Goal: Task Accomplishment & Management: Manage account settings

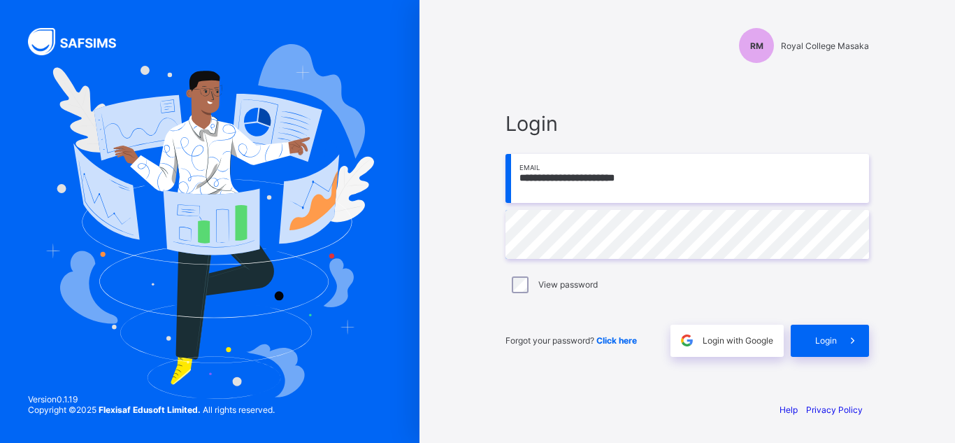
click at [821, 340] on span "Login" at bounding box center [826, 340] width 22 height 10
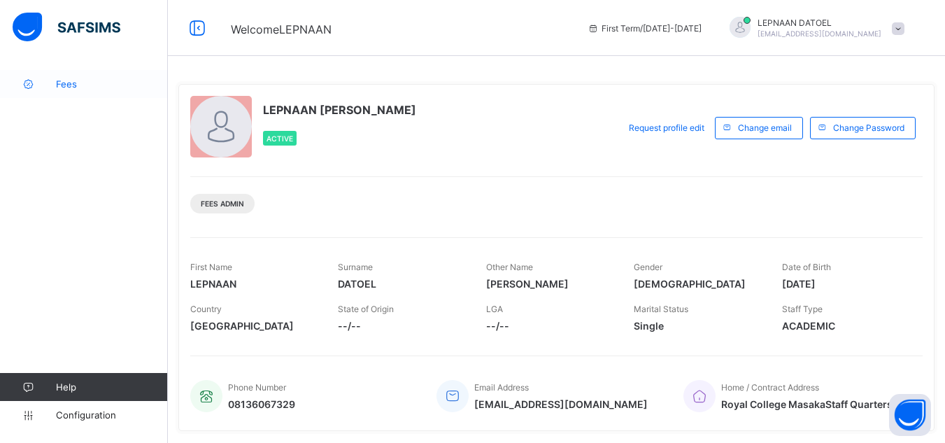
click at [76, 85] on span "Fees" at bounding box center [112, 83] width 112 height 11
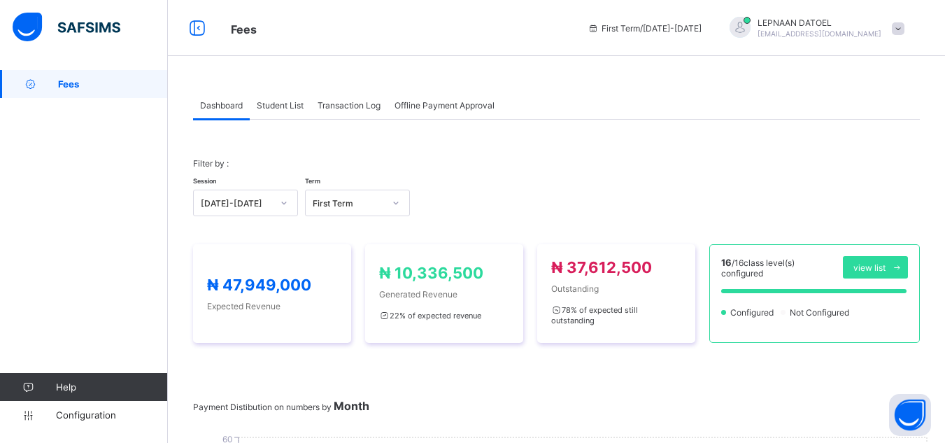
click at [283, 106] on span "Student List" at bounding box center [280, 105] width 47 height 10
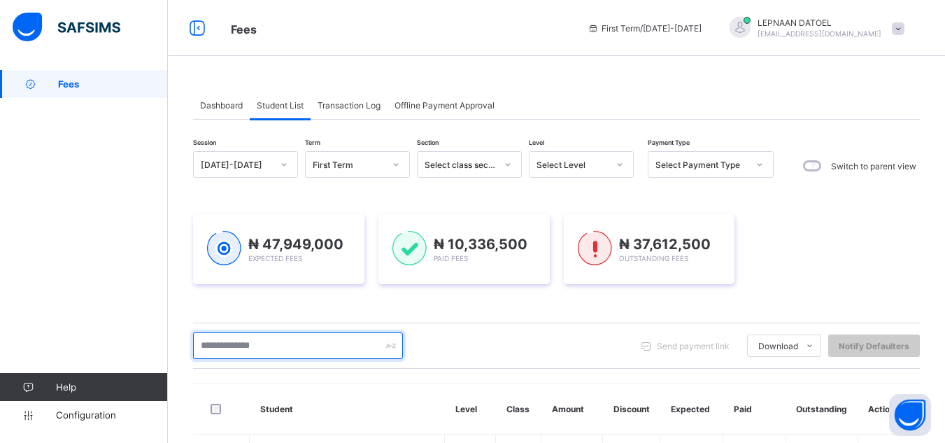
click at [265, 343] on input "text" at bounding box center [298, 345] width 210 height 27
click at [248, 353] on input "text" at bounding box center [298, 345] width 210 height 27
click at [227, 350] on input "**" at bounding box center [298, 345] width 210 height 27
type input "***"
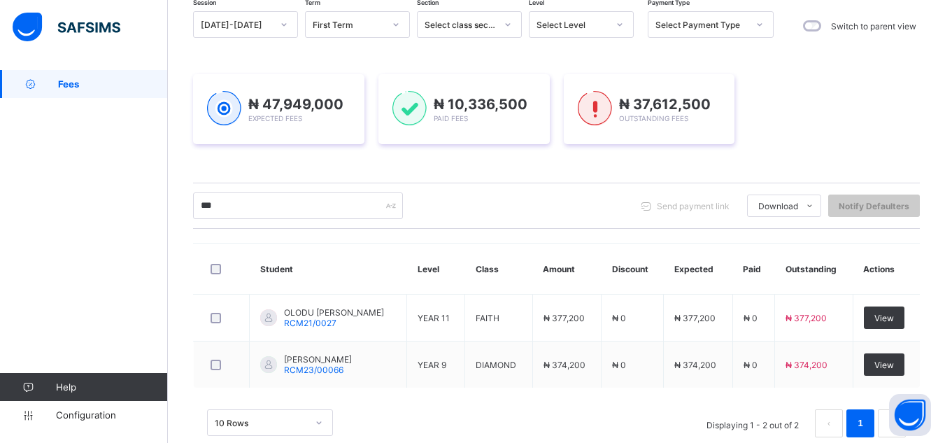
scroll to position [168, 0]
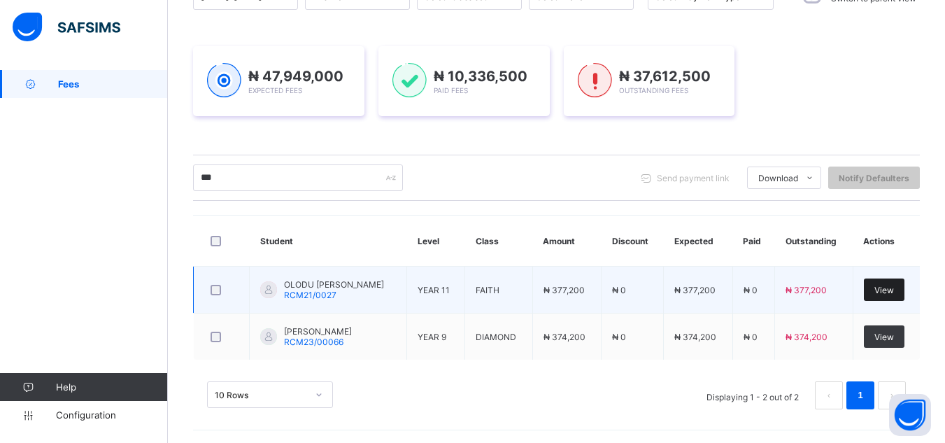
click at [894, 291] on span "View" at bounding box center [884, 290] width 20 height 10
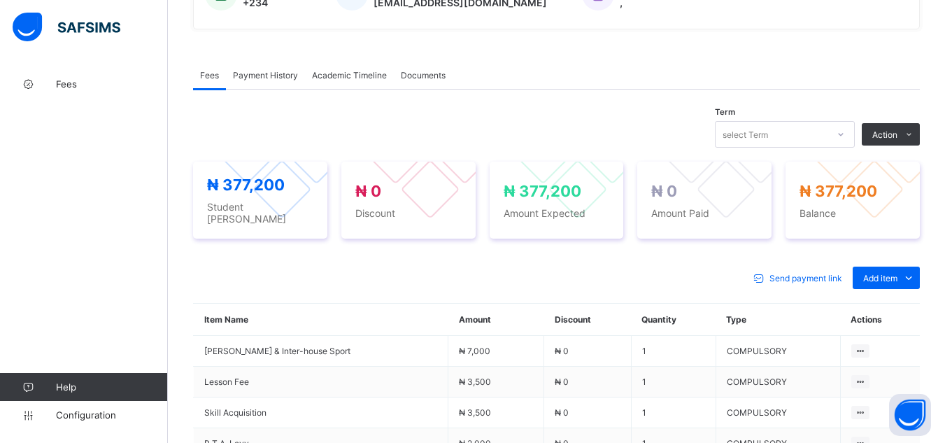
scroll to position [448, 0]
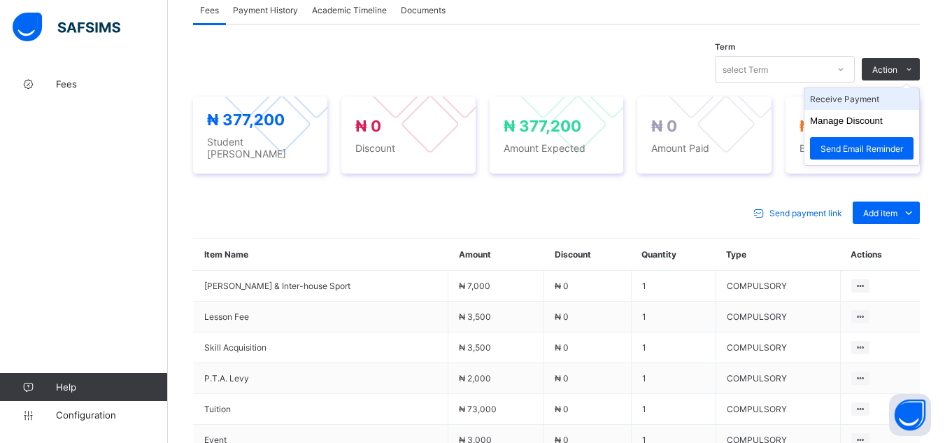
click at [883, 102] on li "Receive Payment" at bounding box center [861, 99] width 115 height 22
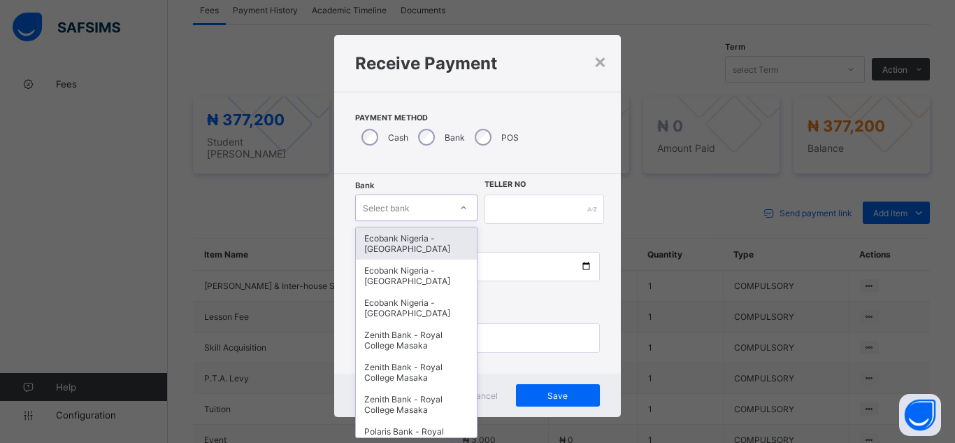
click at [421, 208] on div "Select bank" at bounding box center [403, 208] width 94 height 20
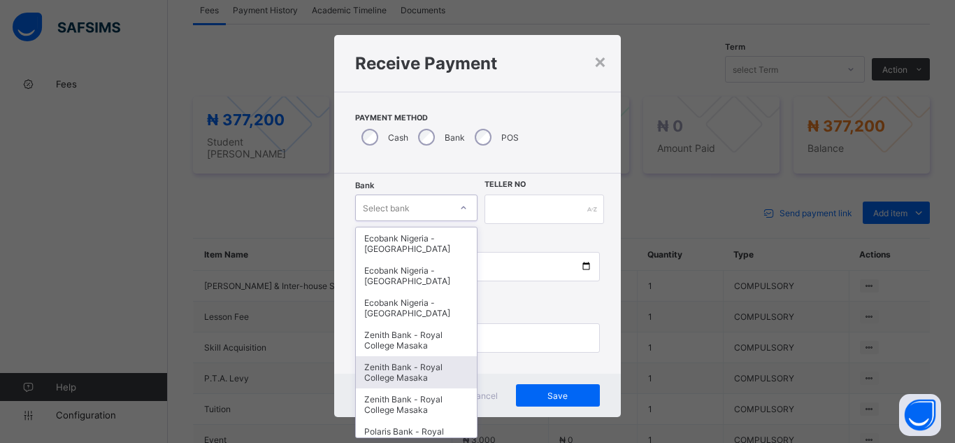
click at [410, 375] on div "Zenith Bank - Royal College Masaka" at bounding box center [416, 372] width 121 height 32
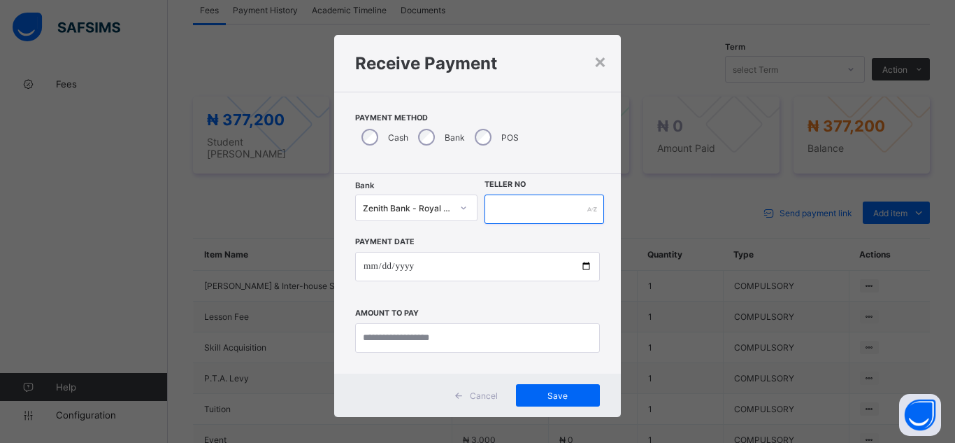
click at [500, 215] on input "text" at bounding box center [545, 208] width 120 height 29
click at [508, 212] on input "*******" at bounding box center [545, 208] width 120 height 29
type input "********"
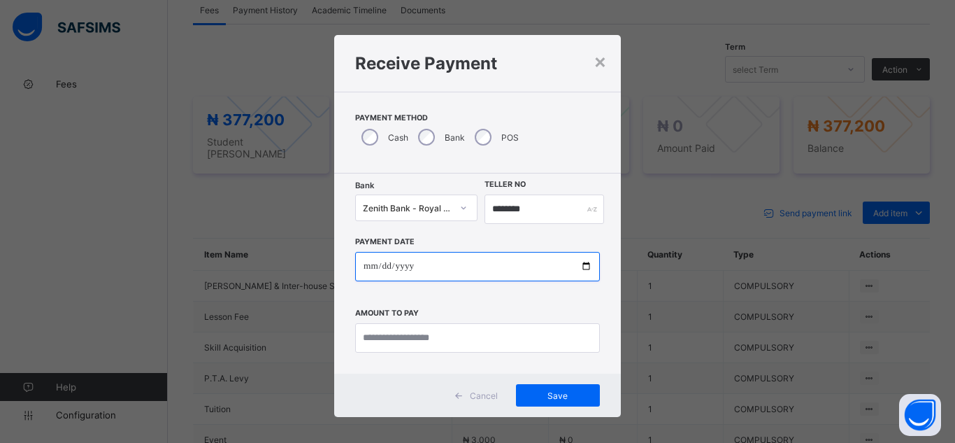
click at [403, 271] on input "date" at bounding box center [477, 266] width 245 height 29
click at [580, 273] on input "date" at bounding box center [477, 266] width 245 height 29
click at [583, 267] on input "date" at bounding box center [477, 266] width 245 height 29
type input "**********"
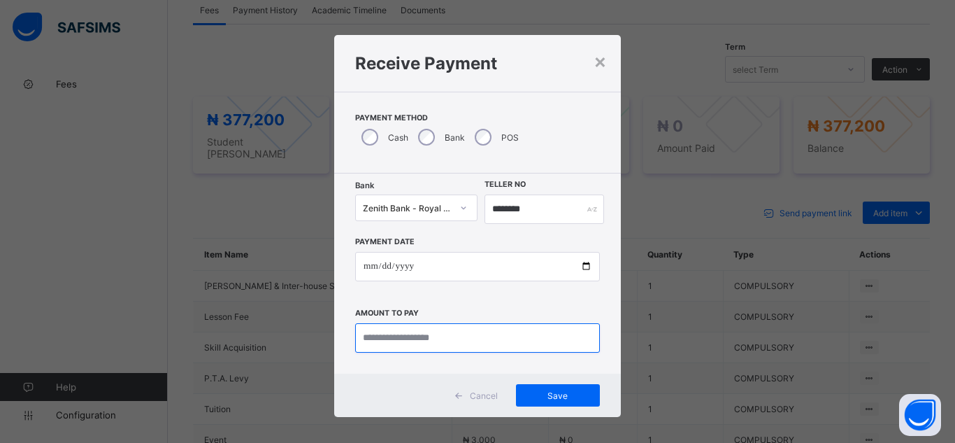
click at [371, 344] on input "currency" at bounding box center [477, 337] width 245 height 29
type input "*********"
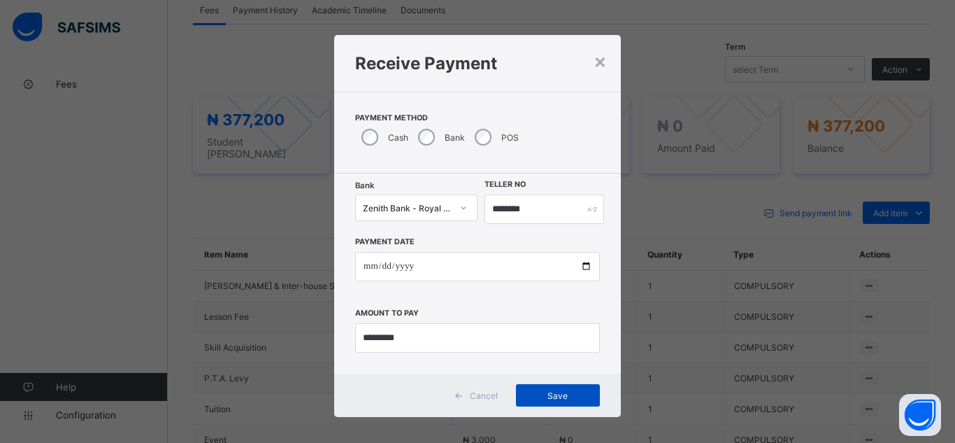
click at [572, 403] on div "Save" at bounding box center [558, 395] width 84 height 22
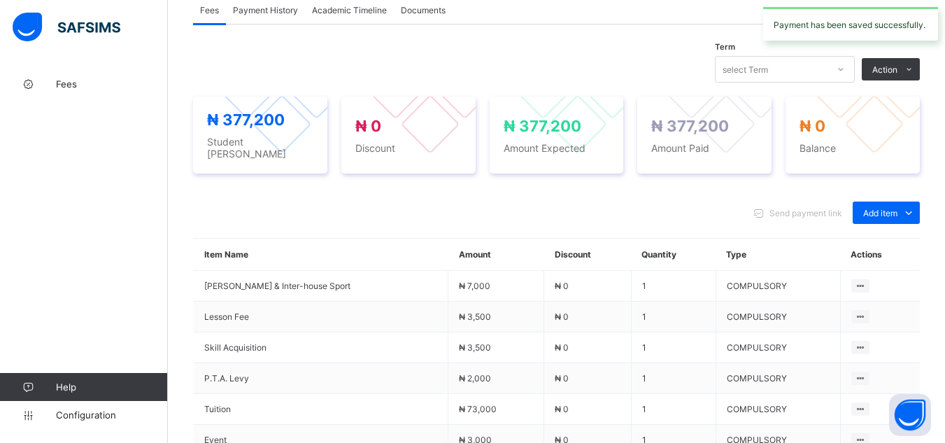
click at [373, 202] on div "Send payment link Add item Optional items Special bill" at bounding box center [556, 212] width 727 height 22
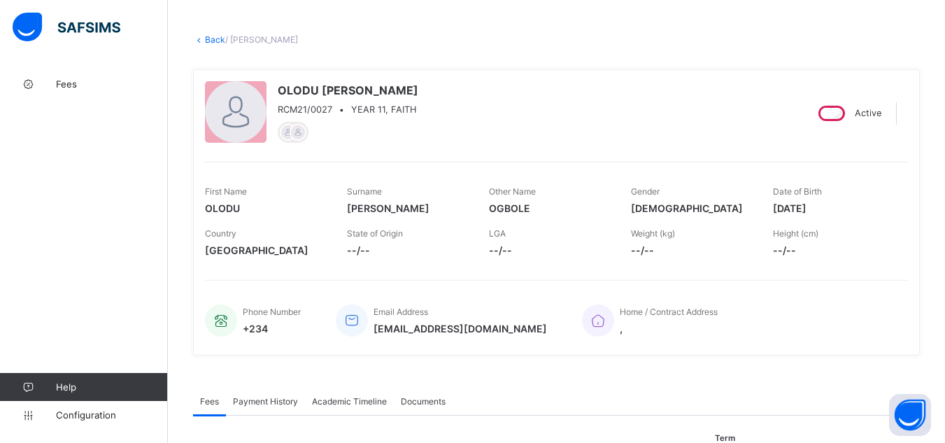
scroll to position [56, 0]
click at [208, 37] on link "Back" at bounding box center [215, 40] width 20 height 10
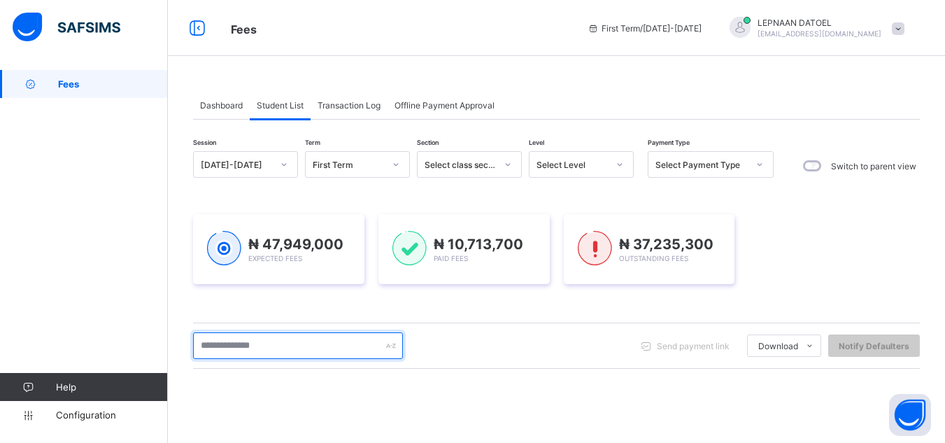
click at [262, 348] on input "text" at bounding box center [298, 345] width 210 height 27
type input "***"
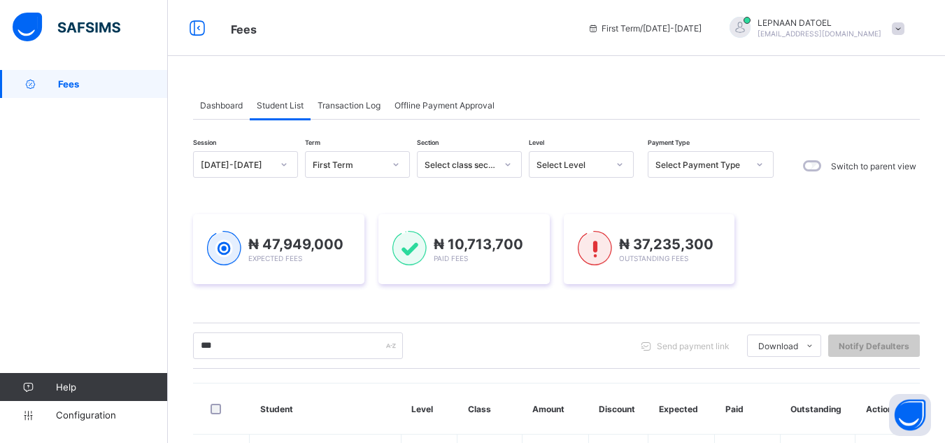
click at [249, 373] on div "Session [DATE]-[DATE] Term First Term Section Select class section Level Select…" at bounding box center [556, 371] width 727 height 440
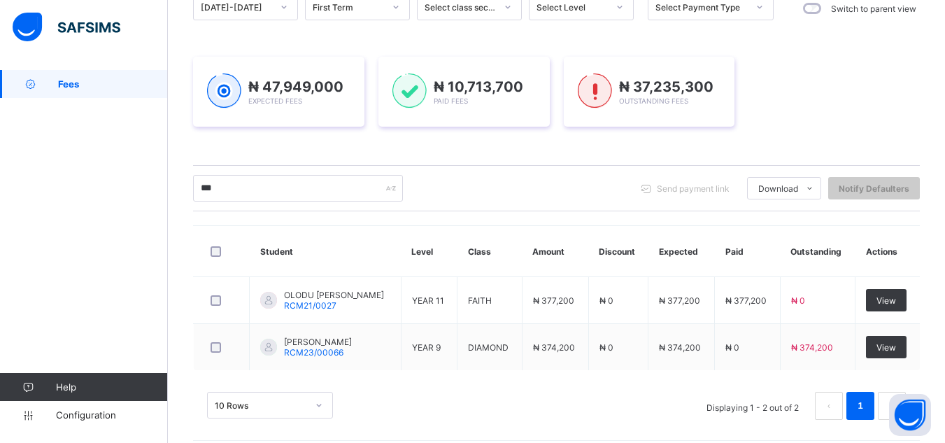
scroll to position [169, 0]
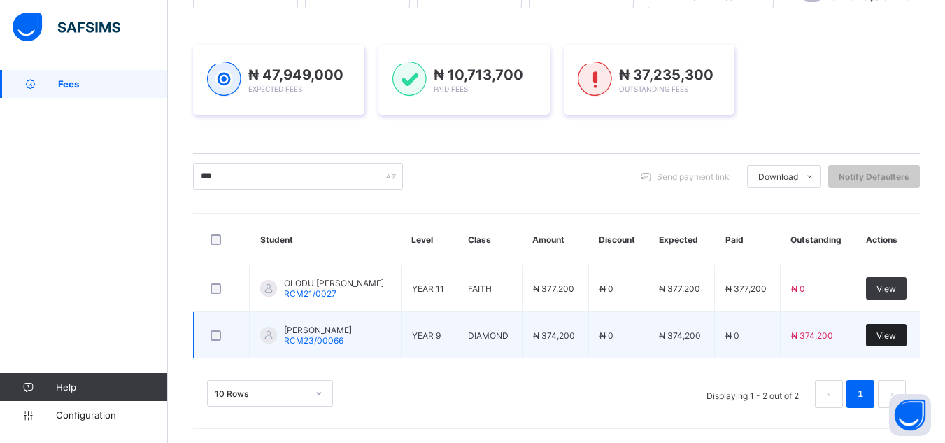
click at [896, 334] on span "View" at bounding box center [886, 335] width 20 height 10
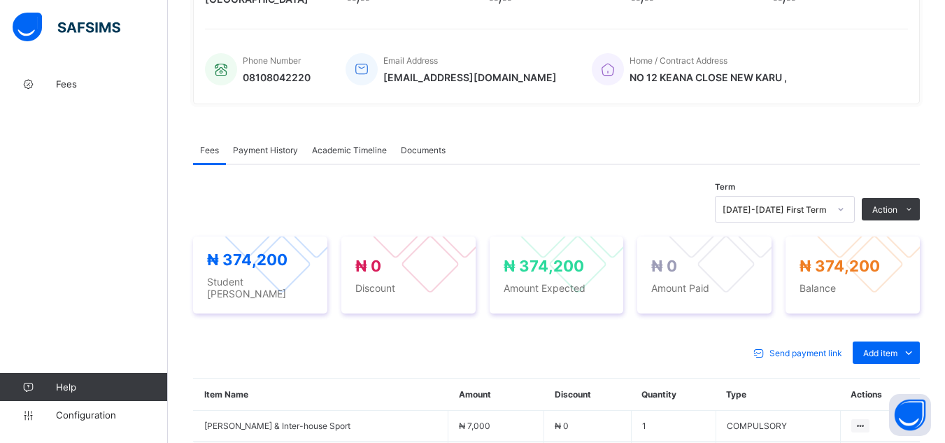
scroll to position [364, 0]
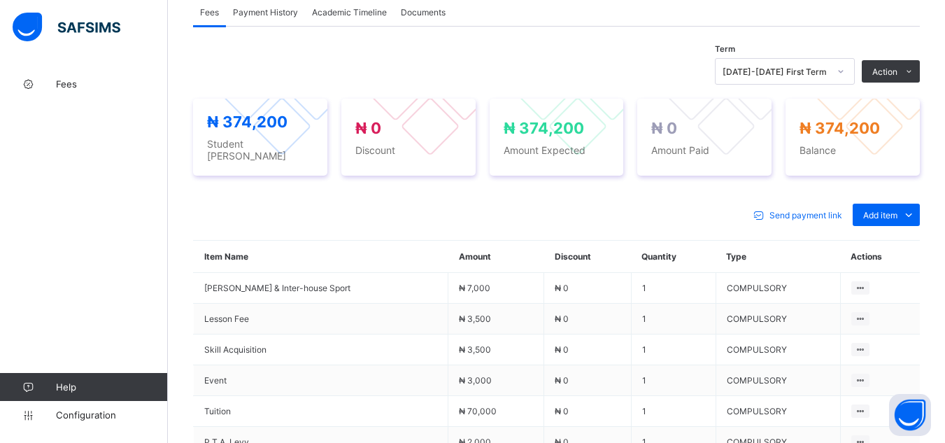
scroll to position [448, 0]
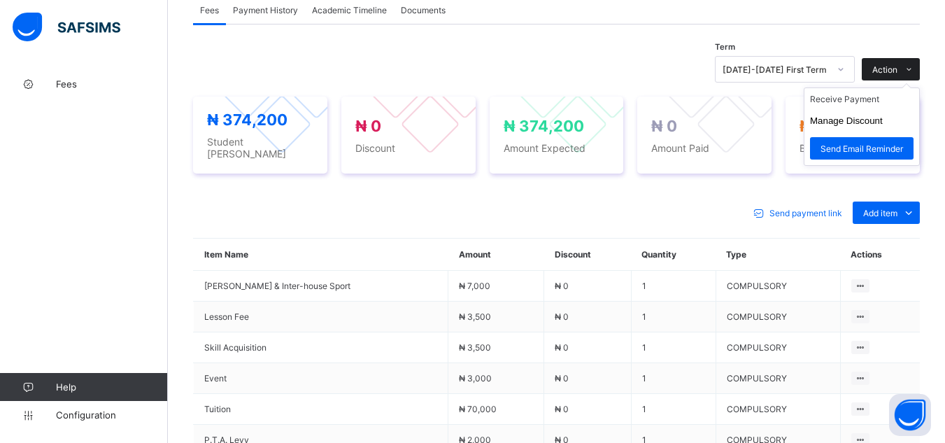
click at [911, 68] on span at bounding box center [908, 69] width 22 height 22
click at [896, 122] on li "Manage Discount" at bounding box center [861, 121] width 115 height 22
click at [862, 103] on li "Receive Payment" at bounding box center [861, 99] width 115 height 22
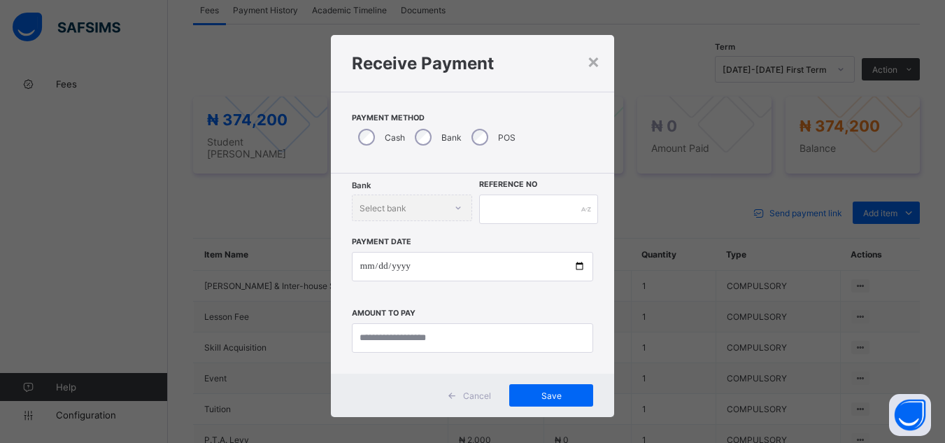
click at [266, 70] on div "× Receive Payment Payment Method Cash Bank POS Bank Select bank Reference No Pa…" at bounding box center [472, 221] width 945 height 443
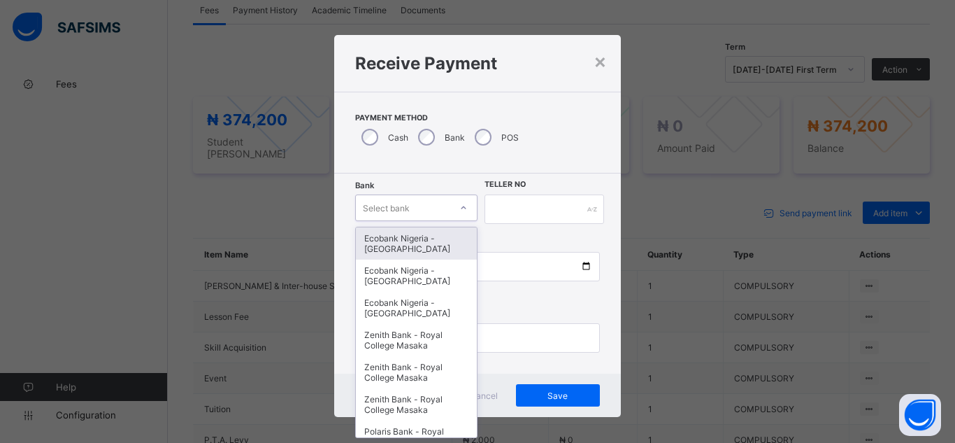
click at [393, 203] on div "Select bank" at bounding box center [386, 207] width 47 height 27
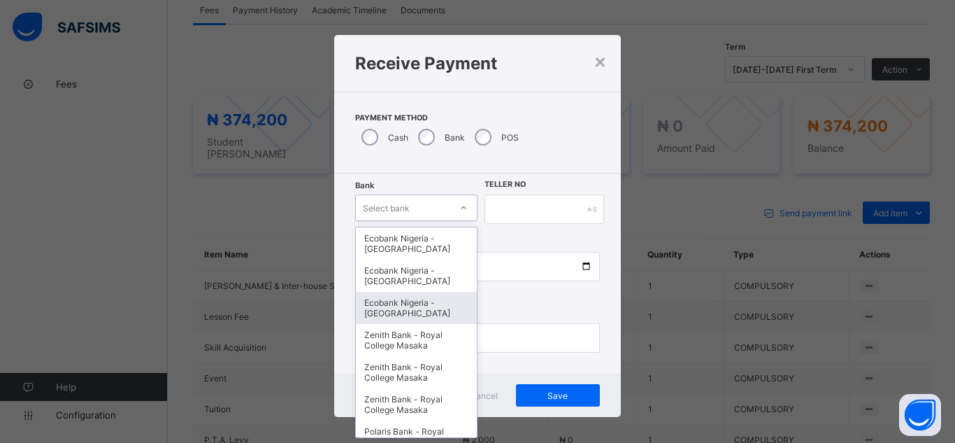
click at [406, 308] on div "Ecobank Nigeria - [GEOGRAPHIC_DATA]" at bounding box center [416, 308] width 121 height 32
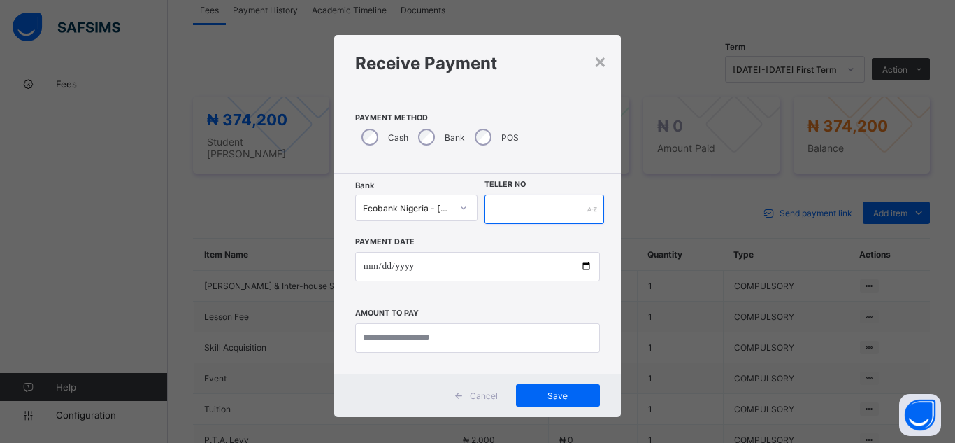
click at [504, 203] on input "text" at bounding box center [545, 208] width 120 height 29
type input "********"
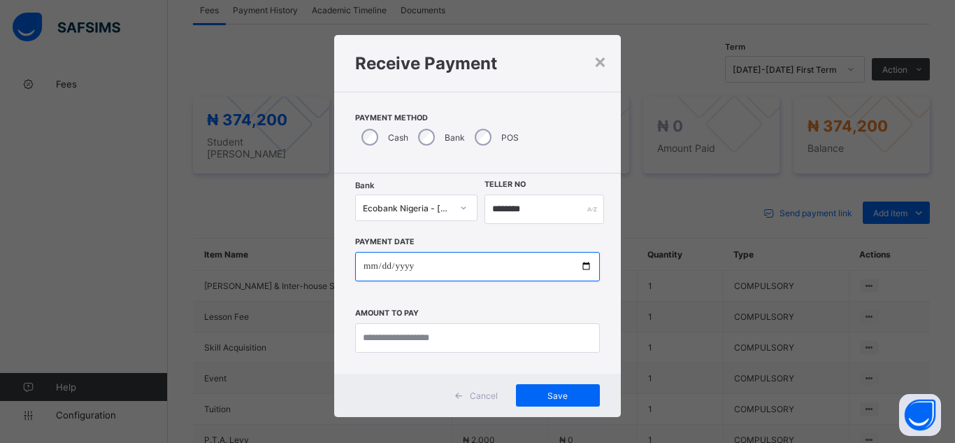
click at [584, 269] on input "date" at bounding box center [477, 266] width 245 height 29
type input "**********"
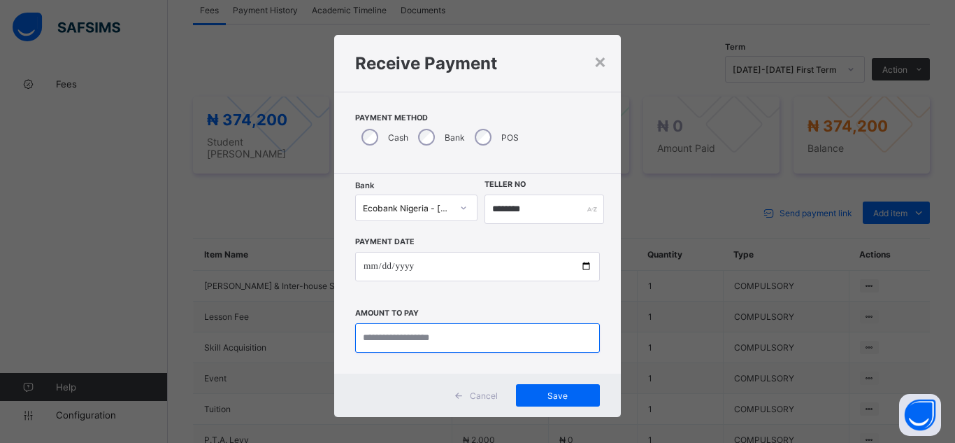
click at [425, 345] on input "currency" at bounding box center [477, 337] width 245 height 29
type input "*********"
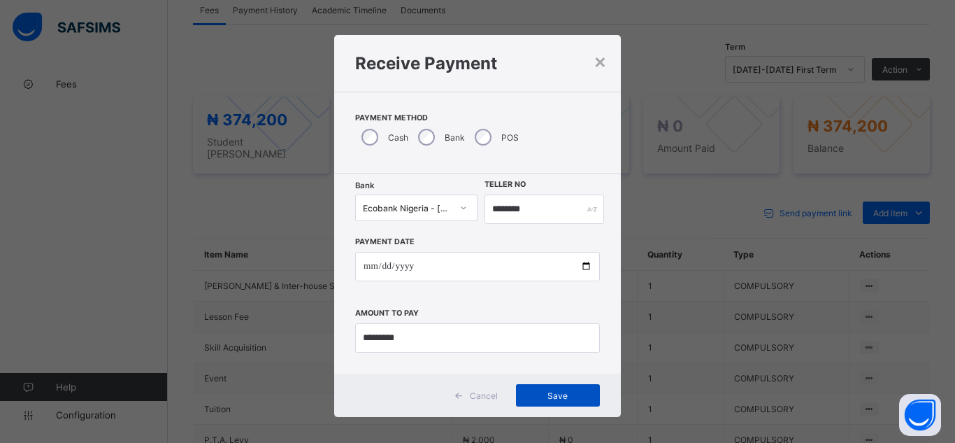
click at [555, 394] on span "Save" at bounding box center [558, 395] width 63 height 10
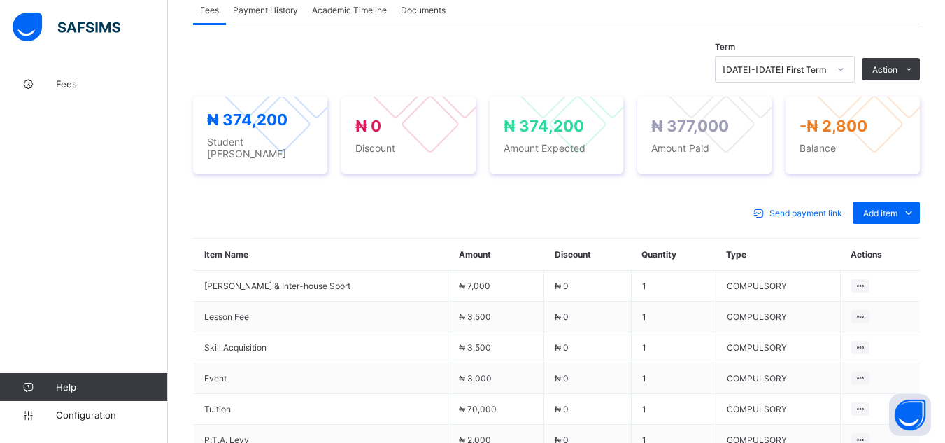
click at [190, 166] on div "× Delete Document This action would delete the document with name: from the sys…" at bounding box center [556, 127] width 777 height 1010
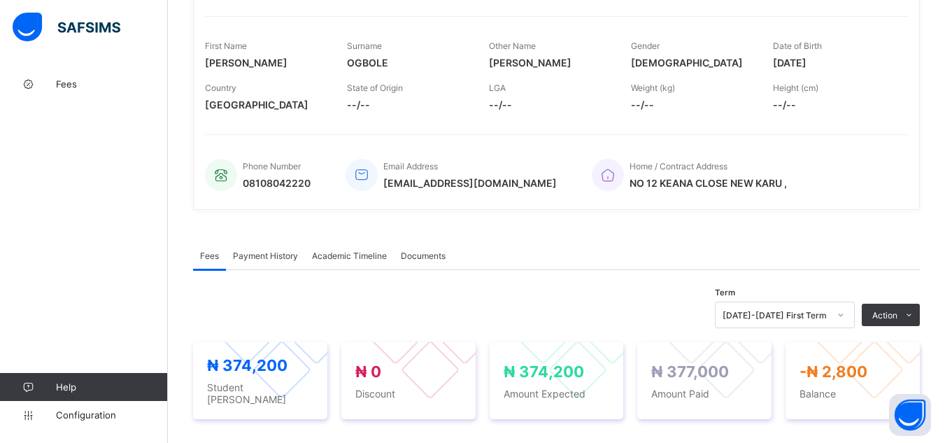
scroll to position [56, 0]
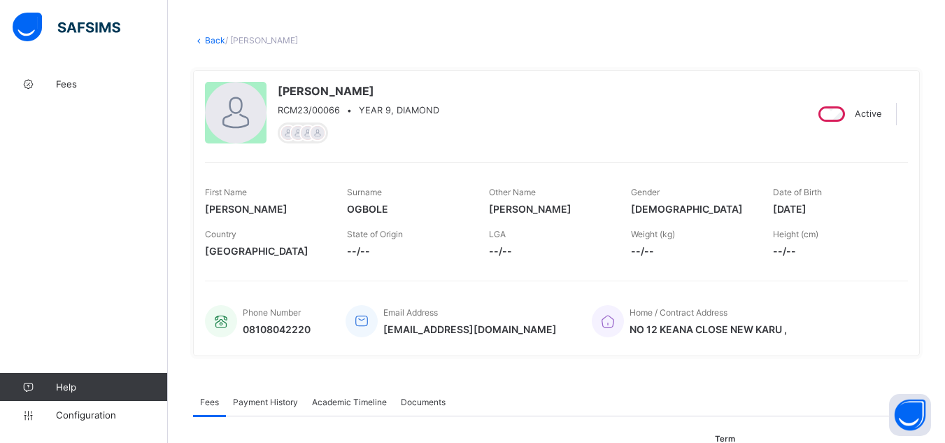
click at [214, 40] on link "Back" at bounding box center [215, 40] width 20 height 10
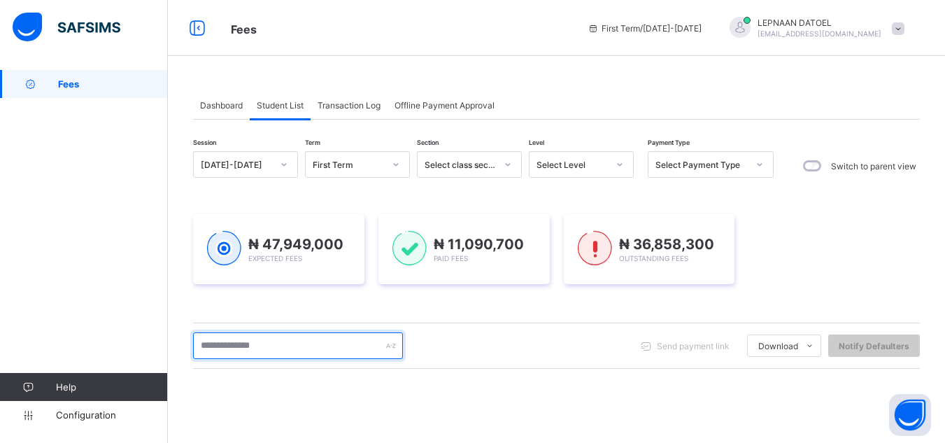
click at [256, 350] on input "text" at bounding box center [298, 345] width 210 height 27
type input "***"
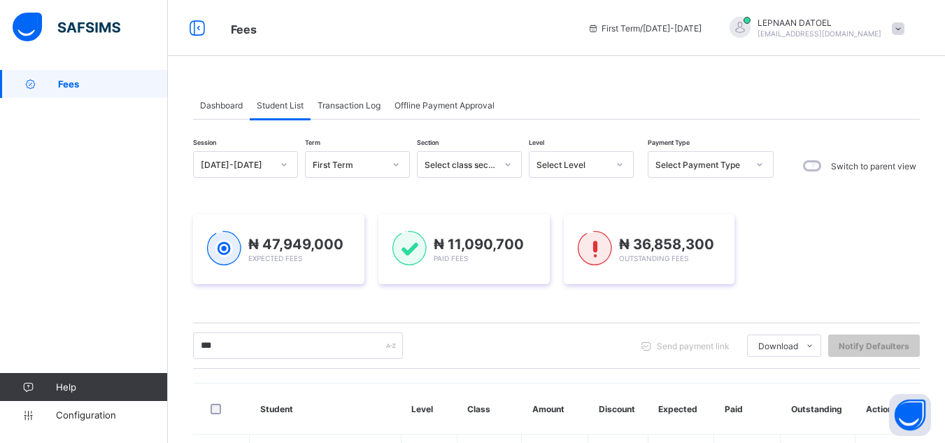
click at [503, 334] on div "*** Send payment link Download Students Payment Students Payment Status Student…" at bounding box center [556, 345] width 727 height 27
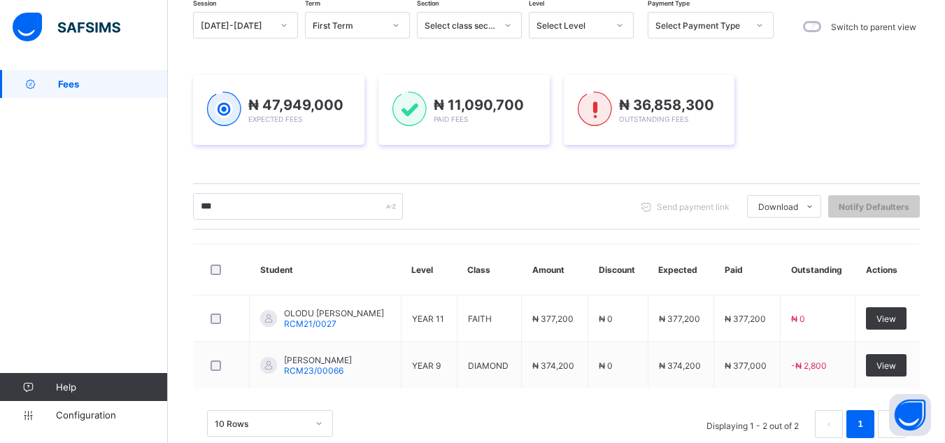
scroll to position [140, 0]
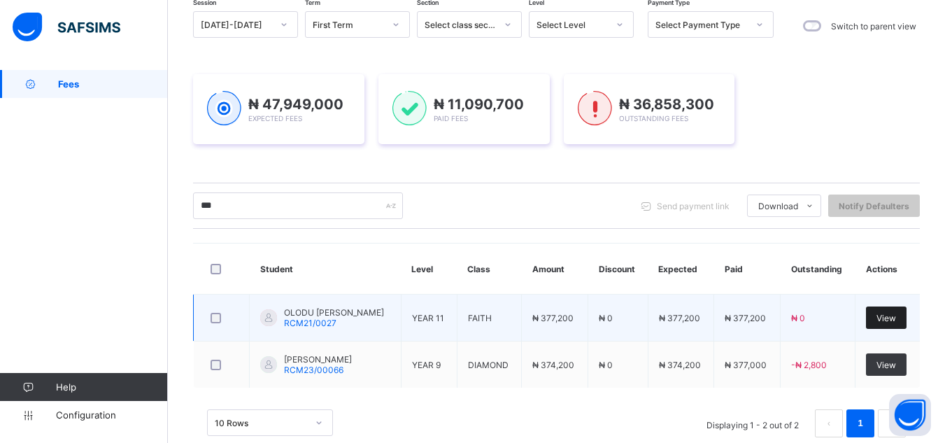
click at [896, 315] on span "View" at bounding box center [886, 318] width 20 height 10
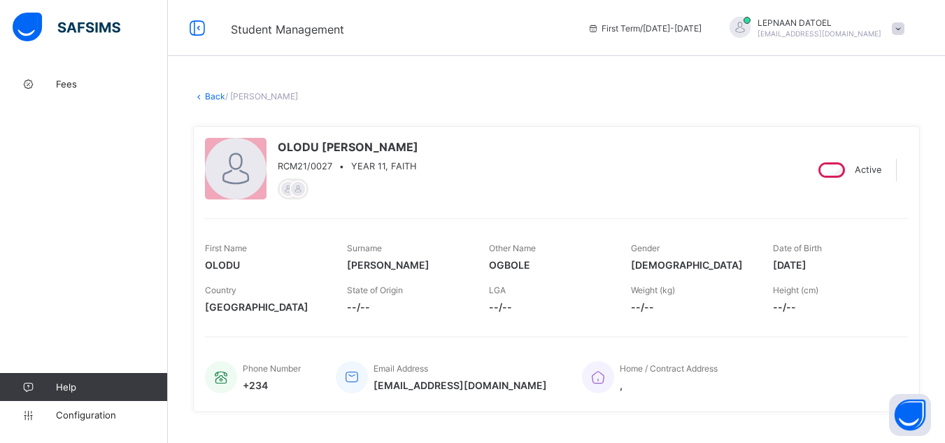
click at [509, 343] on div "Phone Number +234 Email Address [EMAIL_ADDRESS][DOMAIN_NAME] Home / Contract Ad…" at bounding box center [556, 368] width 703 height 64
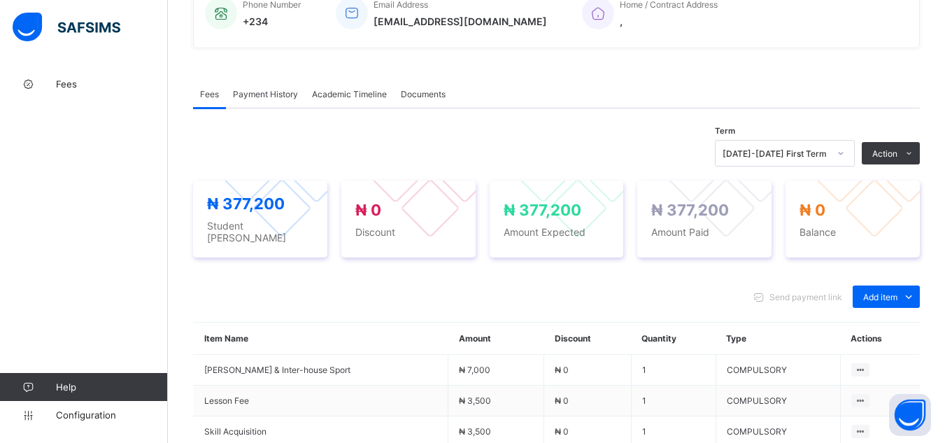
scroll to position [392, 0]
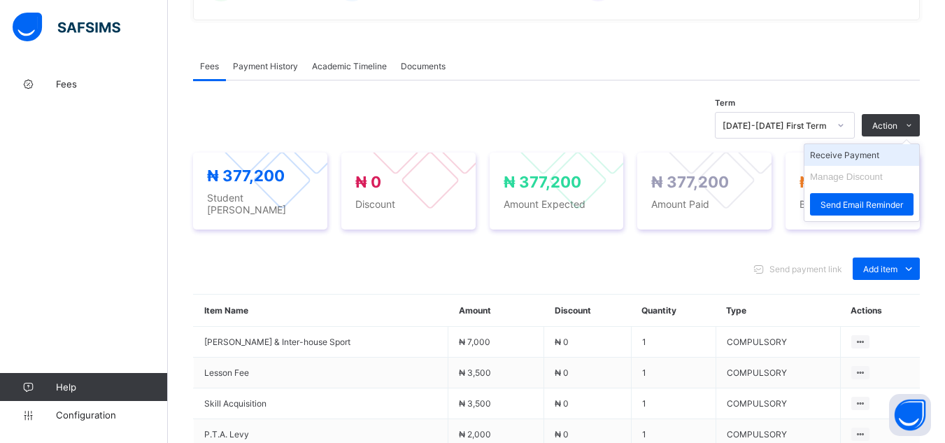
click at [889, 155] on li "Receive Payment" at bounding box center [861, 155] width 115 height 22
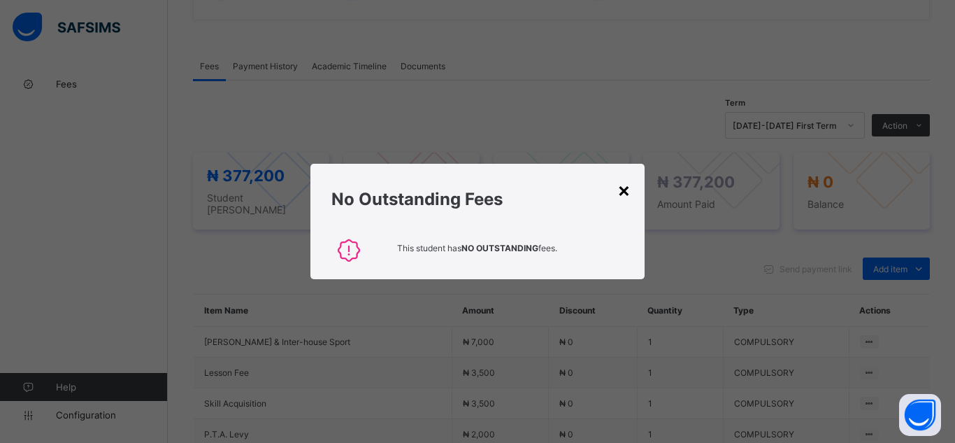
click at [624, 195] on div "×" at bounding box center [623, 190] width 13 height 24
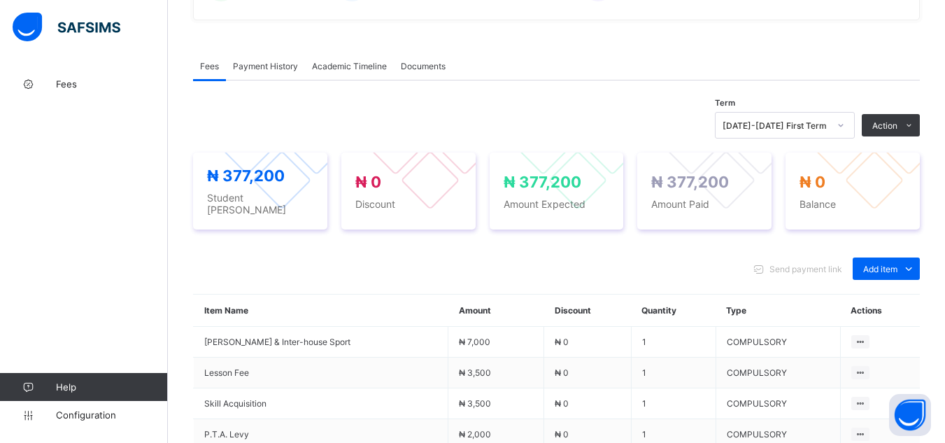
click at [260, 72] on div "Payment History" at bounding box center [265, 66] width 79 height 28
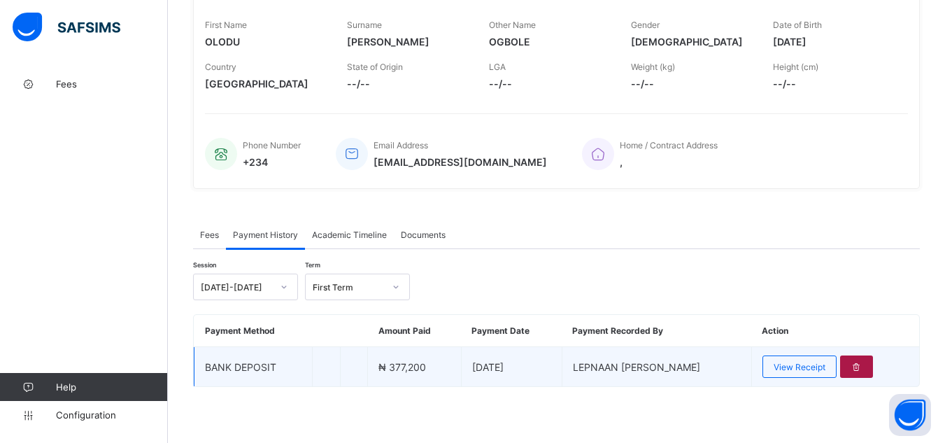
click at [862, 367] on icon at bounding box center [856, 367] width 12 height 10
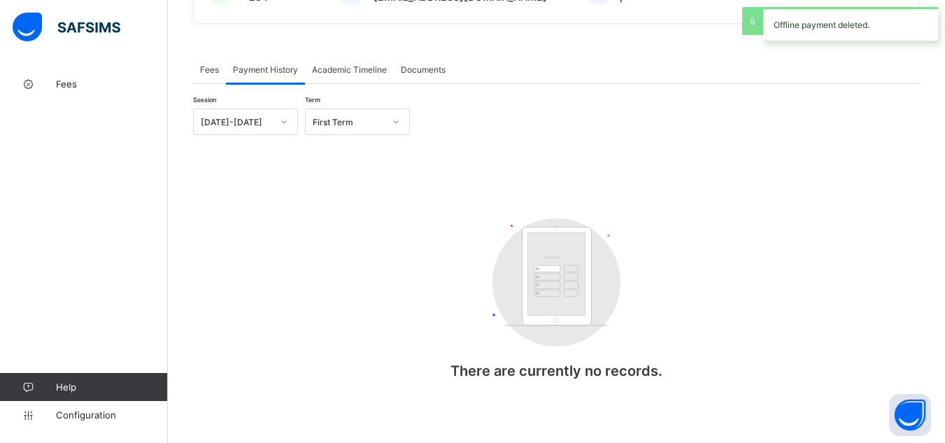
scroll to position [392, 0]
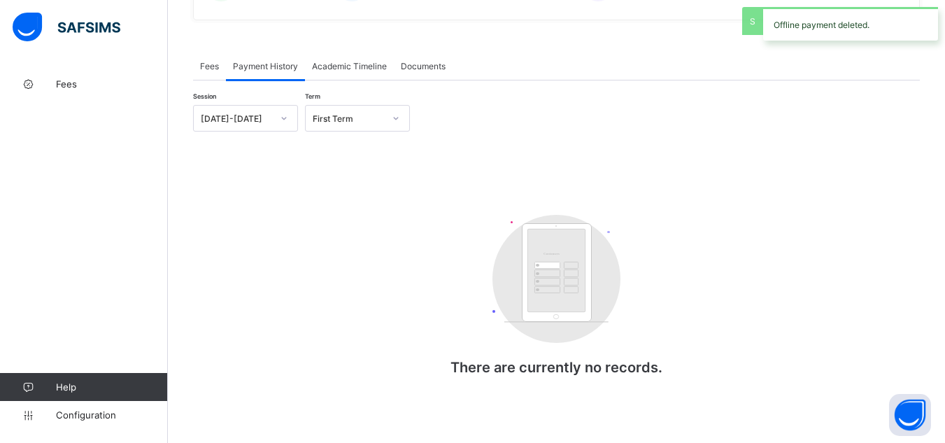
click at [211, 68] on span "Fees" at bounding box center [209, 66] width 19 height 10
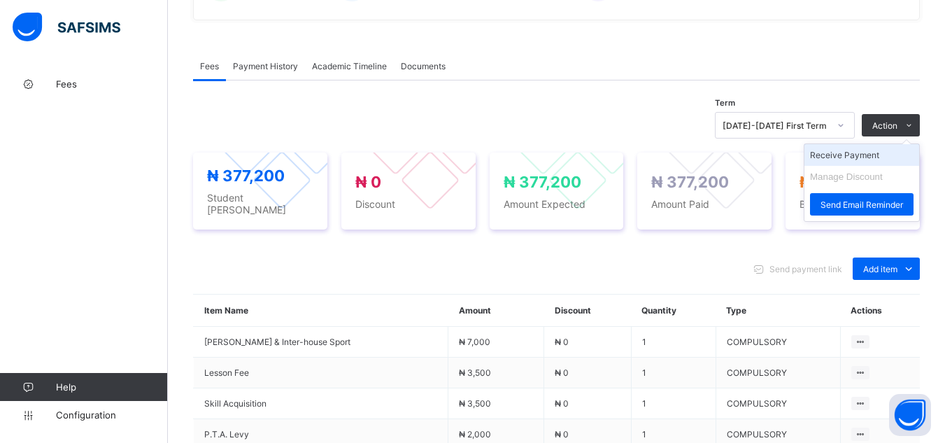
click at [880, 156] on li "Receive Payment" at bounding box center [861, 155] width 115 height 22
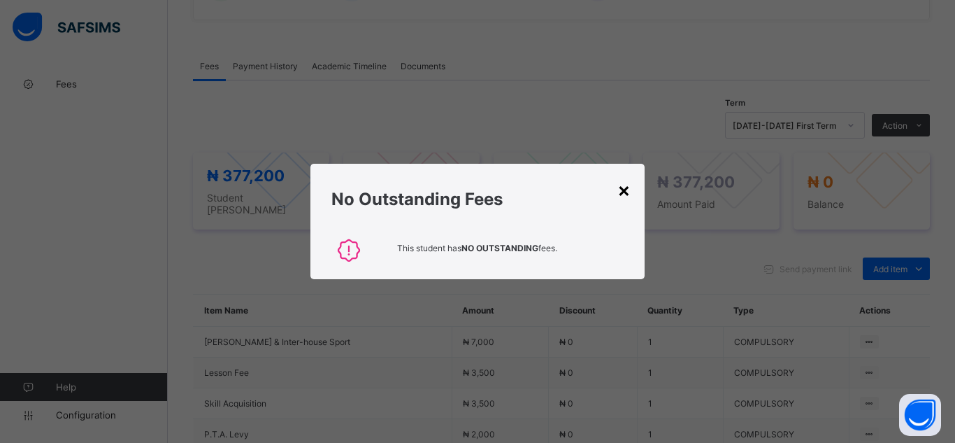
click at [626, 190] on div "×" at bounding box center [623, 190] width 13 height 24
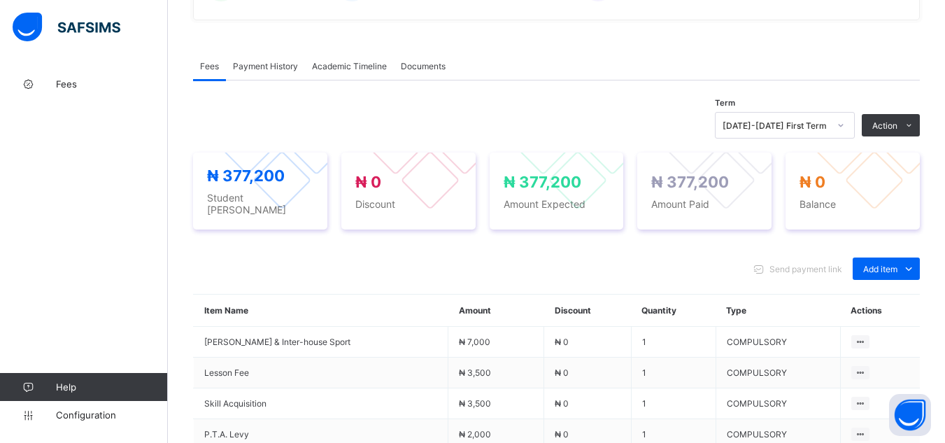
click at [327, 125] on div "Term [DATE]-[DATE] First Term Action Receive Payment Manage Discount Send Email…" at bounding box center [556, 125] width 727 height 27
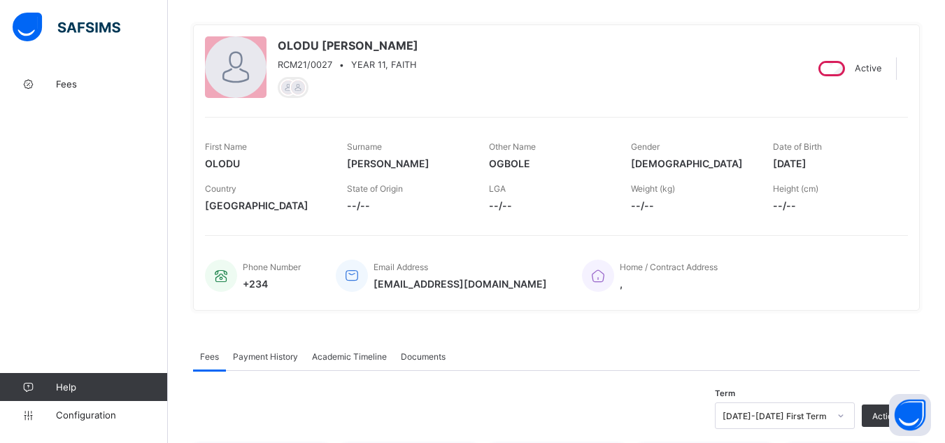
scroll to position [84, 0]
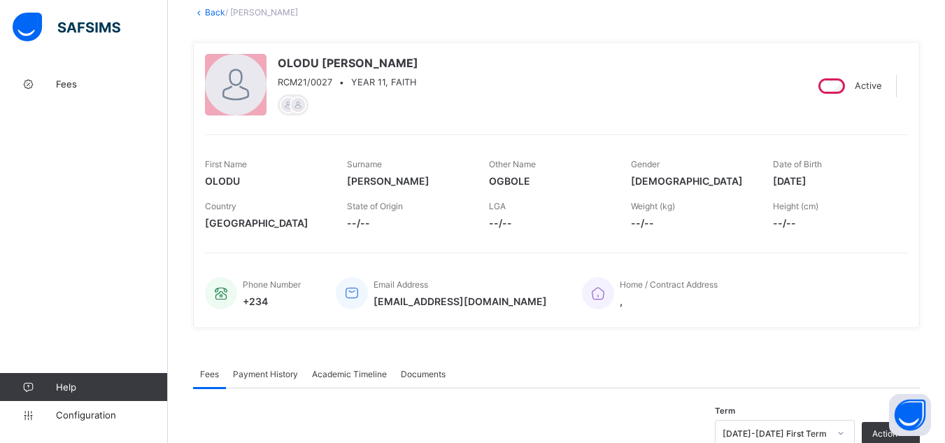
click at [216, 10] on link "Back" at bounding box center [215, 12] width 20 height 10
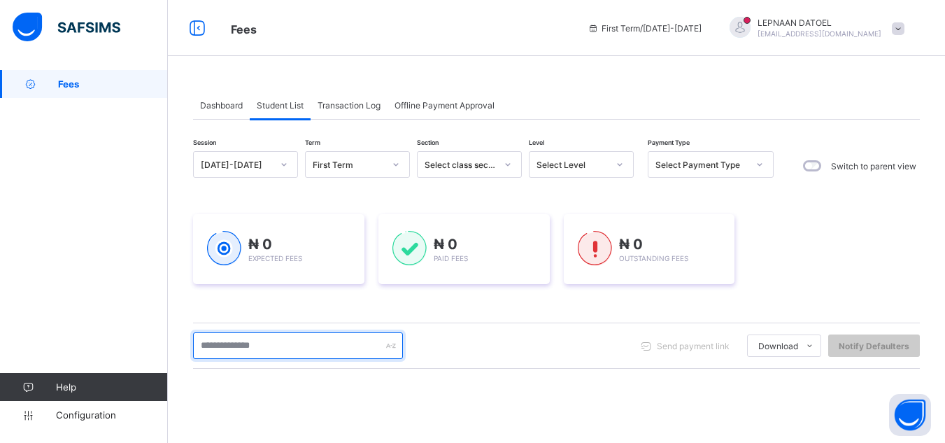
click at [235, 348] on input "text" at bounding box center [298, 345] width 210 height 27
type input "***"
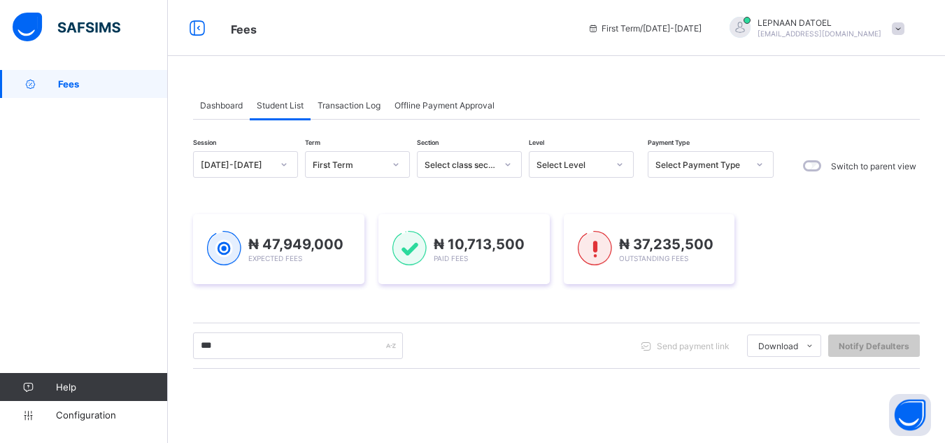
click at [564, 374] on div "Session [DATE]-[DATE] Term First Term Section Select class section Level Select…" at bounding box center [556, 399] width 727 height 496
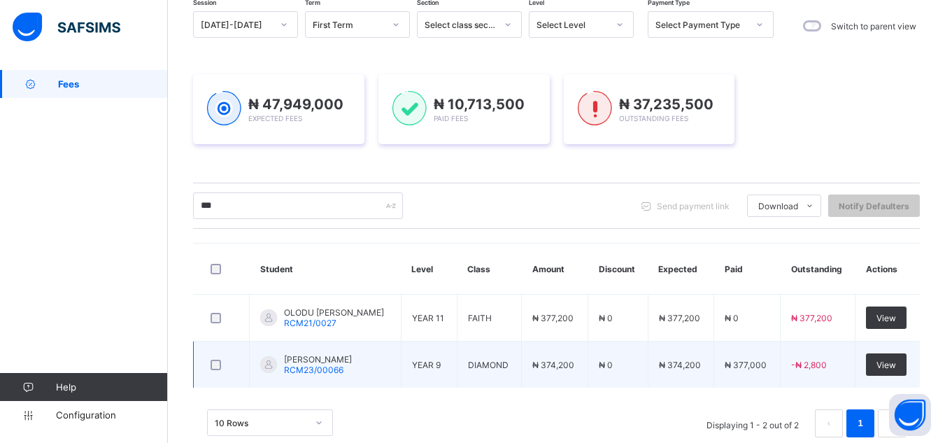
click at [714, 363] on td "₦ 374,200" at bounding box center [681, 364] width 66 height 47
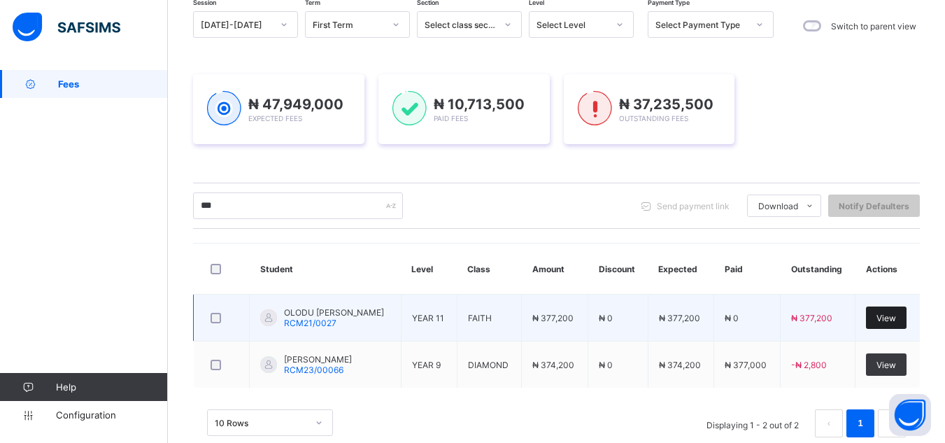
click at [880, 324] on div "View" at bounding box center [886, 317] width 41 height 22
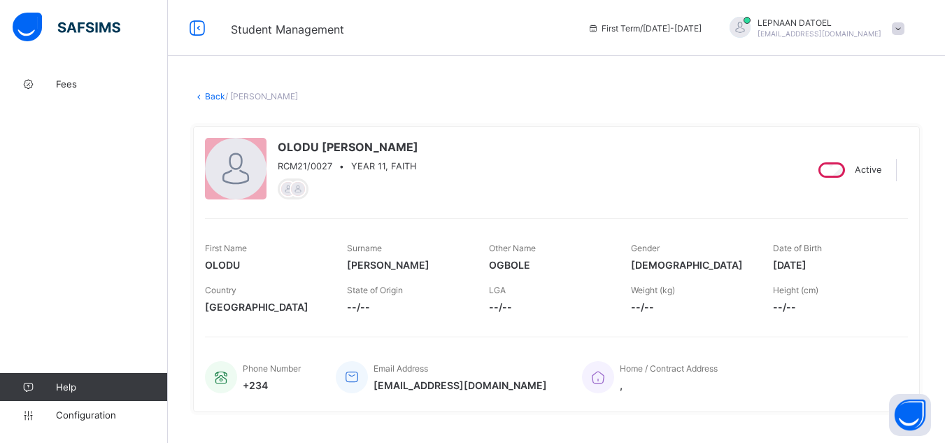
scroll to position [387, 0]
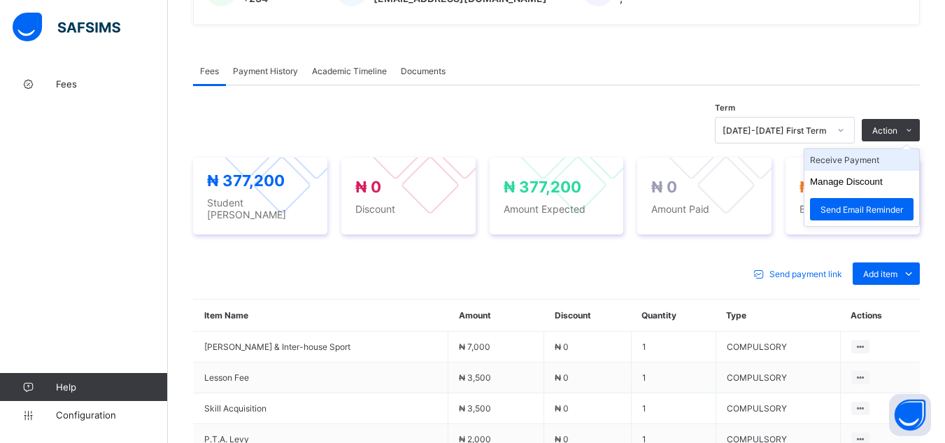
click at [882, 162] on li "Receive Payment" at bounding box center [861, 160] width 115 height 22
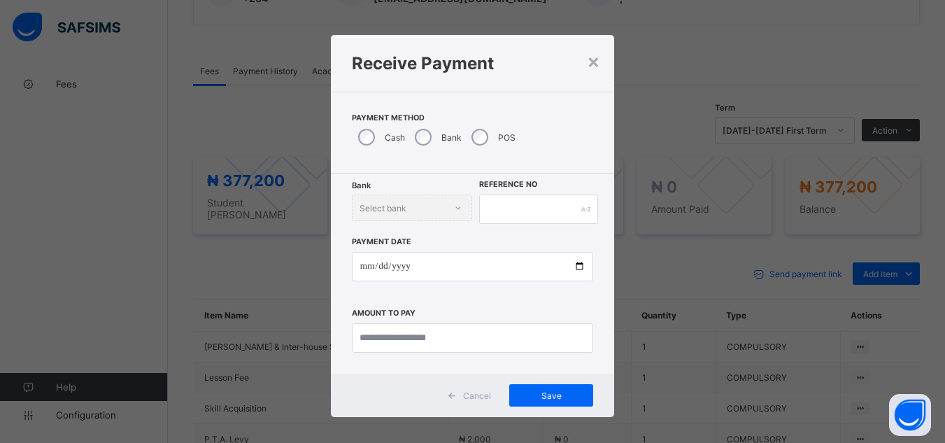
click at [234, 321] on div "× Receive Payment Payment Method Cash Bank POS Bank Select bank Reference No Pa…" at bounding box center [472, 221] width 945 height 443
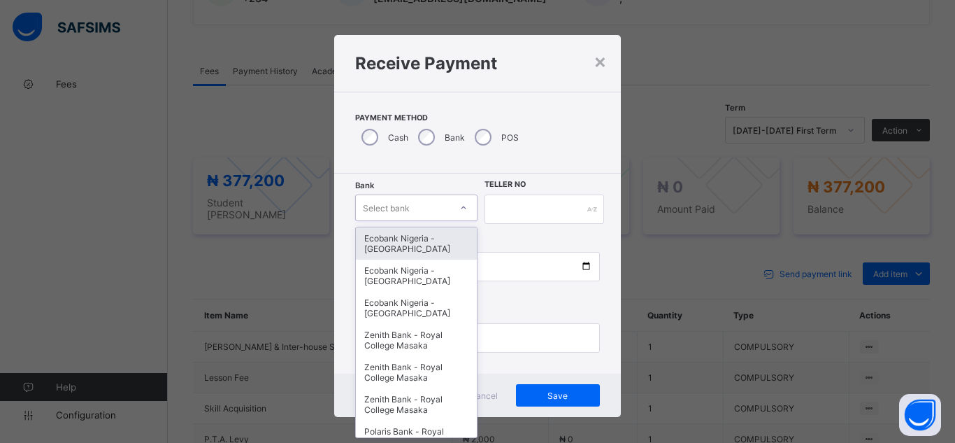
click at [390, 208] on div "Select bank" at bounding box center [386, 207] width 47 height 27
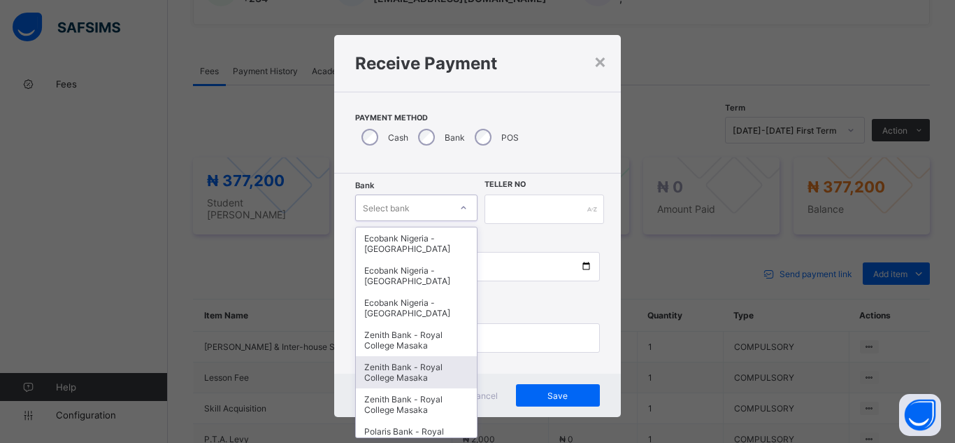
click at [414, 386] on div "Zenith Bank - Royal College Masaka" at bounding box center [416, 372] width 121 height 32
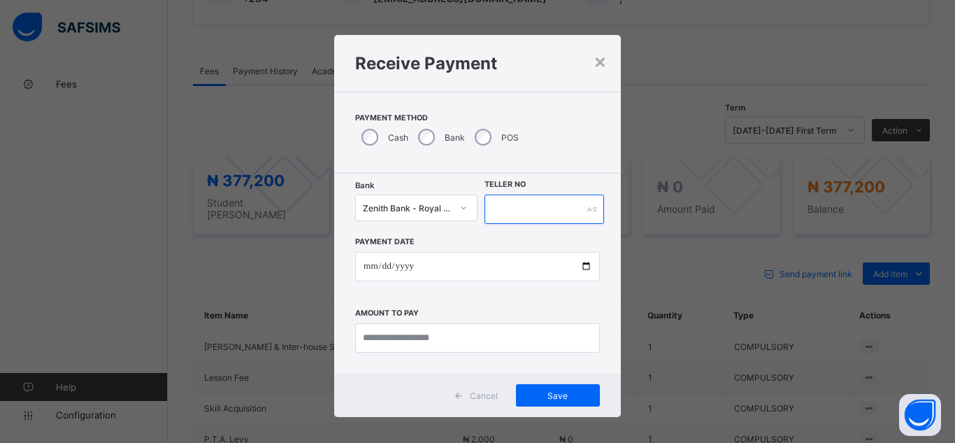
click at [499, 205] on input "text" at bounding box center [545, 208] width 120 height 29
type input "********"
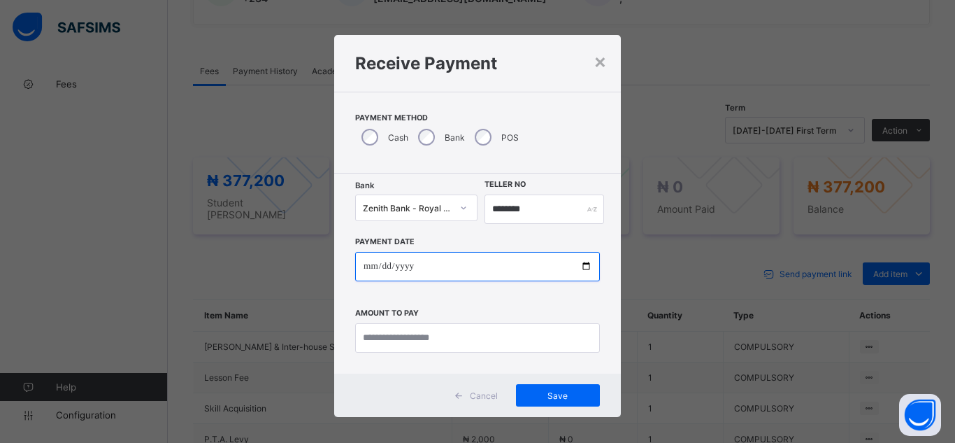
click at [584, 269] on input "date" at bounding box center [477, 266] width 245 height 29
type input "**********"
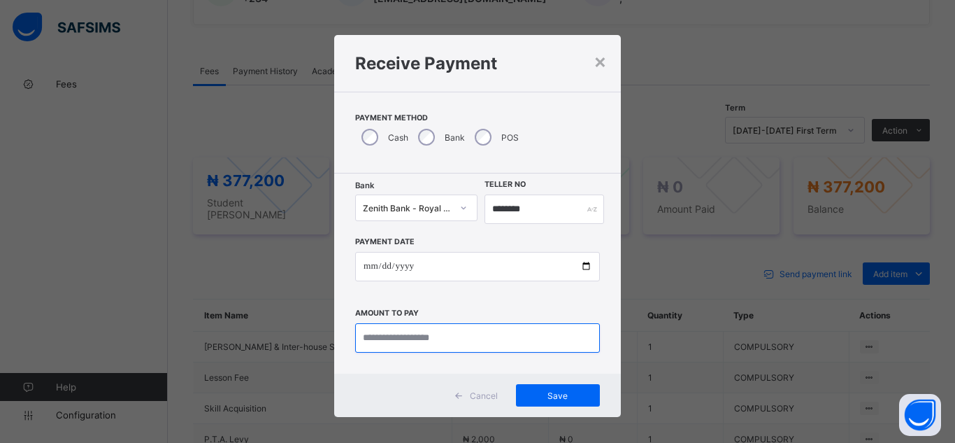
click at [429, 340] on input "currency" at bounding box center [477, 337] width 245 height 29
type input "*********"
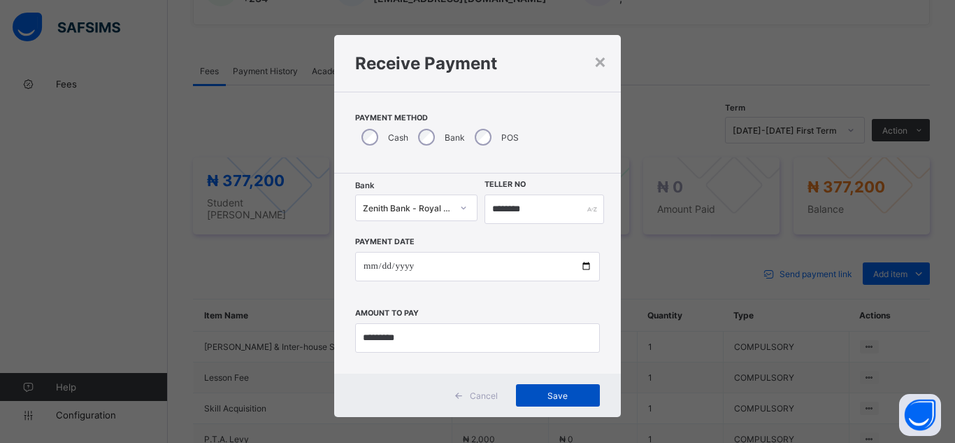
click at [545, 392] on span "Save" at bounding box center [558, 395] width 63 height 10
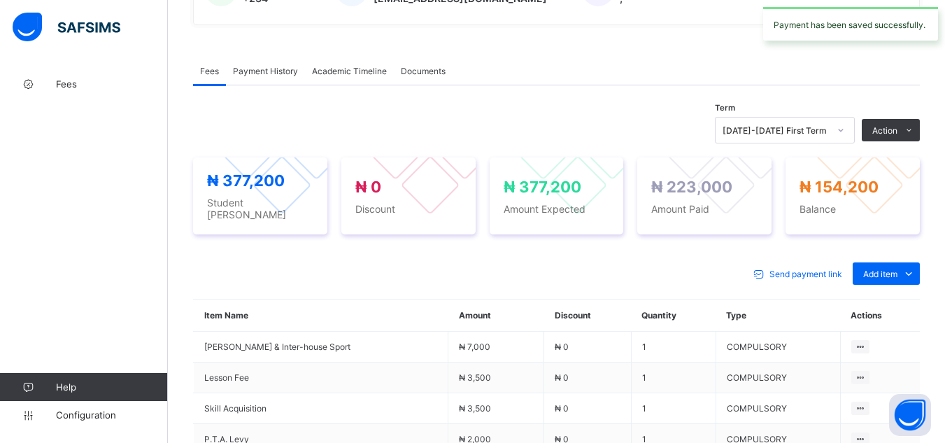
click at [285, 253] on div "Send payment link Add item Optional items Special bill Item Name Amount Discoun…" at bounding box center [556, 446] width 727 height 396
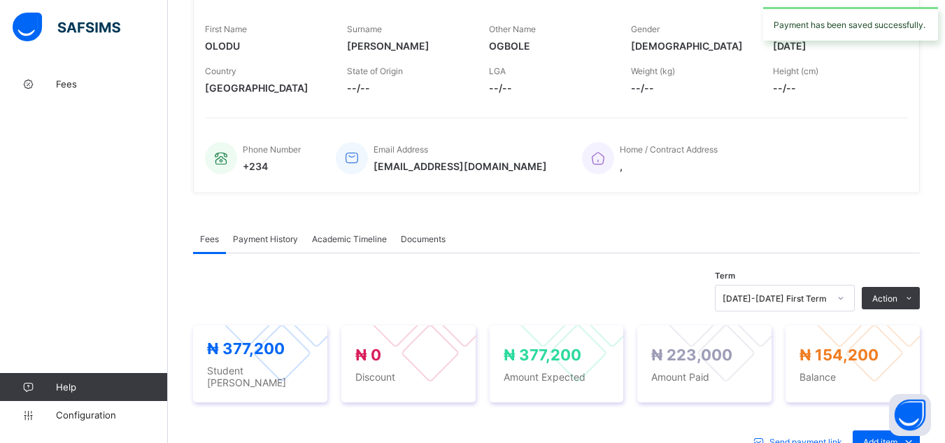
scroll to position [191, 0]
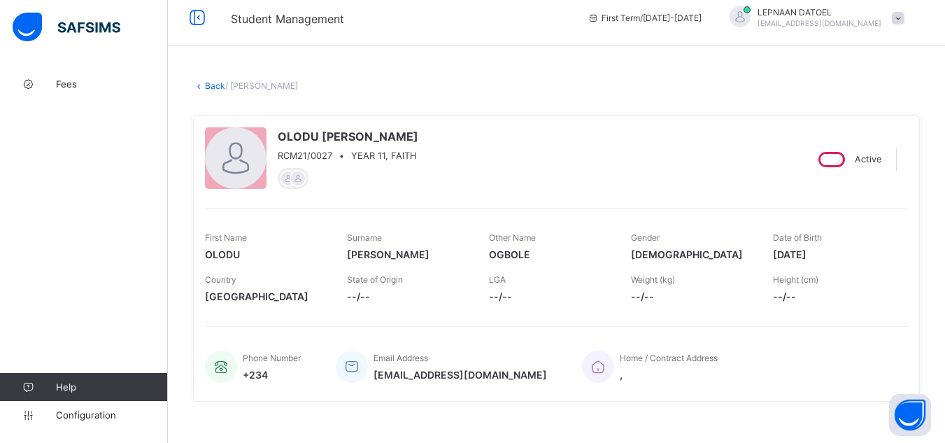
scroll to position [0, 0]
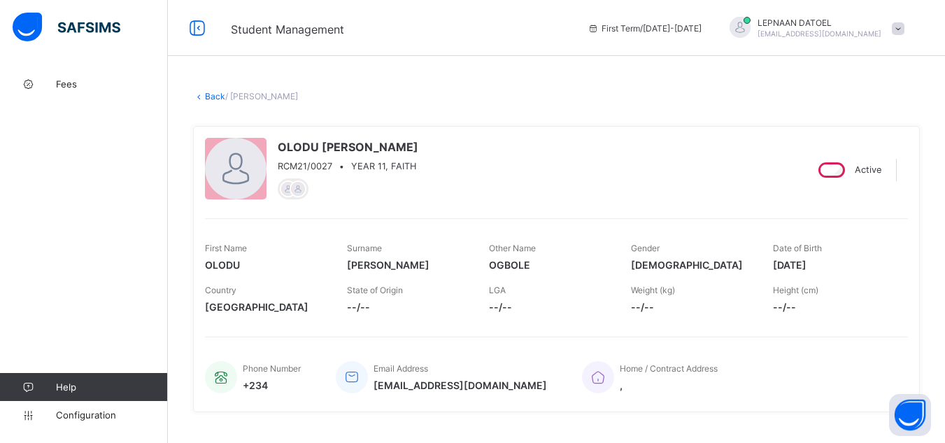
click at [206, 91] on link "Back" at bounding box center [215, 96] width 20 height 10
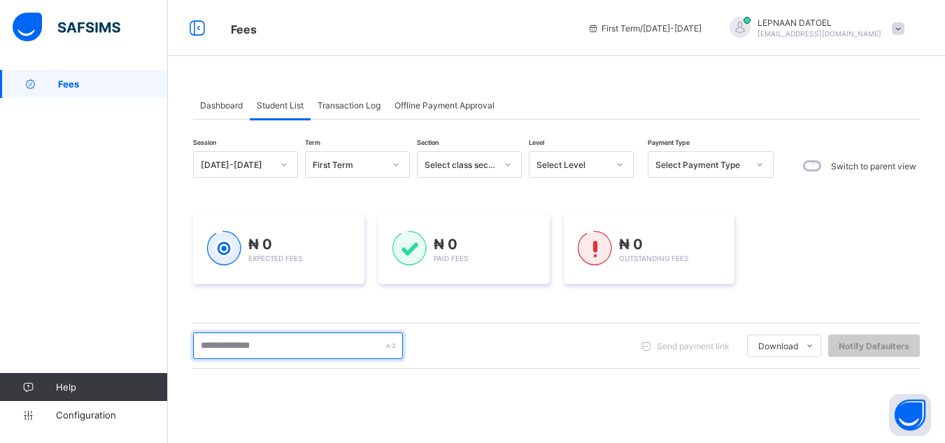
click at [243, 355] on input "text" at bounding box center [298, 345] width 210 height 27
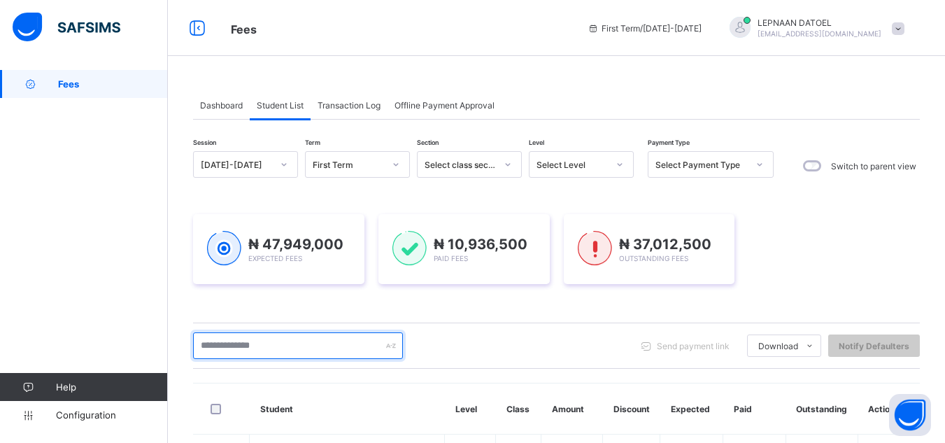
click at [229, 348] on input "text" at bounding box center [298, 345] width 210 height 27
type input "**"
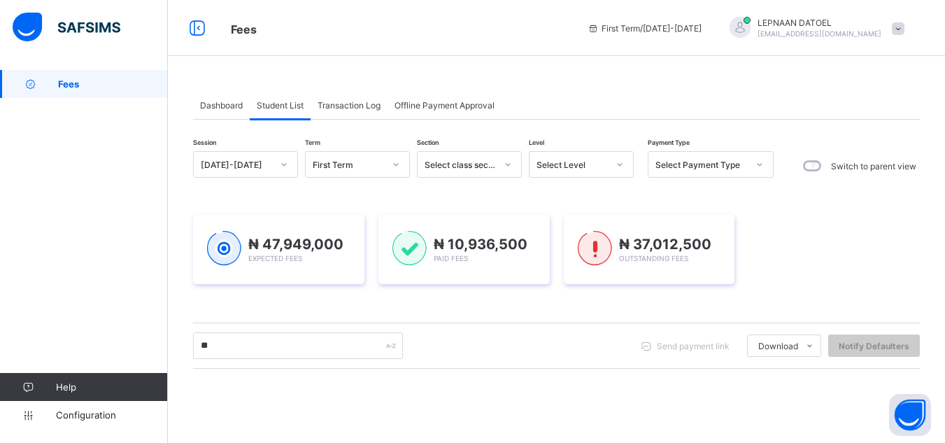
click at [683, 374] on div "Session [DATE]-[DATE] Term First Term Section Select class section Level Select…" at bounding box center [556, 399] width 727 height 496
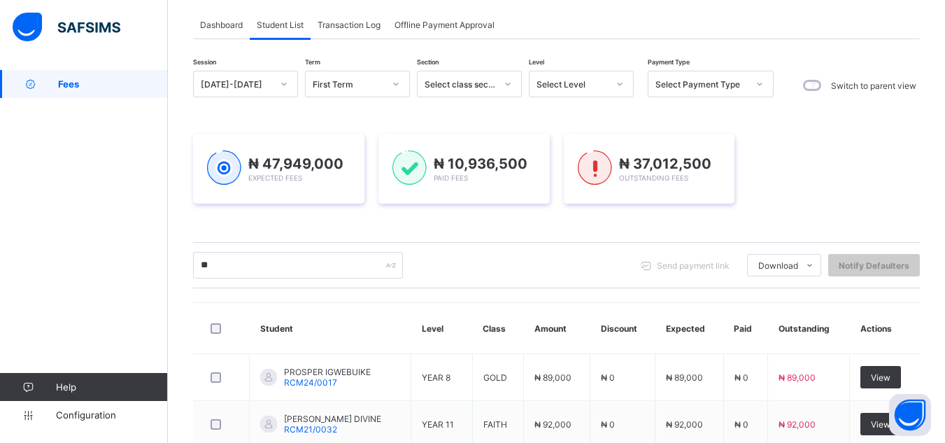
scroll to position [84, 0]
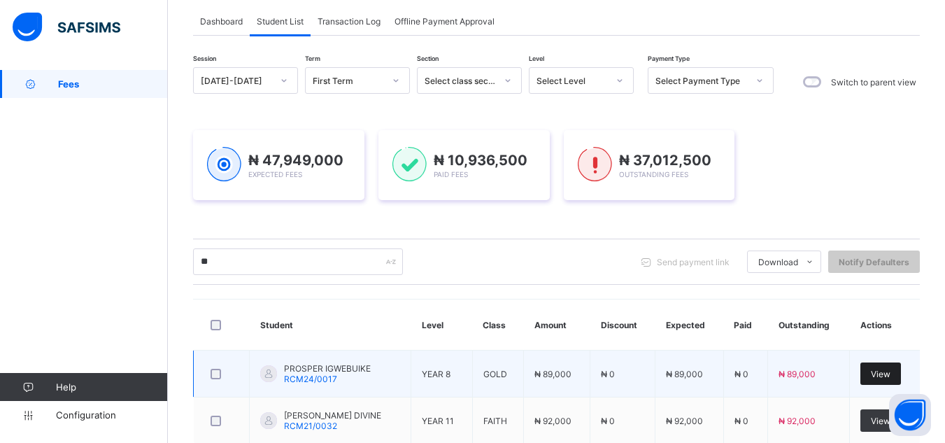
click at [888, 371] on span "View" at bounding box center [881, 374] width 20 height 10
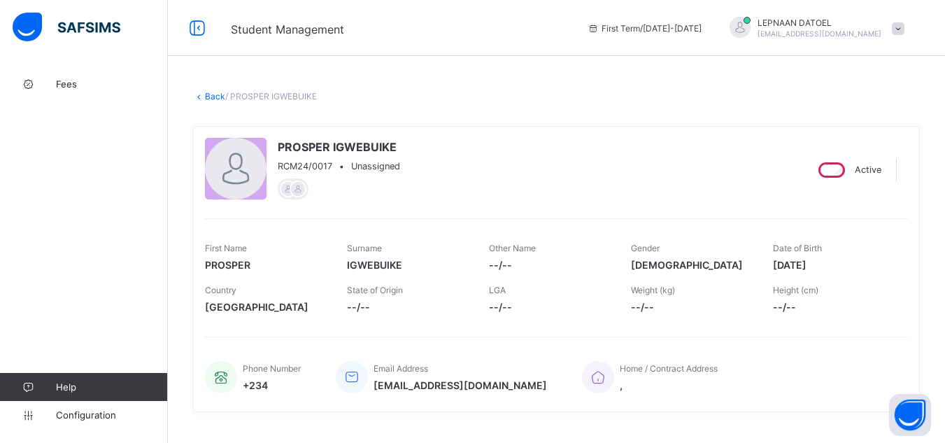
click at [767, 345] on div "Phone Number +234 Email Address [EMAIL_ADDRESS][DOMAIN_NAME] Home / Contract Ad…" at bounding box center [556, 368] width 703 height 64
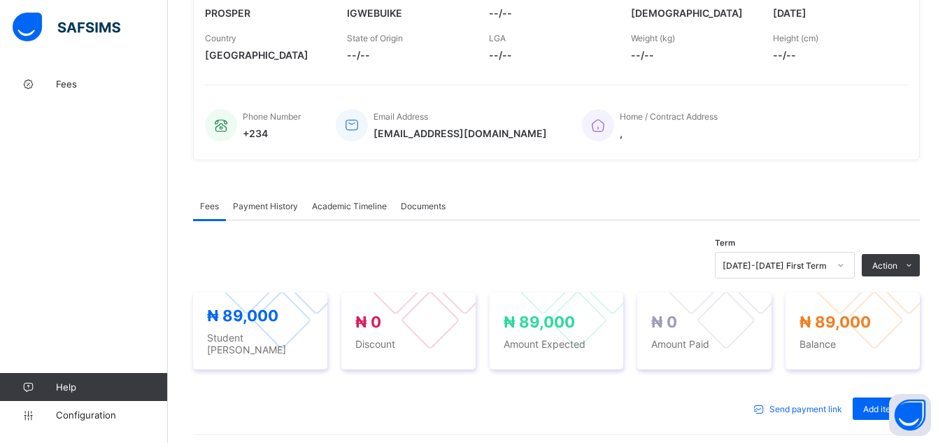
scroll to position [280, 0]
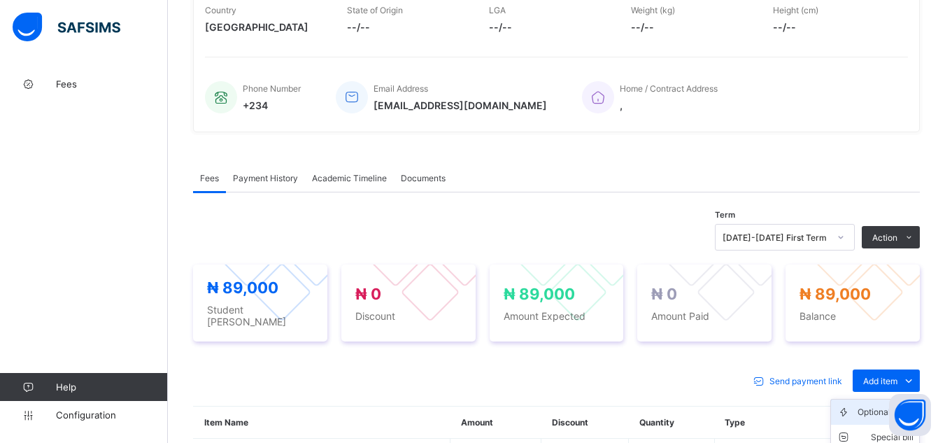
click at [871, 410] on div "Optional items" at bounding box center [885, 412] width 56 height 14
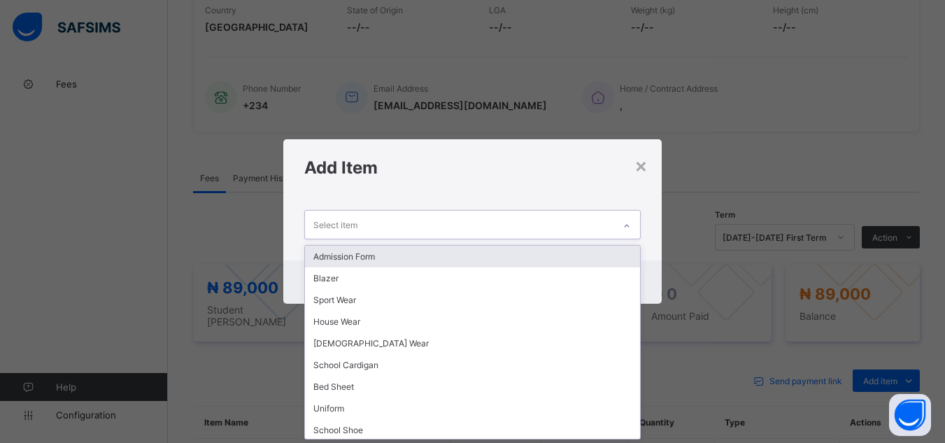
click at [628, 225] on icon at bounding box center [626, 226] width 8 height 14
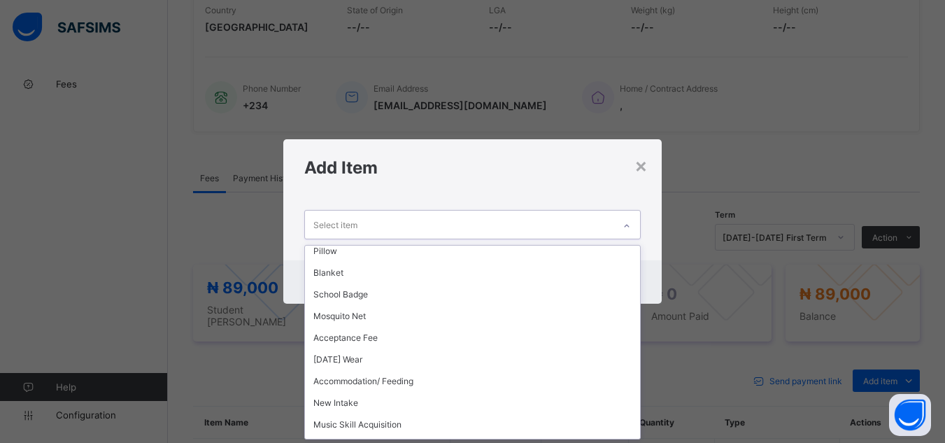
scroll to position [252, 0]
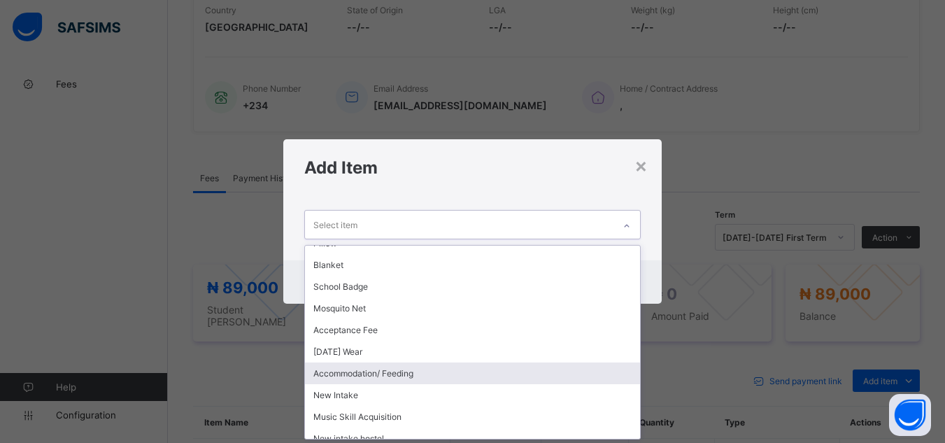
click at [408, 371] on div "Accommodation/ Feeding" at bounding box center [472, 373] width 334 height 22
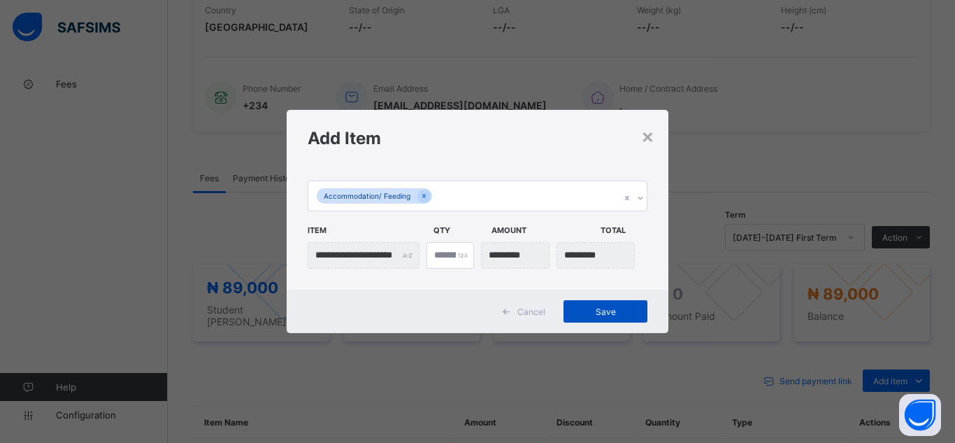
click at [597, 308] on span "Save" at bounding box center [605, 311] width 63 height 10
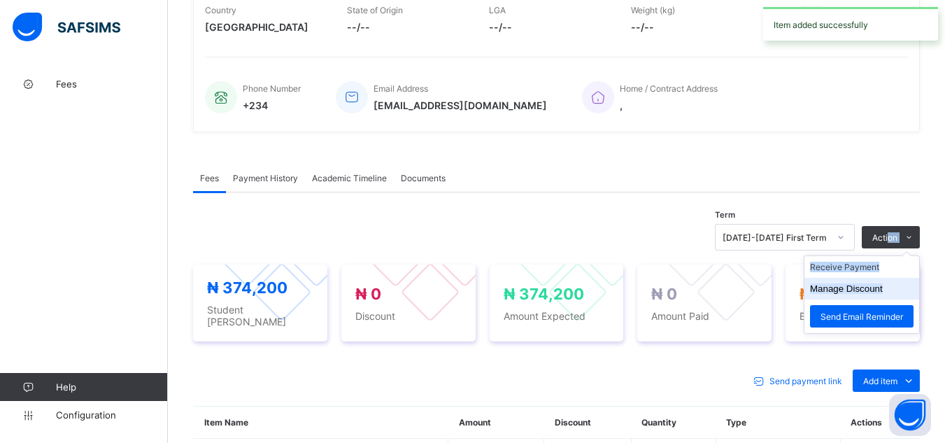
drag, startPoint x: 899, startPoint y: 236, endPoint x: 882, endPoint y: 282, distance: 49.1
click at [882, 248] on div "Action Receive Payment Manage Discount Send Email Reminder" at bounding box center [891, 237] width 58 height 22
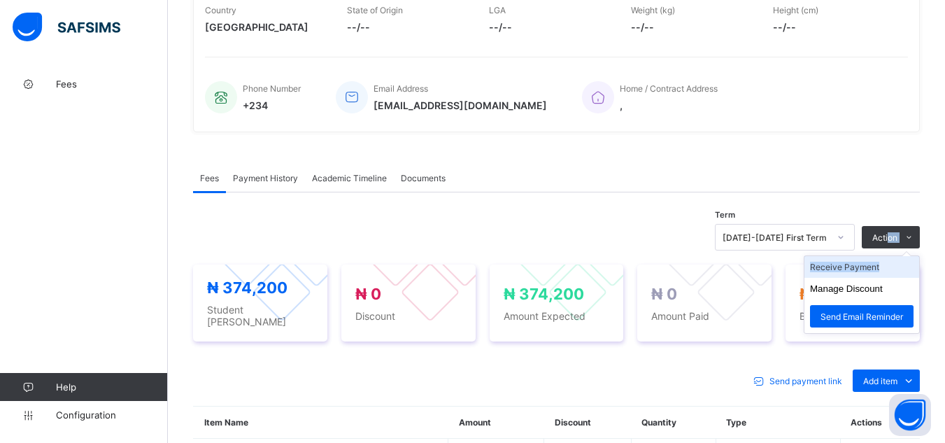
click at [880, 263] on li "Receive Payment" at bounding box center [861, 267] width 115 height 22
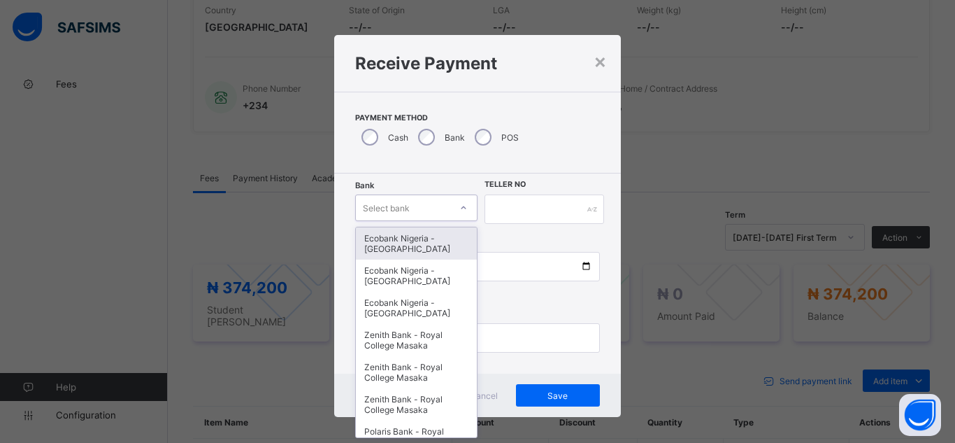
click at [421, 209] on div "Select bank" at bounding box center [403, 208] width 94 height 20
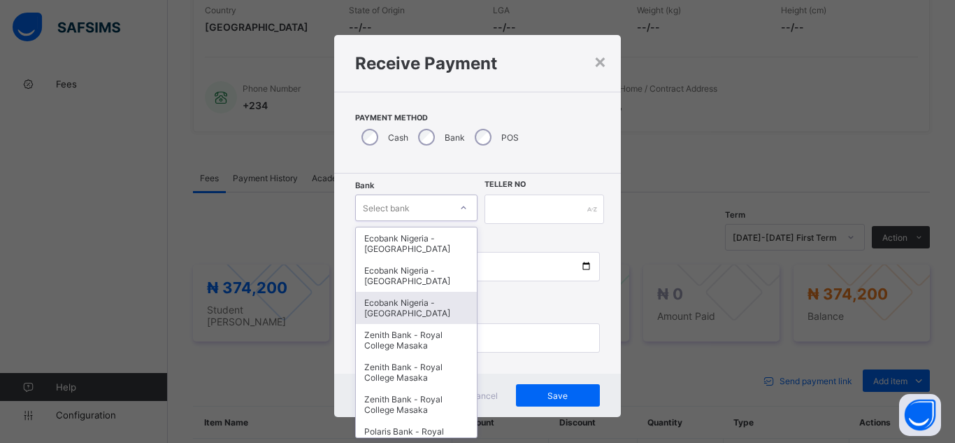
click at [417, 313] on div "Ecobank Nigeria - [GEOGRAPHIC_DATA]" at bounding box center [416, 308] width 121 height 32
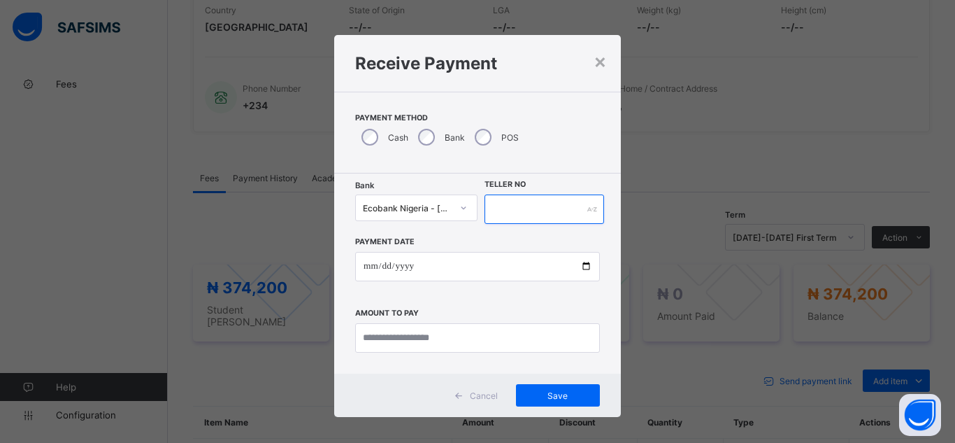
click at [507, 201] on input "text" at bounding box center [545, 208] width 120 height 29
type input "********"
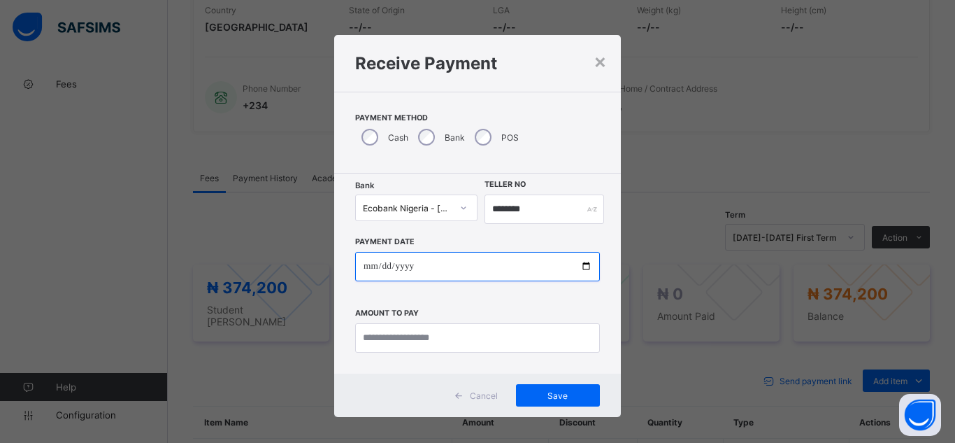
click at [582, 265] on input "date" at bounding box center [477, 266] width 245 height 29
type input "**********"
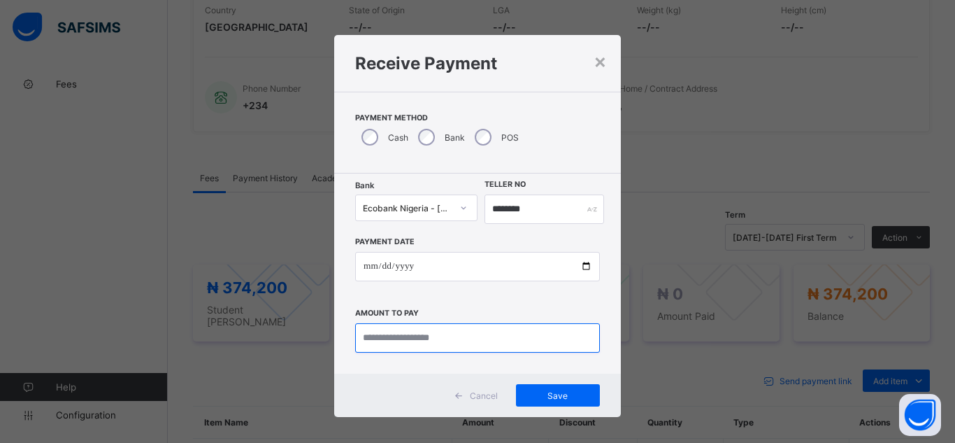
click at [418, 339] on input "currency" at bounding box center [477, 337] width 245 height 29
type input "*********"
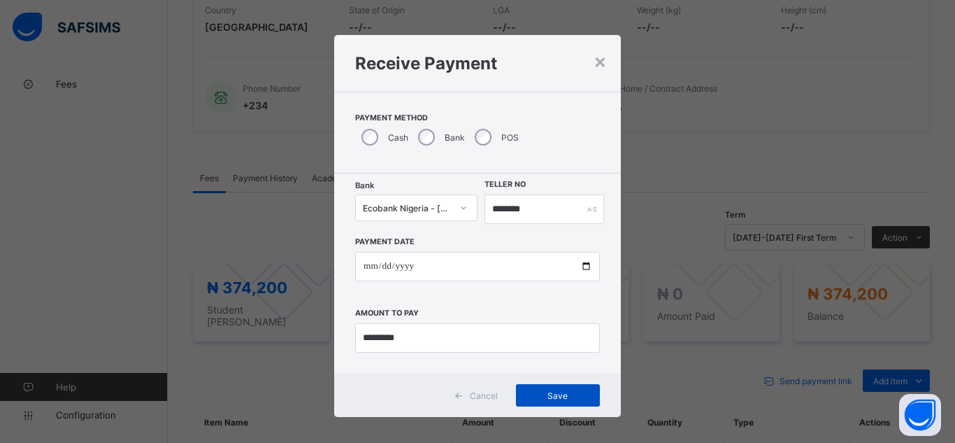
click at [569, 398] on span "Save" at bounding box center [558, 395] width 63 height 10
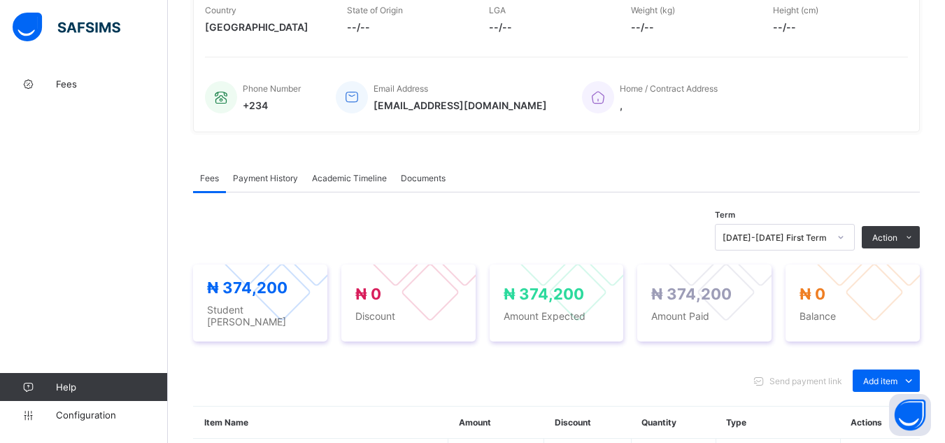
click at [181, 126] on div "× Delete Document This action would delete the document with name: from the sys…" at bounding box center [556, 295] width 777 height 1010
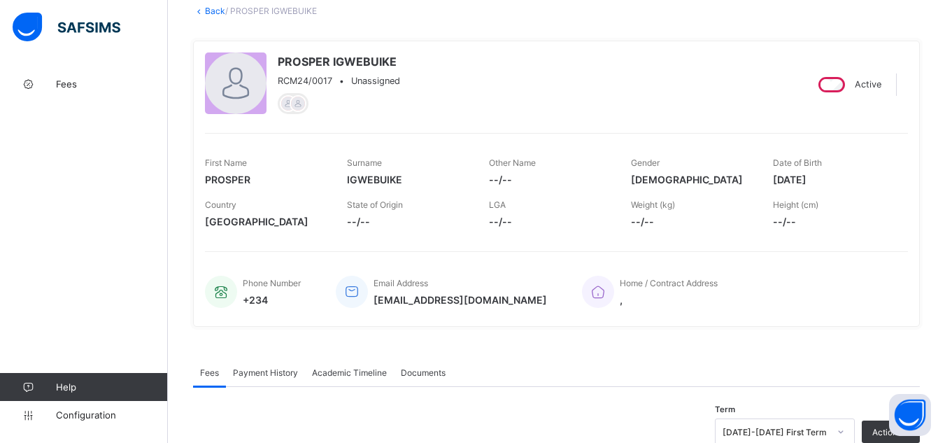
scroll to position [0, 0]
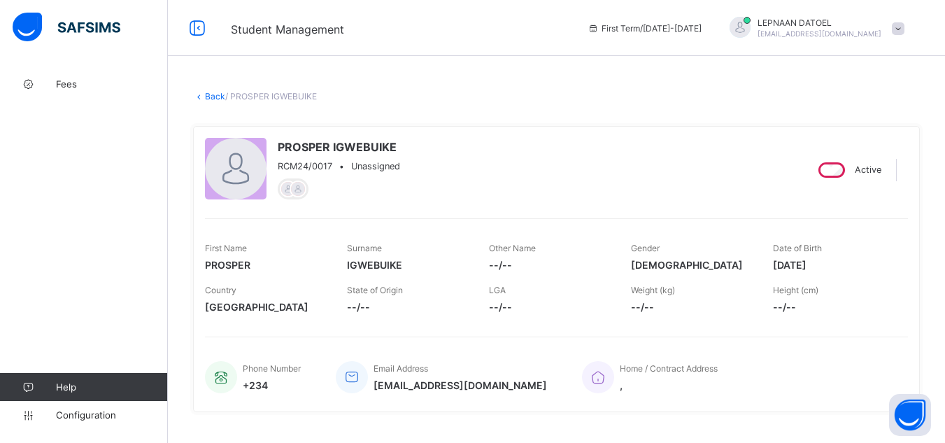
click at [217, 98] on link "Back" at bounding box center [215, 96] width 20 height 10
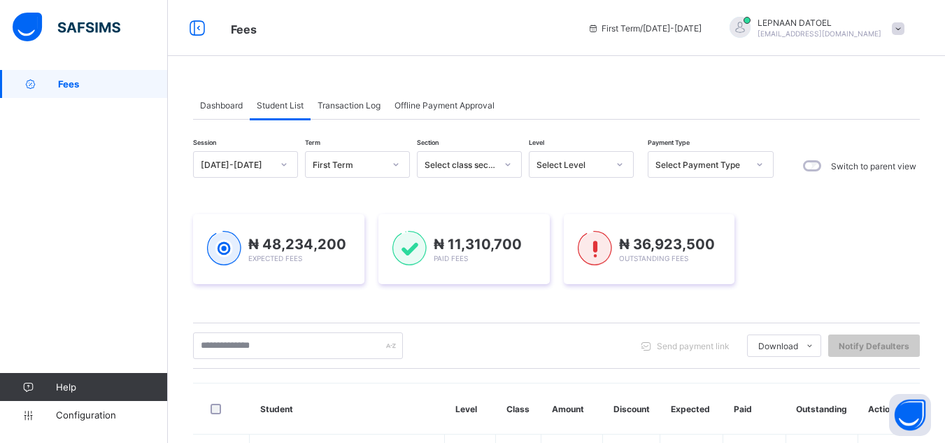
click at [297, 196] on div "₦ 48,234,200 Expected Fees ₦ 11,310,700 Paid Fees ₦ 36,923,500 Outstanding Fees" at bounding box center [556, 249] width 727 height 112
click at [278, 346] on input "text" at bounding box center [298, 345] width 210 height 27
type input "*"
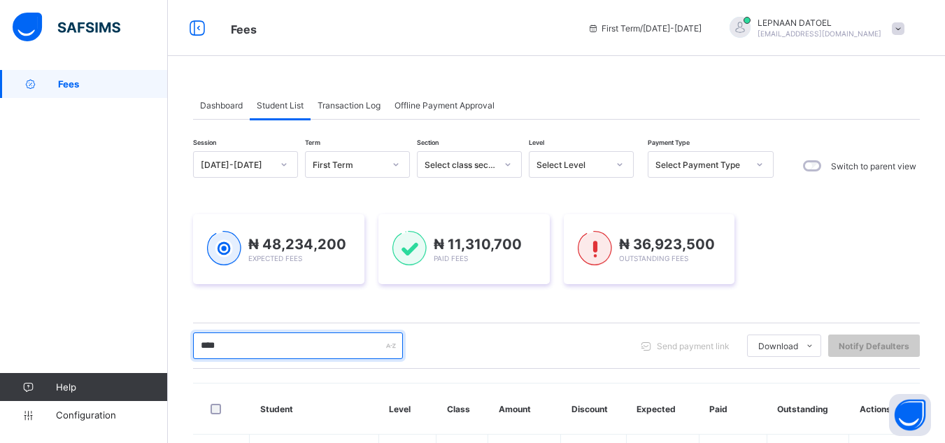
type input "****"
click at [487, 358] on div "**** Send payment link Download Students Payment Students Payment Status Studen…" at bounding box center [556, 345] width 727 height 27
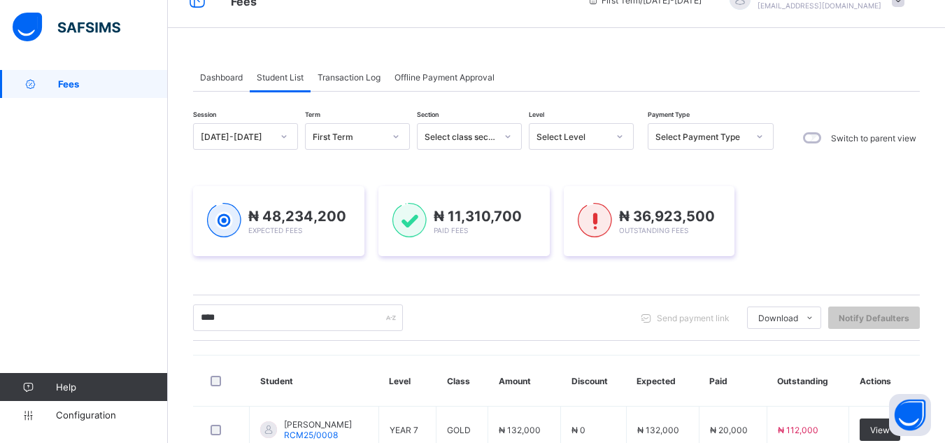
scroll to position [122, 0]
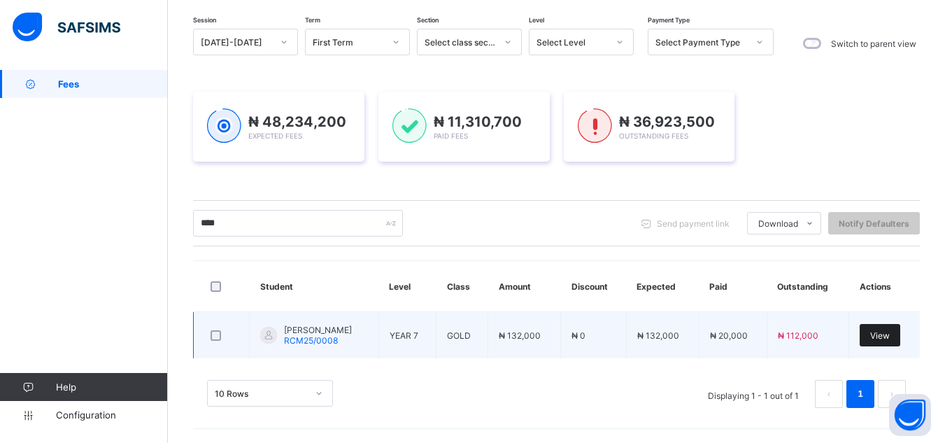
click at [889, 332] on span "View" at bounding box center [880, 335] width 20 height 10
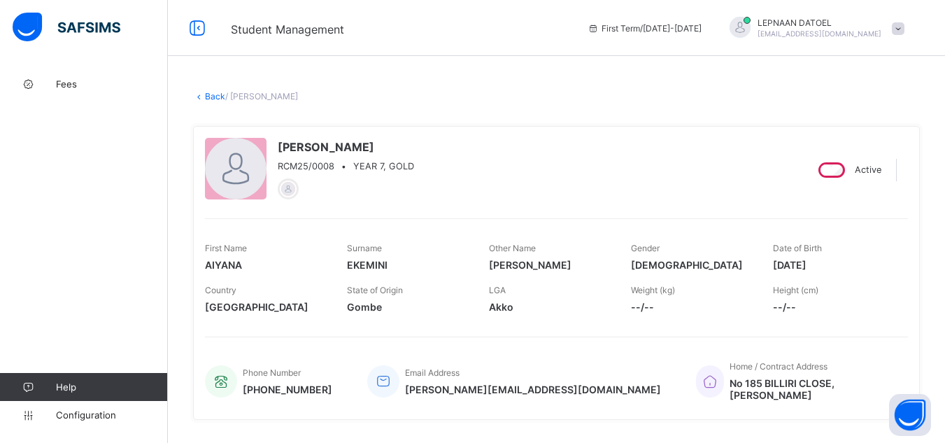
click at [717, 187] on div "[PERSON_NAME] RCM25/0008 • YEAR 7, GOLD" at bounding box center [499, 170] width 589 height 64
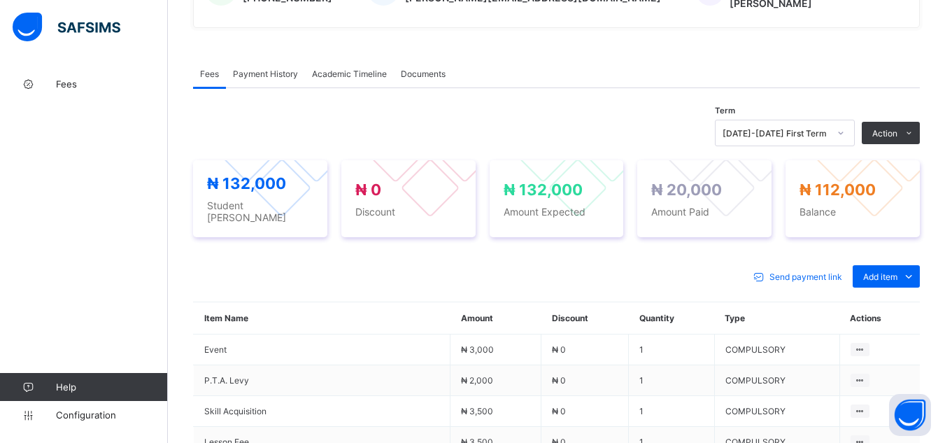
scroll to position [420, 0]
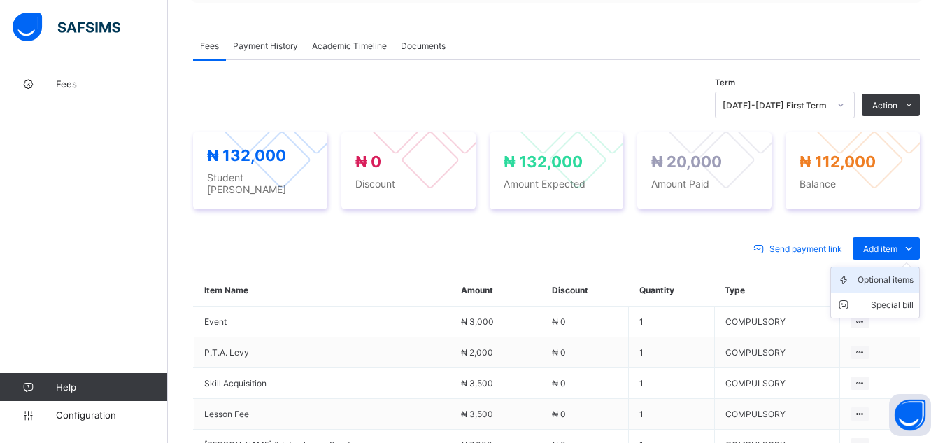
click at [888, 273] on div "Optional items" at bounding box center [885, 280] width 56 height 14
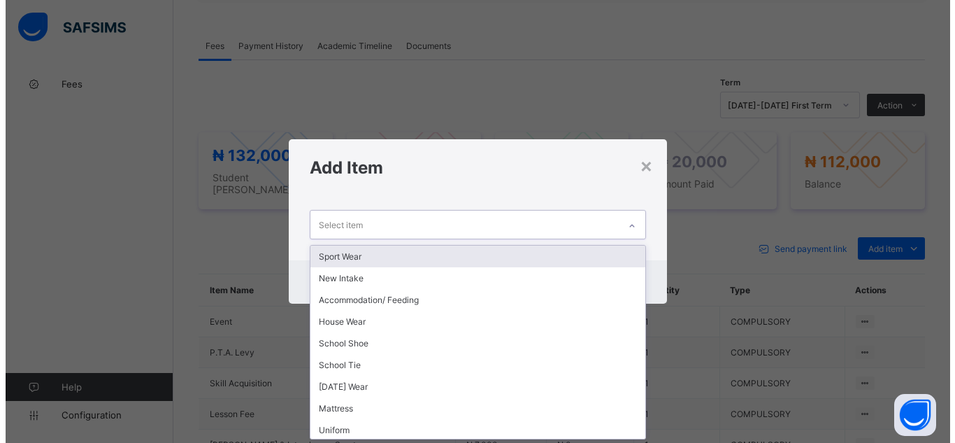
scroll to position [0, 0]
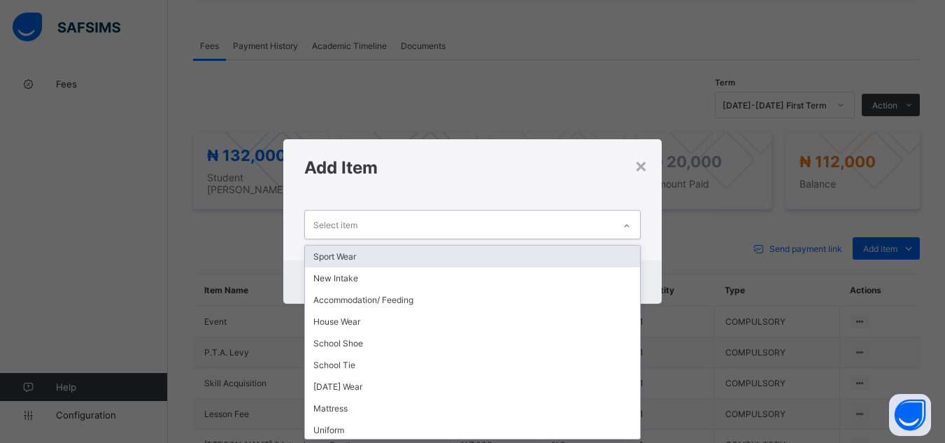
click at [629, 227] on icon at bounding box center [626, 226] width 8 height 14
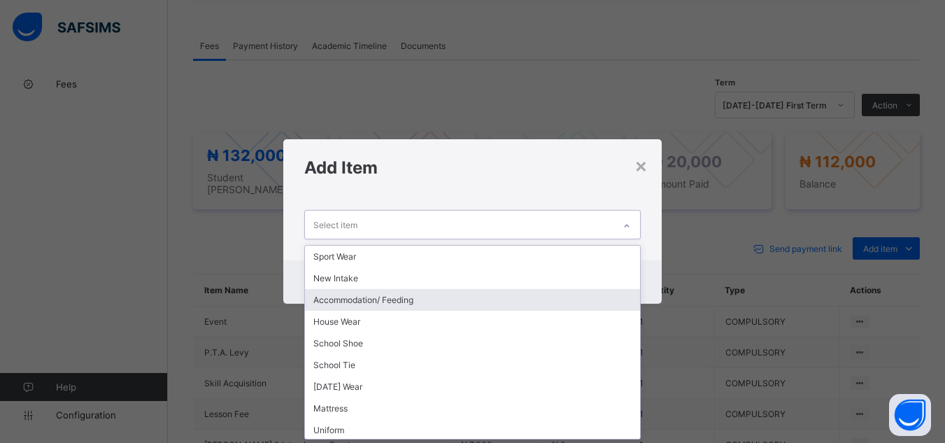
click at [555, 298] on div "Accommodation/ Feeding" at bounding box center [472, 300] width 334 height 22
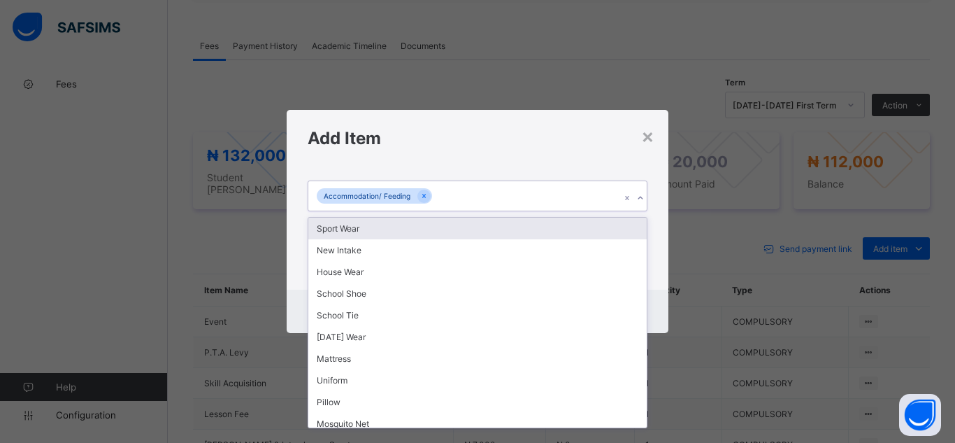
click at [638, 194] on icon at bounding box center [640, 198] width 8 height 14
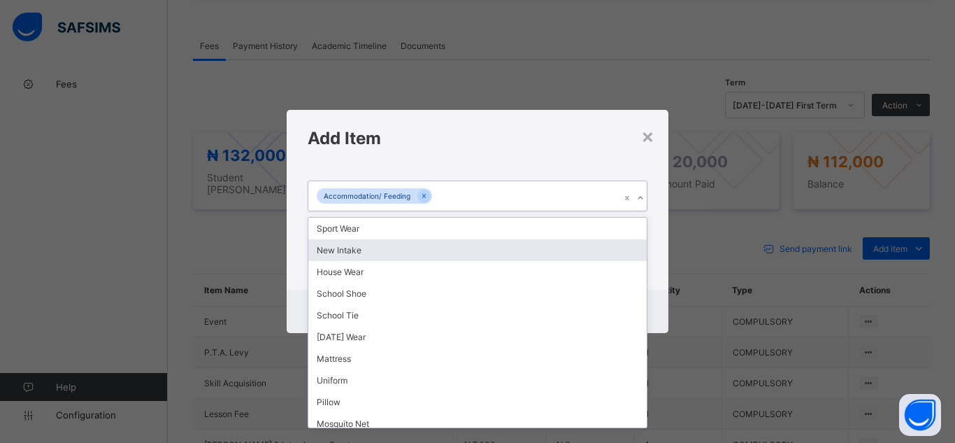
click at [617, 258] on div "New Intake" at bounding box center [477, 250] width 338 height 22
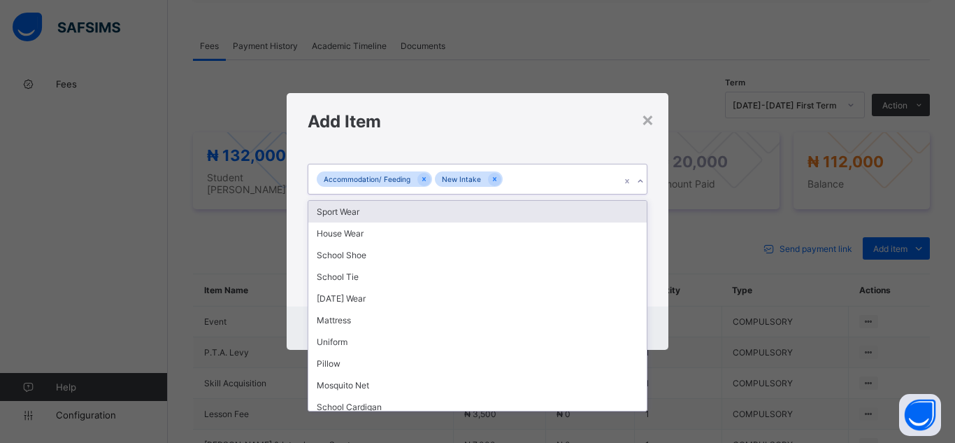
click at [639, 181] on icon at bounding box center [640, 181] width 8 height 14
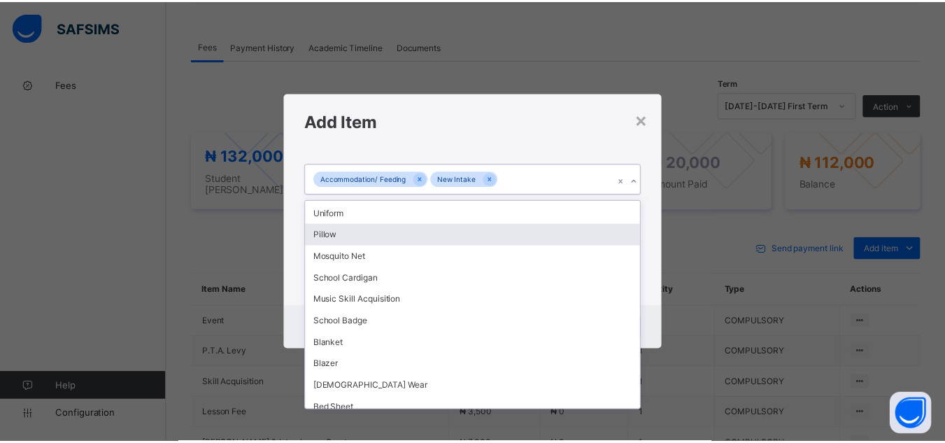
scroll to position [137, 0]
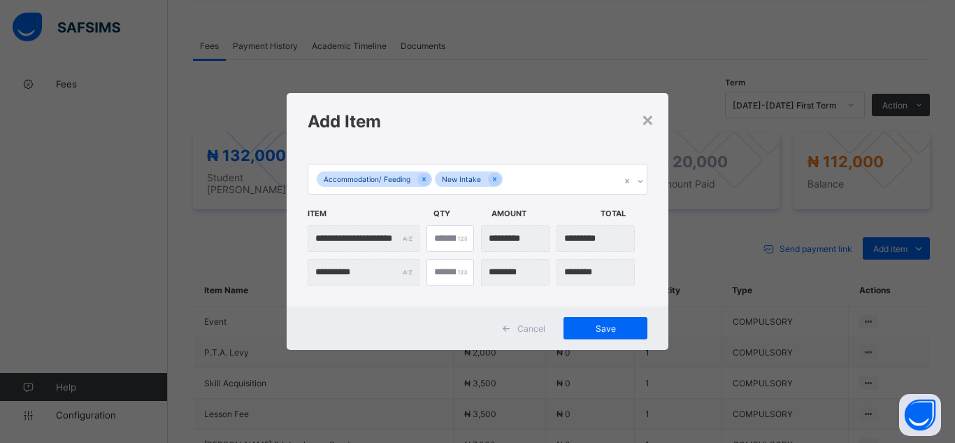
click at [647, 152] on div "**********" at bounding box center [478, 228] width 382 height 157
click at [610, 328] on span "Save" at bounding box center [605, 328] width 63 height 10
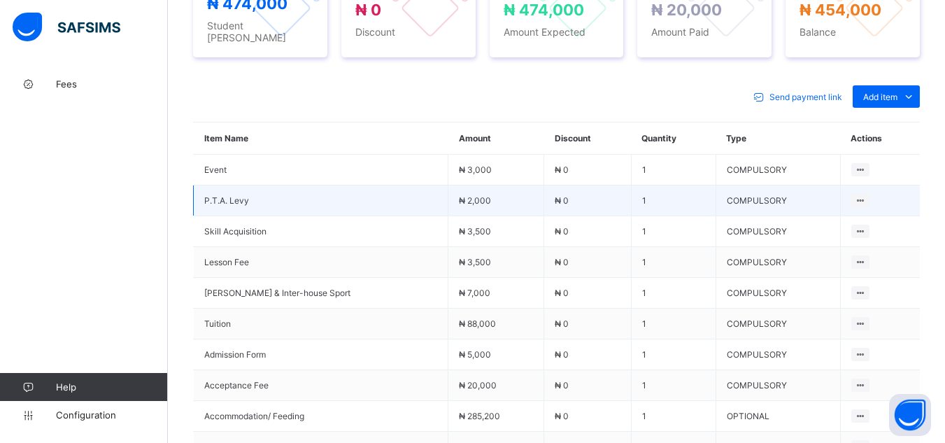
scroll to position [392, 0]
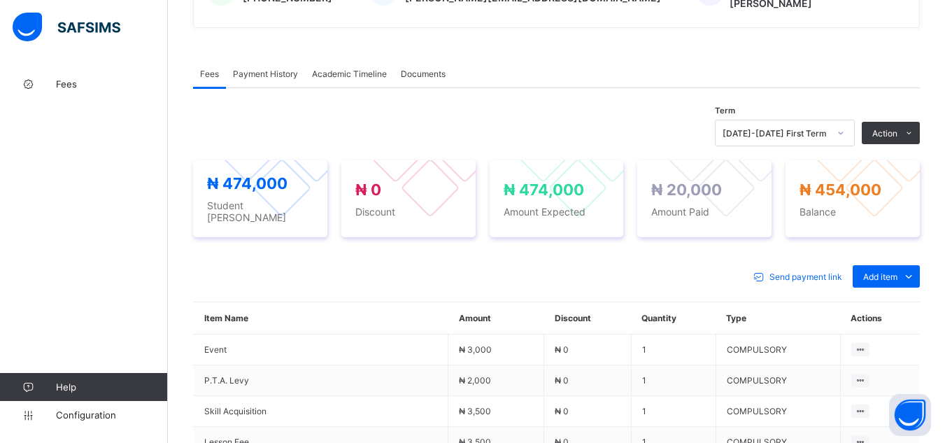
click at [308, 120] on div "Term [DATE]-[DATE] First Term Action Receive Payment Manage Discount Send Email…" at bounding box center [556, 133] width 727 height 27
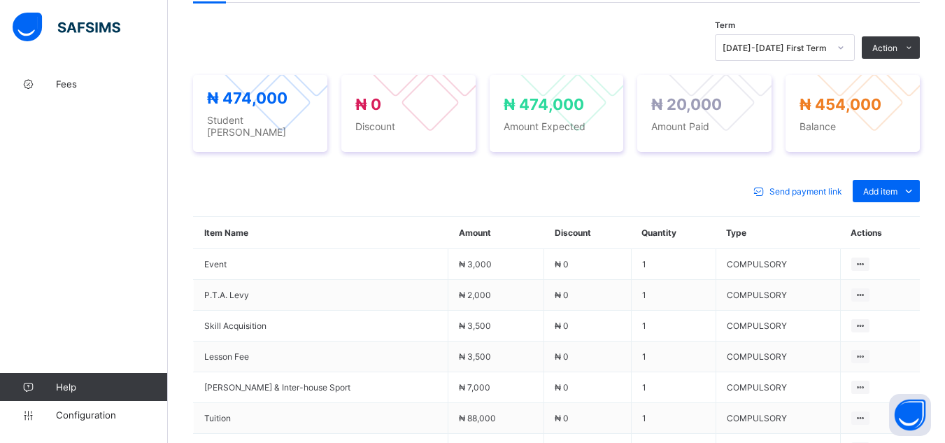
scroll to position [448, 0]
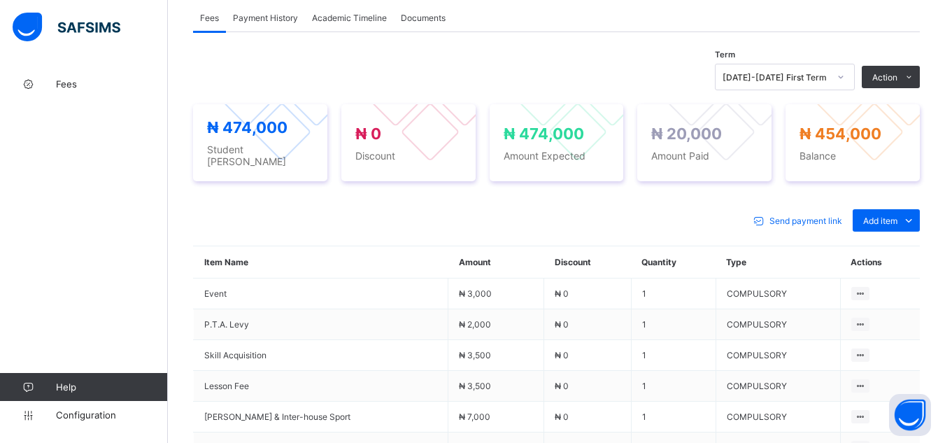
click at [637, 246] on th "Quantity" at bounding box center [673, 262] width 85 height 32
click at [606, 209] on div "Send payment link Add item Optional items Special bill" at bounding box center [556, 220] width 727 height 22
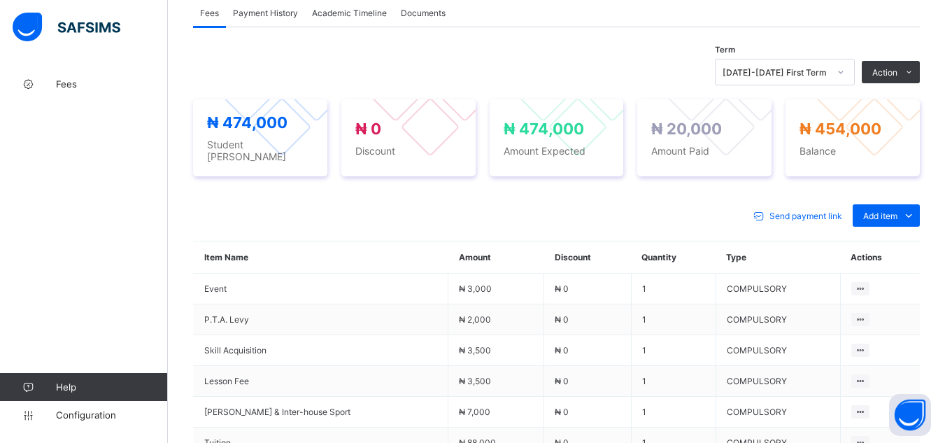
scroll to position [420, 0]
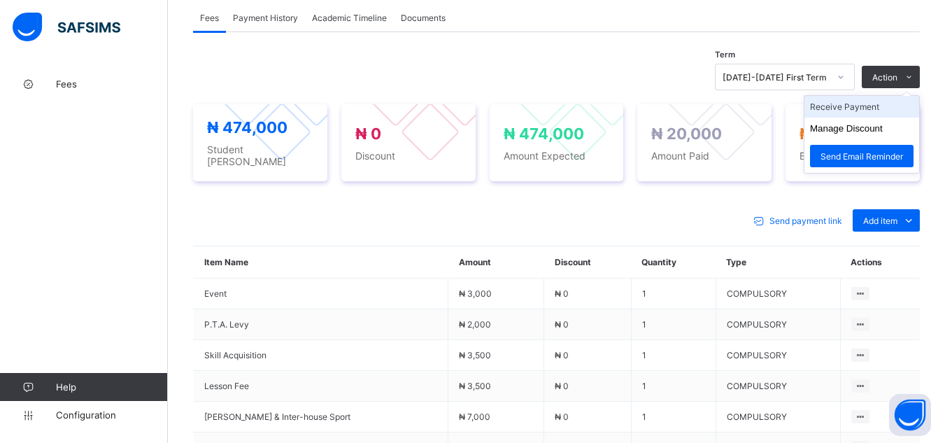
click at [865, 102] on li "Receive Payment" at bounding box center [861, 107] width 115 height 22
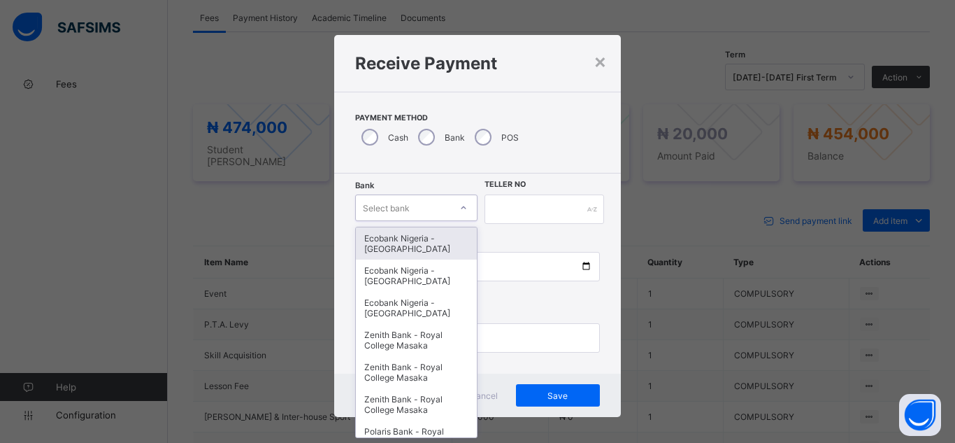
click at [450, 208] on div at bounding box center [463, 207] width 27 height 25
click at [441, 251] on div "Ecobank Nigeria - [GEOGRAPHIC_DATA]" at bounding box center [416, 243] width 121 height 32
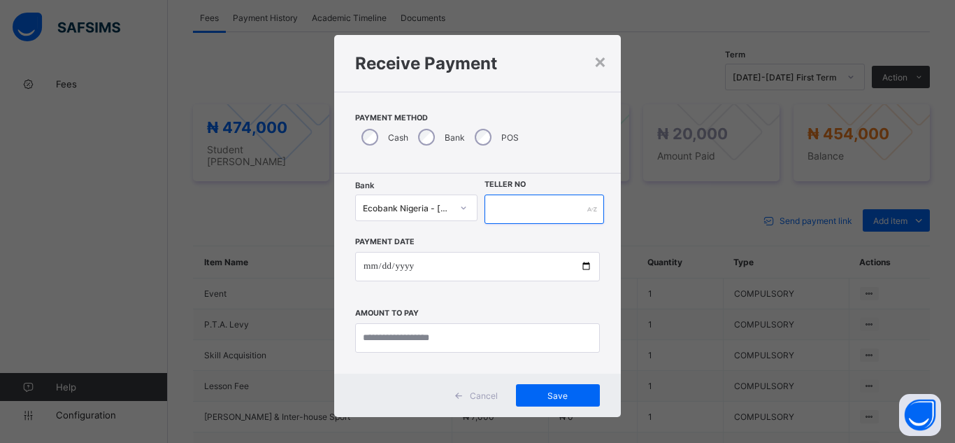
click at [519, 203] on input "text" at bounding box center [545, 208] width 120 height 29
type input "********"
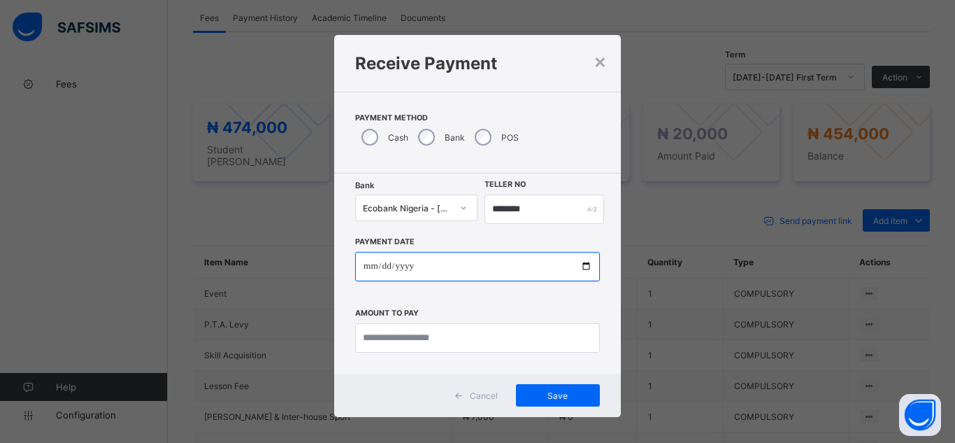
click at [591, 262] on input "date" at bounding box center [477, 266] width 245 height 29
click at [584, 267] on input "date" at bounding box center [477, 266] width 245 height 29
type input "**********"
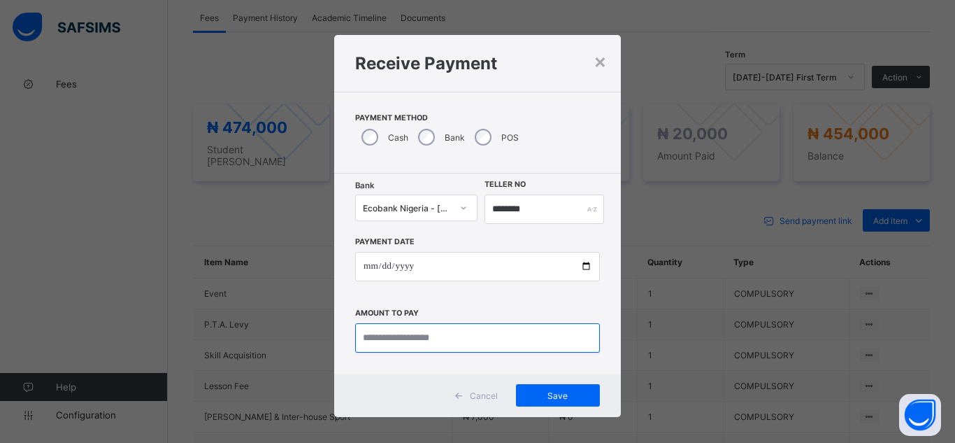
click at [366, 343] on input "currency" at bounding box center [477, 337] width 245 height 29
type input "*******"
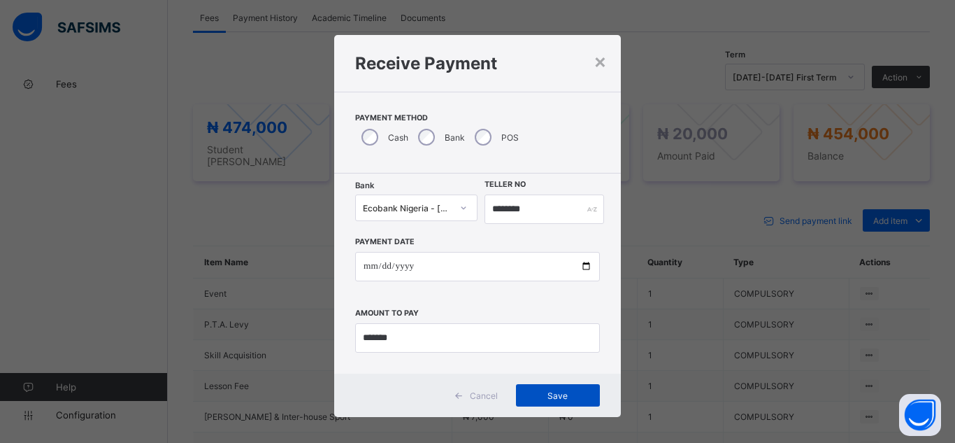
click at [558, 404] on div "Save" at bounding box center [558, 395] width 84 height 22
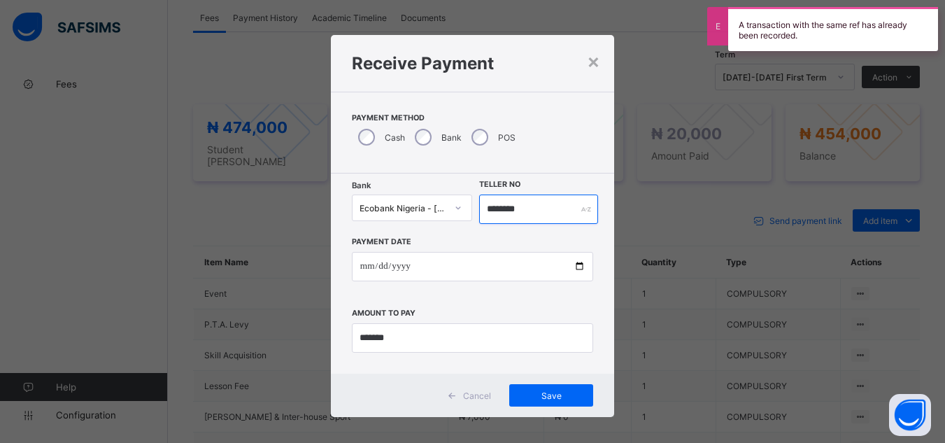
click at [525, 206] on input "********" at bounding box center [538, 208] width 118 height 29
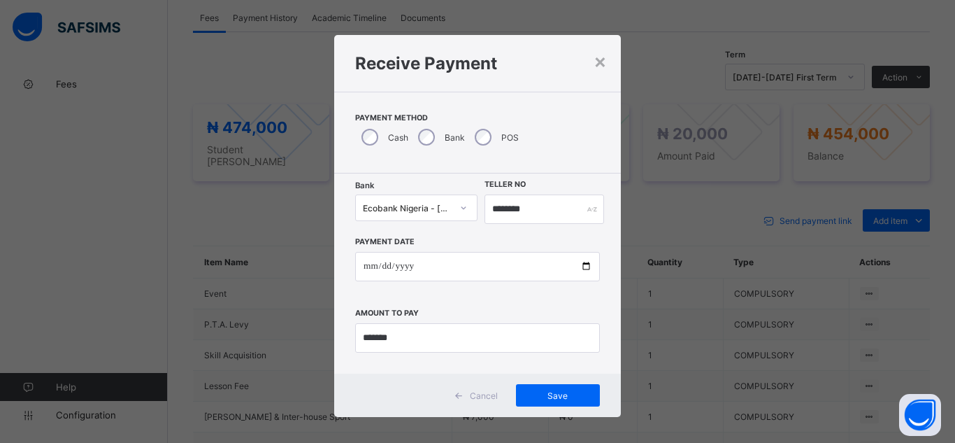
click at [532, 408] on div "Cancel Save" at bounding box center [477, 394] width 287 height 43
click at [534, 402] on div "Save" at bounding box center [558, 395] width 84 height 22
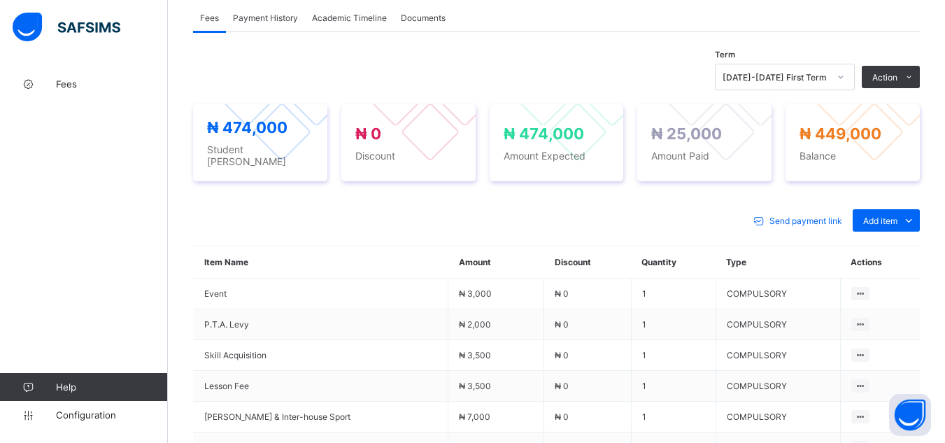
click at [684, 210] on div "Send payment link Add item Optional items Special bill" at bounding box center [556, 220] width 727 height 22
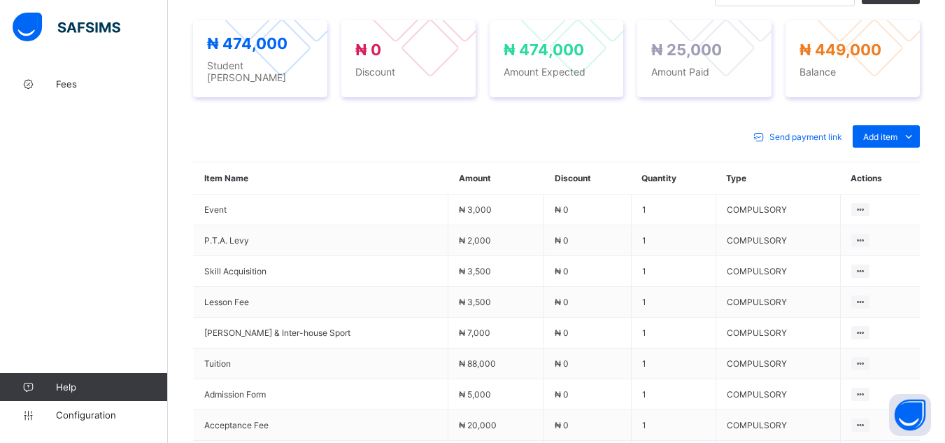
scroll to position [503, 0]
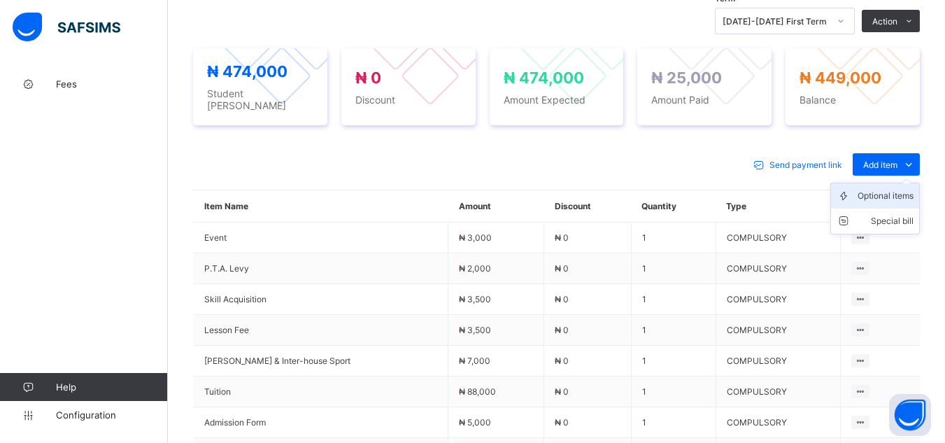
click at [901, 189] on div "Optional items" at bounding box center [885, 196] width 56 height 14
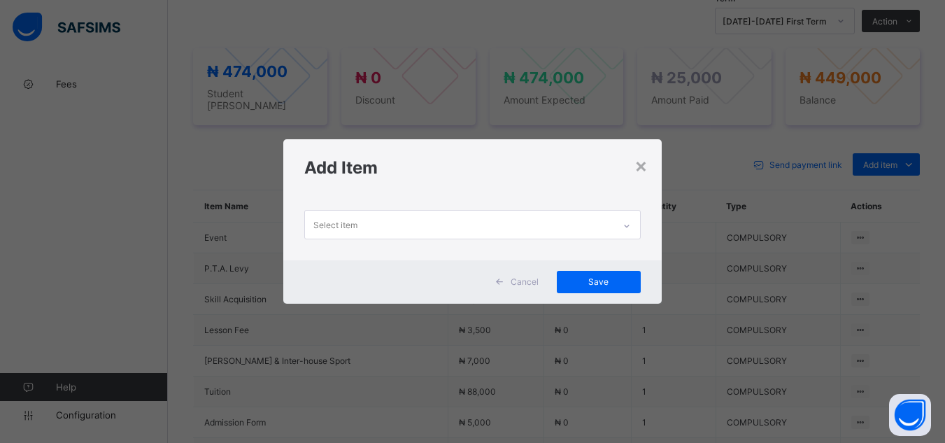
scroll to position [0, 0]
click at [628, 222] on icon at bounding box center [626, 226] width 8 height 14
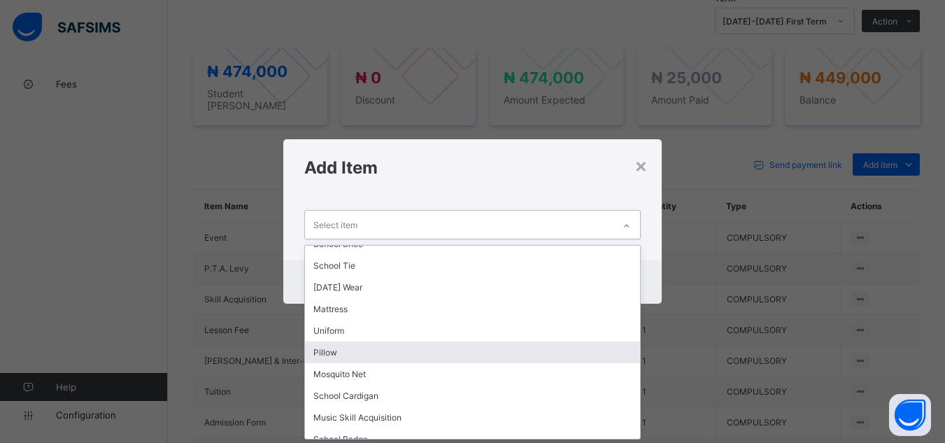
scroll to position [84, 0]
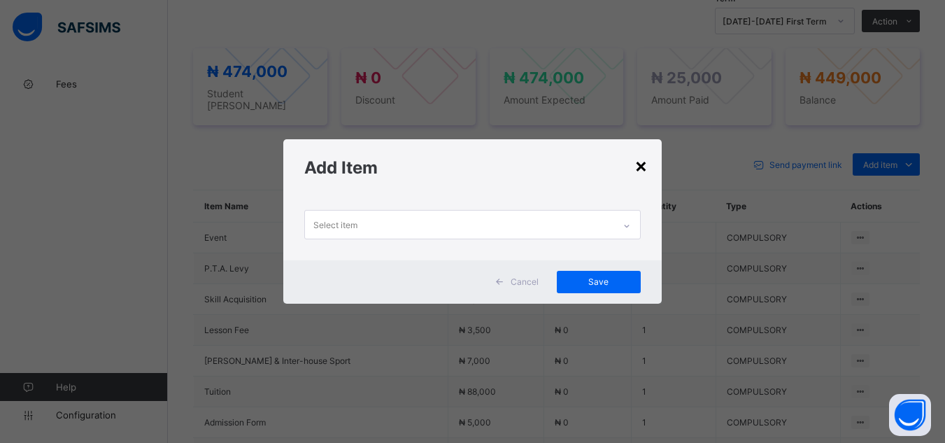
click at [647, 166] on div "×" at bounding box center [640, 165] width 13 height 24
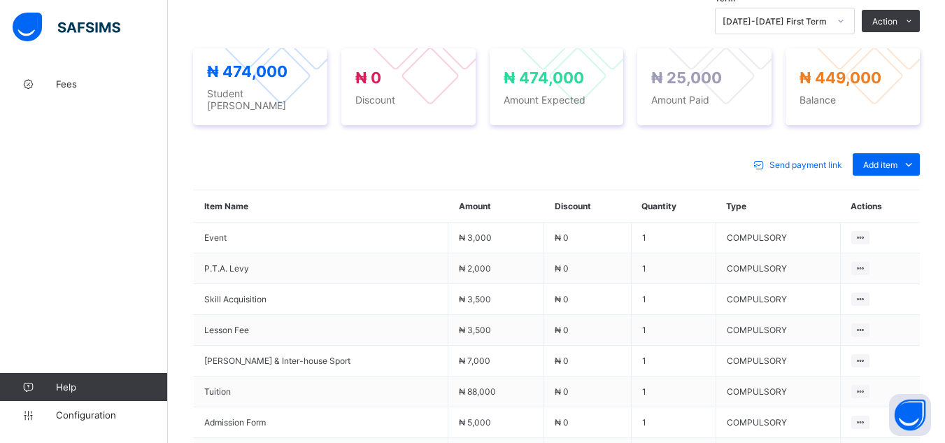
click at [599, 139] on div "Send payment link Add item Optional items Special bill Item Name Amount Discoun…" at bounding box center [556, 383] width 727 height 489
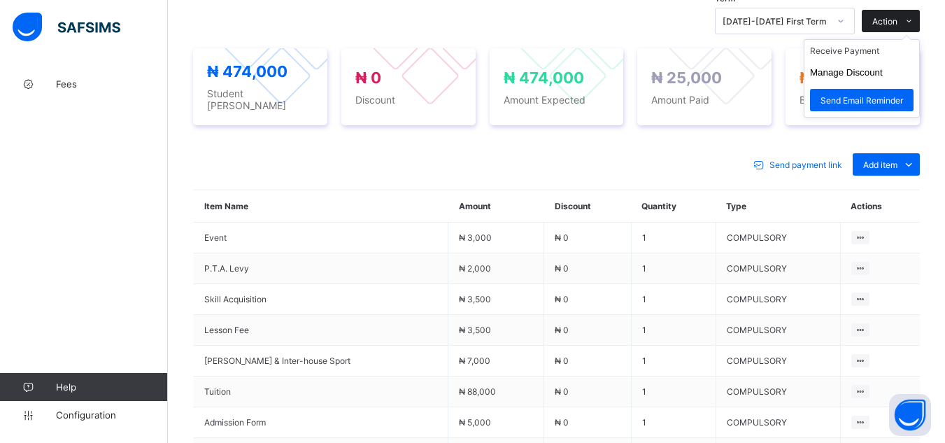
click at [888, 16] on span "Action" at bounding box center [884, 21] width 25 height 10
click at [879, 67] on button "Manage Discount" at bounding box center [846, 72] width 73 height 10
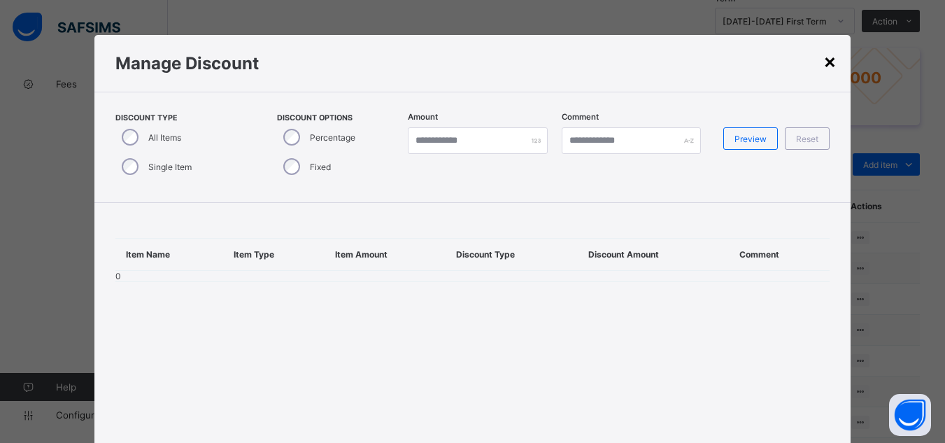
click at [831, 61] on div "×" at bounding box center [829, 61] width 13 height 24
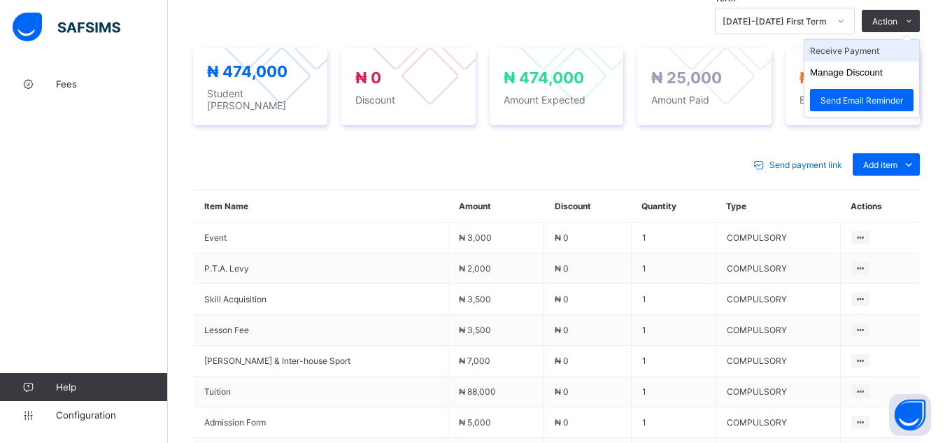
click at [875, 47] on li "Receive Payment" at bounding box center [861, 51] width 115 height 22
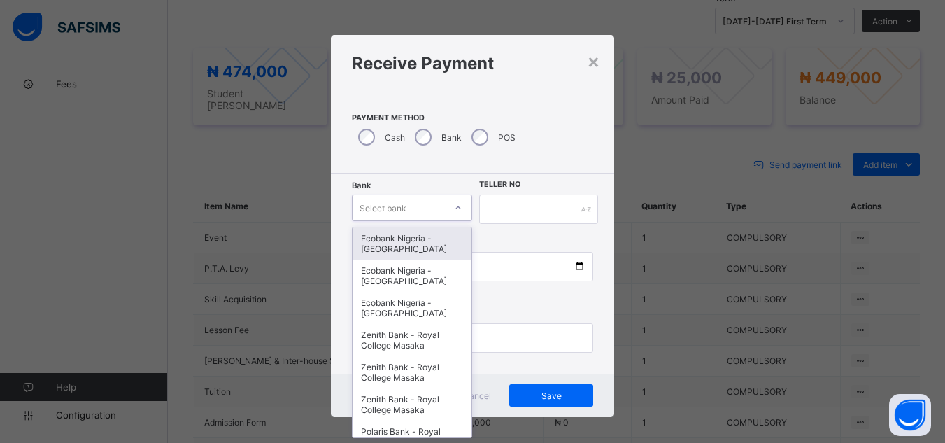
click at [410, 202] on div "Select bank" at bounding box center [398, 208] width 93 height 20
click at [415, 239] on div "Ecobank Nigeria - [GEOGRAPHIC_DATA]" at bounding box center [412, 243] width 120 height 32
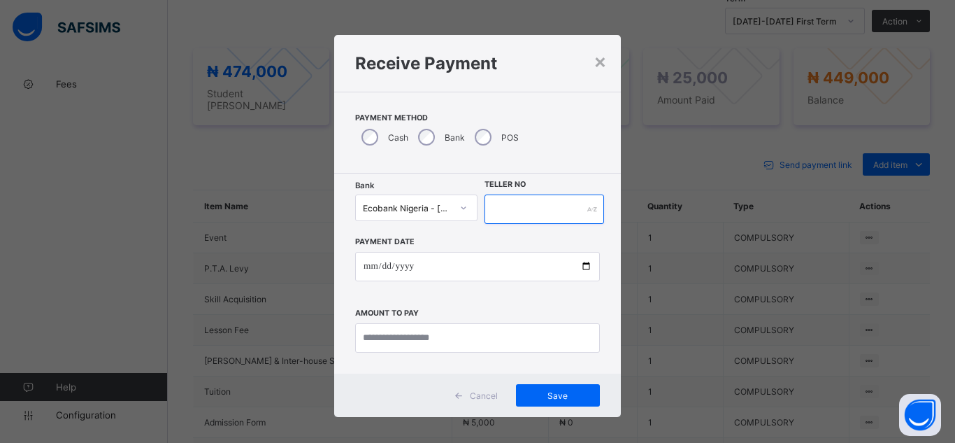
click at [493, 212] on input "text" at bounding box center [545, 208] width 120 height 29
type input "********"
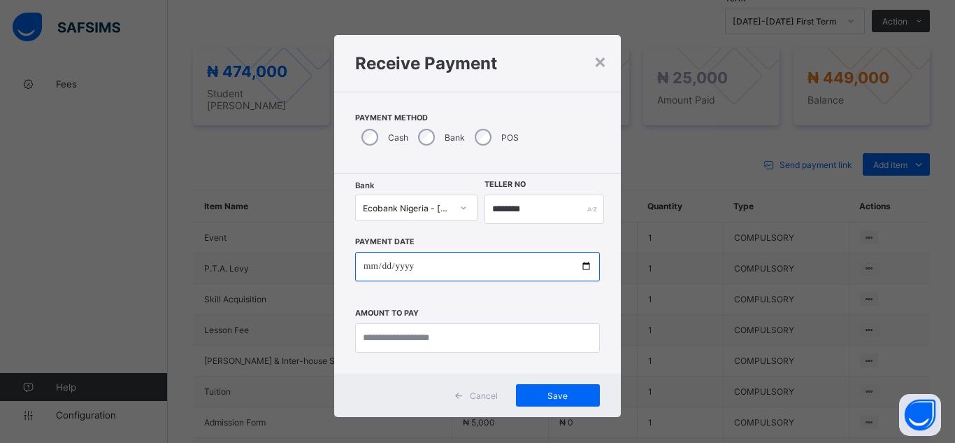
click at [437, 258] on input "date" at bounding box center [477, 266] width 245 height 29
click at [580, 266] on input "date" at bounding box center [477, 266] width 245 height 29
type input "**********"
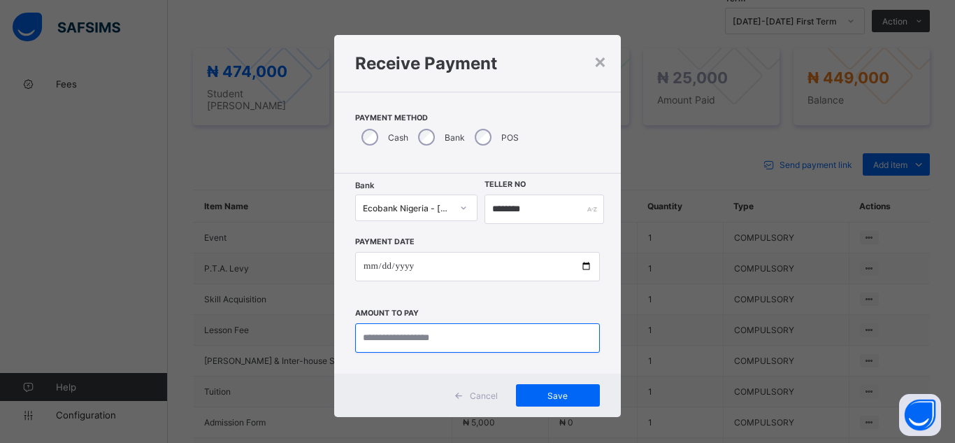
click at [388, 339] on input "currency" at bounding box center [477, 337] width 245 height 29
click at [280, 234] on div "**********" at bounding box center [477, 221] width 955 height 443
click at [383, 340] on input "currency" at bounding box center [477, 337] width 245 height 29
type input "*********"
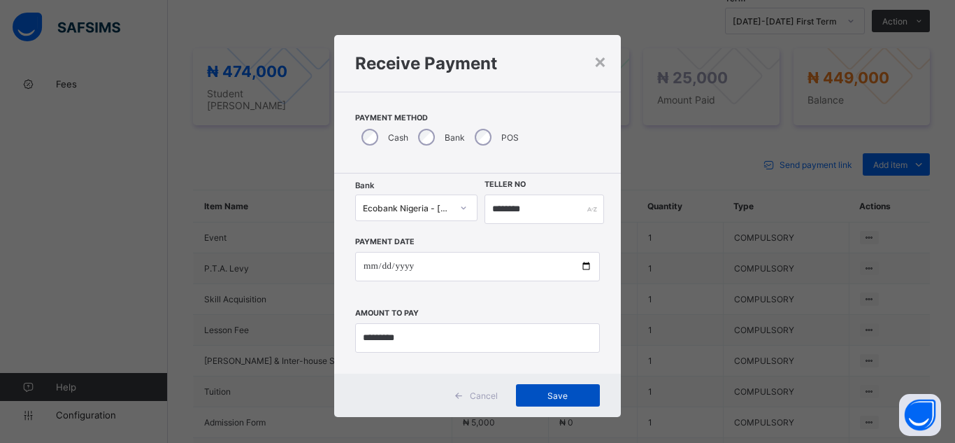
click at [552, 402] on div "Save" at bounding box center [558, 395] width 84 height 22
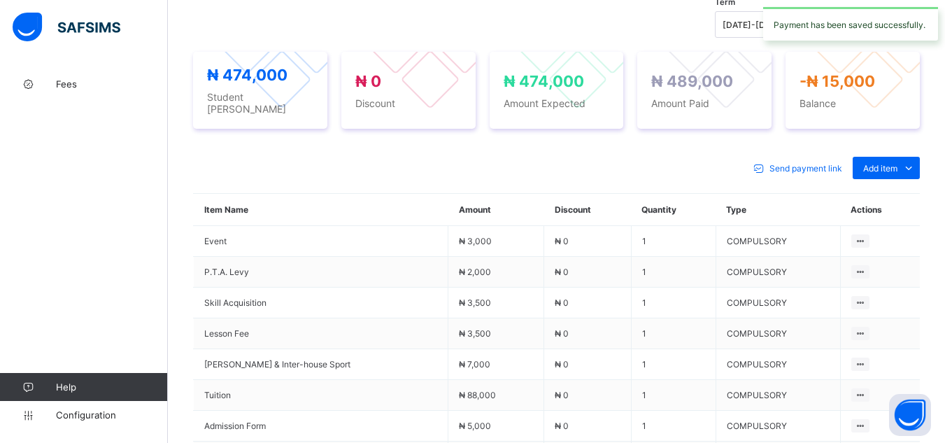
scroll to position [503, 0]
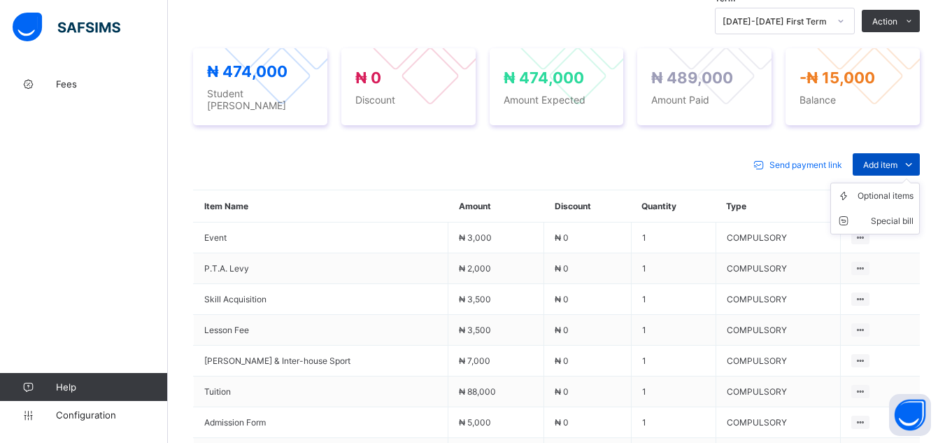
click at [897, 159] on span "Add item" at bounding box center [880, 164] width 34 height 10
click at [905, 189] on div "Optional items" at bounding box center [885, 196] width 56 height 14
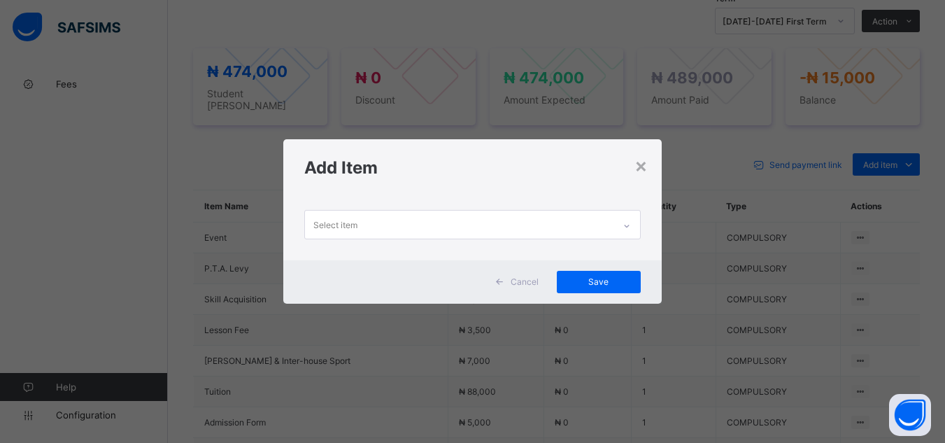
scroll to position [0, 0]
click at [629, 220] on icon at bounding box center [626, 226] width 8 height 14
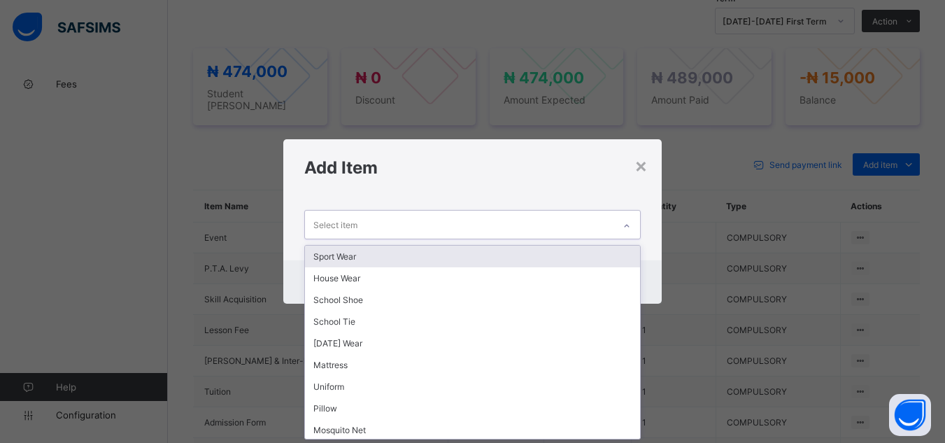
click at [589, 259] on div "Sport Wear" at bounding box center [472, 256] width 334 height 22
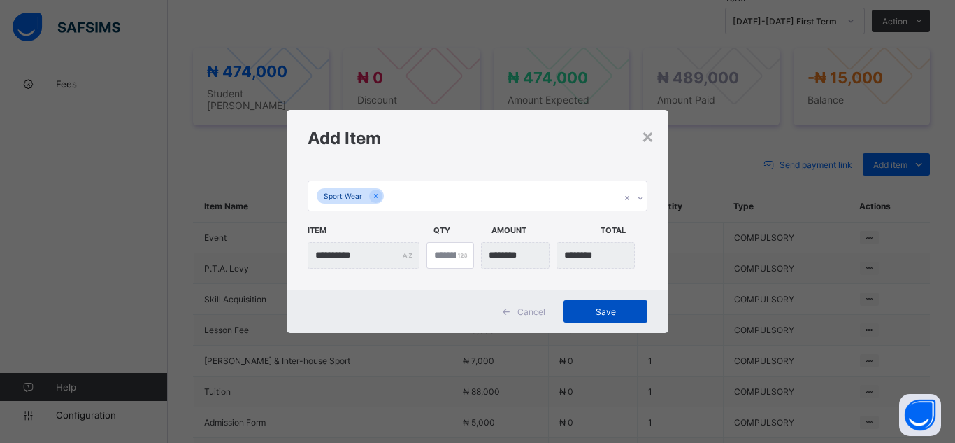
click at [587, 313] on span "Save" at bounding box center [605, 311] width 63 height 10
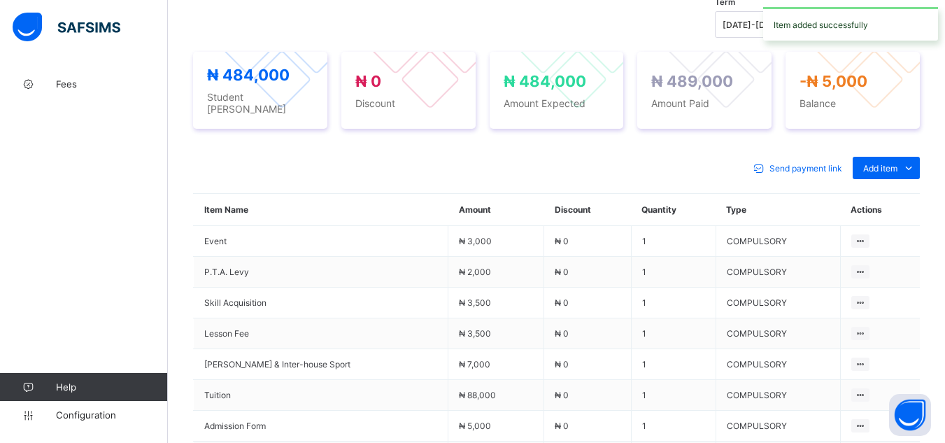
scroll to position [503, 0]
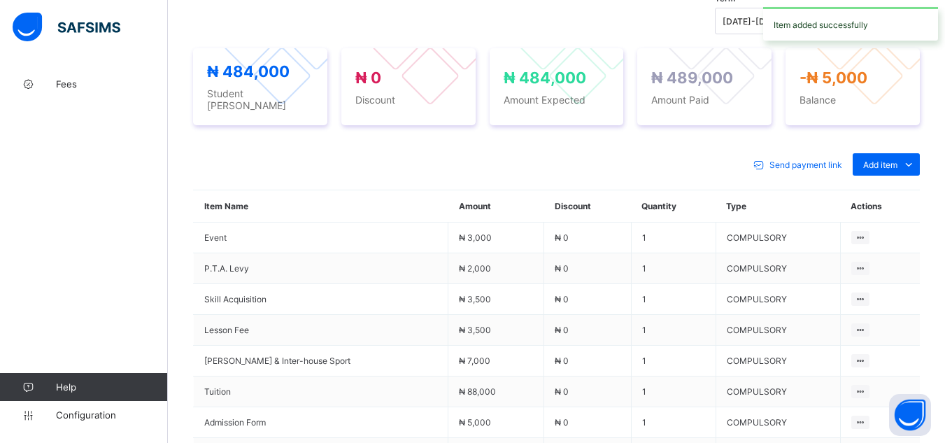
click at [659, 139] on div "Send payment link Add item Optional items Special bill Item Name Amount Discoun…" at bounding box center [556, 399] width 727 height 520
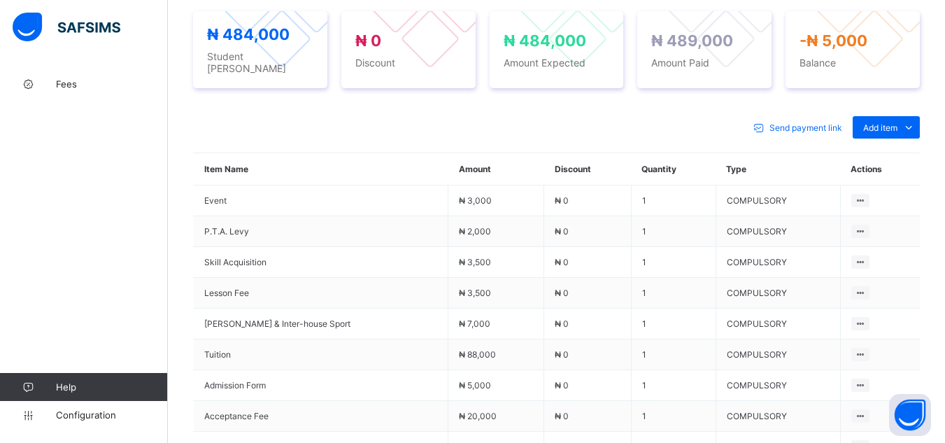
scroll to position [392, 0]
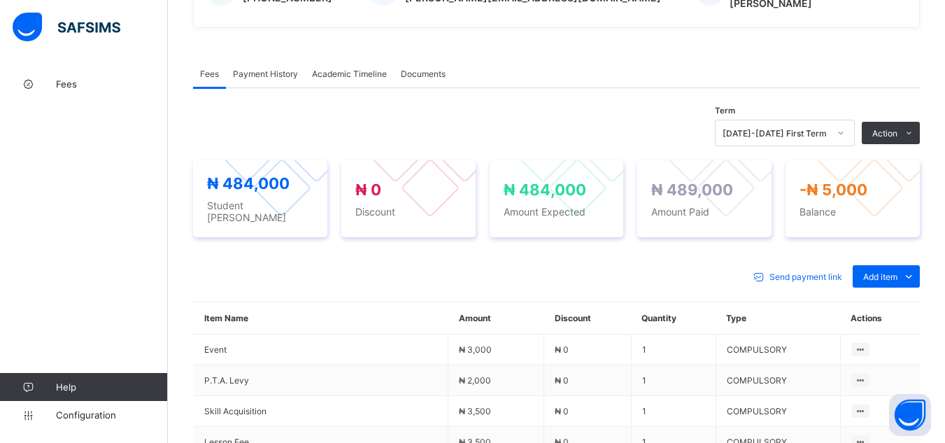
click at [190, 22] on div "× Delete Document This action would delete the document with name: from the sys…" at bounding box center [556, 248] width 777 height 1141
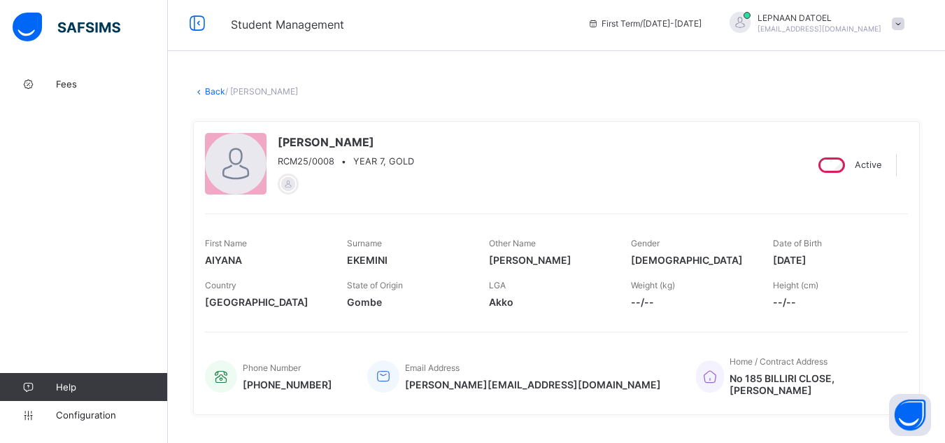
scroll to position [0, 0]
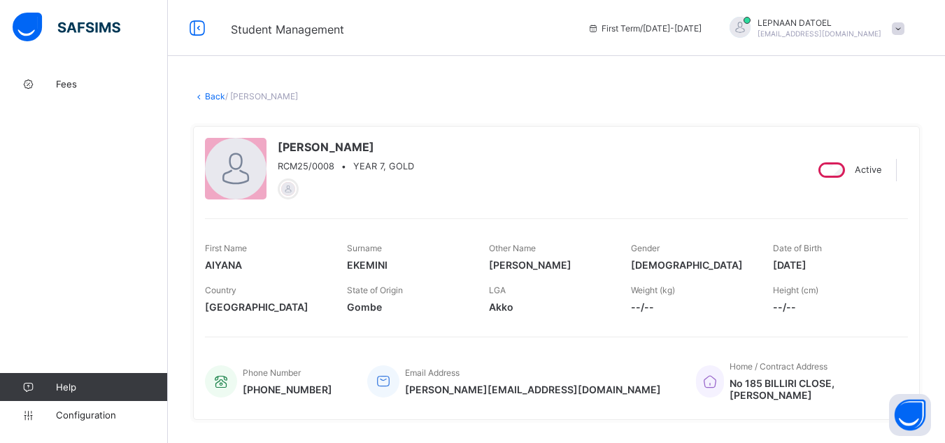
click at [211, 94] on link "Back" at bounding box center [215, 96] width 20 height 10
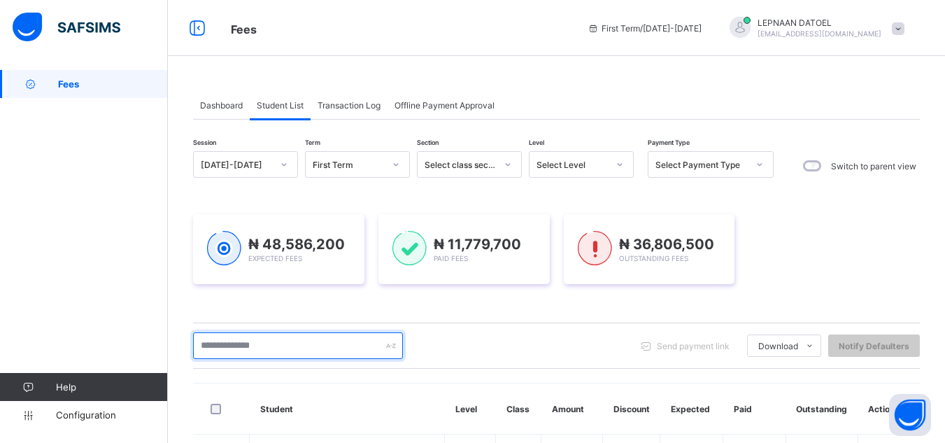
click at [234, 347] on input "text" at bounding box center [298, 345] width 210 height 27
click at [213, 352] on input "text" at bounding box center [298, 345] width 210 height 27
click at [258, 349] on input "text" at bounding box center [298, 345] width 210 height 27
type input "**********"
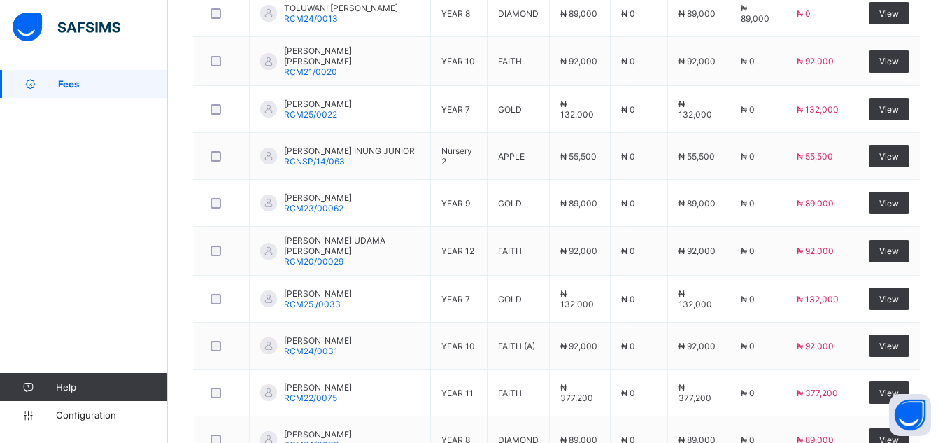
scroll to position [448, 0]
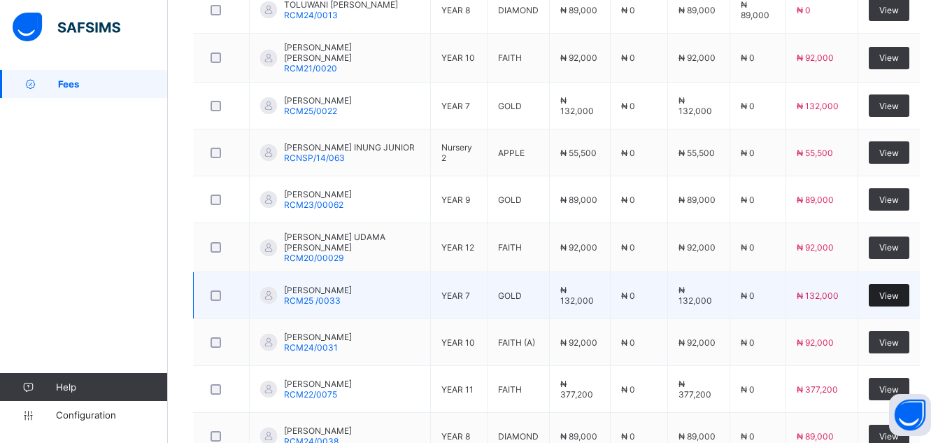
click at [892, 298] on span "View" at bounding box center [889, 295] width 20 height 10
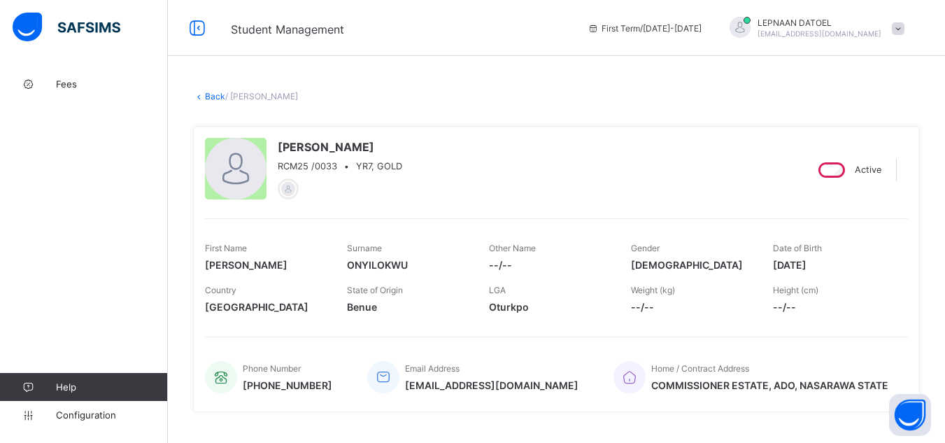
click at [201, 359] on div "[PERSON_NAME] RCM25 /0033 • YR7, GOLD Active First Name [PERSON_NAME] Surname O…" at bounding box center [556, 269] width 727 height 286
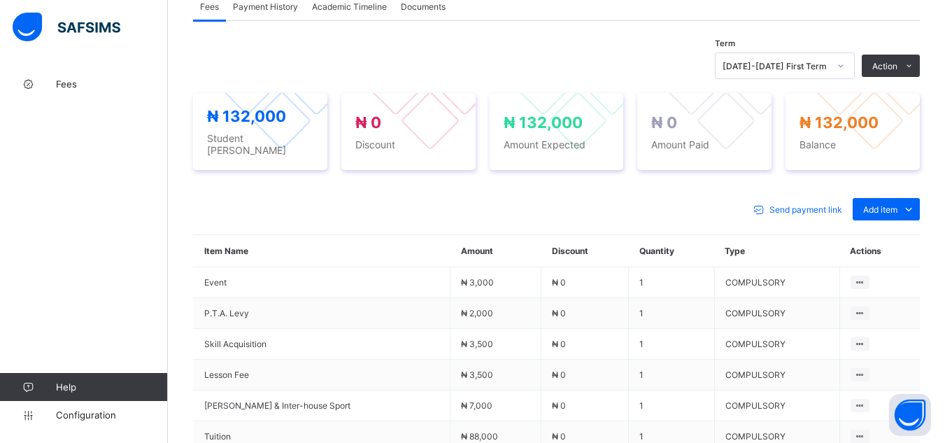
scroll to position [476, 0]
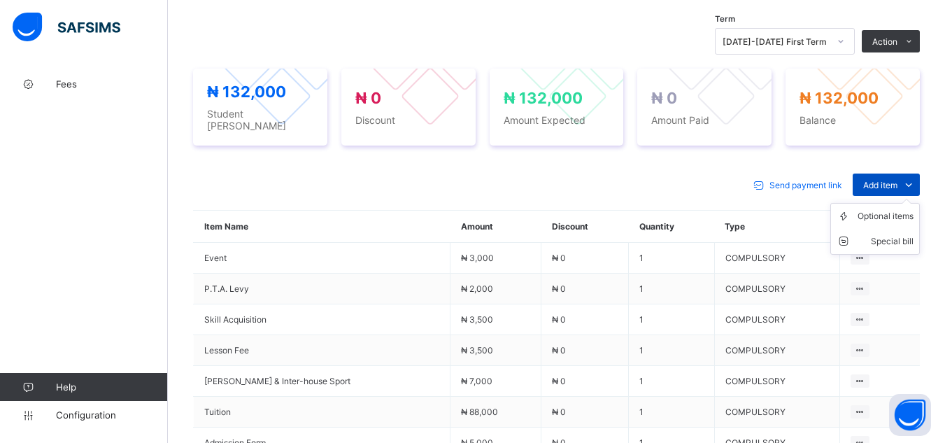
click at [891, 180] on span "Add item" at bounding box center [880, 185] width 34 height 10
click at [885, 211] on div "Optional items" at bounding box center [885, 216] width 56 height 14
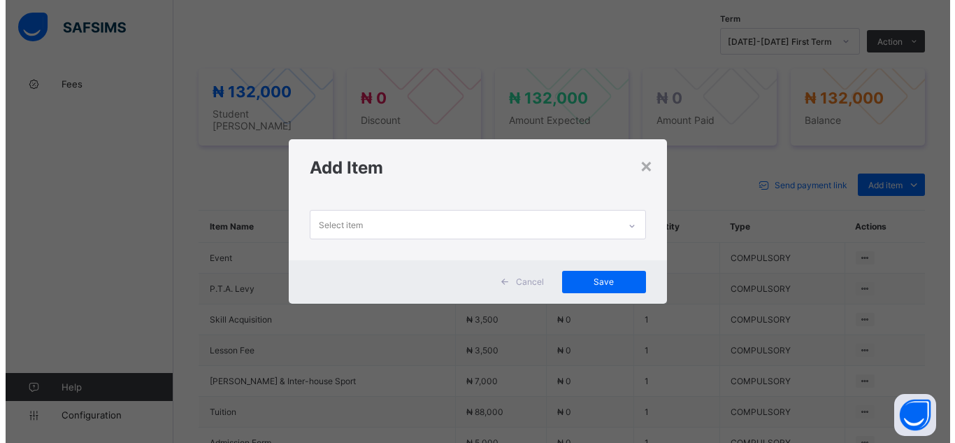
scroll to position [0, 0]
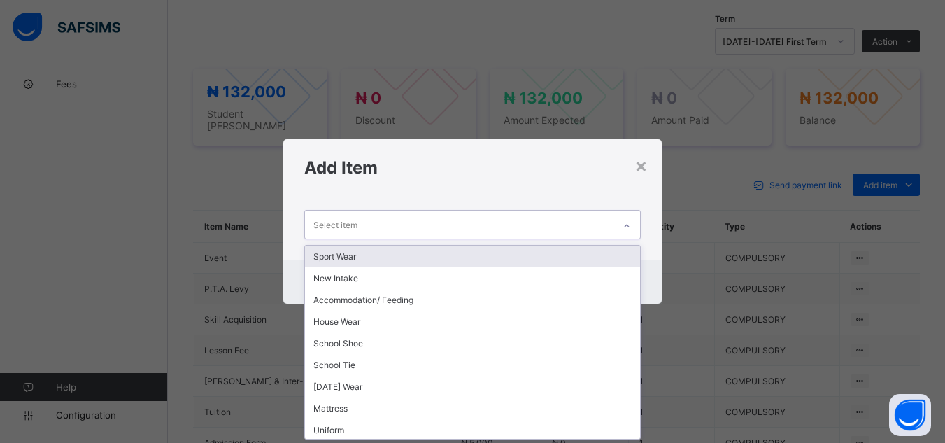
click at [578, 227] on div "Select item" at bounding box center [459, 223] width 308 height 27
click at [567, 259] on div "Sport Wear" at bounding box center [472, 256] width 334 height 22
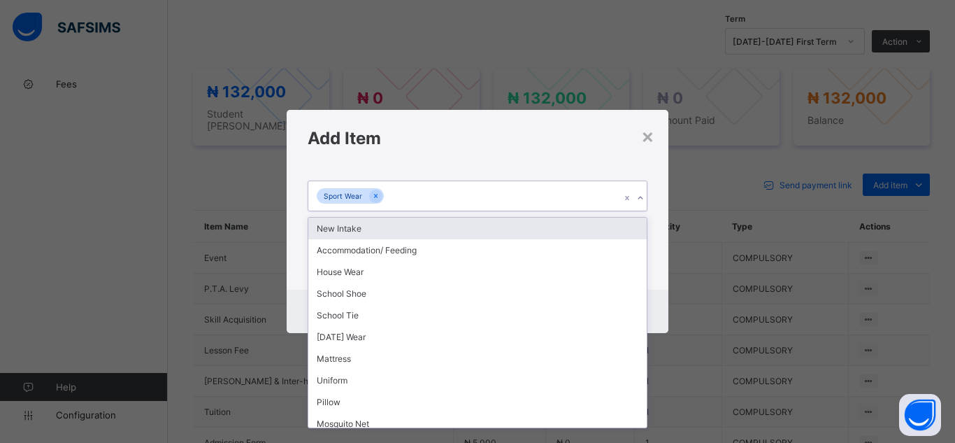
click at [643, 196] on icon at bounding box center [640, 198] width 8 height 14
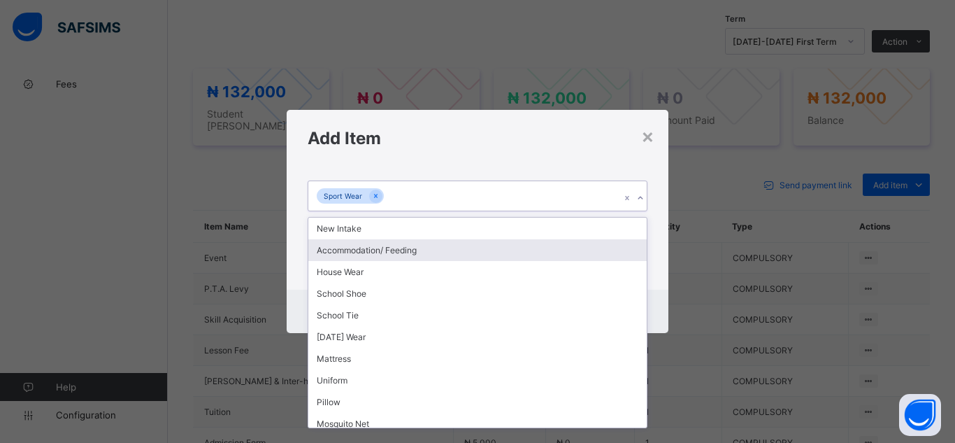
click at [599, 257] on div "Accommodation/ Feeding" at bounding box center [477, 250] width 338 height 22
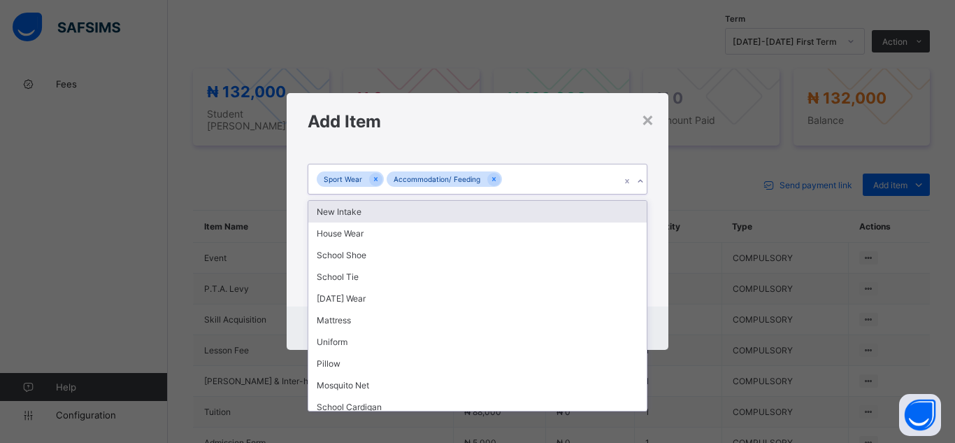
click at [642, 182] on icon at bounding box center [640, 181] width 8 height 14
click at [605, 217] on div "New Intake" at bounding box center [477, 212] width 338 height 22
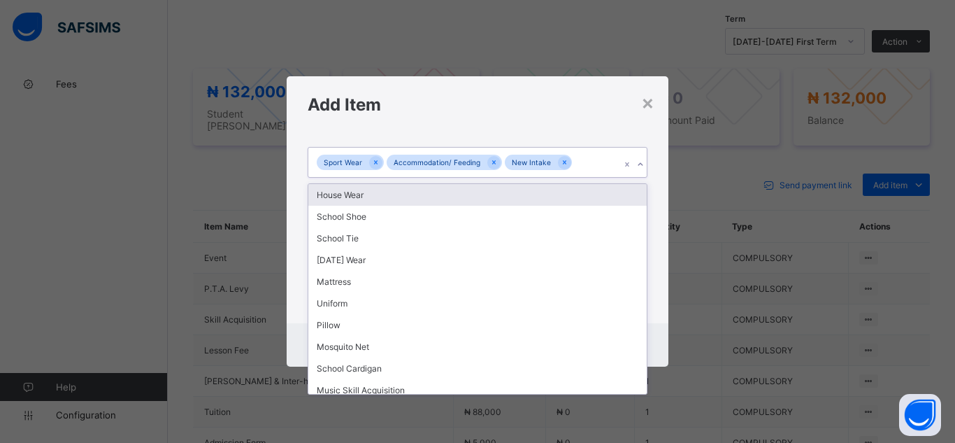
click at [639, 169] on icon at bounding box center [640, 164] width 8 height 14
click at [588, 201] on div "House Wear" at bounding box center [477, 195] width 338 height 22
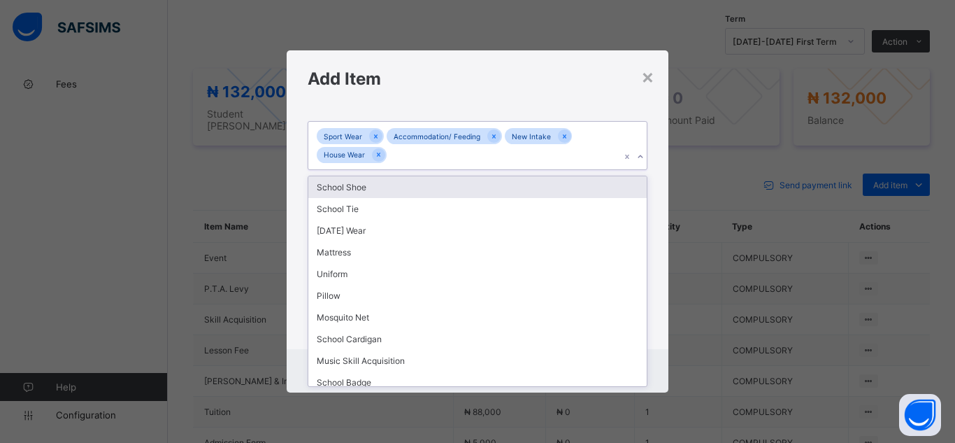
click at [638, 158] on icon at bounding box center [640, 157] width 8 height 14
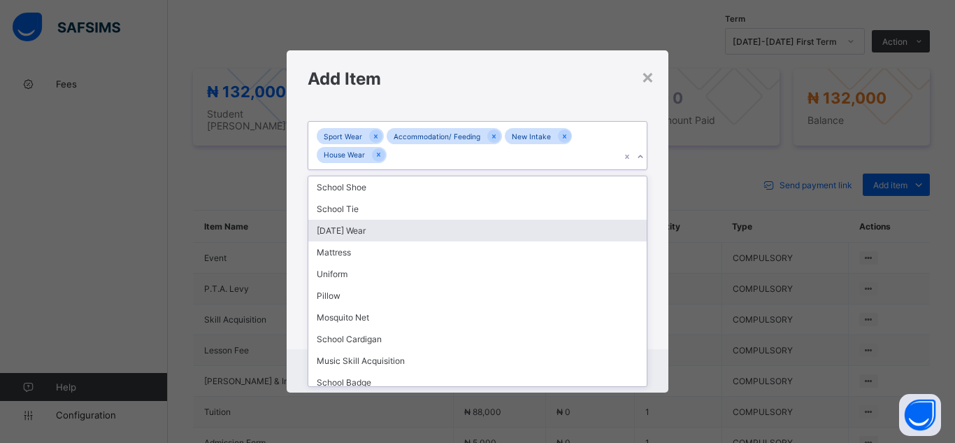
click at [626, 234] on div "[DATE] Wear" at bounding box center [477, 231] width 338 height 22
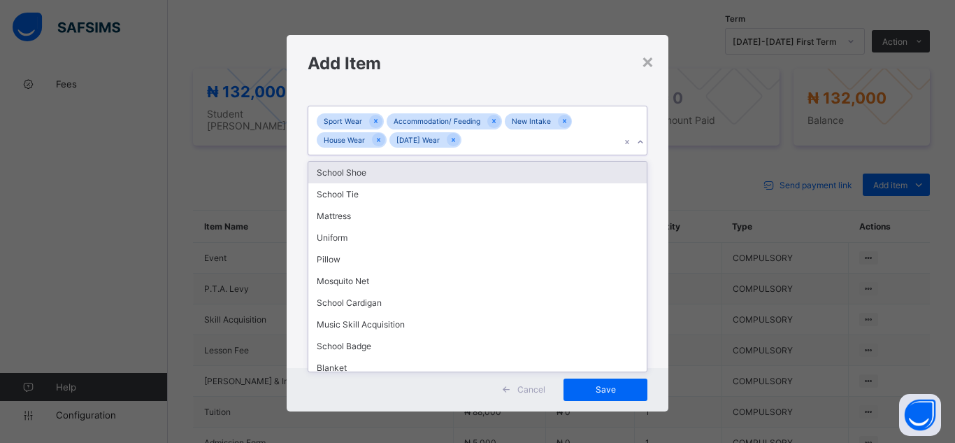
click at [639, 141] on icon at bounding box center [640, 142] width 8 height 14
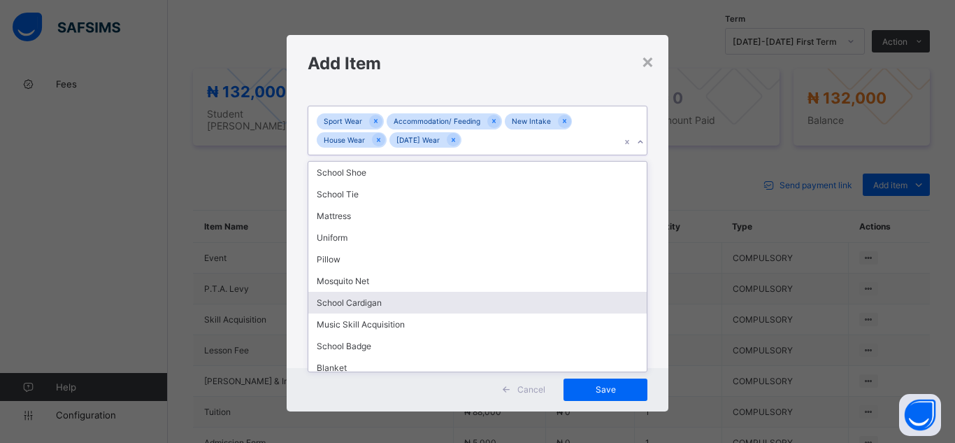
click at [596, 293] on div "School Cardigan" at bounding box center [477, 303] width 338 height 22
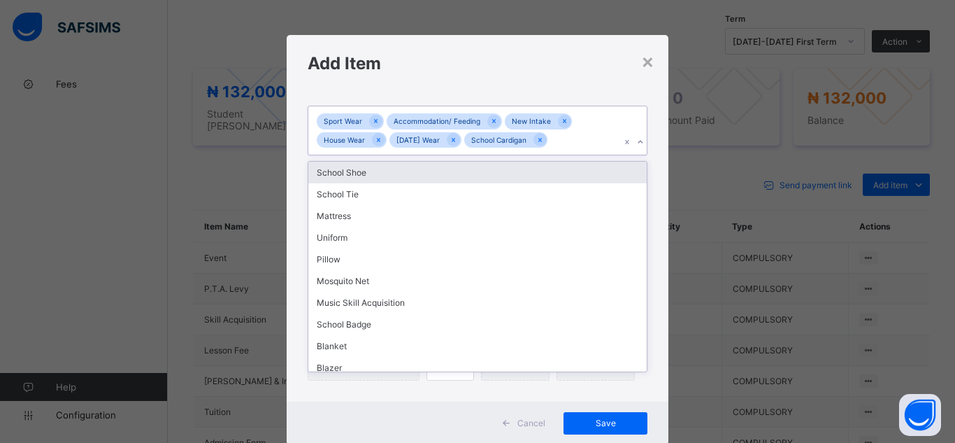
click at [636, 141] on icon at bounding box center [640, 142] width 8 height 14
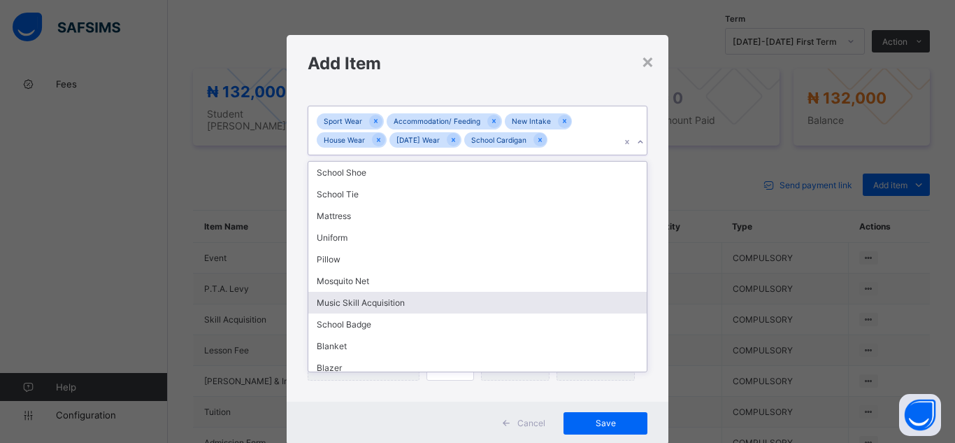
click at [533, 300] on div "Music Skill Acquisition" at bounding box center [477, 303] width 338 height 22
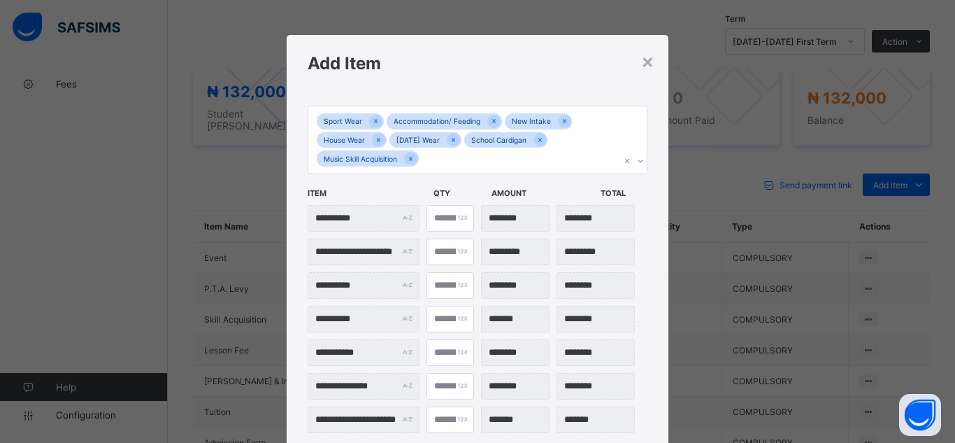
click at [645, 259] on div "**********" at bounding box center [478, 273] width 382 height 362
click at [645, 284] on div "**********" at bounding box center [478, 273] width 382 height 362
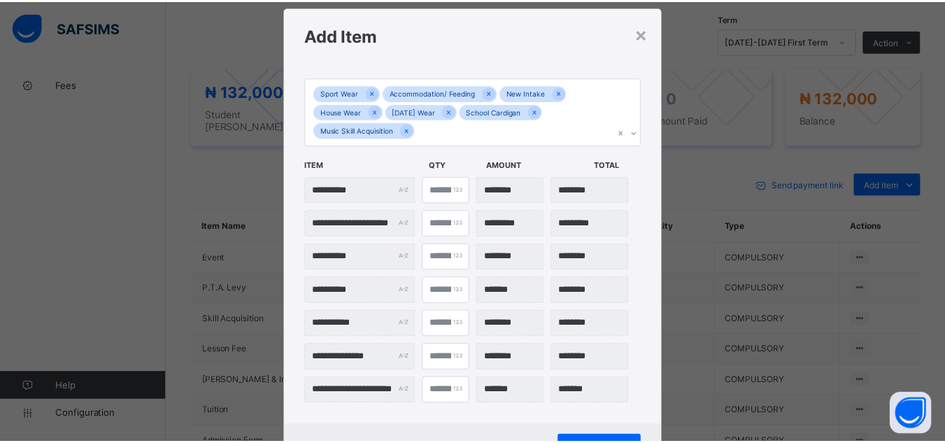
scroll to position [90, 0]
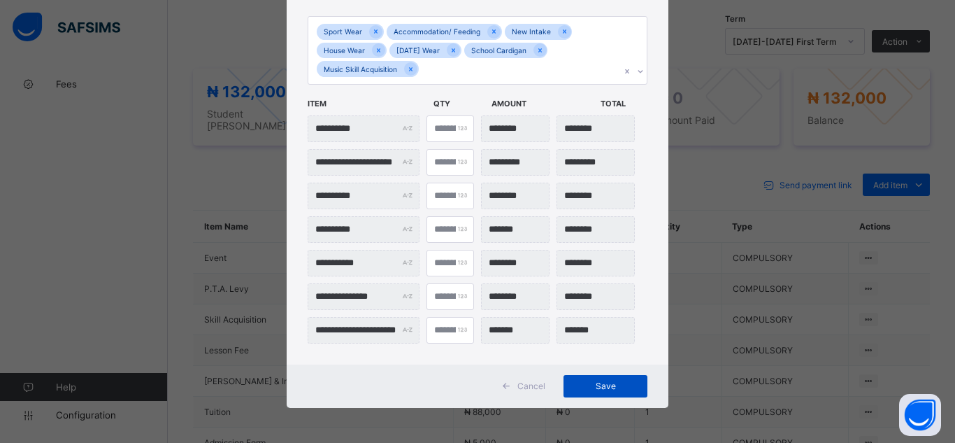
click at [601, 387] on span "Save" at bounding box center [605, 385] width 63 height 10
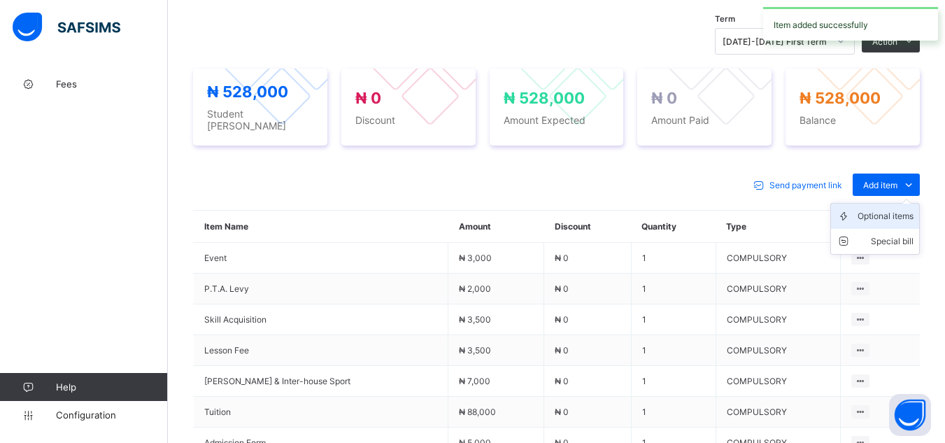
click at [885, 213] on div "Optional items" at bounding box center [885, 216] width 56 height 14
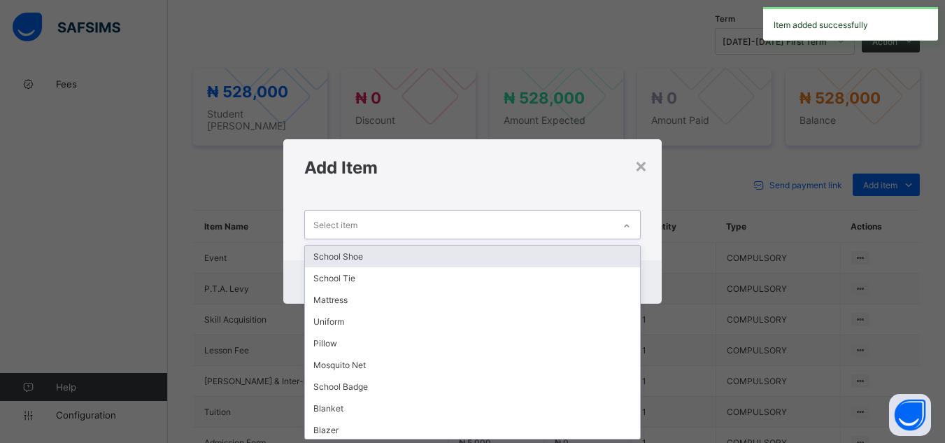
scroll to position [0, 0]
click at [627, 227] on icon at bounding box center [626, 226] width 8 height 14
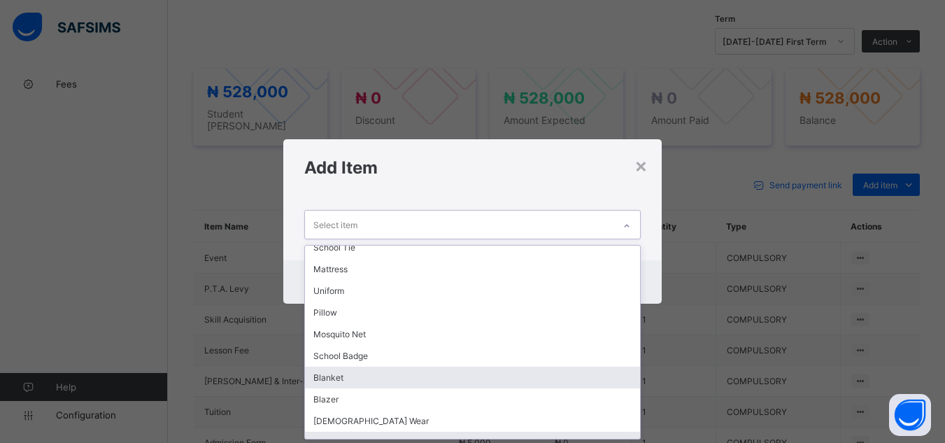
scroll to position [45, 0]
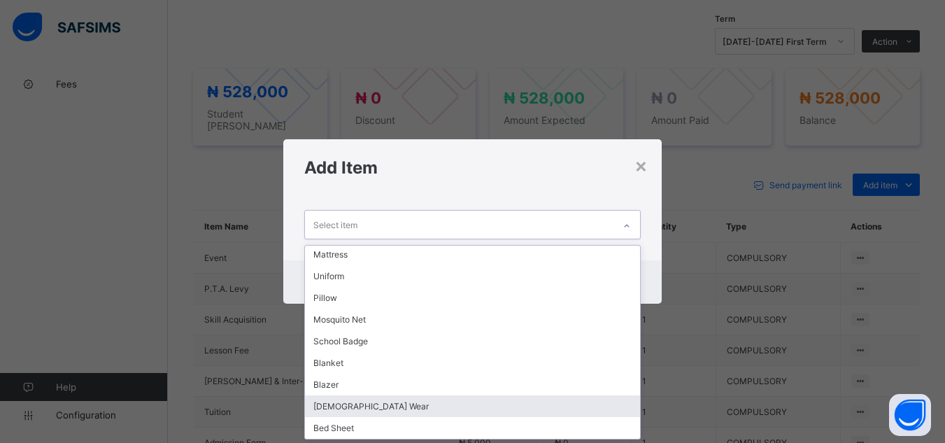
click at [462, 409] on div "[DEMOGRAPHIC_DATA] Wear" at bounding box center [472, 406] width 334 height 22
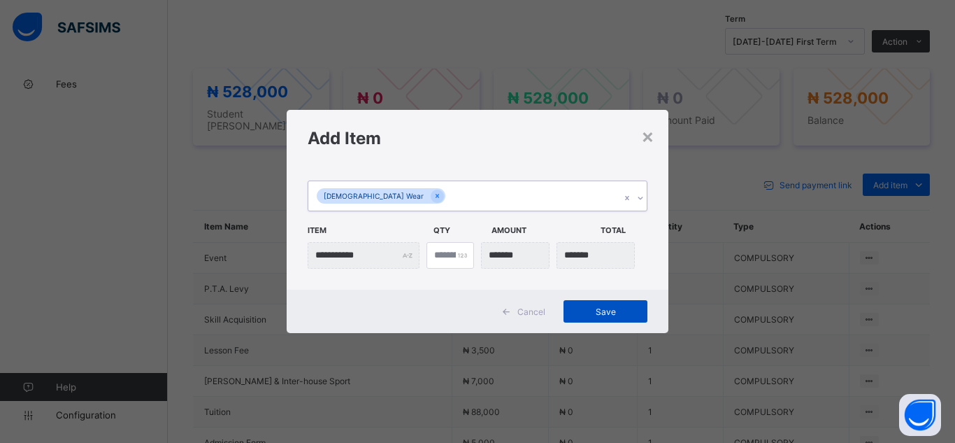
click at [610, 311] on span "Save" at bounding box center [605, 311] width 63 height 10
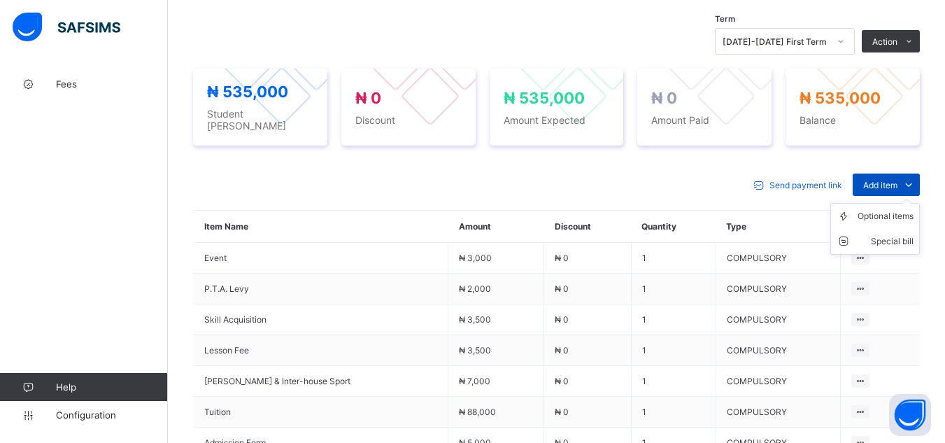
click at [916, 178] on icon at bounding box center [908, 185] width 15 height 14
click at [904, 211] on div "Optional items" at bounding box center [885, 216] width 56 height 14
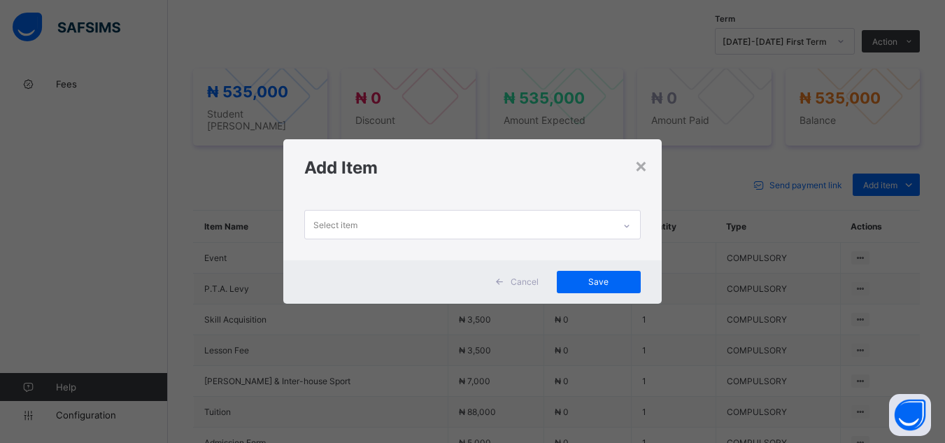
scroll to position [0, 0]
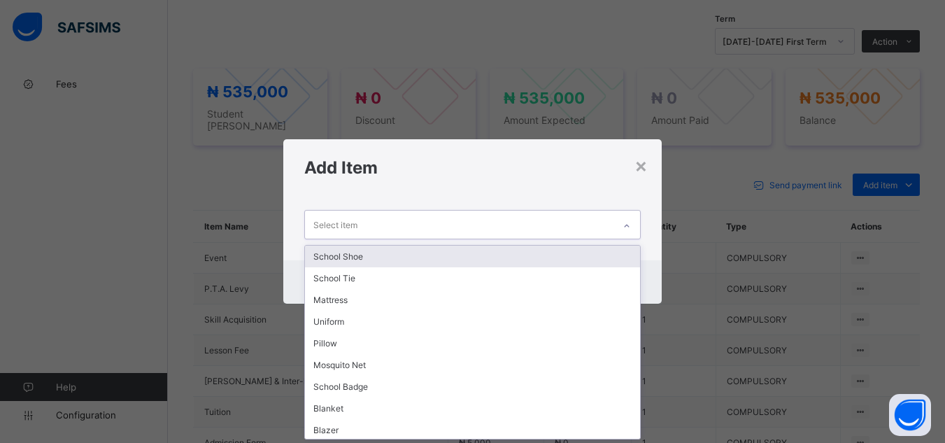
click at [625, 227] on icon at bounding box center [626, 226] width 8 height 14
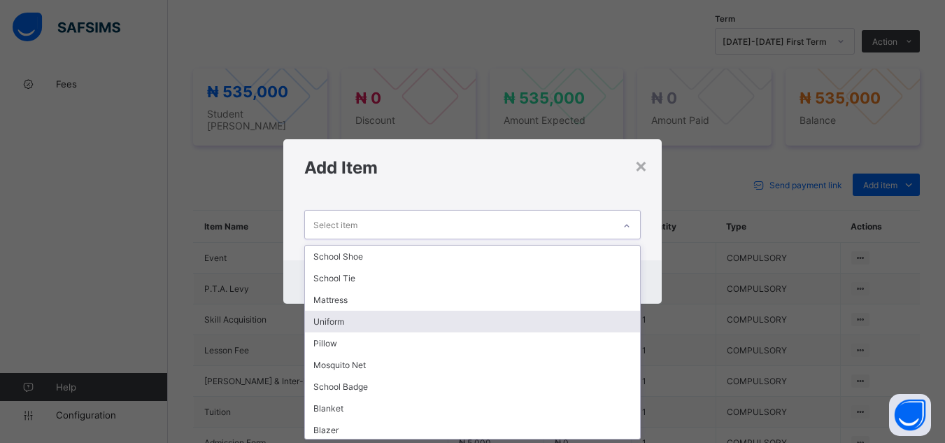
click at [344, 324] on div "Uniform" at bounding box center [472, 321] width 334 height 22
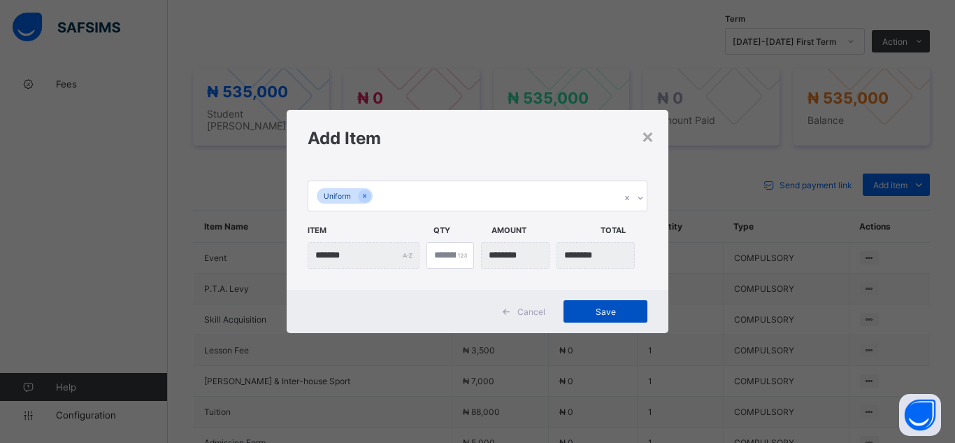
click at [603, 316] on span "Save" at bounding box center [605, 311] width 63 height 10
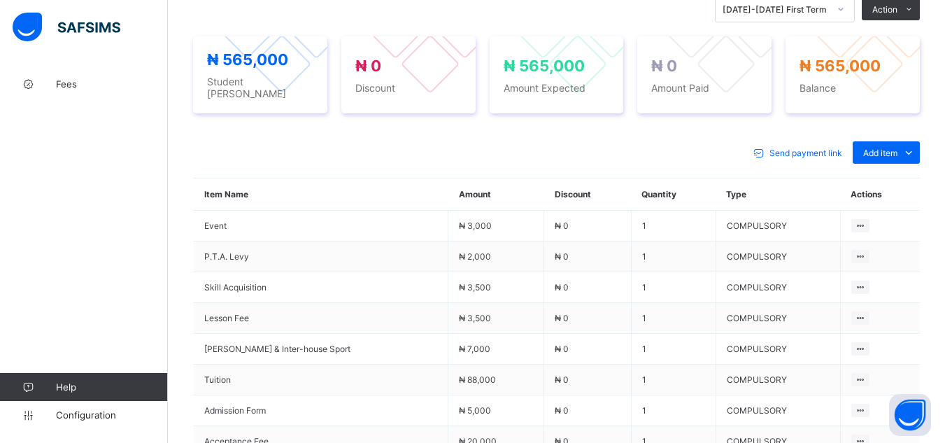
scroll to position [364, 0]
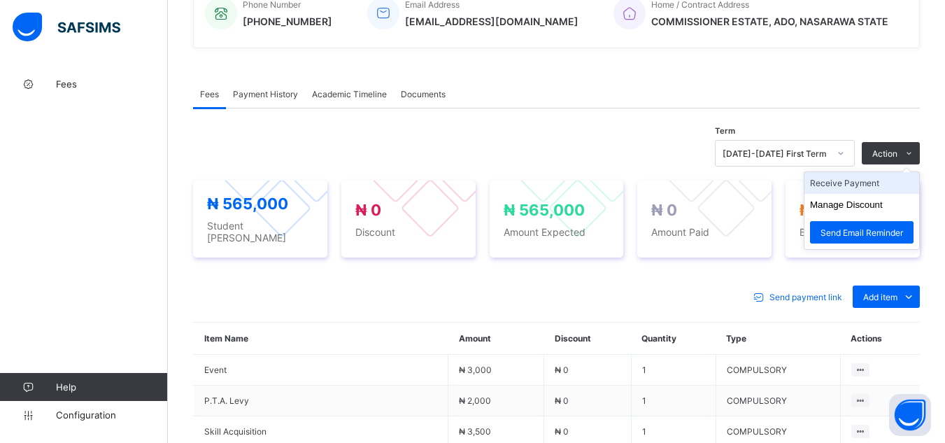
click at [879, 179] on li "Receive Payment" at bounding box center [861, 183] width 115 height 22
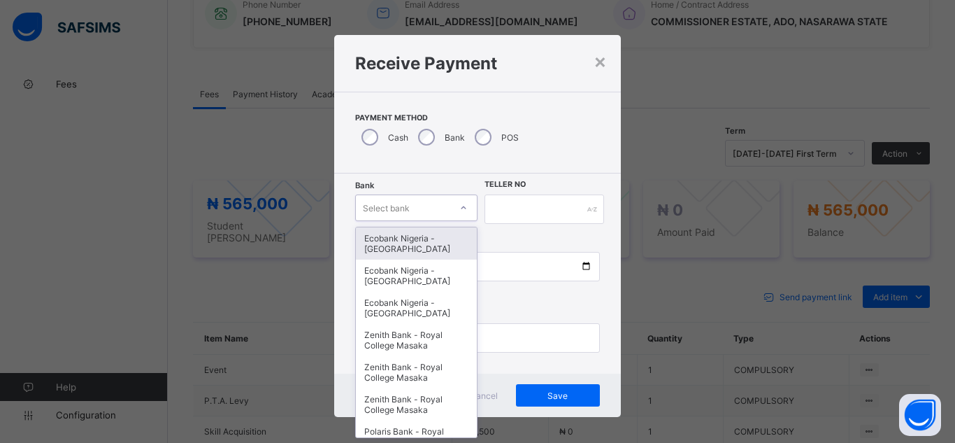
click at [419, 208] on div "Select bank" at bounding box center [403, 208] width 94 height 20
click at [415, 242] on div "Ecobank Nigeria - [GEOGRAPHIC_DATA]" at bounding box center [416, 243] width 121 height 32
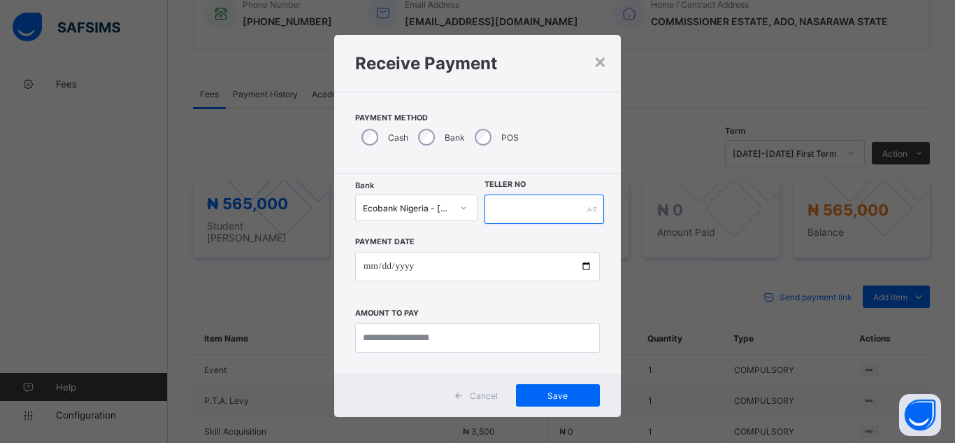
click at [511, 213] on input "text" at bounding box center [545, 208] width 120 height 29
type input "*"
click at [509, 213] on input "********" at bounding box center [545, 208] width 120 height 29
type input "********"
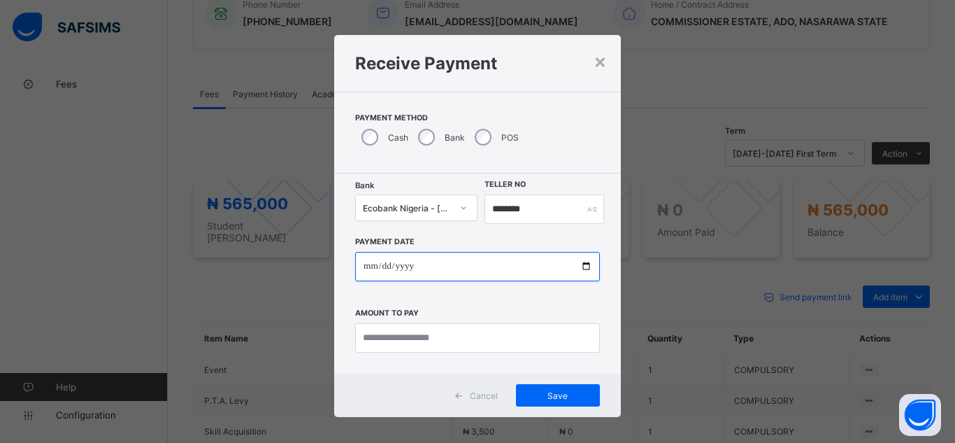
click at [584, 271] on input "date" at bounding box center [477, 266] width 245 height 29
type input "**********"
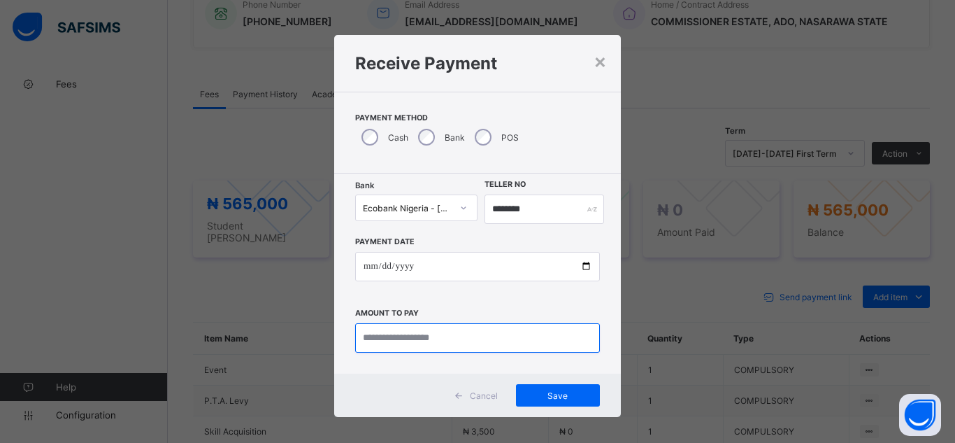
click at [375, 334] on input "currency" at bounding box center [477, 337] width 245 height 29
type input "*********"
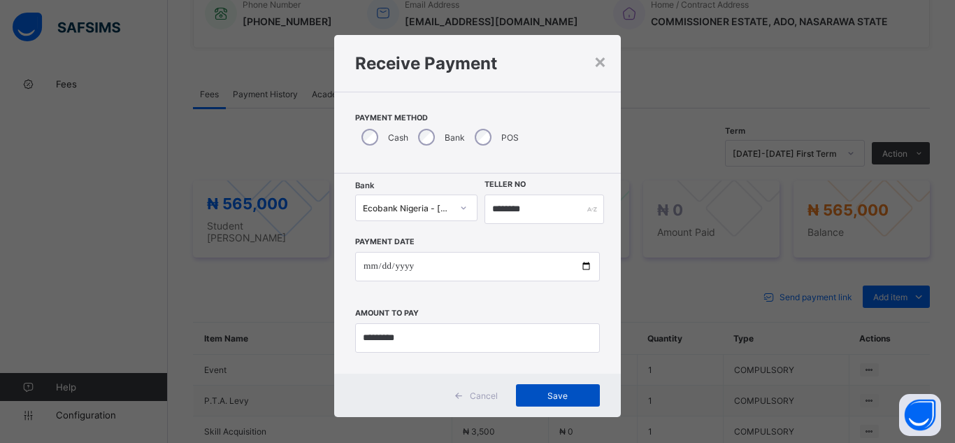
click at [538, 401] on div "Save" at bounding box center [558, 395] width 84 height 22
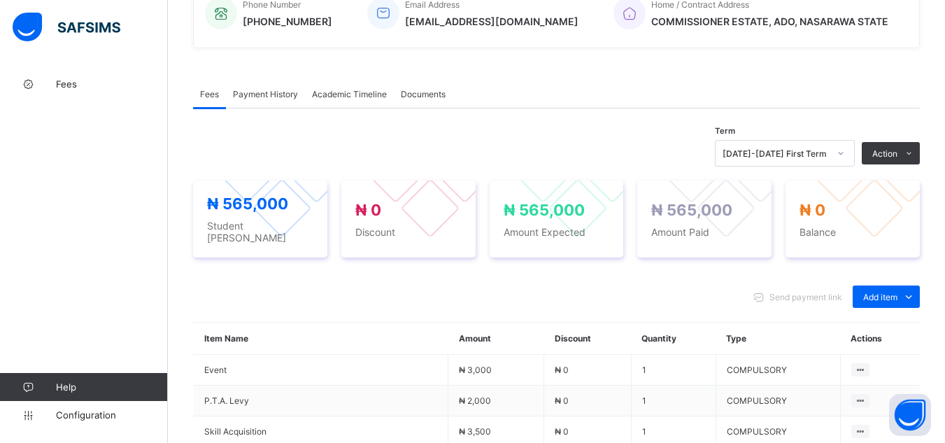
click at [152, 273] on div "Fees Help Configuration" at bounding box center [84, 249] width 168 height 387
click at [167, 243] on div "Fees Help Configuration" at bounding box center [84, 249] width 168 height 387
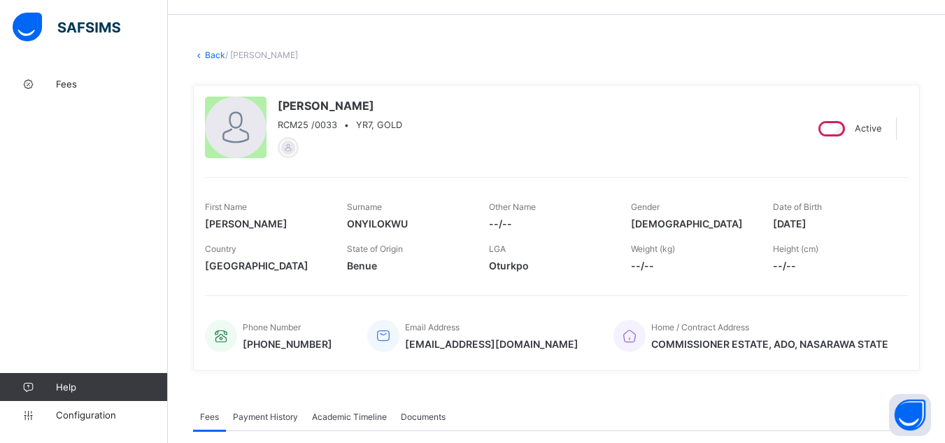
scroll to position [15, 0]
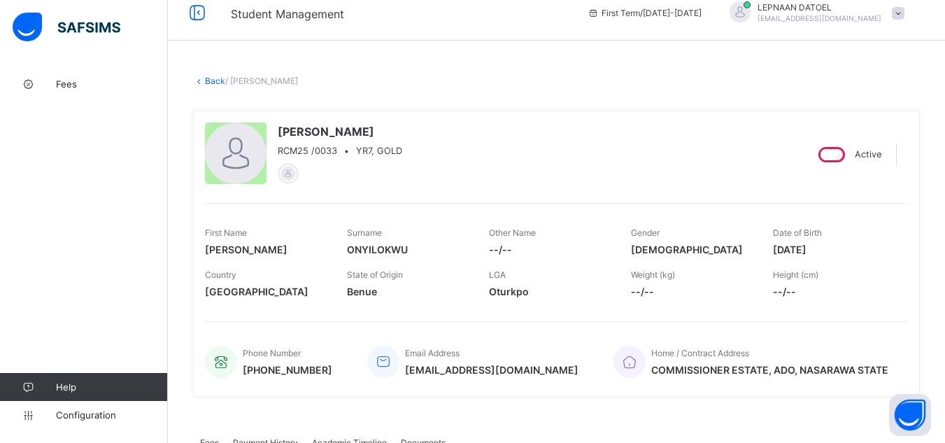
click at [214, 81] on link "Back" at bounding box center [215, 81] width 20 height 10
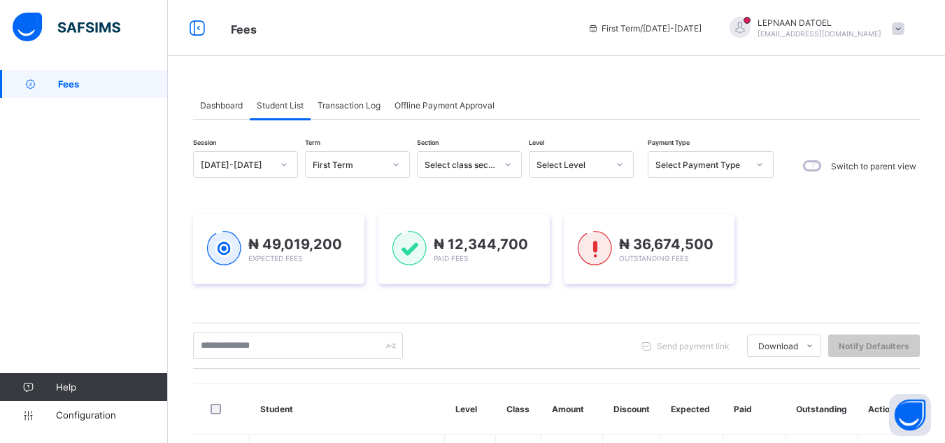
click at [247, 292] on div "₦ 49,019,200 Expected Fees ₦ 12,344,700 Paid Fees ₦ 36,674,500 Outstanding Fees" at bounding box center [556, 249] width 727 height 112
click at [238, 344] on input "text" at bounding box center [298, 345] width 210 height 27
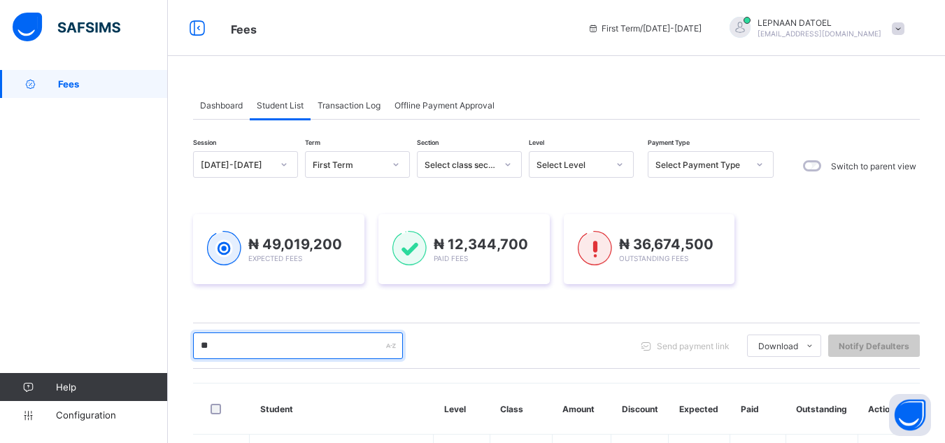
type input "********"
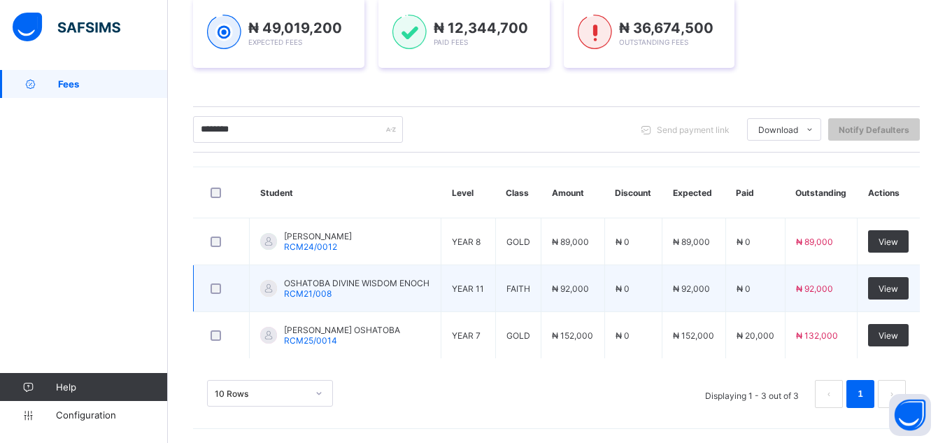
scroll to position [216, 0]
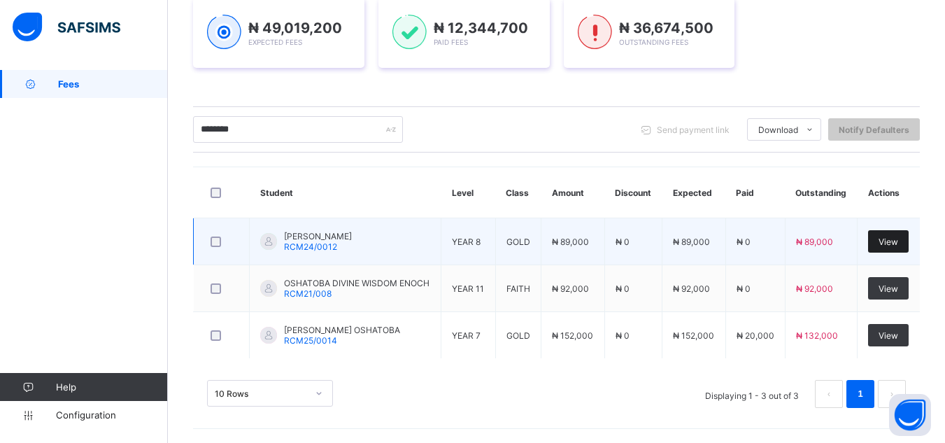
click at [892, 245] on span "View" at bounding box center [888, 241] width 20 height 10
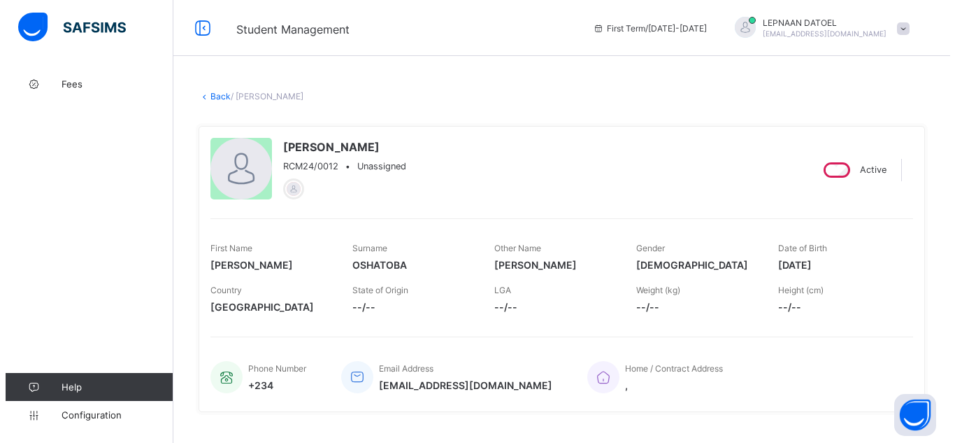
scroll to position [387, 0]
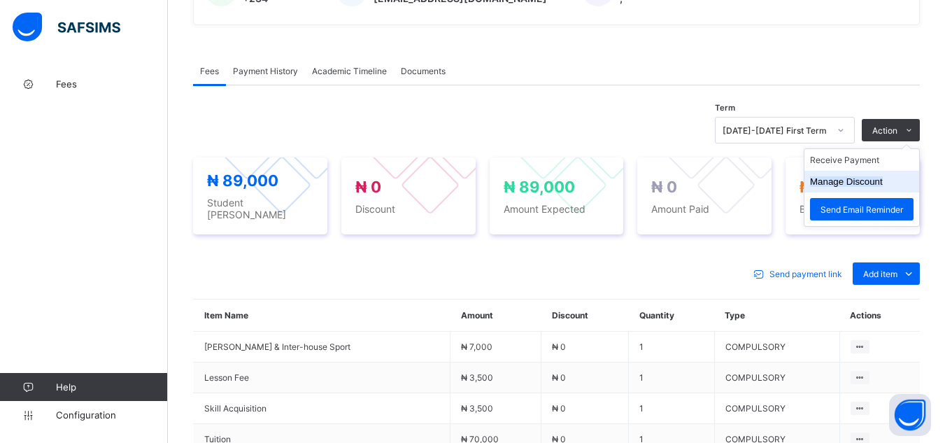
click at [880, 185] on button "Manage Discount" at bounding box center [846, 181] width 73 height 10
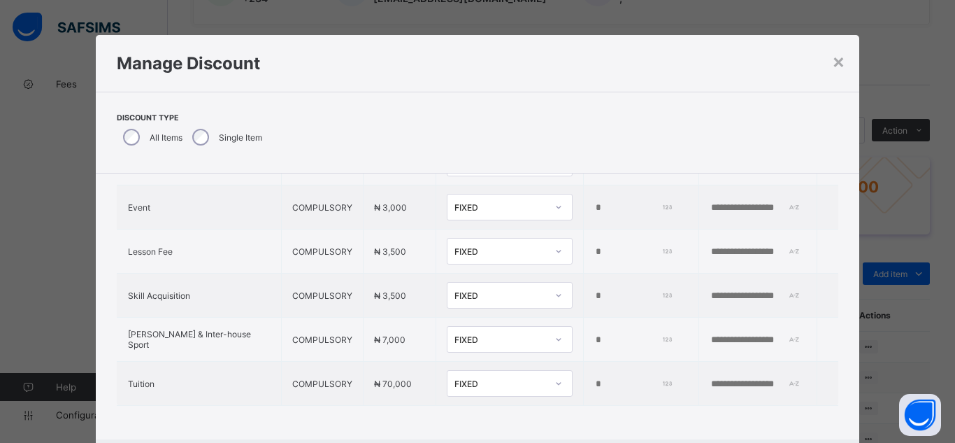
scroll to position [112, 0]
click at [594, 379] on input "*" at bounding box center [632, 382] width 76 height 11
type input "*****"
click at [710, 386] on input "text" at bounding box center [758, 382] width 97 height 11
type input "*********"
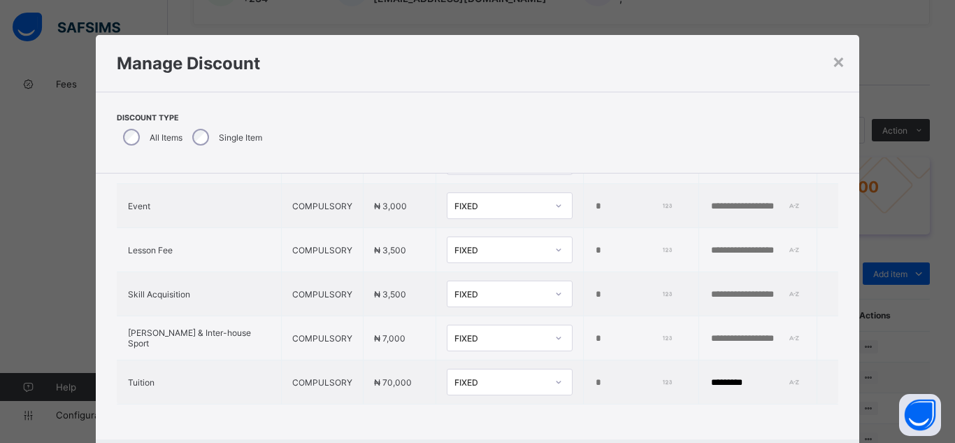
click at [764, 416] on div "Item Name Item Type Item Amount Discount Type Discount Amount Comment P.T.A. Le…" at bounding box center [478, 251] width 764 height 378
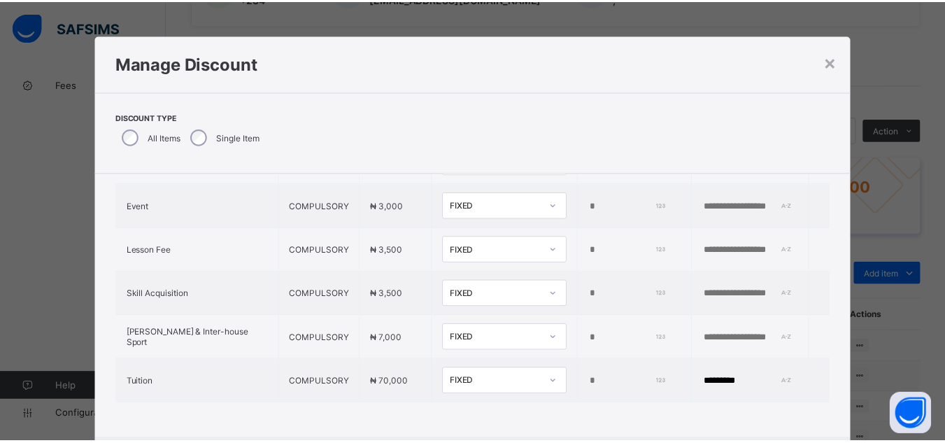
scroll to position [75, 0]
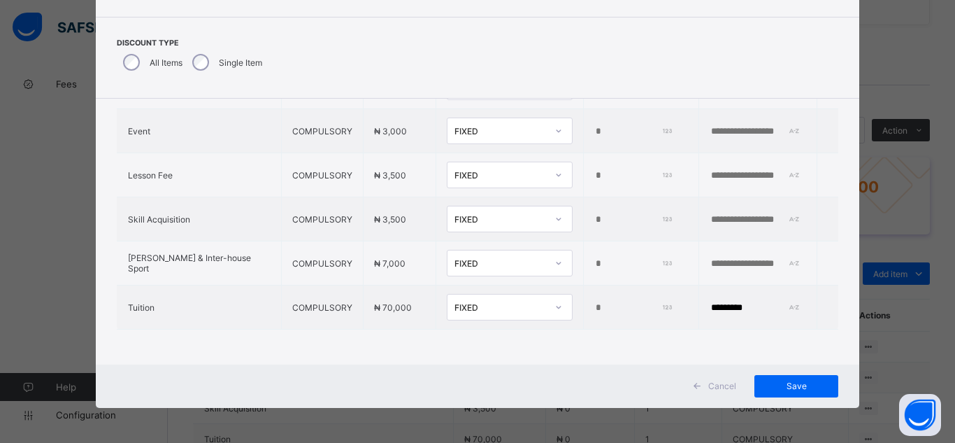
click at [827, 397] on div "Cancel Save" at bounding box center [478, 385] width 764 height 43
click at [798, 389] on span "Save" at bounding box center [796, 385] width 63 height 10
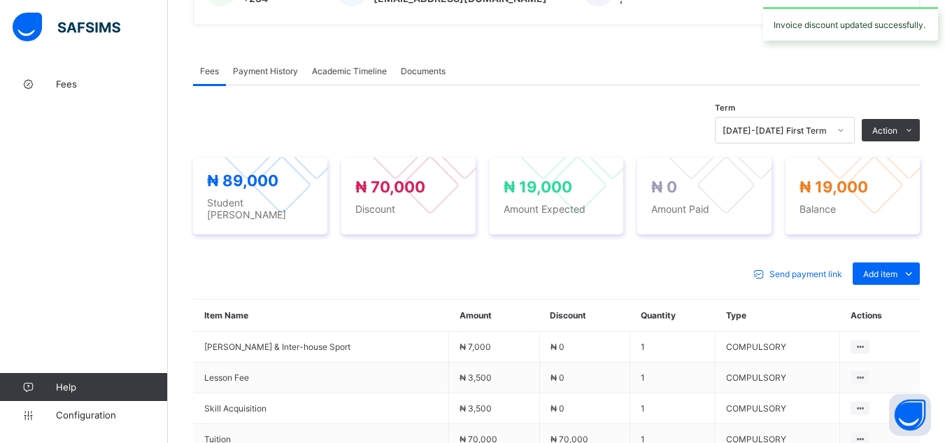
click at [671, 262] on div "Send payment link Add item Optional items Special bill" at bounding box center [556, 273] width 727 height 22
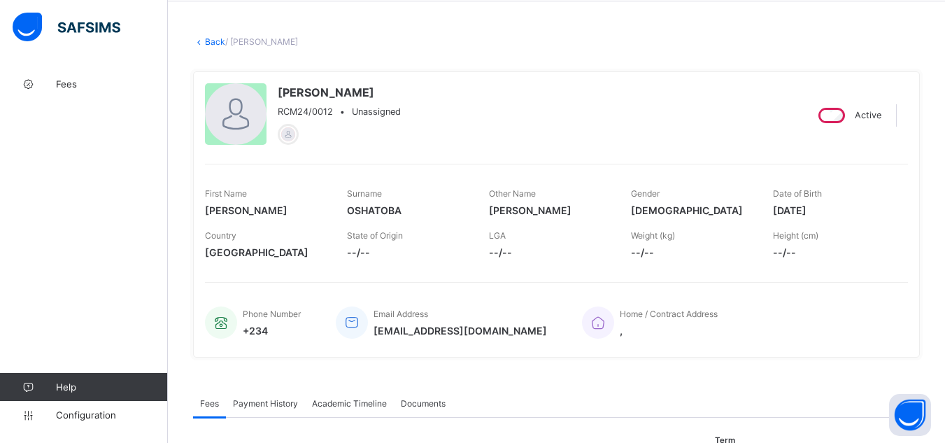
scroll to position [51, 0]
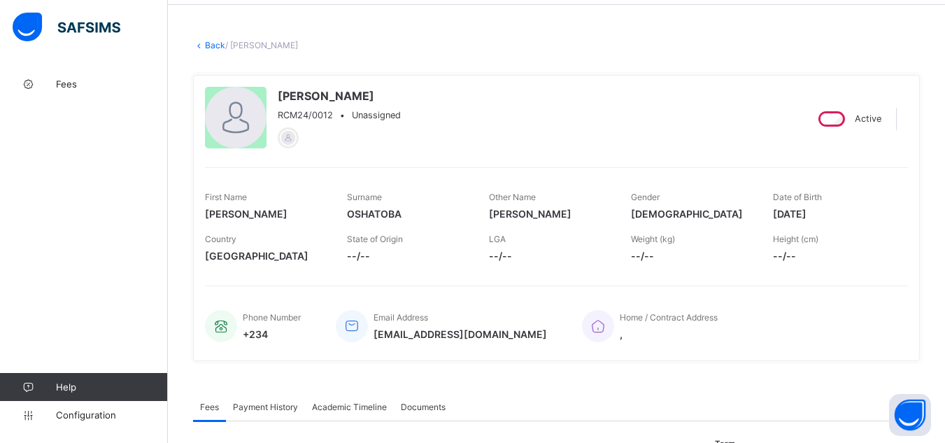
click at [217, 43] on link "Back" at bounding box center [215, 45] width 20 height 10
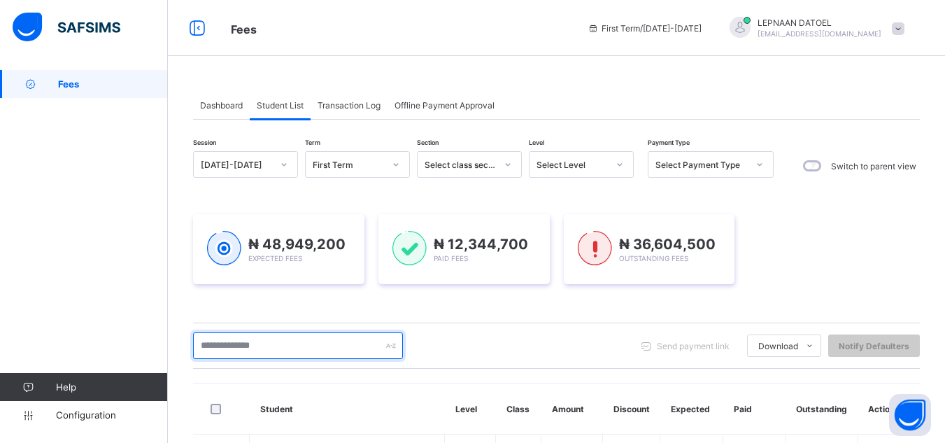
click at [241, 350] on input "text" at bounding box center [298, 345] width 210 height 27
drag, startPoint x: 241, startPoint y: 350, endPoint x: 259, endPoint y: 306, distance: 48.3
click at [241, 350] on input "text" at bounding box center [298, 345] width 210 height 27
type input "********"
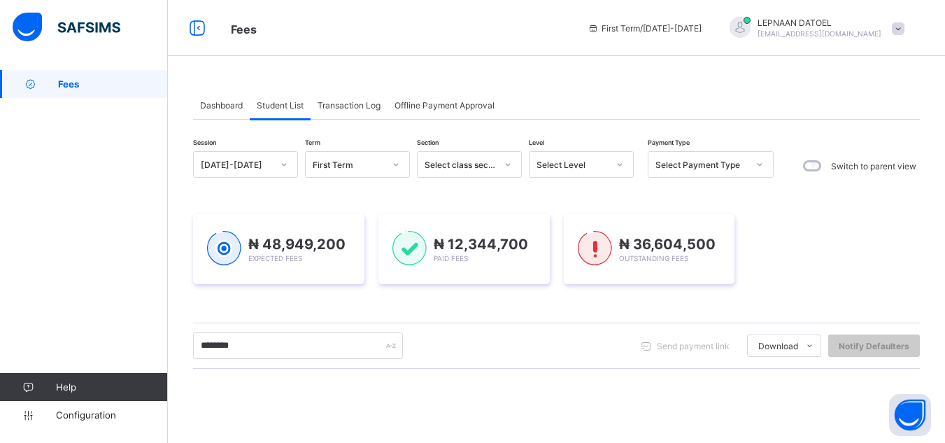
click at [487, 346] on div "******** Send payment link Download Students Payment Students Payment Status St…" at bounding box center [556, 345] width 727 height 27
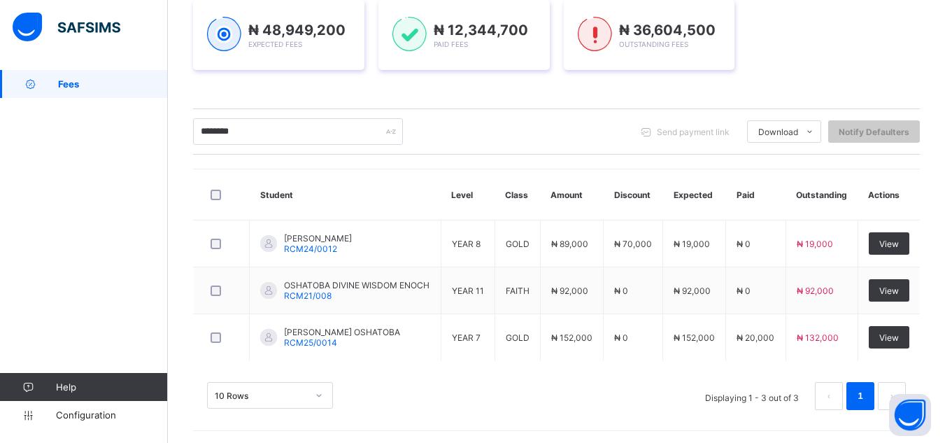
scroll to position [216, 0]
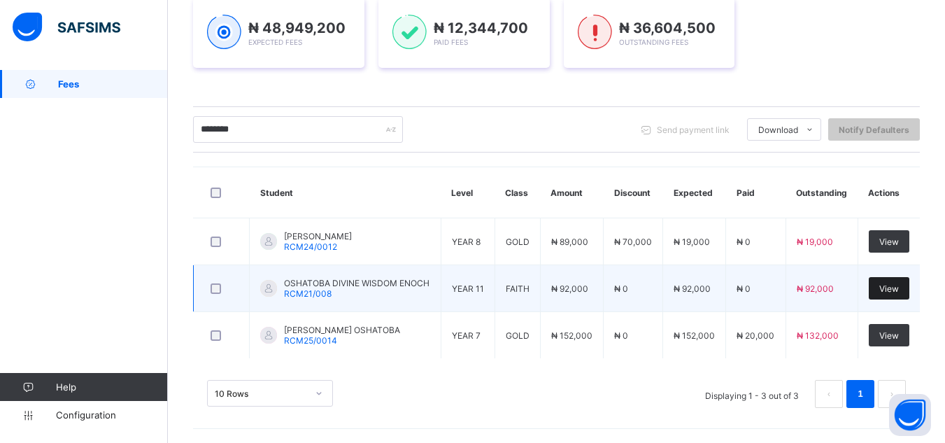
click at [899, 292] on span "View" at bounding box center [889, 288] width 20 height 10
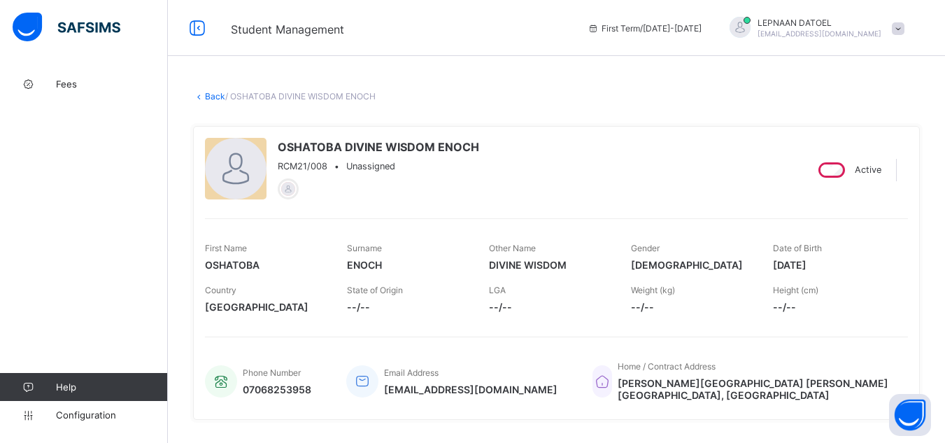
click at [369, 420] on div "OSHATOBA DIVINE WISDOM ENOCH RCM21/008 • Unassigned Active First Name OSHATOBA …" at bounding box center [556, 272] width 727 height 315
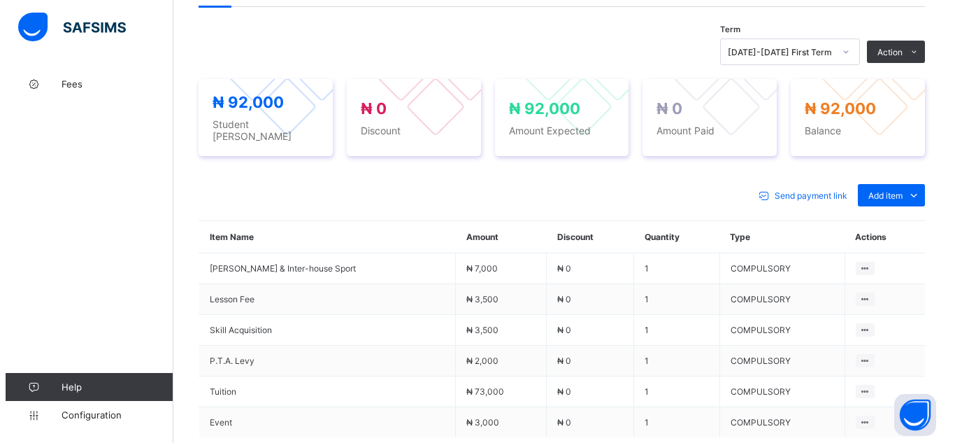
scroll to position [476, 0]
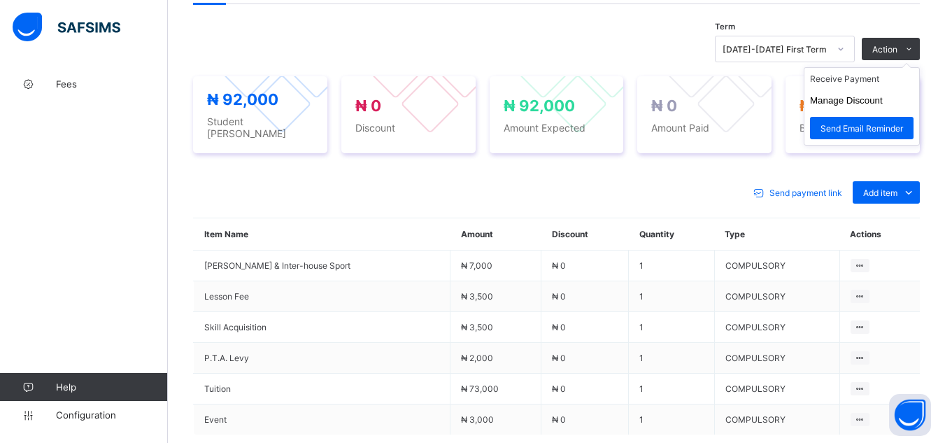
click at [906, 67] on ul "Receive Payment Manage Discount Send Email Reminder" at bounding box center [861, 106] width 116 height 78
click at [882, 97] on button "Manage Discount" at bounding box center [846, 100] width 73 height 10
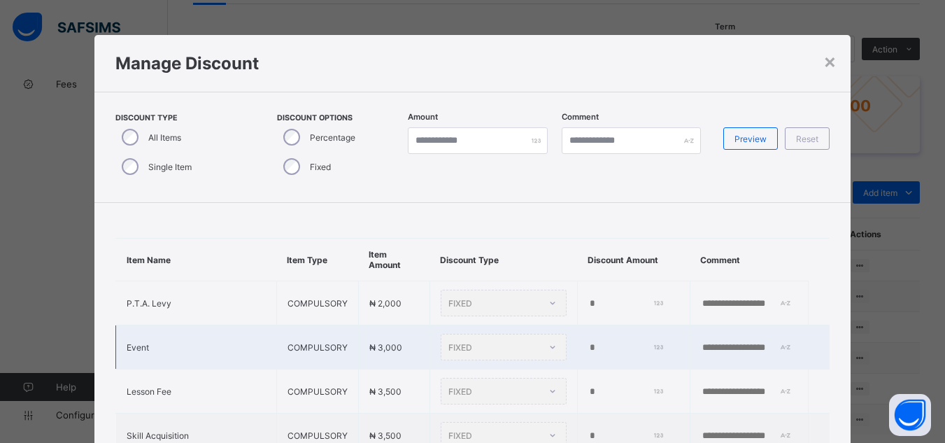
type input "*"
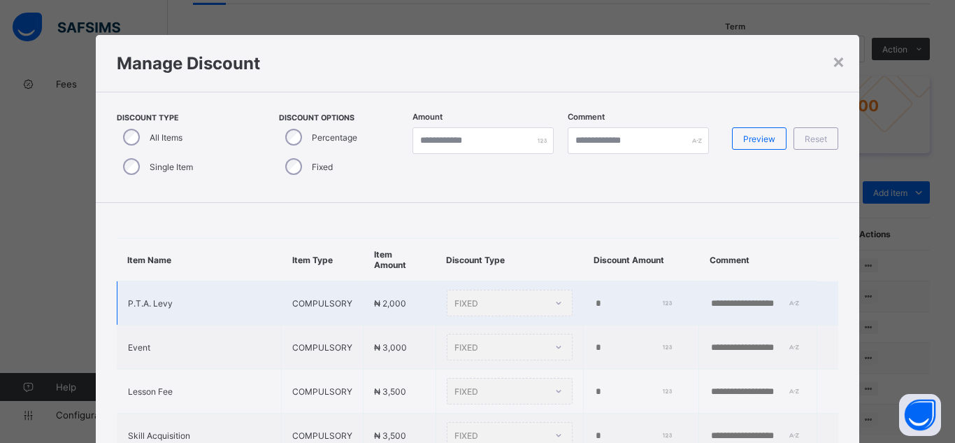
click at [583, 318] on td "*" at bounding box center [640, 303] width 115 height 44
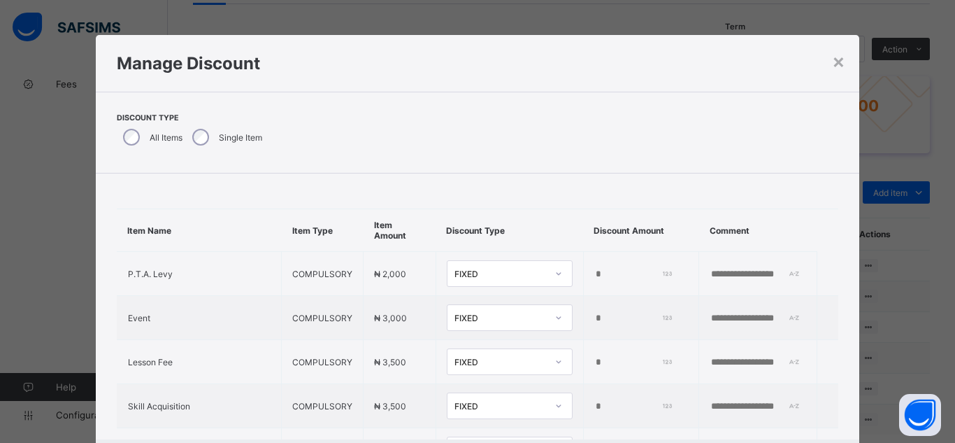
click at [105, 292] on div "Item Name Item Type Item Amount Discount Type Discount Amount Comment P.T.A. Le…" at bounding box center [478, 362] width 764 height 378
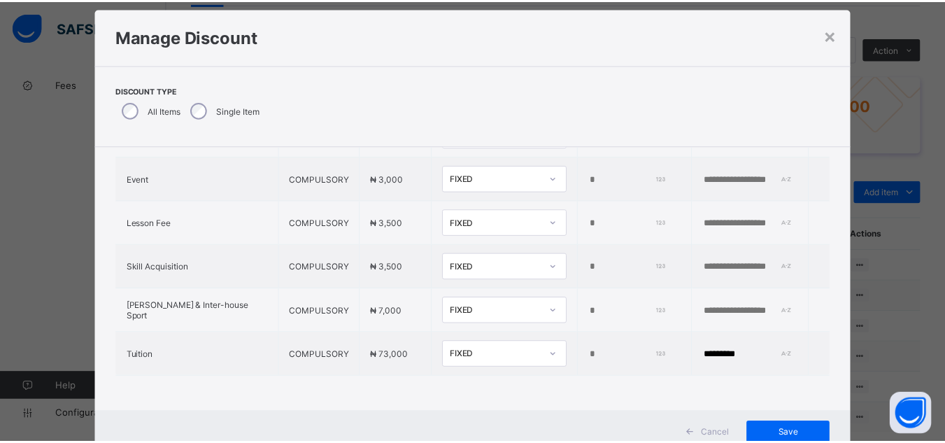
scroll to position [28, 0]
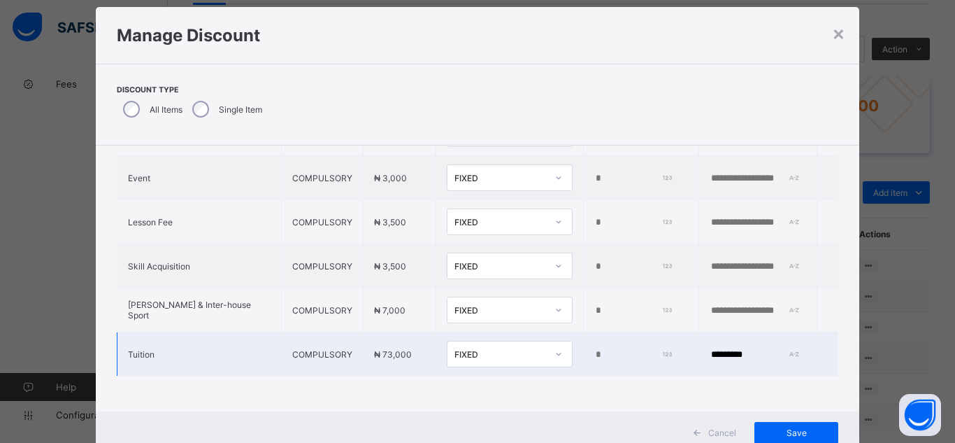
click at [594, 349] on input "*" at bounding box center [632, 354] width 76 height 11
type input "*****"
click at [790, 436] on span "Save" at bounding box center [796, 432] width 63 height 10
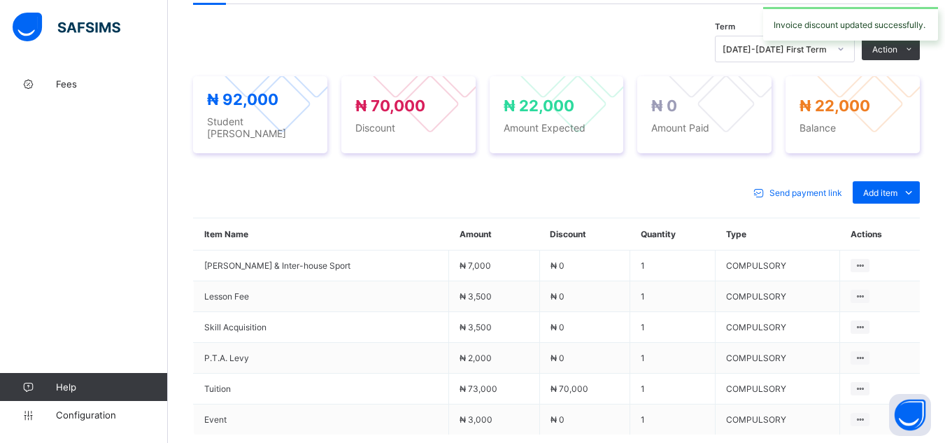
click at [732, 156] on div "₦ 92,000 Student Bill ₦ 70,000 Discount ₦ 22,000 Amount Expected ₦ 0 Amount Pai…" at bounding box center [556, 114] width 727 height 105
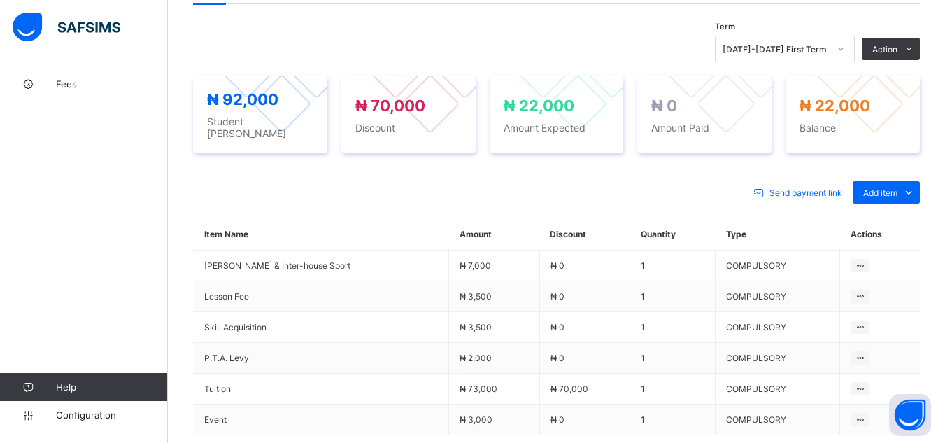
click at [178, 185] on div "× Delete Document This action would delete the document with name: from the sys…" at bounding box center [556, 87] width 777 height 987
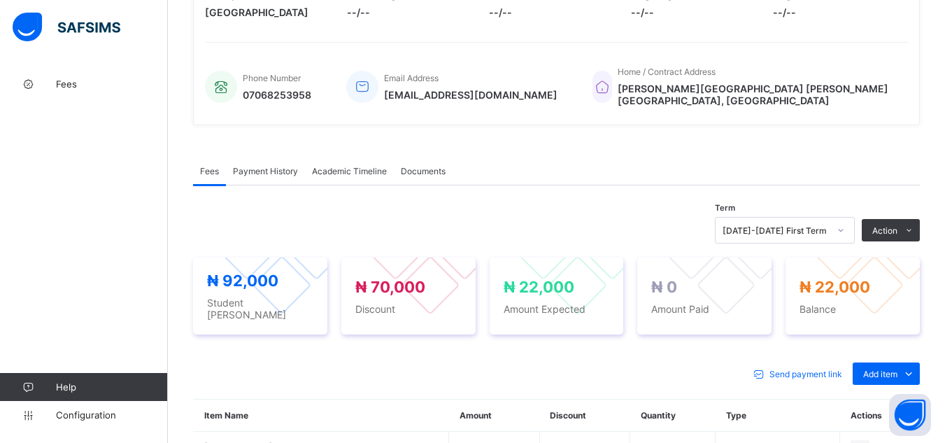
scroll to position [168, 0]
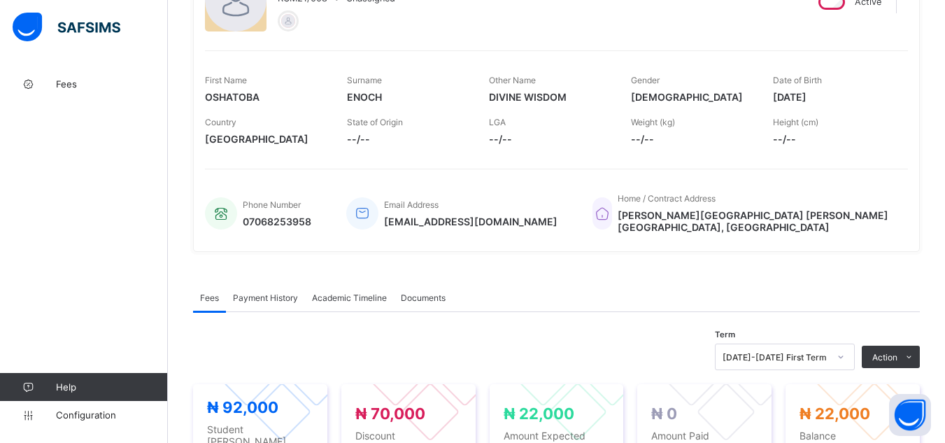
click at [174, 94] on div "× Delete Document This action would delete the document with name: from the sys…" at bounding box center [556, 395] width 777 height 987
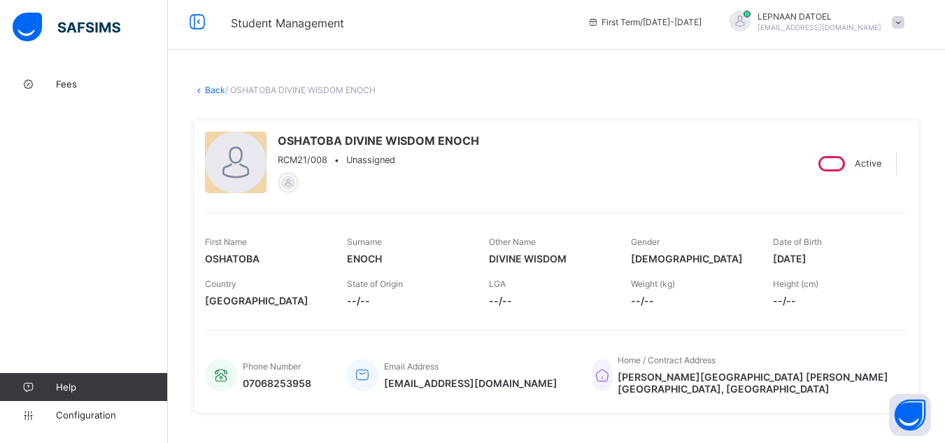
scroll to position [0, 0]
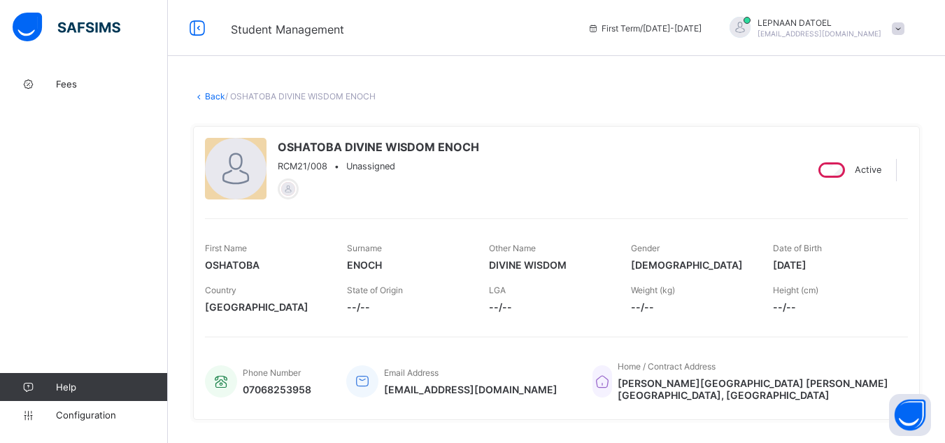
click at [215, 94] on link "Back" at bounding box center [215, 96] width 20 height 10
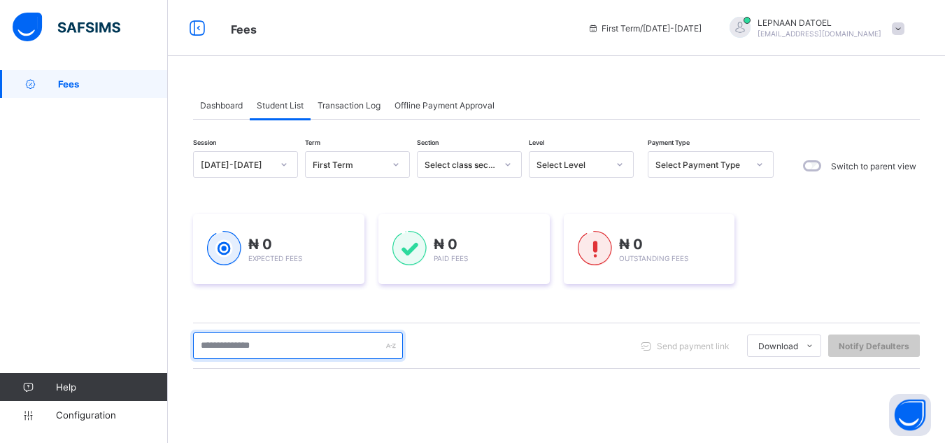
click at [213, 347] on input "text" at bounding box center [298, 345] width 210 height 27
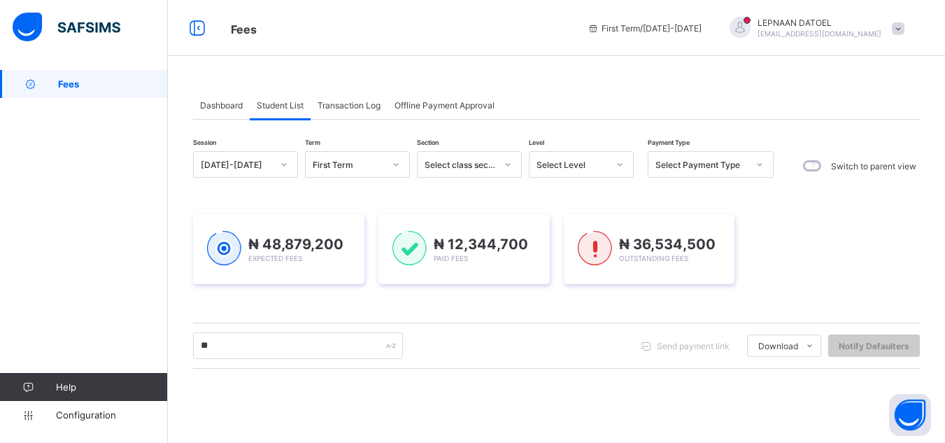
click at [312, 375] on div "Session 2025-2026 Term First Term Section Select class section Level Select Lev…" at bounding box center [556, 399] width 727 height 496
click at [438, 364] on div "** Send payment link Download Students Payment Students Payment Status Student …" at bounding box center [556, 345] width 727 height 46
type input "********"
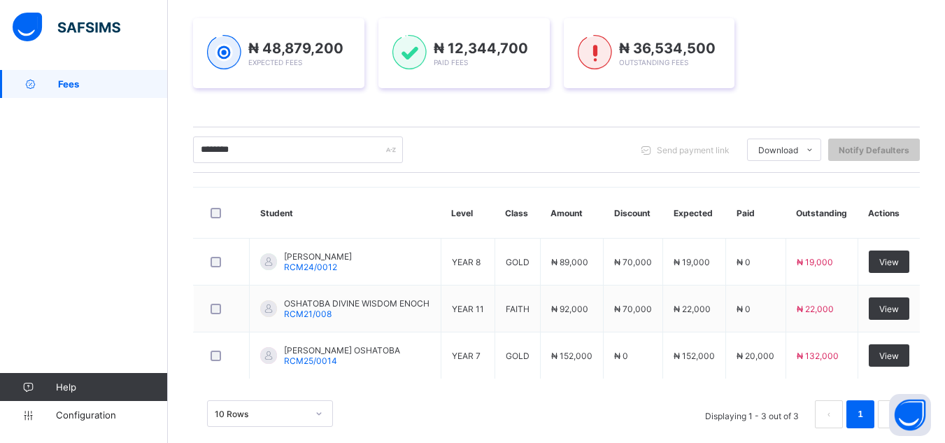
scroll to position [216, 0]
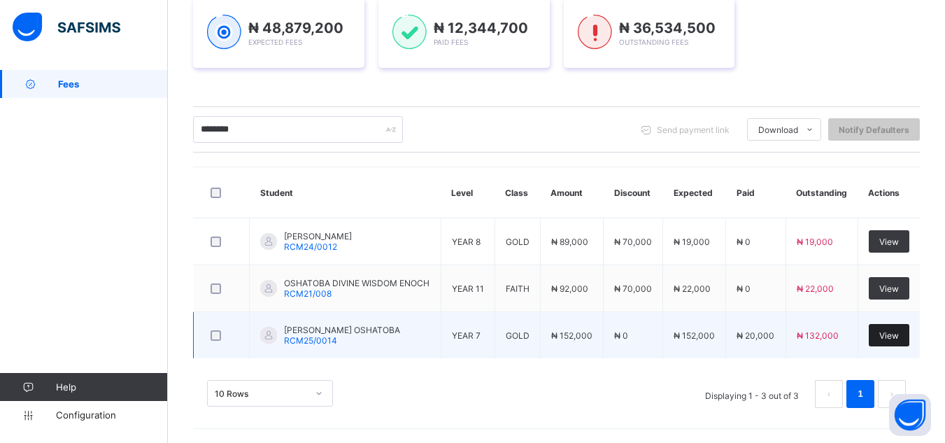
click at [896, 336] on span "View" at bounding box center [889, 335] width 20 height 10
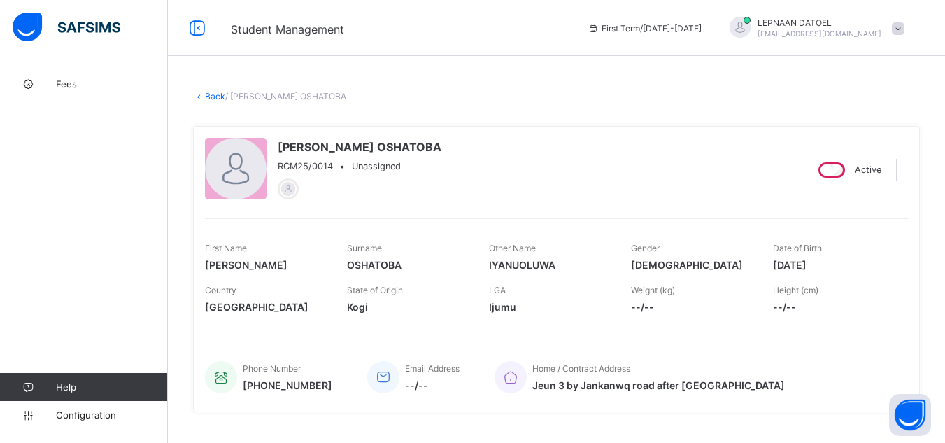
click at [529, 302] on span "Ijumu" at bounding box center [549, 307] width 121 height 12
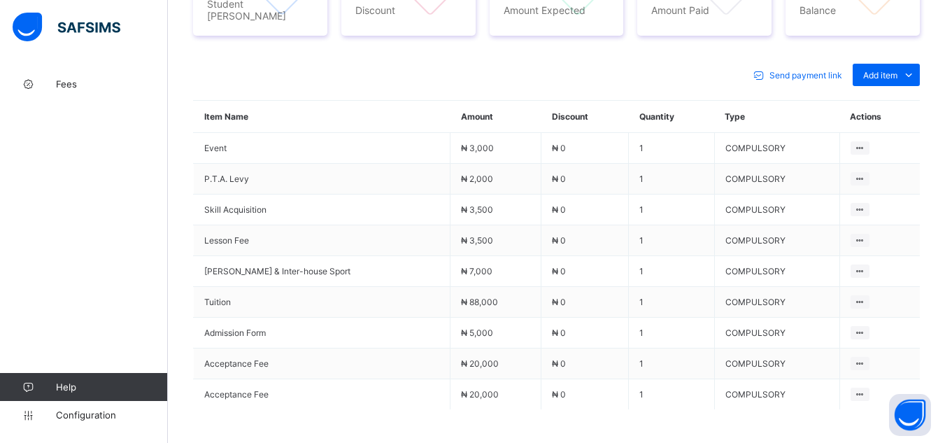
scroll to position [587, 0]
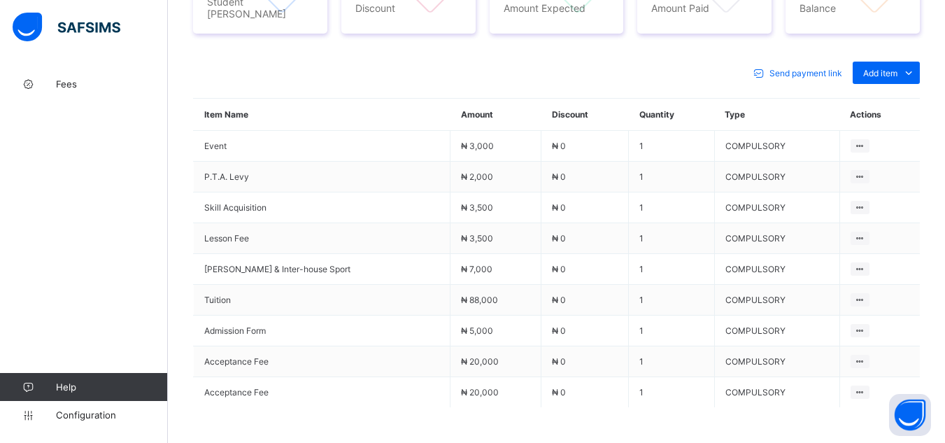
click at [446, 409] on span at bounding box center [556, 442] width 727 height 70
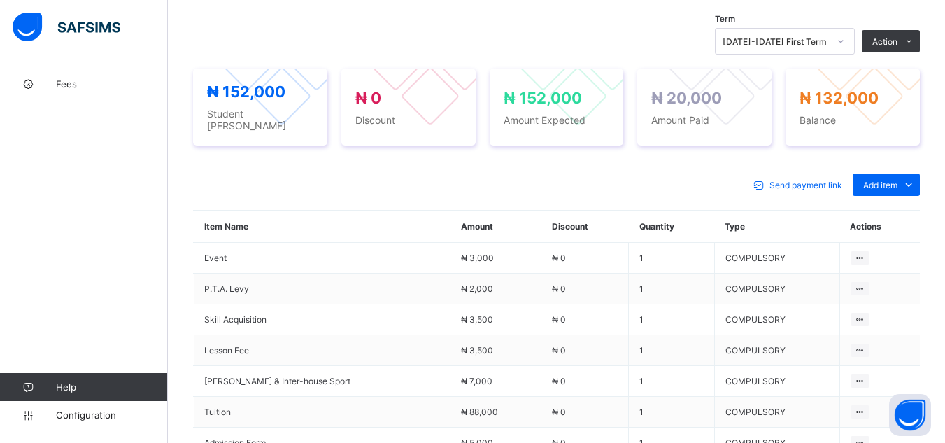
scroll to position [503, 0]
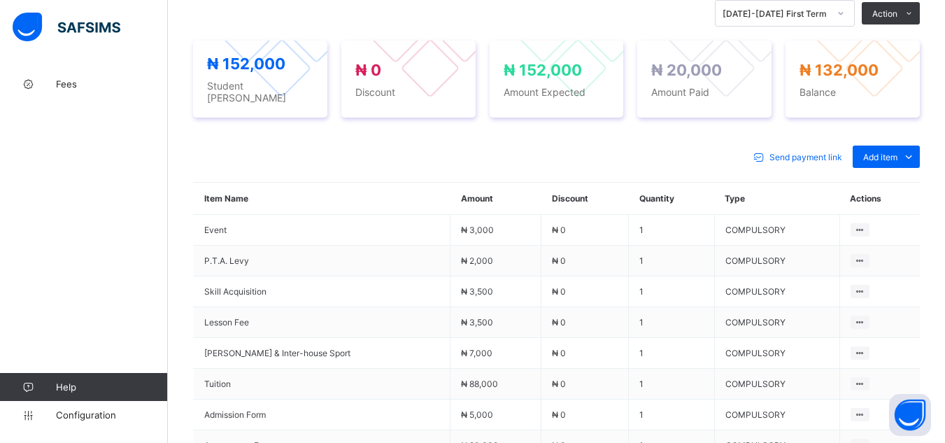
click at [571, 134] on div "Send payment link Add item Optional items Special bill Item Name Amount Discoun…" at bounding box center [556, 360] width 727 height 458
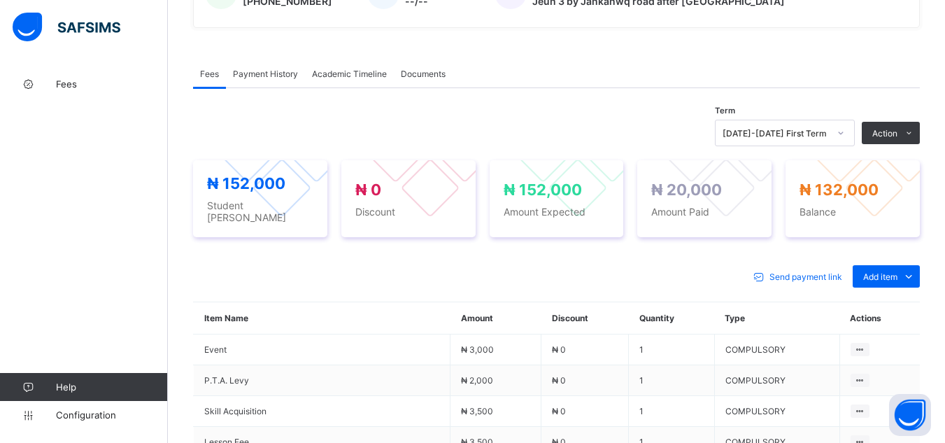
scroll to position [364, 0]
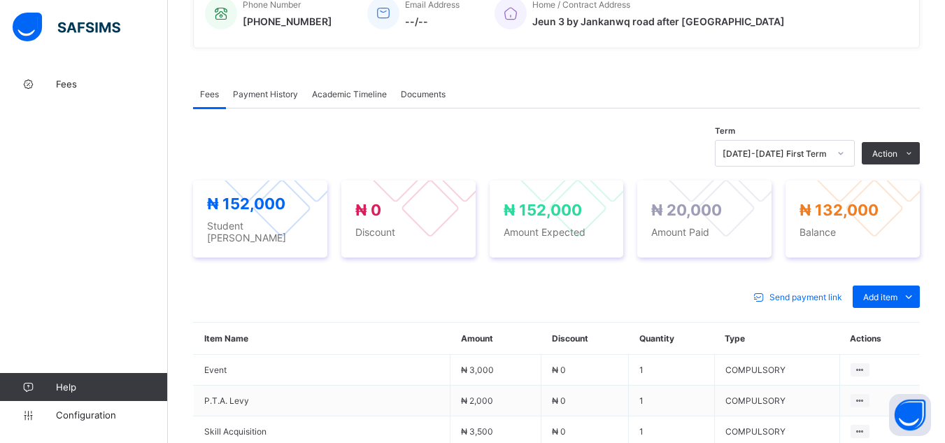
click at [262, 100] on div "Payment History" at bounding box center [265, 94] width 79 height 28
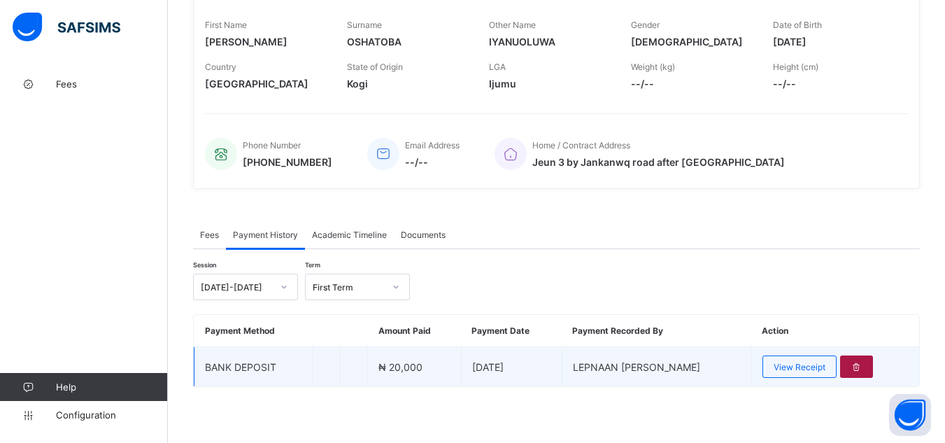
click at [862, 371] on icon at bounding box center [856, 367] width 12 height 10
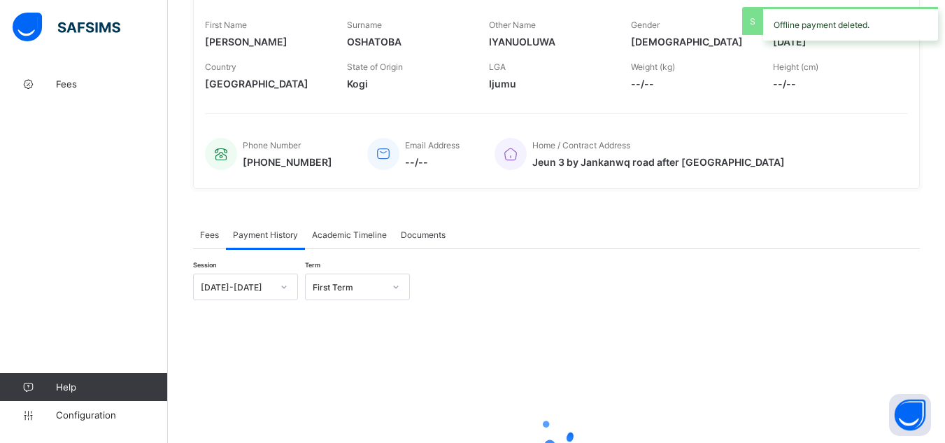
scroll to position [364, 0]
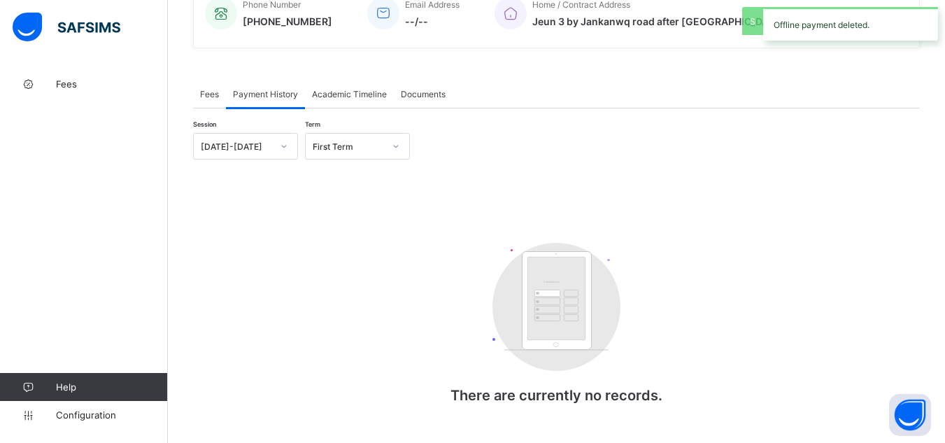
click at [214, 94] on span "Fees" at bounding box center [209, 94] width 19 height 10
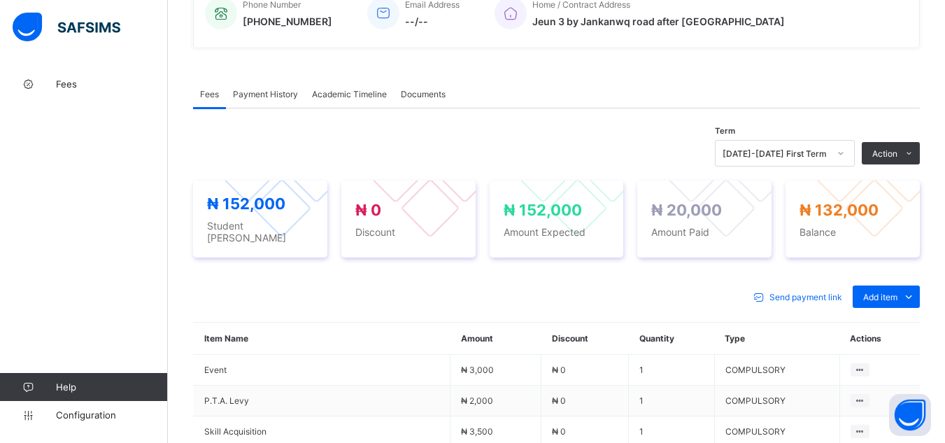
click at [168, 48] on div "× Delete Document This action would delete the document with name: from the sys…" at bounding box center [556, 242] width 777 height 1072
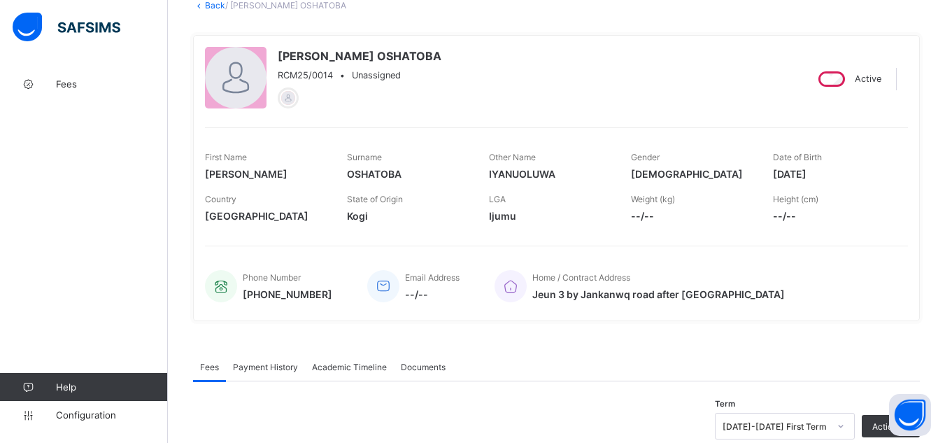
scroll to position [0, 0]
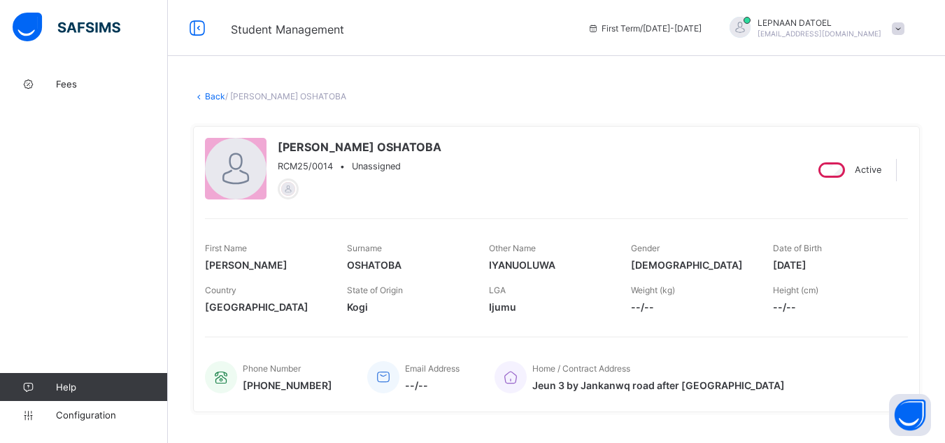
click at [215, 96] on link "Back" at bounding box center [215, 96] width 20 height 10
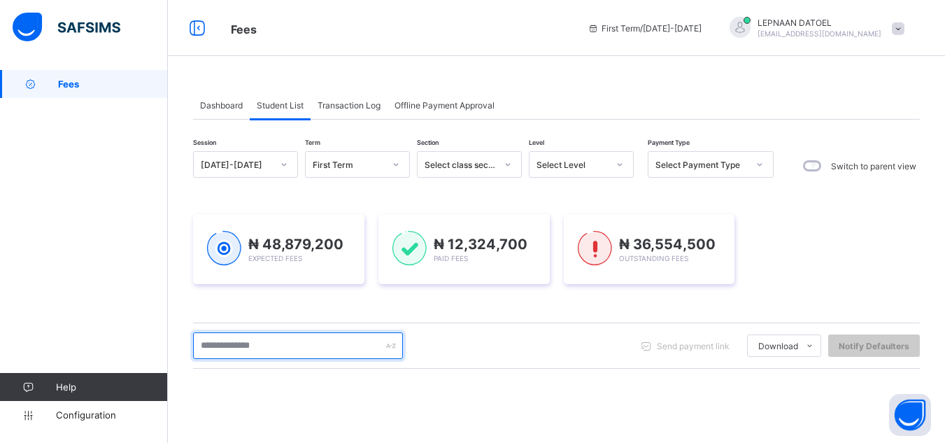
click at [247, 355] on input "text" at bounding box center [298, 345] width 210 height 27
type input "********"
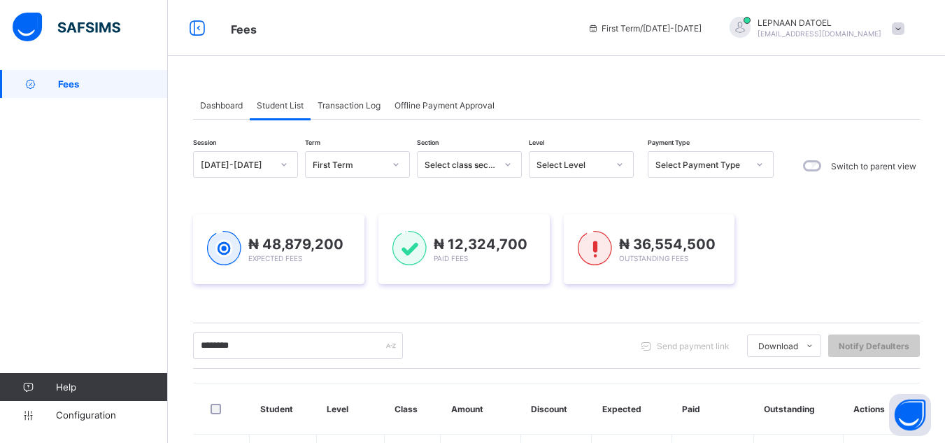
scroll to position [112, 0]
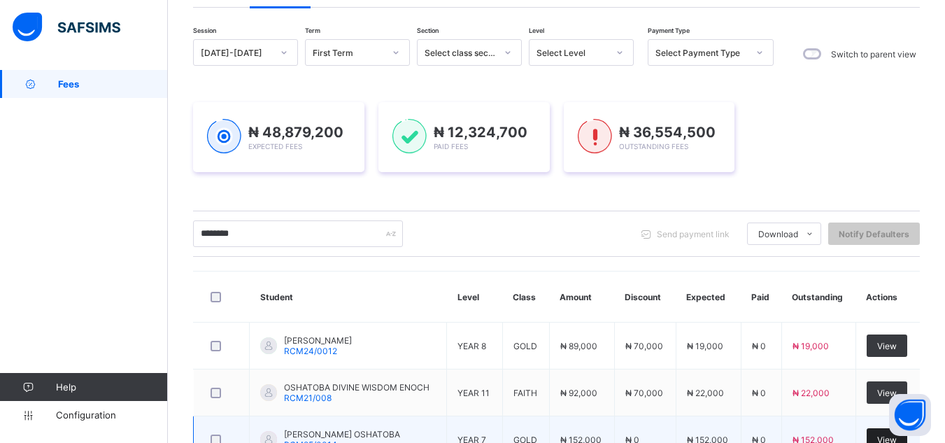
click at [888, 436] on span "View" at bounding box center [887, 439] width 20 height 10
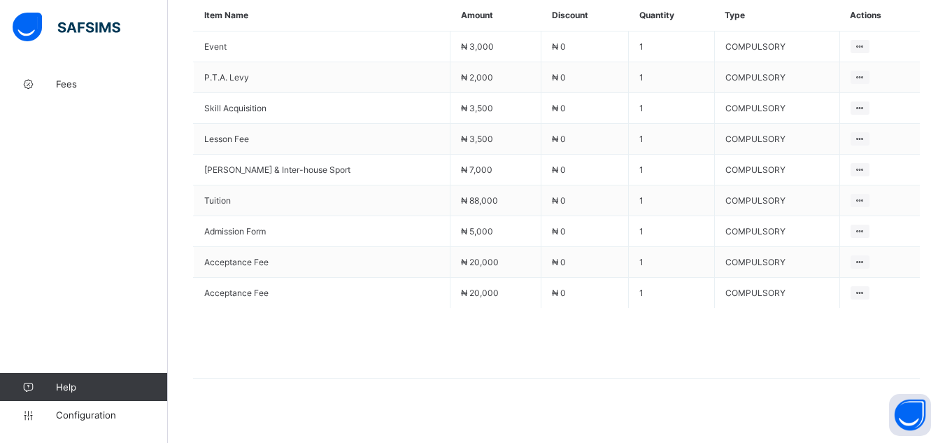
scroll to position [692, 0]
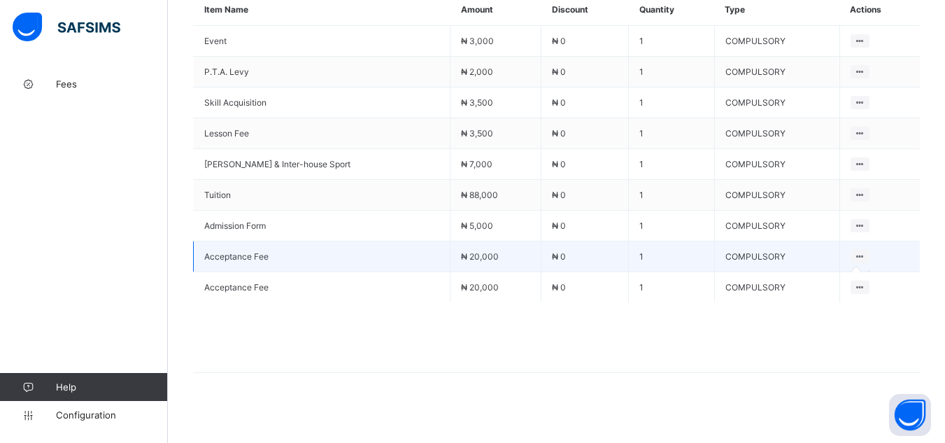
click at [859, 251] on icon at bounding box center [860, 256] width 12 height 10
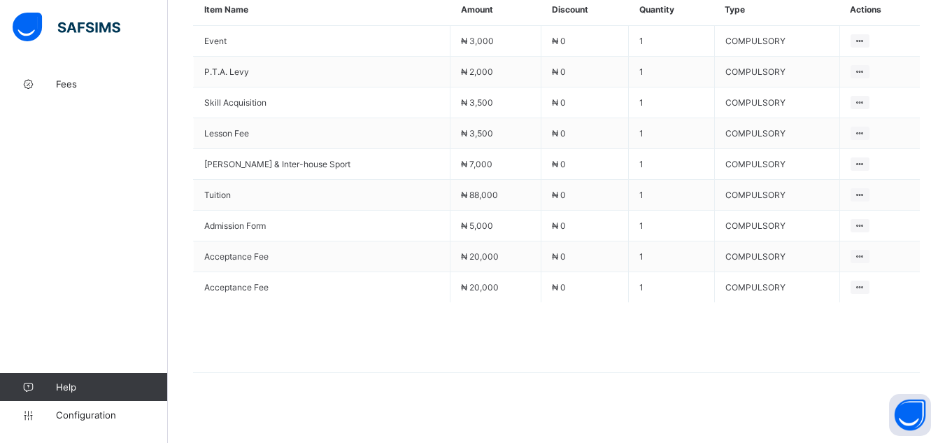
click at [334, 330] on span at bounding box center [556, 337] width 727 height 70
click at [584, 418] on div "Fees Payment History Academic Timeline Documents Fees More Options Term 2025-20…" at bounding box center [556, 79] width 727 height 699
click at [429, 404] on div "Fees Payment History Academic Timeline Documents Fees More Options Term 2025-20…" at bounding box center [556, 79] width 727 height 699
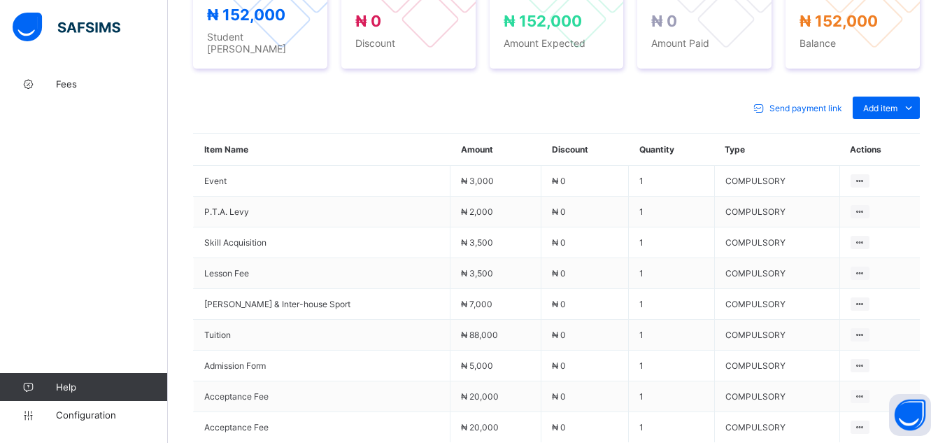
scroll to position [580, 0]
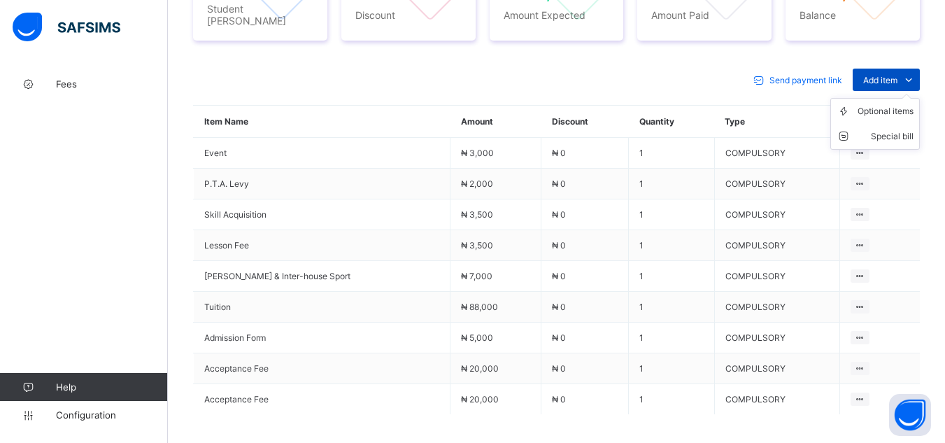
click at [897, 76] on span "Add item" at bounding box center [880, 80] width 34 height 10
click at [886, 108] on div "Optional items" at bounding box center [885, 111] width 56 height 14
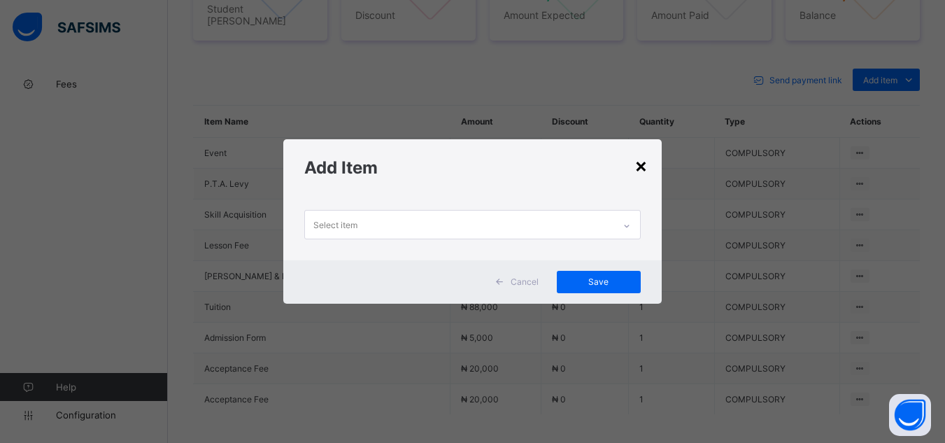
click at [647, 167] on div "×" at bounding box center [640, 165] width 13 height 24
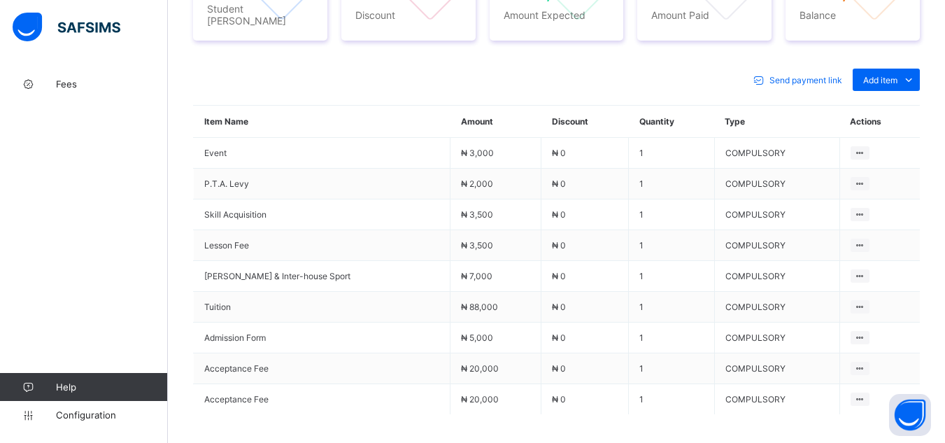
click at [854, 44] on div "₦ 152,000 Student Bill ₦ 0 Discount ₦ 152,000 Amount Expected ₦ 0 Amount Paid ₦…" at bounding box center [556, 2] width 727 height 105
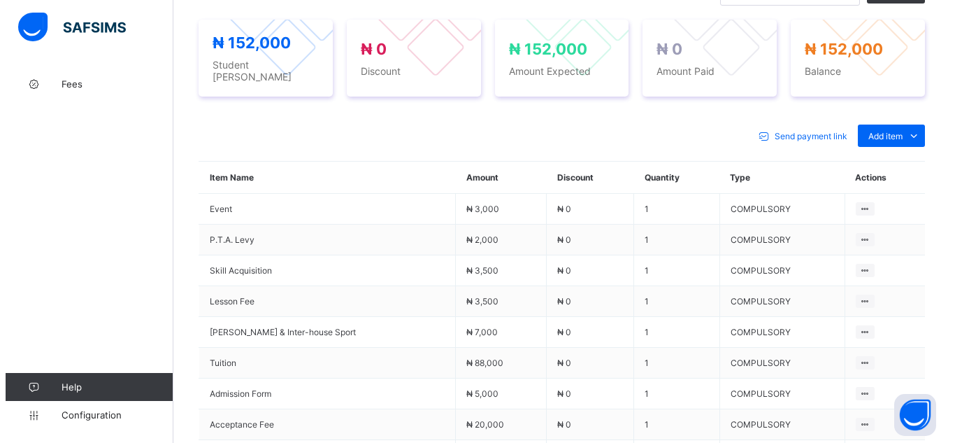
scroll to position [496, 0]
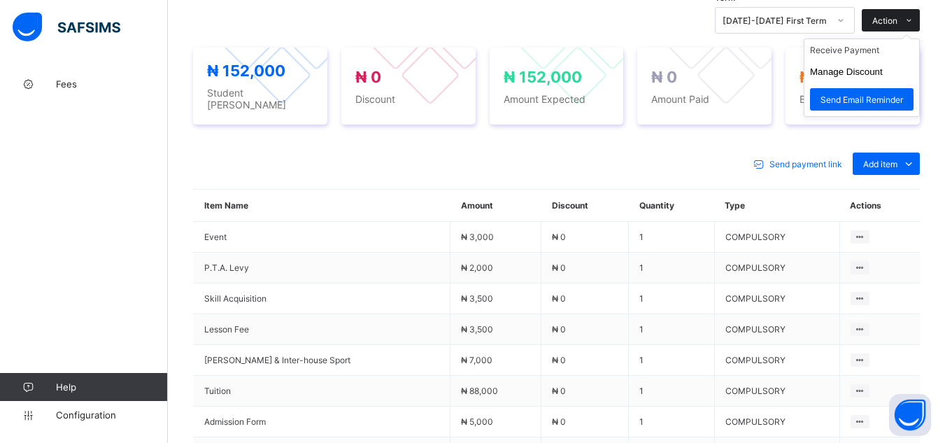
click at [894, 21] on span "Action" at bounding box center [884, 20] width 25 height 10
click at [825, 68] on button "Manage Discount" at bounding box center [846, 71] width 73 height 10
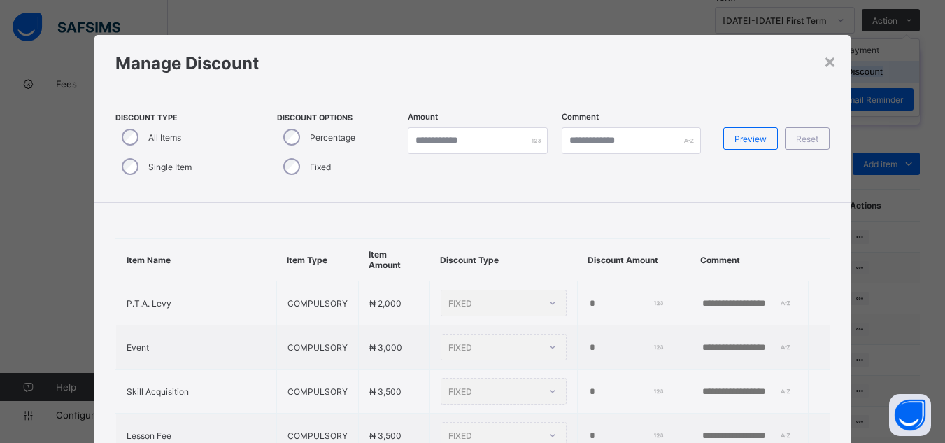
type input "*"
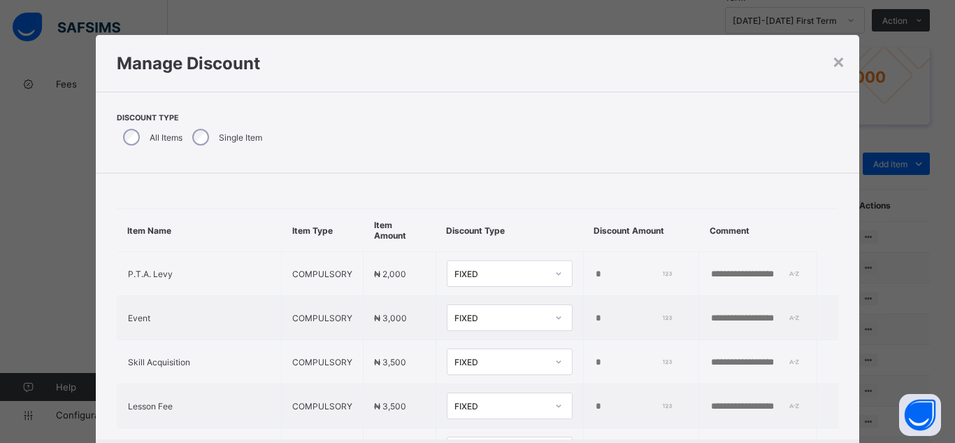
click at [306, 193] on div "Item Name Item Type Item Amount Discount Type Discount Amount Comment P.T.A. Le…" at bounding box center [478, 428] width 764 height 510
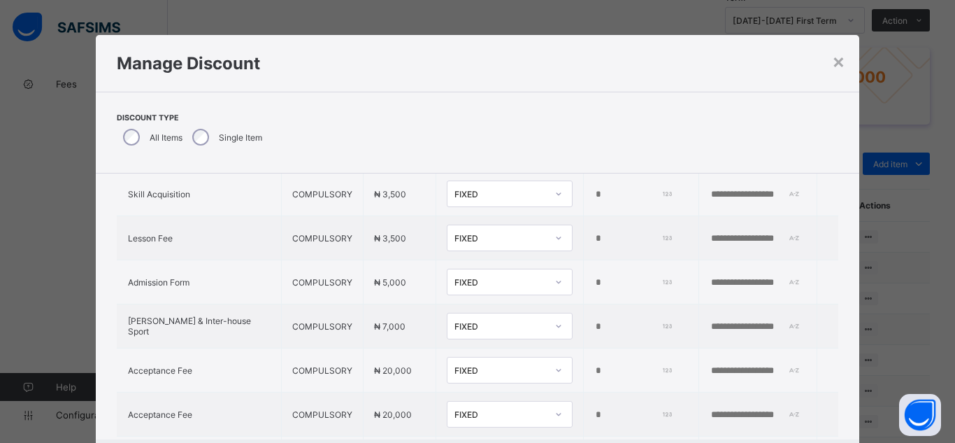
scroll to position [196, 0]
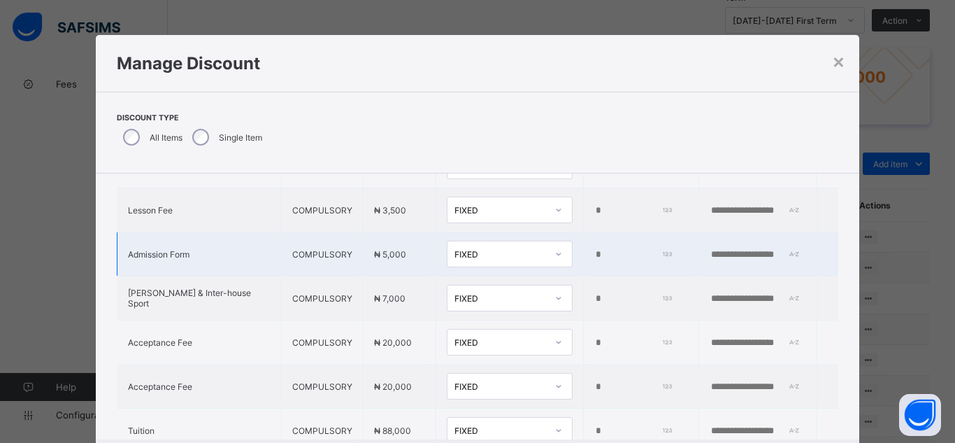
click at [594, 255] on input "*" at bounding box center [632, 254] width 76 height 11
type input "****"
click at [710, 256] on input "text" at bounding box center [758, 254] width 97 height 11
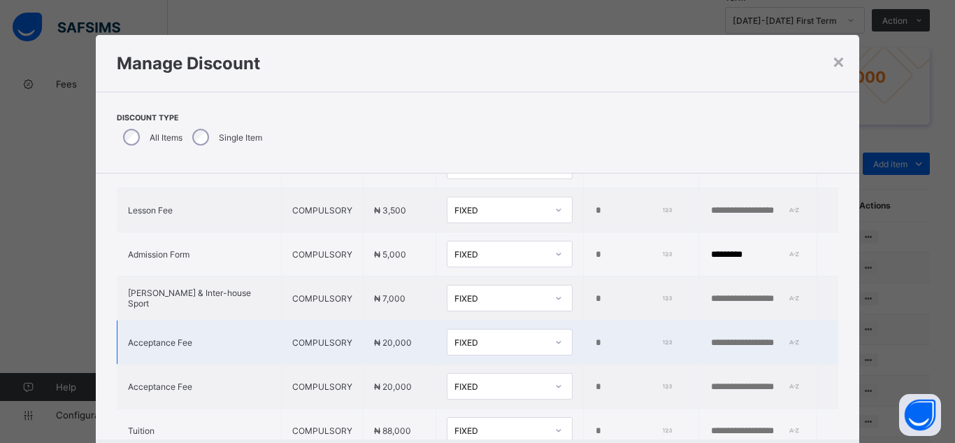
type input "*********"
click at [594, 339] on input "*" at bounding box center [632, 342] width 76 height 11
type input "*****"
click at [710, 342] on input "text" at bounding box center [758, 342] width 97 height 11
type input "*"
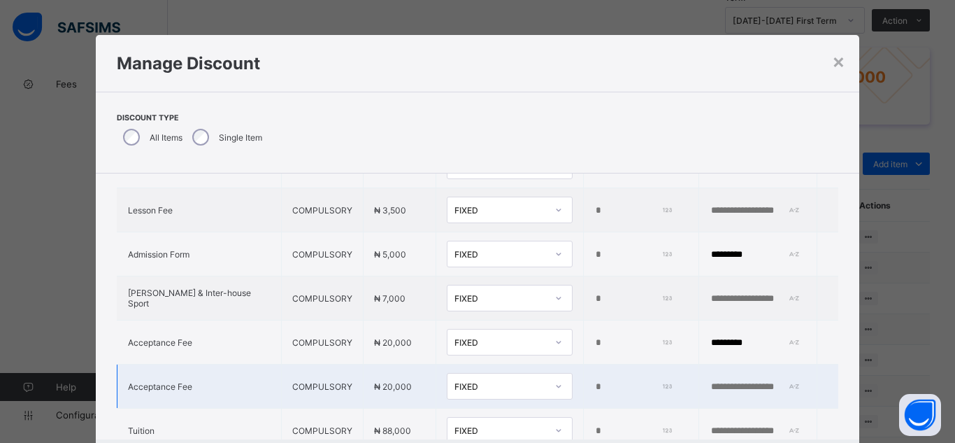
type input "*********"
click at [594, 384] on input "*" at bounding box center [632, 386] width 76 height 11
type input "*****"
click at [710, 391] on input "text" at bounding box center [758, 386] width 97 height 11
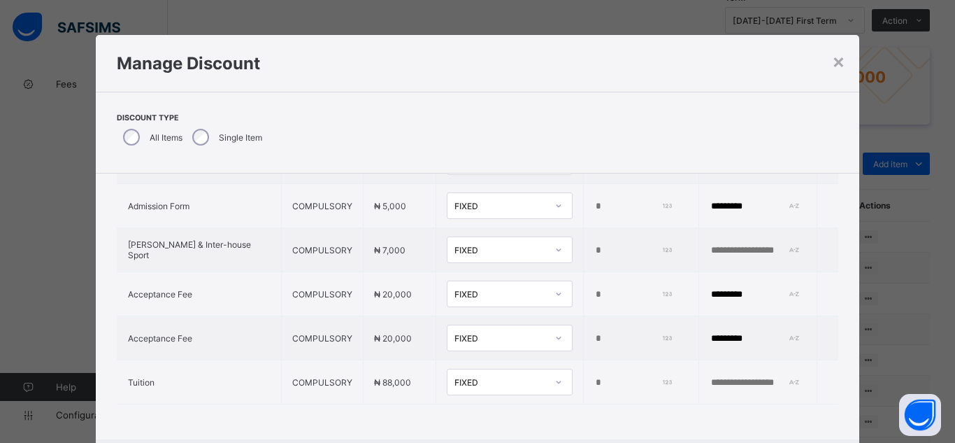
scroll to position [255, 0]
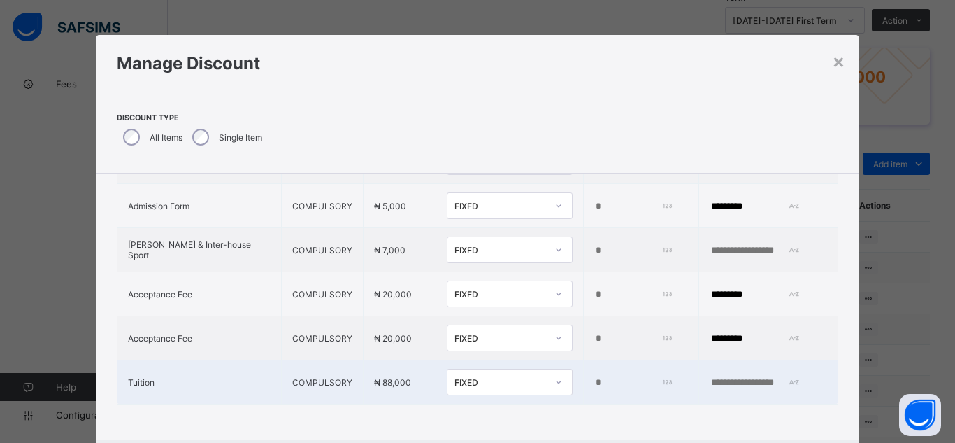
type input "*********"
click at [594, 377] on input "*" at bounding box center [632, 382] width 76 height 11
type input "*****"
click at [710, 377] on input "text" at bounding box center [758, 382] width 97 height 11
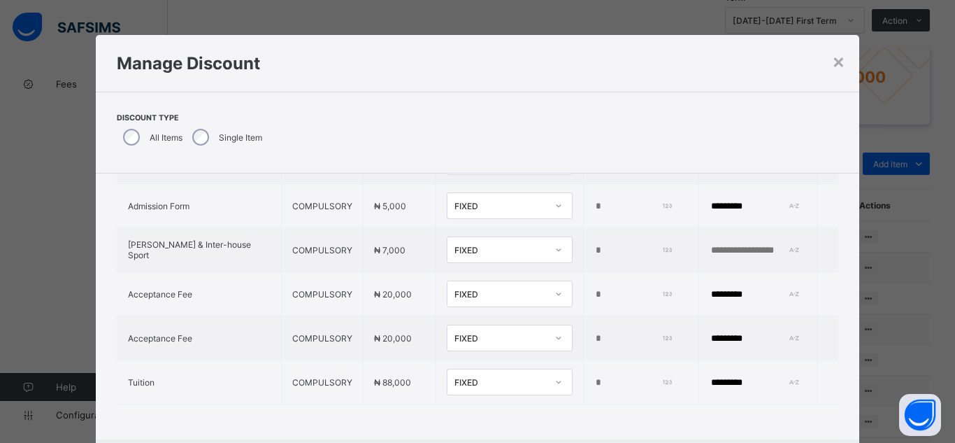
type input "*********"
click at [710, 405] on div "Item Name Item Type Item Amount Discount Type Discount Amount Comment P.T.A. Le…" at bounding box center [478, 184] width 764 height 510
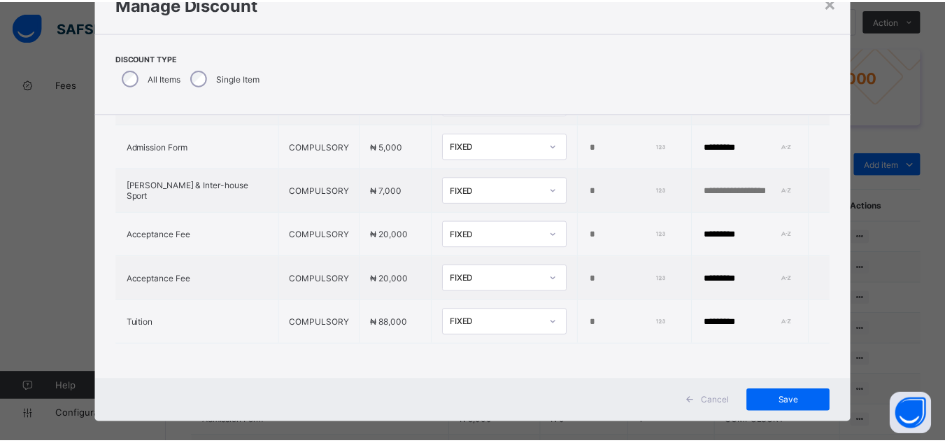
scroll to position [75, 0]
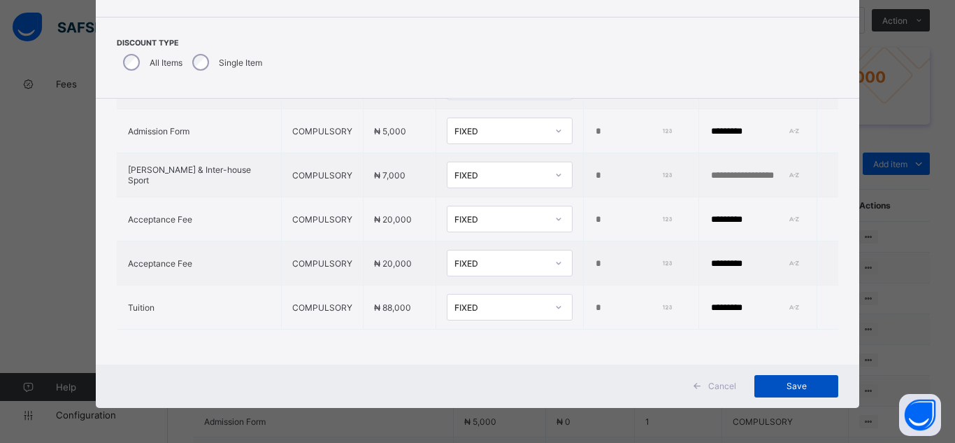
click at [786, 383] on span "Save" at bounding box center [796, 385] width 63 height 10
type input "*********"
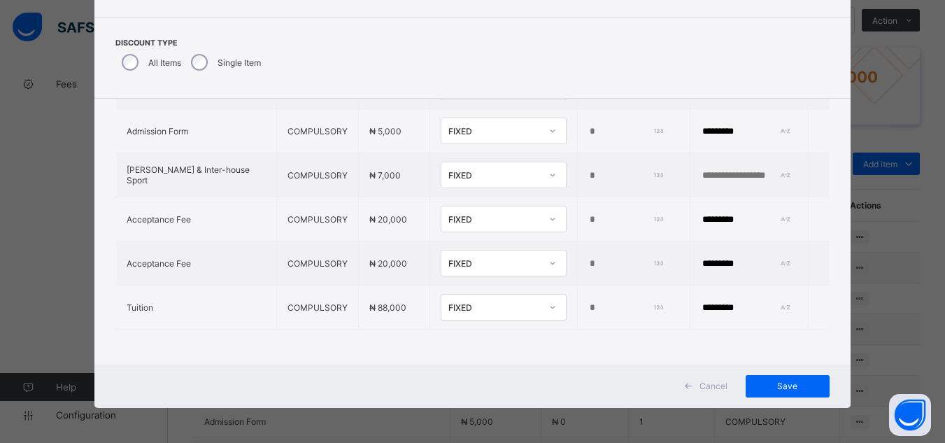
click at [789, 398] on div "Cancel Save" at bounding box center [472, 385] width 756 height 43
click at [789, 388] on span "Save" at bounding box center [787, 385] width 63 height 10
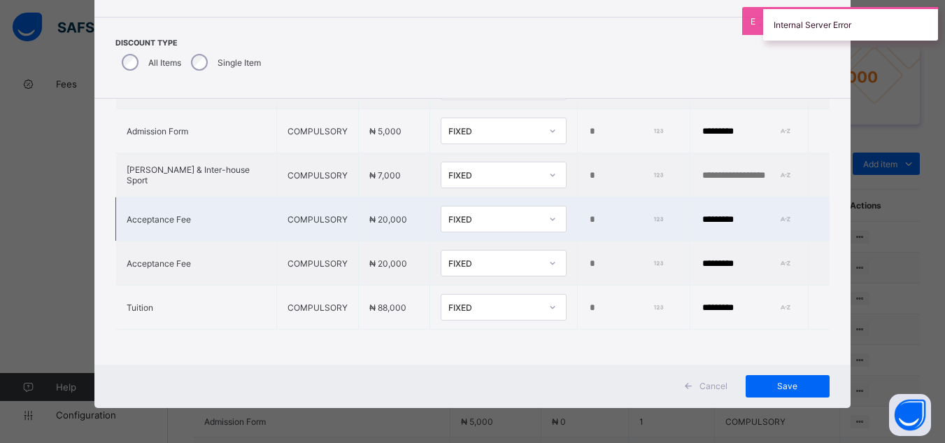
click at [588, 214] on input "*****" at bounding box center [624, 219] width 73 height 11
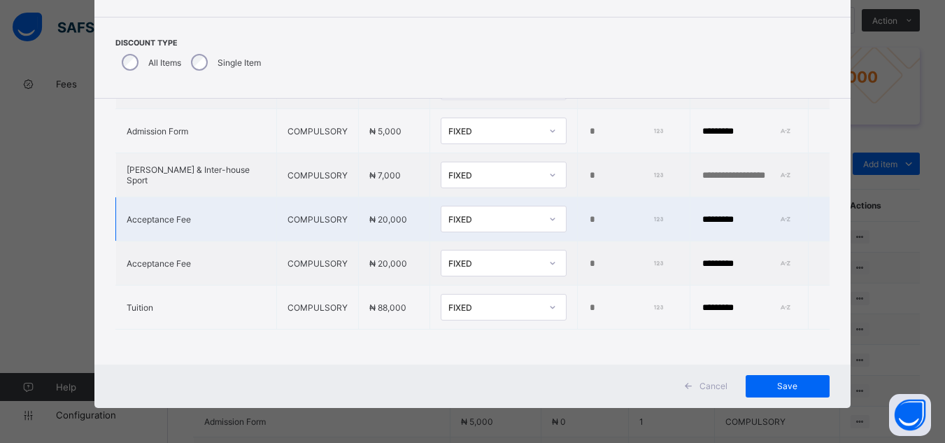
type input "*"
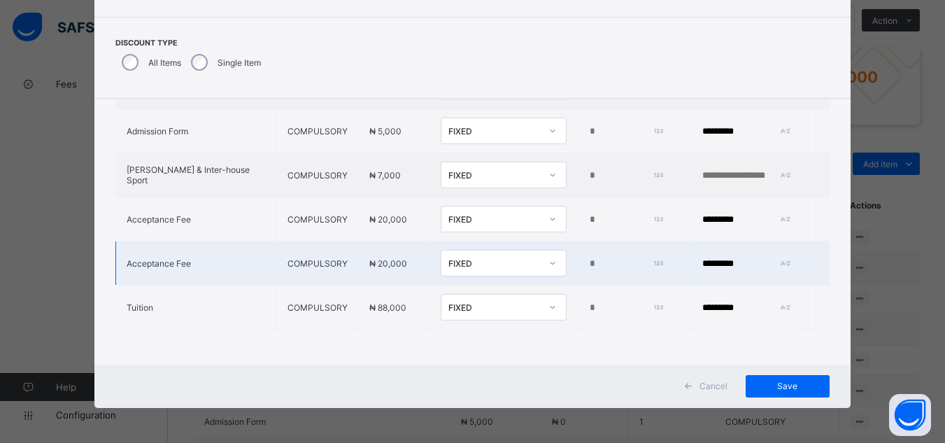
click at [577, 259] on td "*****" at bounding box center [633, 263] width 113 height 44
click at [588, 258] on input "*****" at bounding box center [624, 263] width 73 height 11
type input "*"
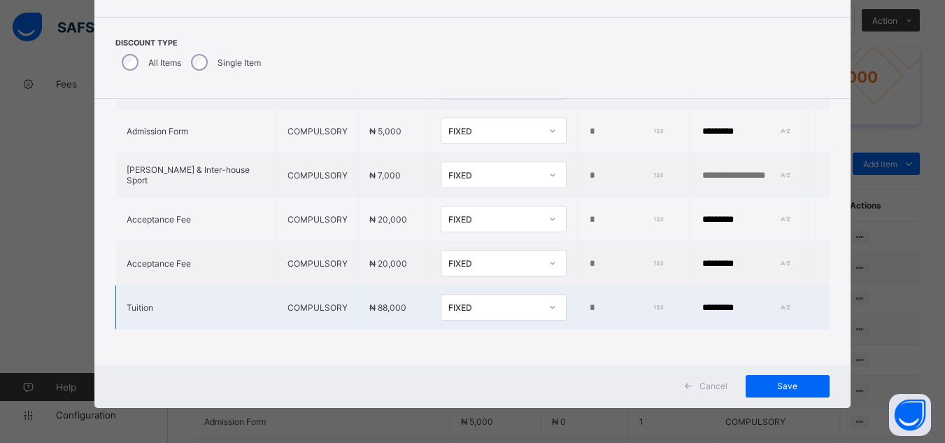
click at [588, 302] on input "*****" at bounding box center [624, 307] width 73 height 11
type input "*"
click at [727, 302] on input "*********" at bounding box center [749, 307] width 97 height 11
type input "*"
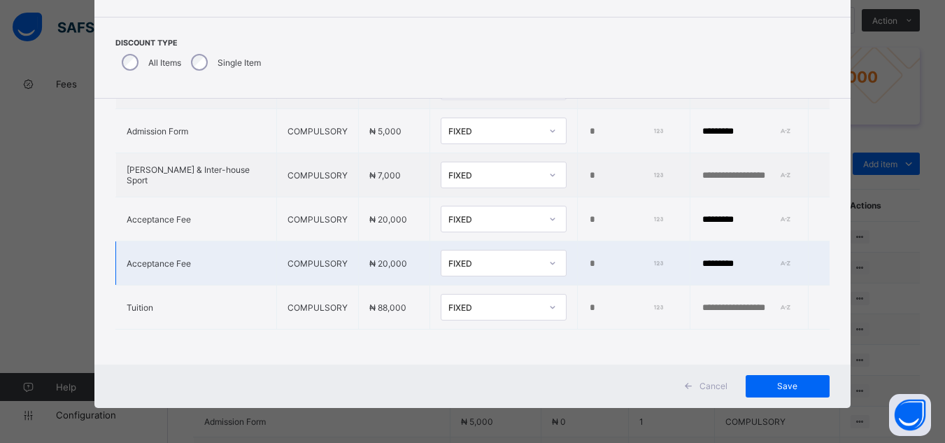
click at [724, 258] on input "*********" at bounding box center [749, 263] width 97 height 11
type input "*"
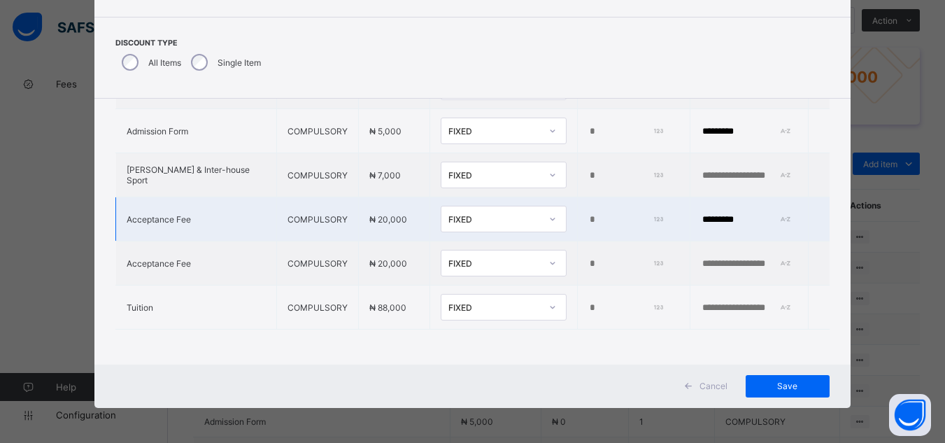
click at [722, 214] on input "*********" at bounding box center [749, 219] width 97 height 11
type input "*"
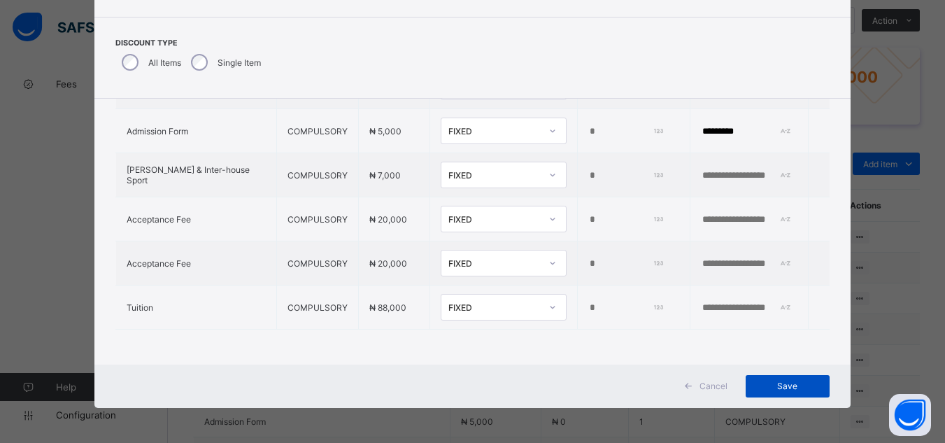
click at [780, 390] on span "Save" at bounding box center [787, 385] width 63 height 10
click at [771, 57] on div "Discount Type All Items Single Item" at bounding box center [472, 57] width 714 height 38
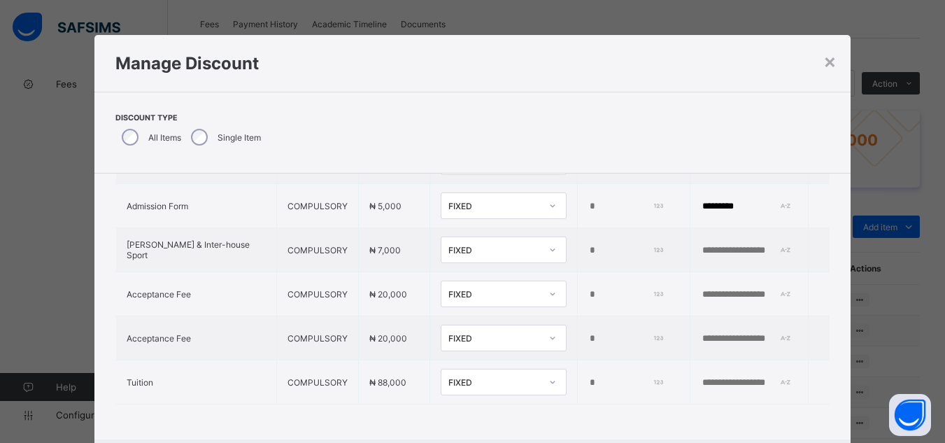
scroll to position [385, 0]
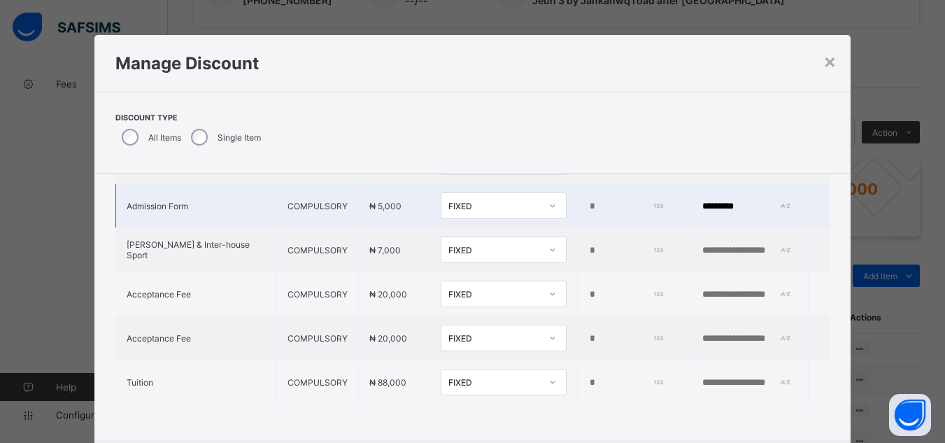
click at [735, 203] on td "*********" at bounding box center [748, 206] width 118 height 44
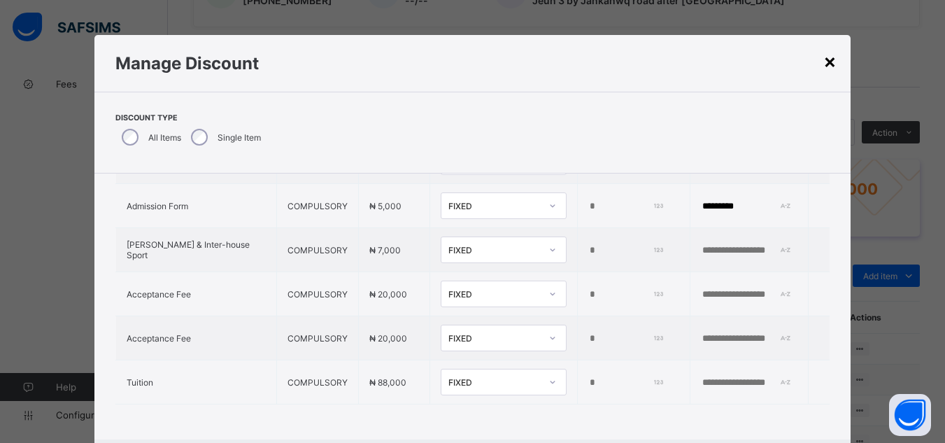
click at [827, 63] on div "×" at bounding box center [829, 61] width 13 height 24
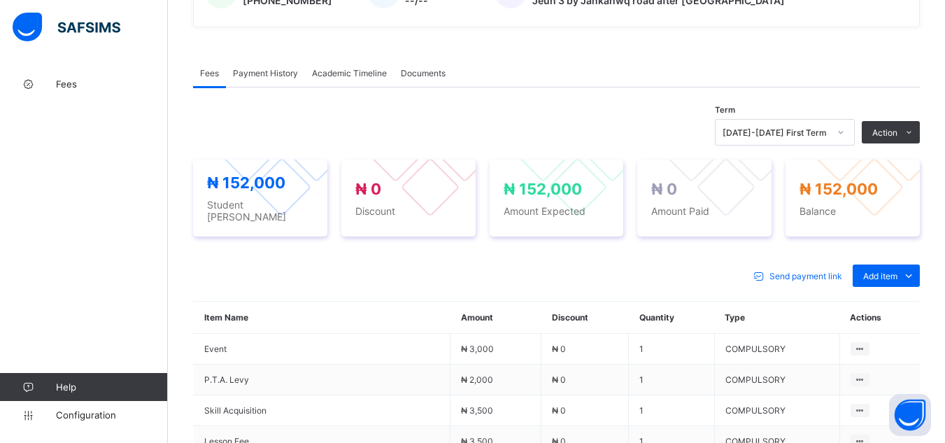
click at [290, 264] on div "Send payment link Add item Optional items Special bill" at bounding box center [556, 275] width 727 height 22
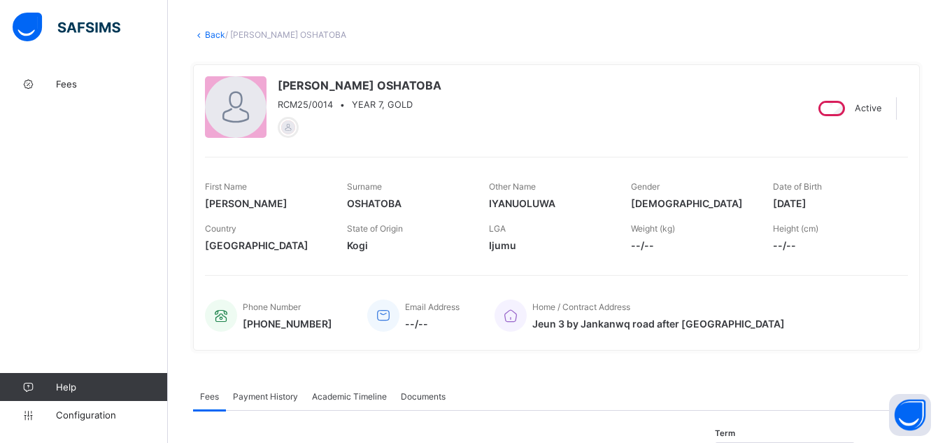
scroll to position [49, 0]
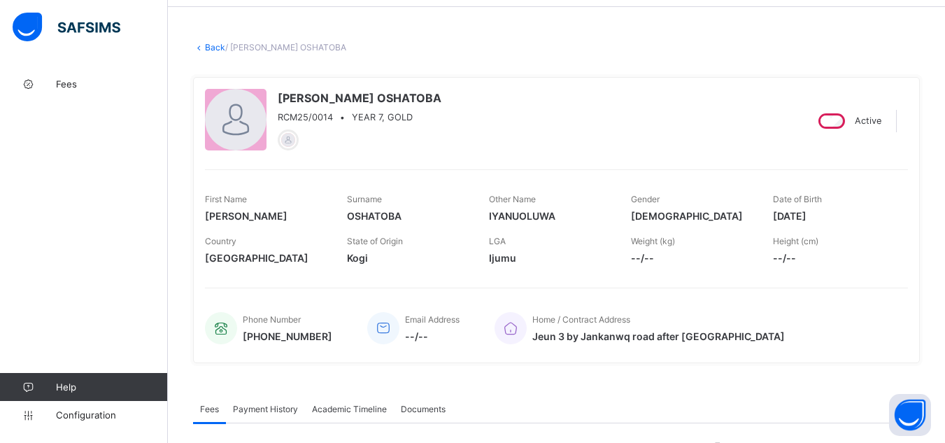
click at [211, 48] on link "Back" at bounding box center [215, 47] width 20 height 10
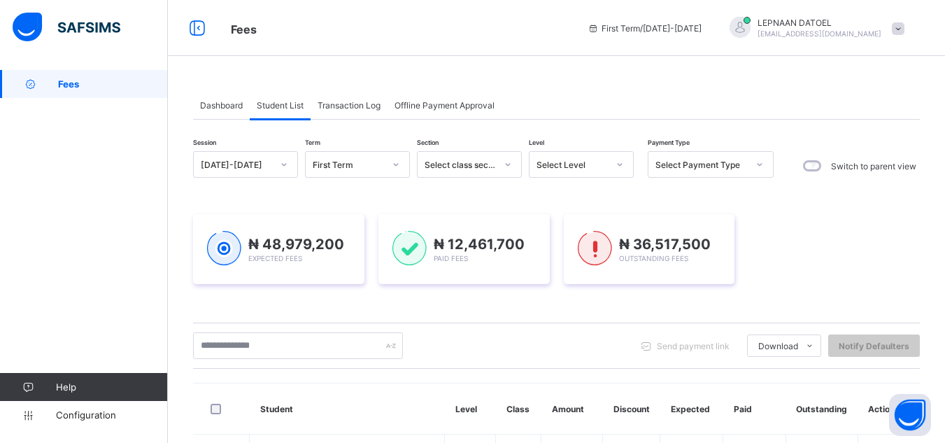
click at [443, 396] on th "Student" at bounding box center [347, 408] width 195 height 51
click at [241, 348] on input "text" at bounding box center [298, 345] width 210 height 27
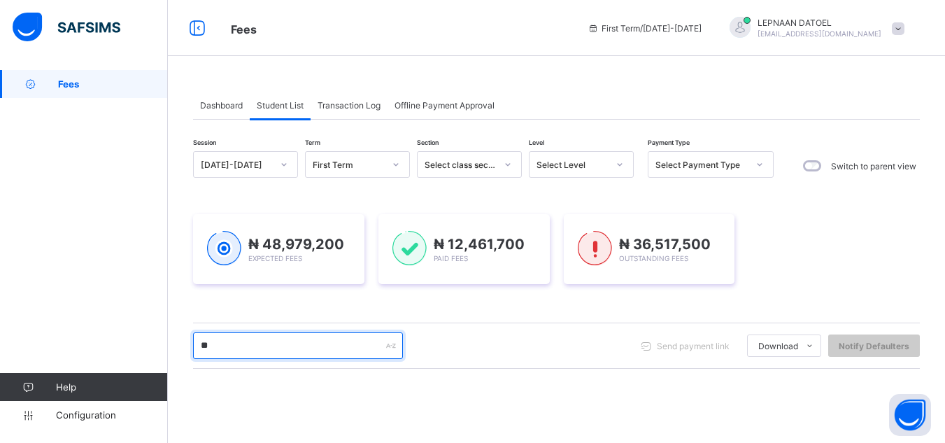
type input "*"
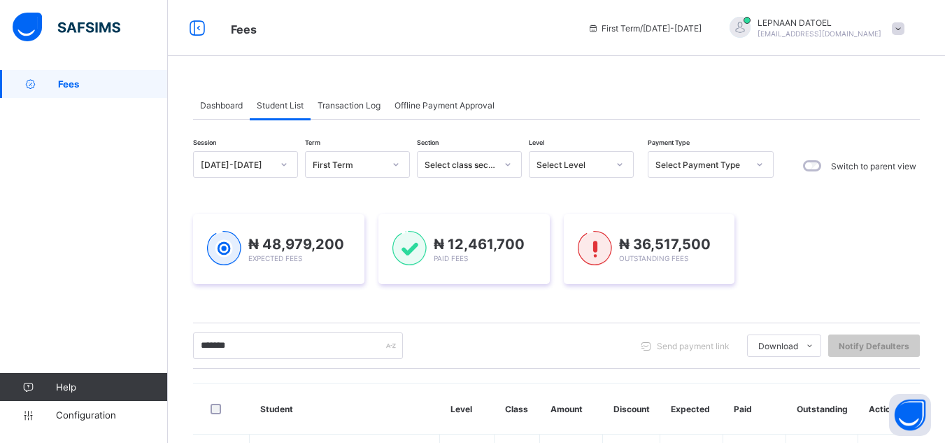
click at [517, 377] on div "Session 2025-2026 Term First Term Section Select class section Level Select Lev…" at bounding box center [556, 441] width 727 height 580
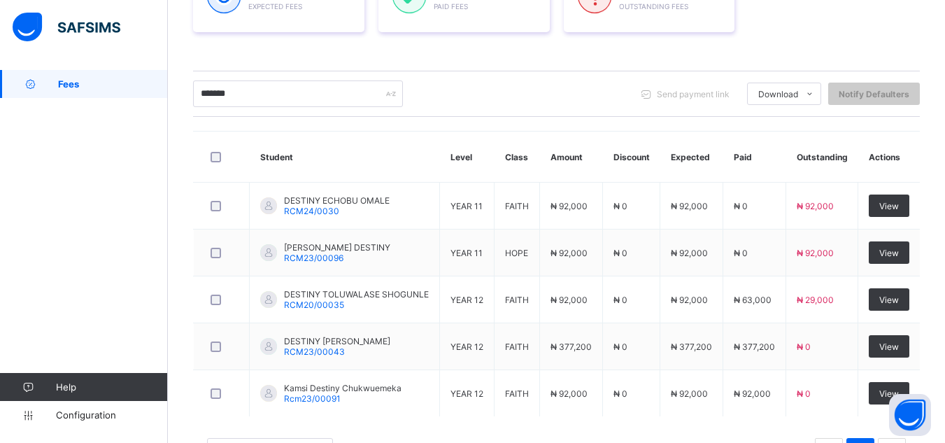
scroll to position [280, 0]
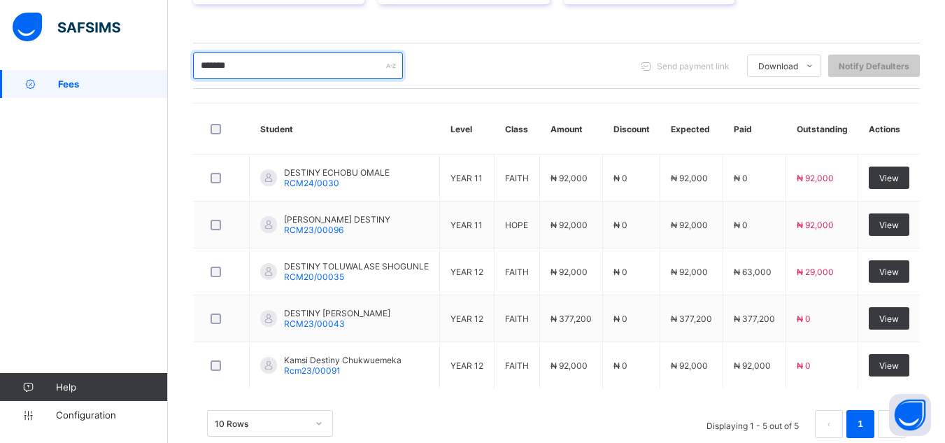
click at [252, 65] on input "*******" at bounding box center [298, 65] width 210 height 27
type input "*"
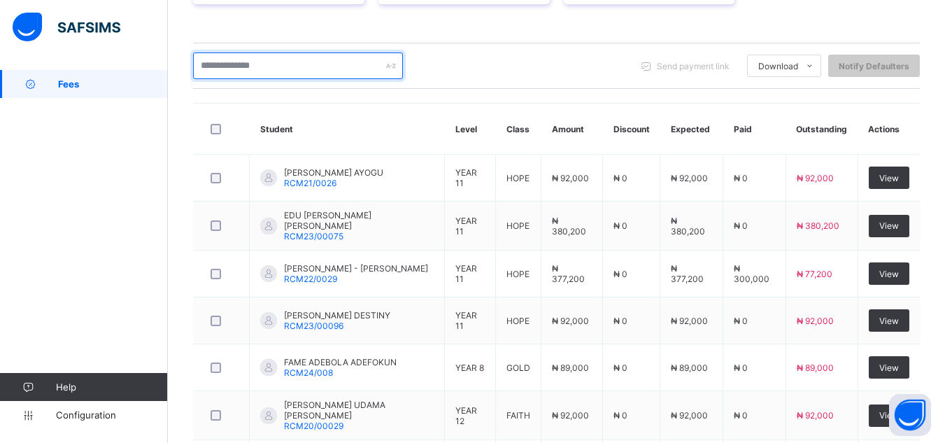
click at [261, 66] on input "text" at bounding box center [298, 65] width 210 height 27
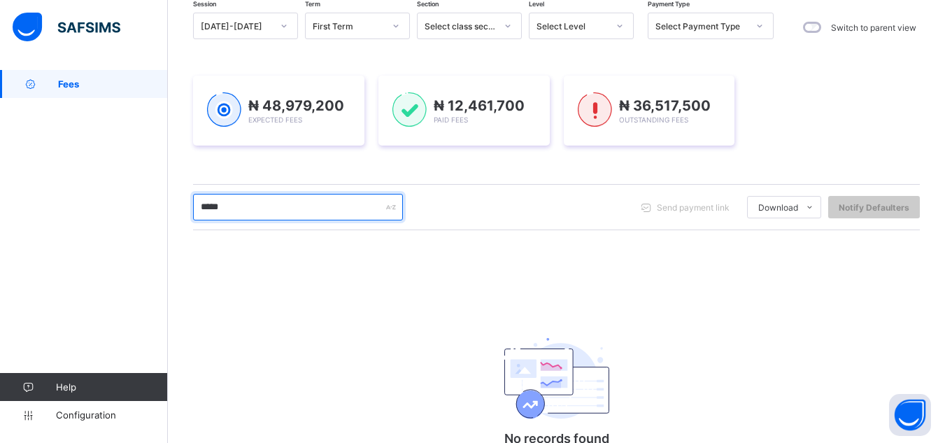
scroll to position [222, 0]
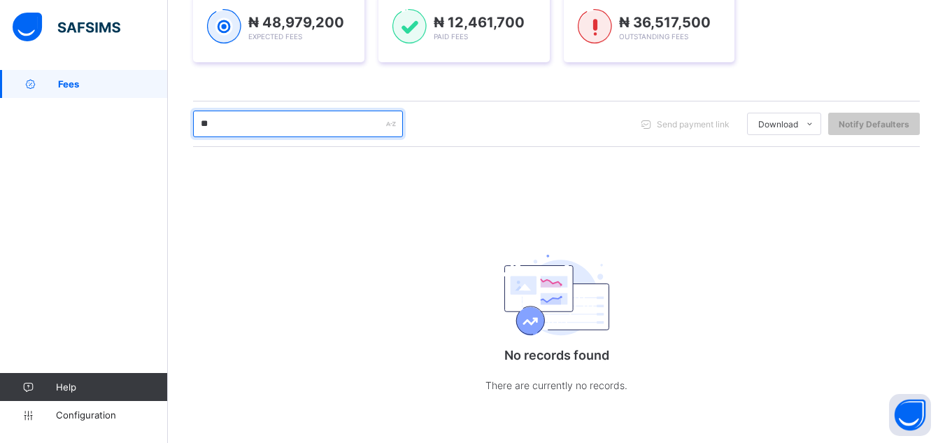
type input "*"
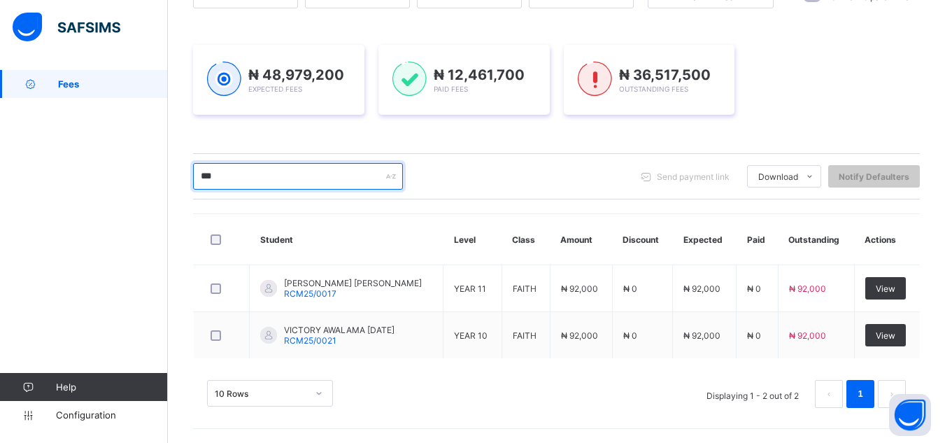
scroll to position [169, 0]
click at [231, 171] on input "***" at bounding box center [298, 176] width 210 height 27
type input "*"
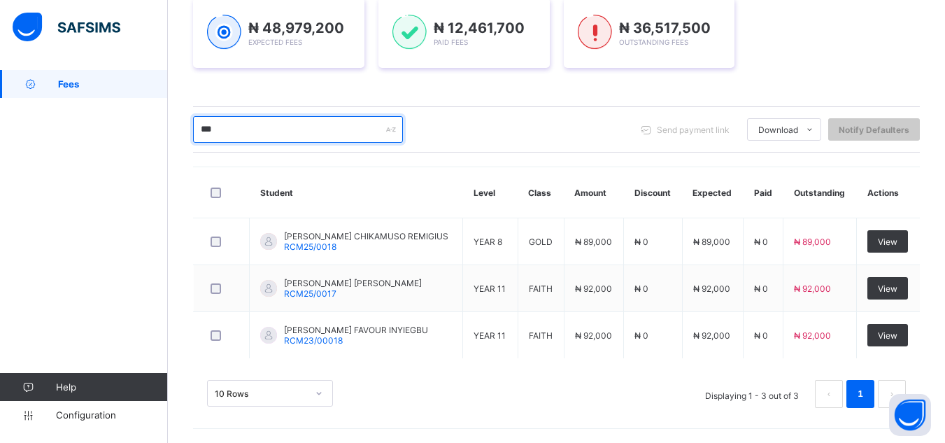
scroll to position [216, 0]
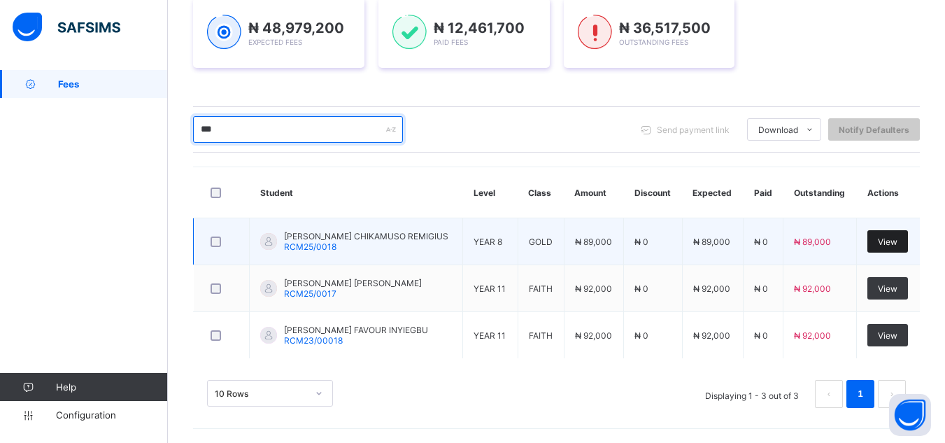
type input "***"
click at [887, 241] on span "View" at bounding box center [888, 241] width 20 height 10
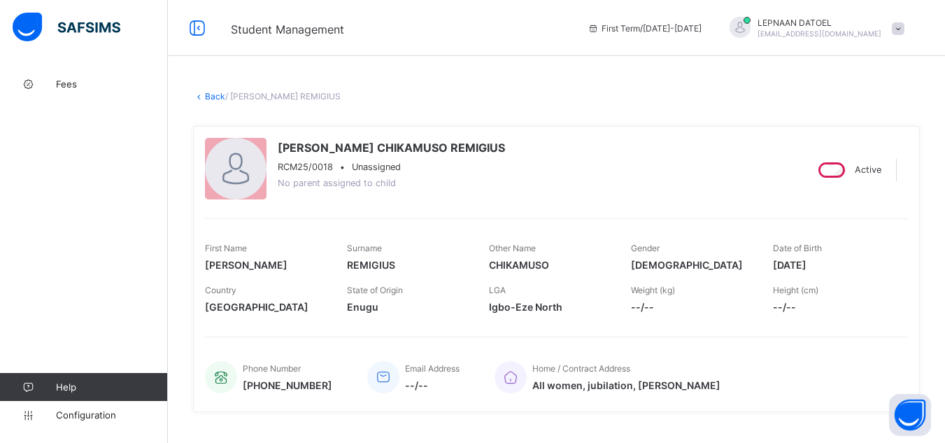
click at [736, 352] on div "Phone Number +2348069020602 Email Address --/-- Home / Contract Address All wom…" at bounding box center [556, 368] width 703 height 64
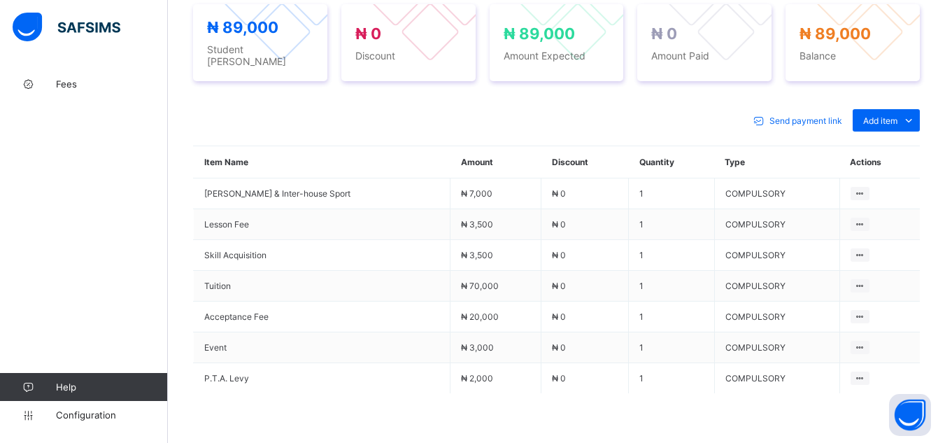
scroll to position [559, 0]
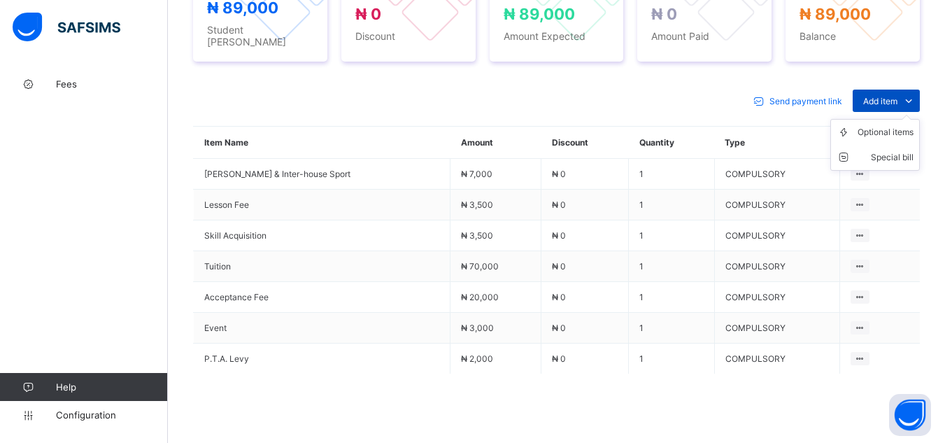
click at [895, 96] on span "Add item" at bounding box center [880, 101] width 34 height 10
click at [887, 125] on div "Optional items" at bounding box center [885, 132] width 56 height 14
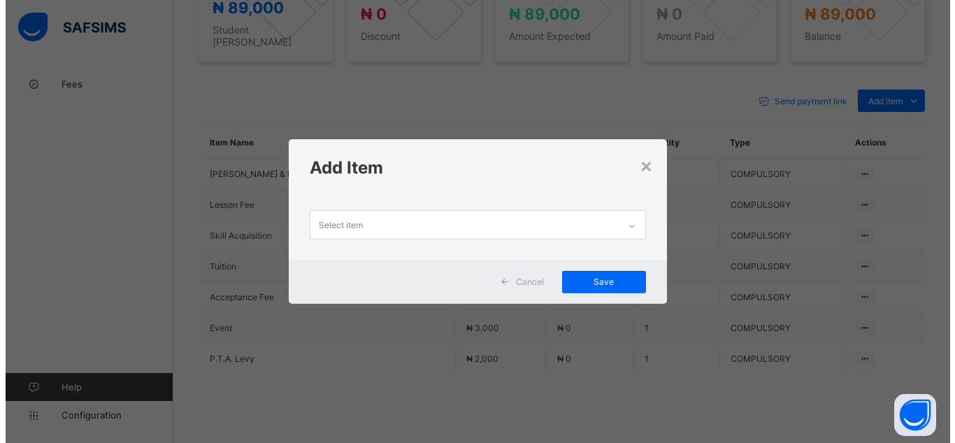
scroll to position [0, 0]
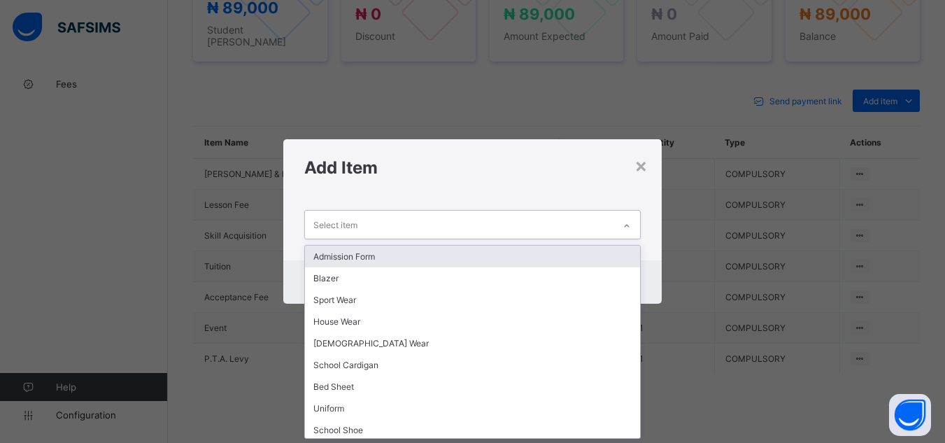
click at [579, 228] on div "Select item" at bounding box center [459, 223] width 308 height 27
click at [392, 259] on div "Admission Form" at bounding box center [472, 256] width 334 height 22
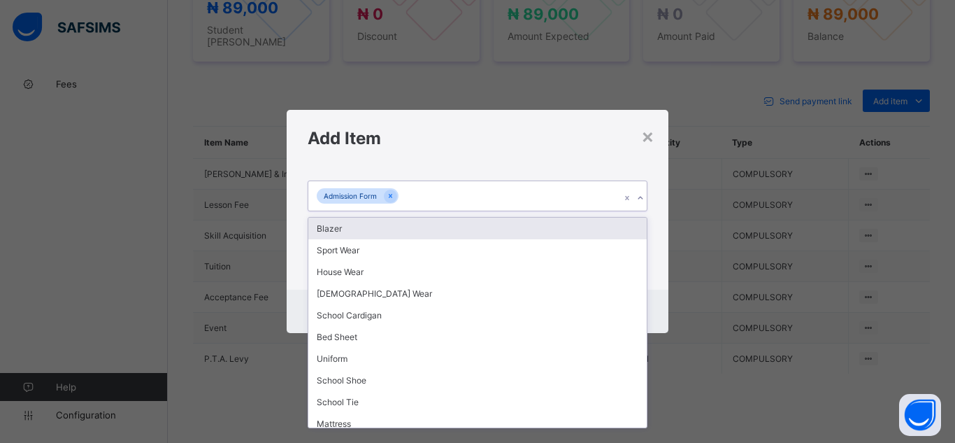
click at [642, 201] on icon at bounding box center [640, 198] width 8 height 14
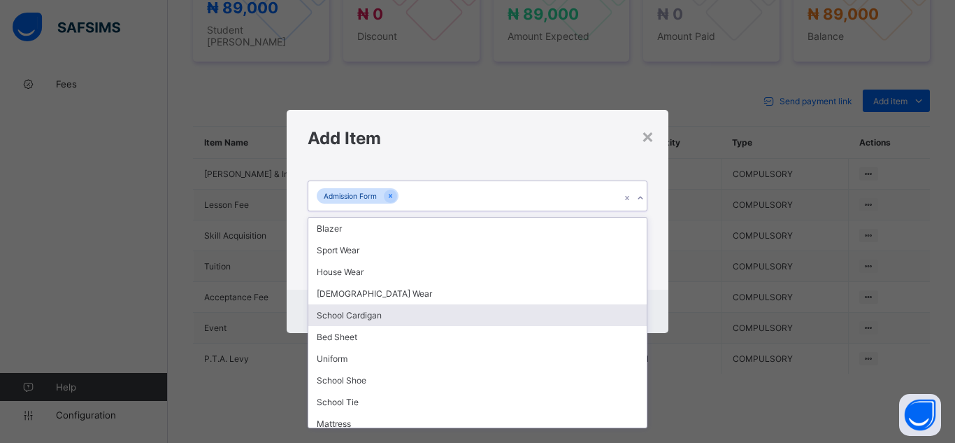
click at [448, 317] on div "School Cardigan" at bounding box center [477, 315] width 338 height 22
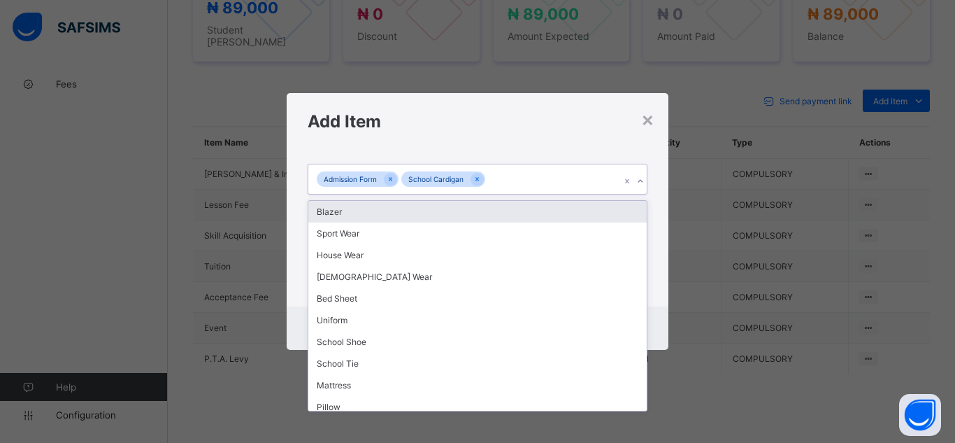
click at [641, 183] on icon at bounding box center [640, 181] width 8 height 14
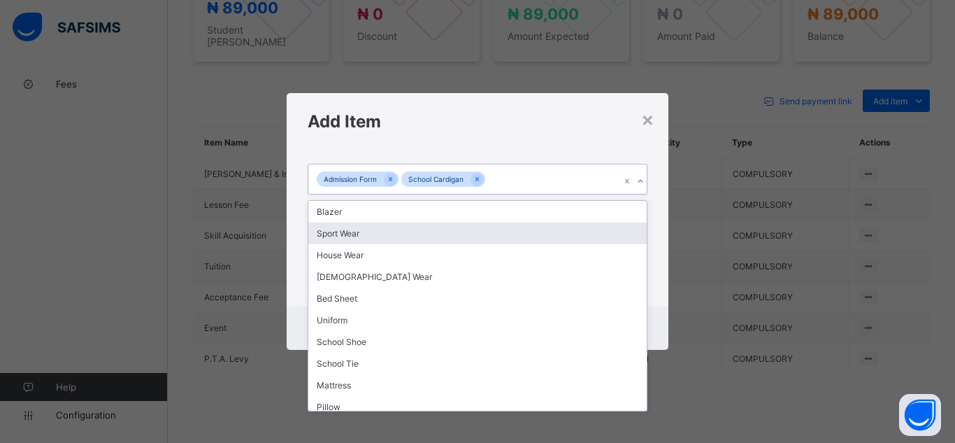
click at [401, 236] on div "Sport Wear" at bounding box center [477, 233] width 338 height 22
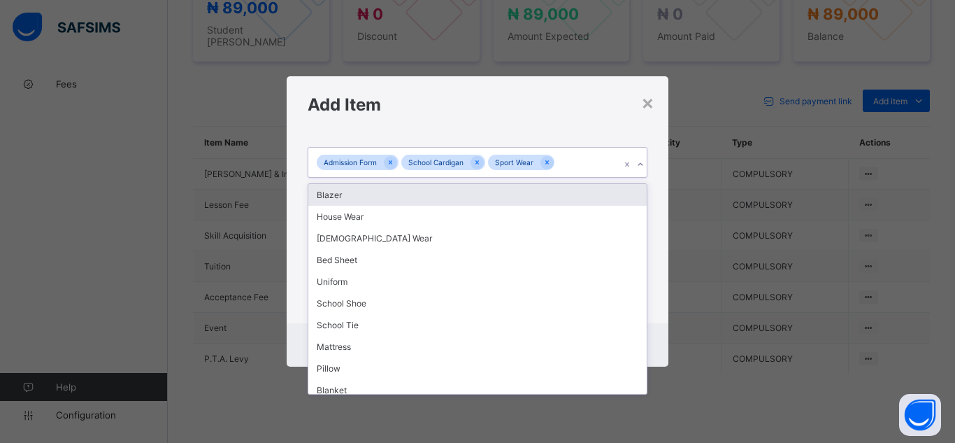
click at [641, 163] on icon at bounding box center [640, 164] width 8 height 14
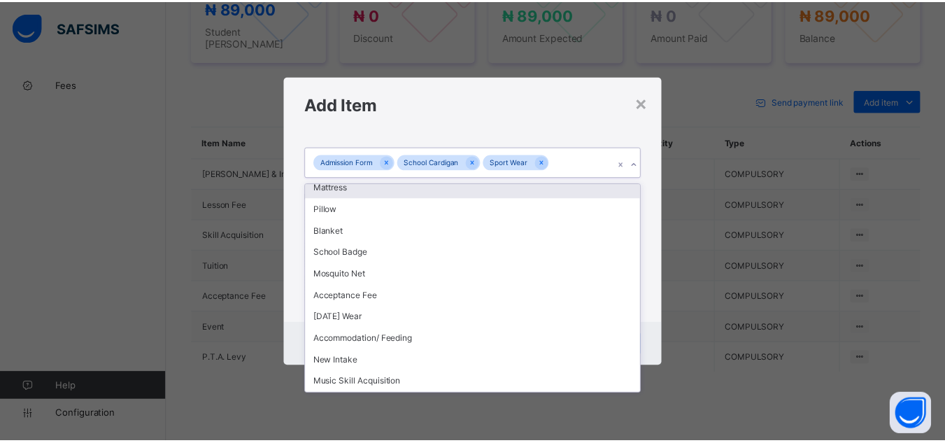
scroll to position [168, 0]
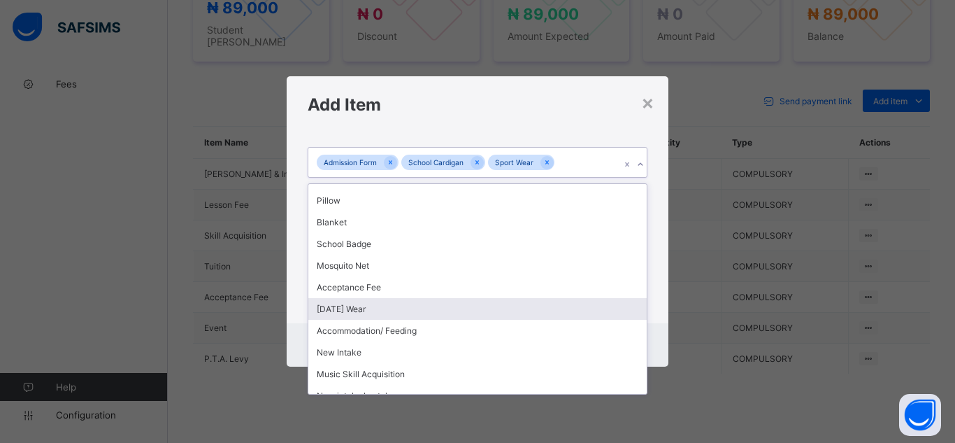
click at [523, 310] on div "[DATE] Wear" at bounding box center [477, 309] width 338 height 22
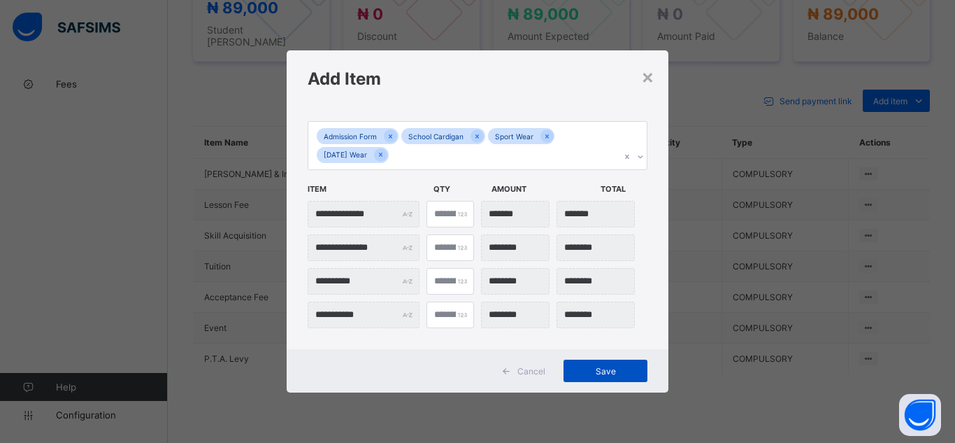
click at [595, 373] on span "Save" at bounding box center [605, 371] width 63 height 10
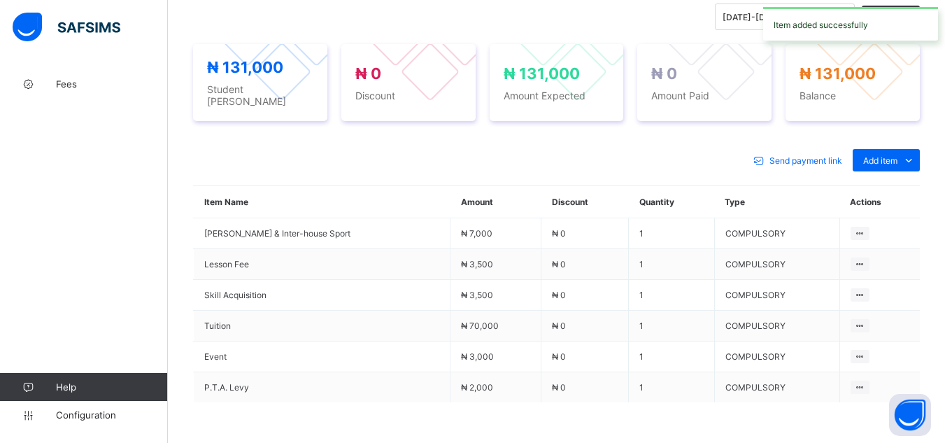
scroll to position [559, 0]
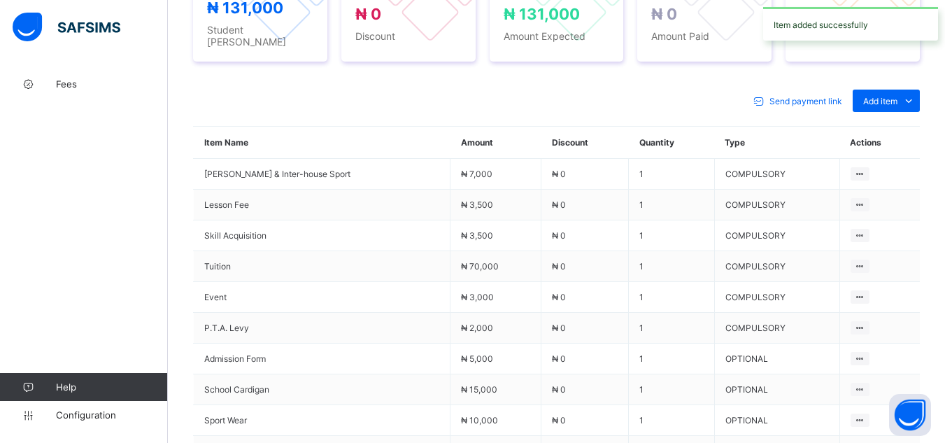
click at [682, 90] on div "Send payment link Add item Optional items Special bill" at bounding box center [556, 101] width 727 height 22
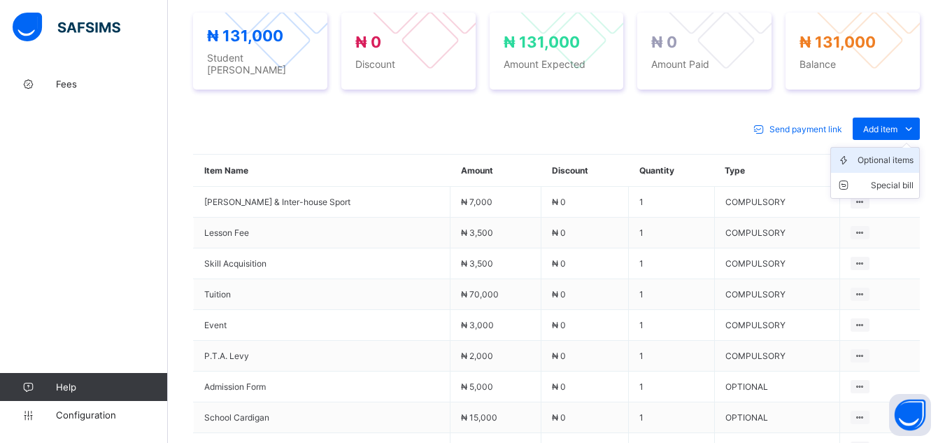
click at [888, 153] on div "Optional items" at bounding box center [885, 160] width 56 height 14
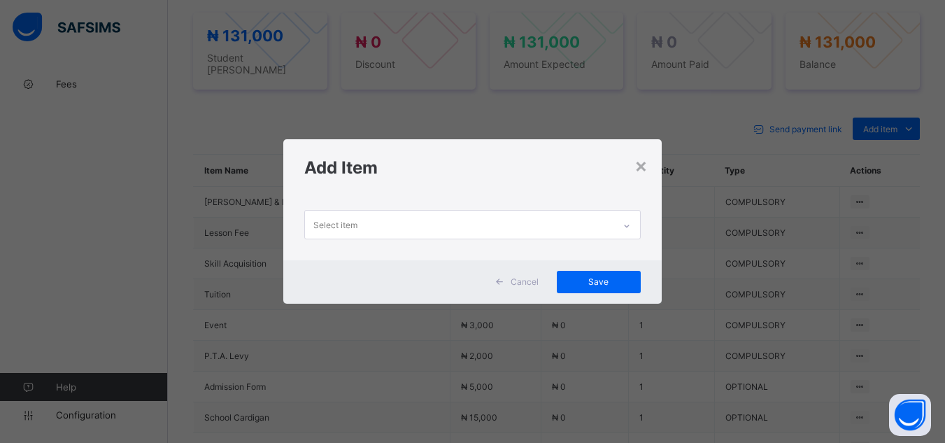
scroll to position [0, 0]
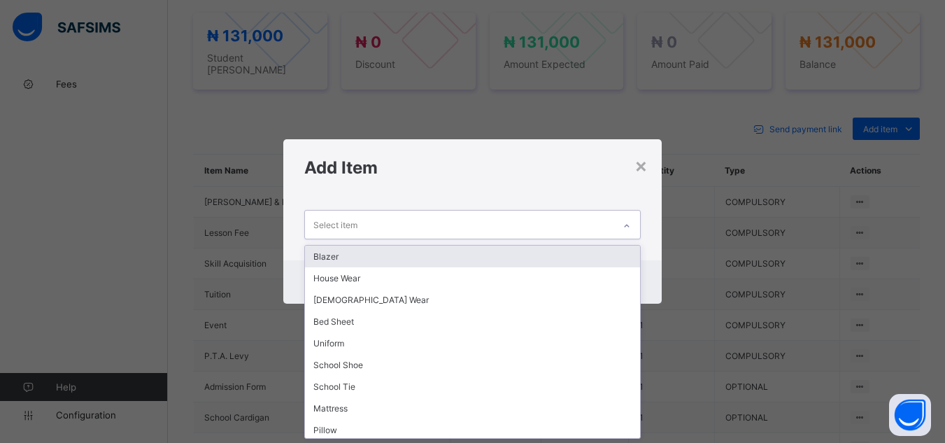
click at [602, 229] on div "Select item" at bounding box center [459, 223] width 308 height 27
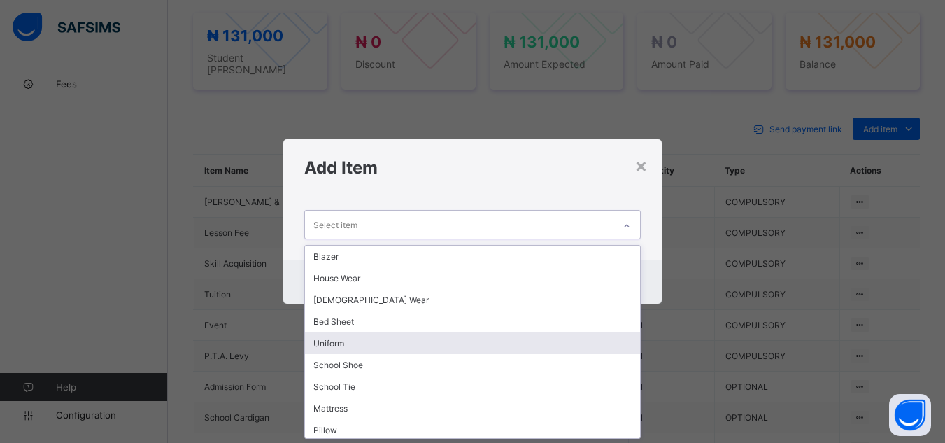
click at [575, 348] on div "Uniform" at bounding box center [472, 343] width 334 height 22
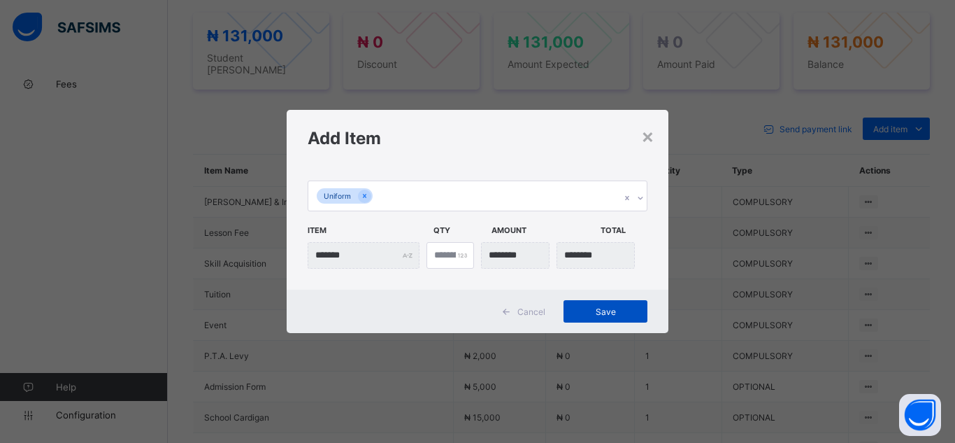
click at [615, 317] on div "Save" at bounding box center [606, 311] width 84 height 22
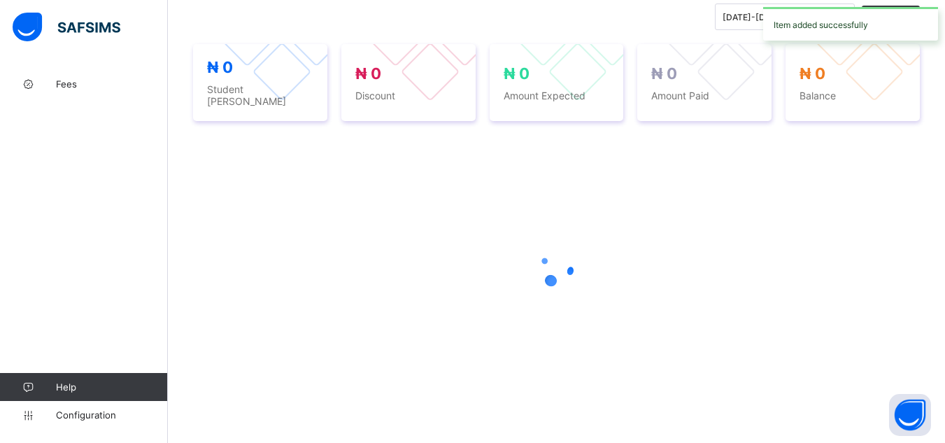
scroll to position [531, 0]
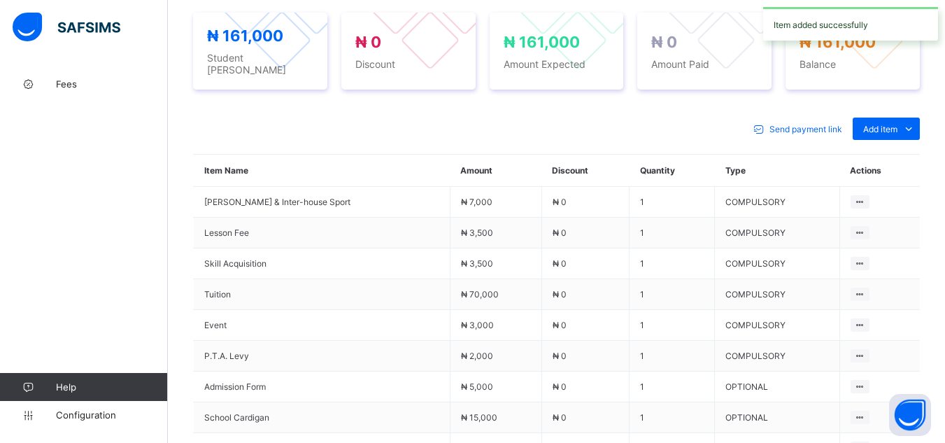
click at [637, 117] on div "Send payment link Add item Optional items Special bill" at bounding box center [556, 128] width 727 height 22
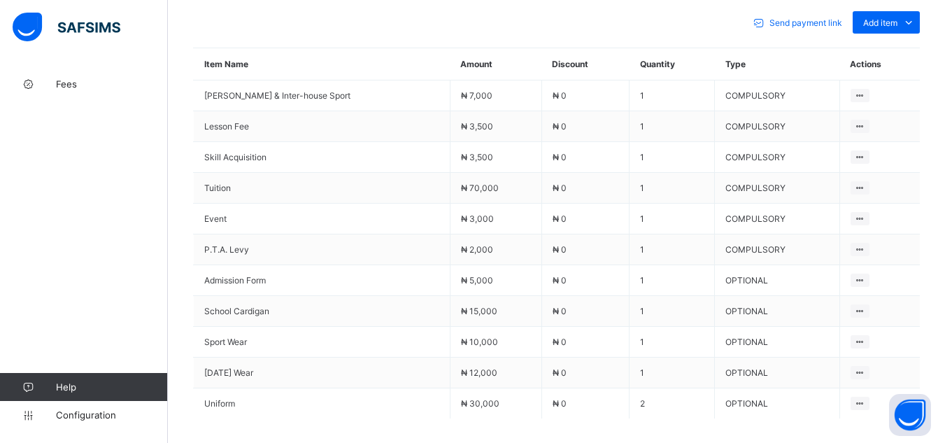
scroll to position [643, 0]
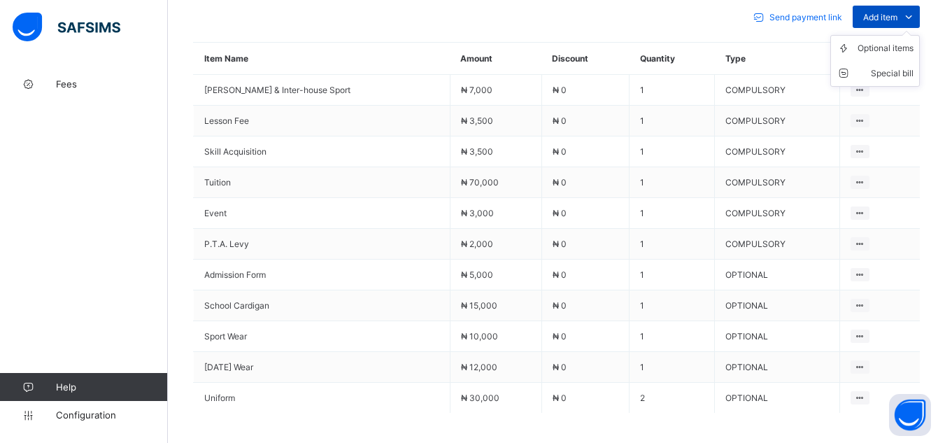
click at [889, 12] on span "Add item" at bounding box center [880, 17] width 34 height 10
click at [885, 42] on div "Optional items" at bounding box center [885, 48] width 56 height 14
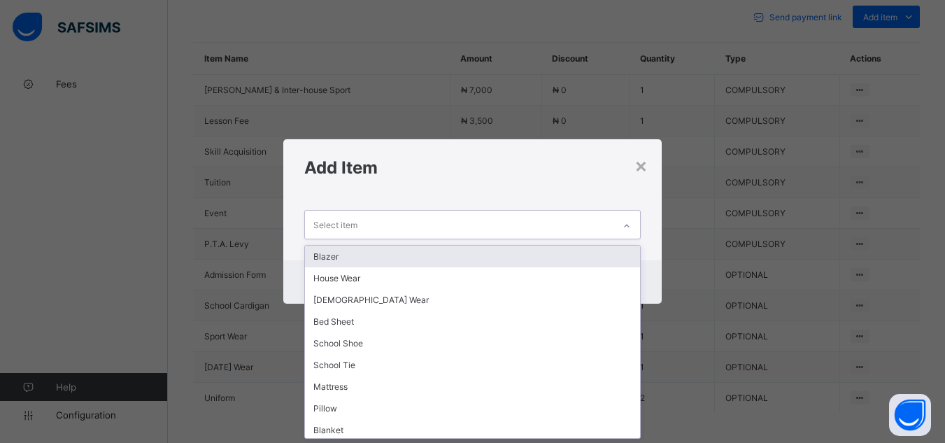
scroll to position [0, 0]
click at [633, 226] on div at bounding box center [627, 226] width 24 height 22
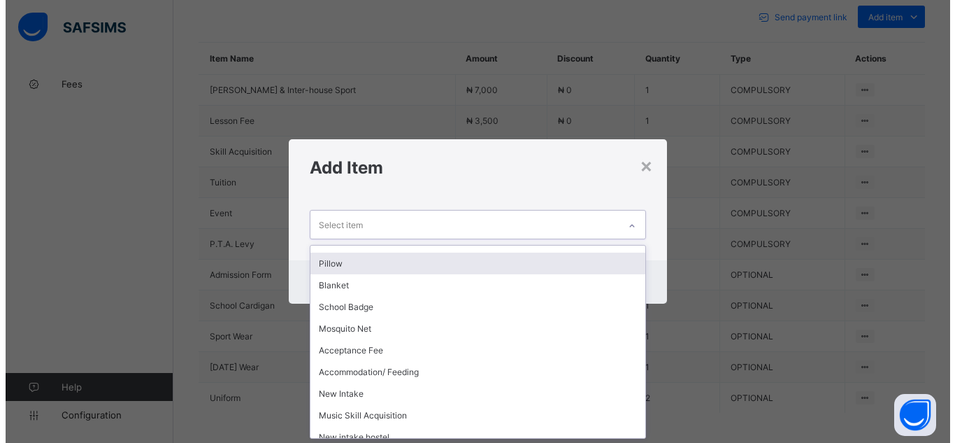
scroll to position [154, 0]
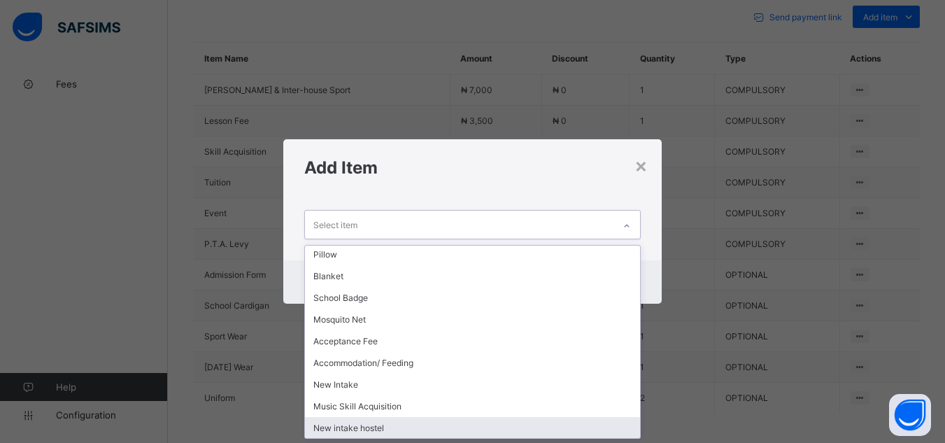
click at [587, 436] on div "New intake hostel" at bounding box center [472, 428] width 334 height 22
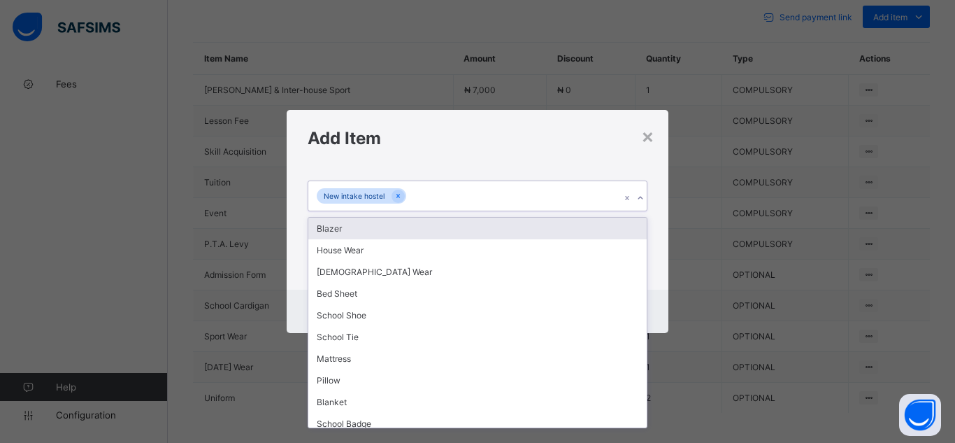
click at [638, 198] on icon at bounding box center [640, 198] width 8 height 14
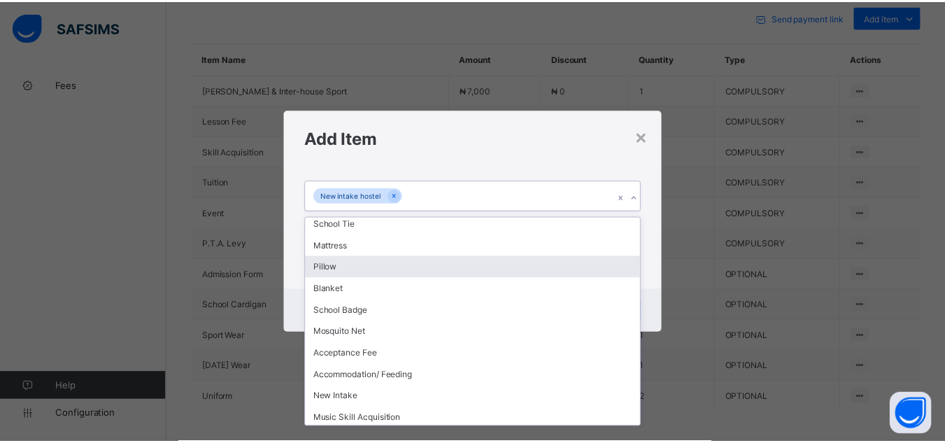
scroll to position [115, 0]
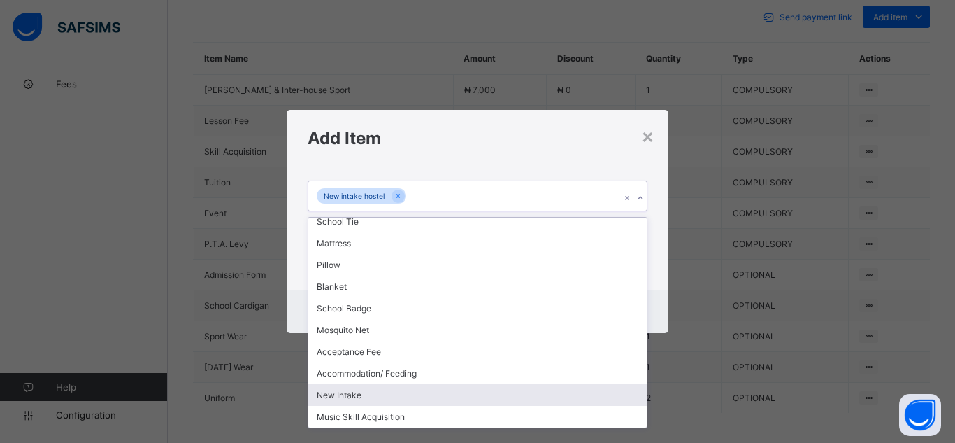
click at [581, 398] on div "New Intake" at bounding box center [477, 395] width 338 height 22
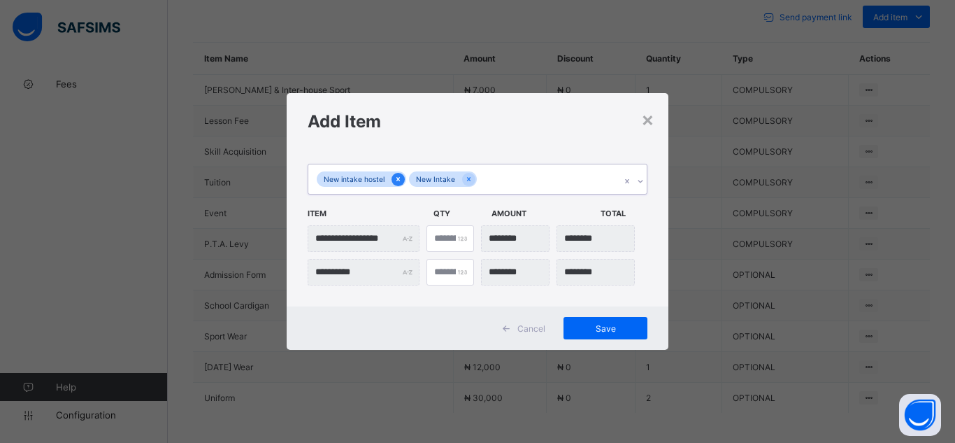
click at [396, 180] on icon at bounding box center [397, 179] width 3 height 4
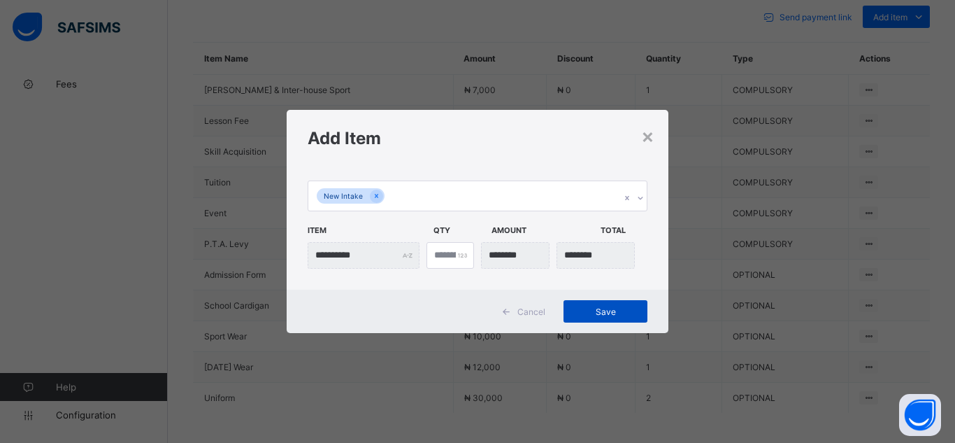
click at [622, 313] on span "Save" at bounding box center [605, 311] width 63 height 10
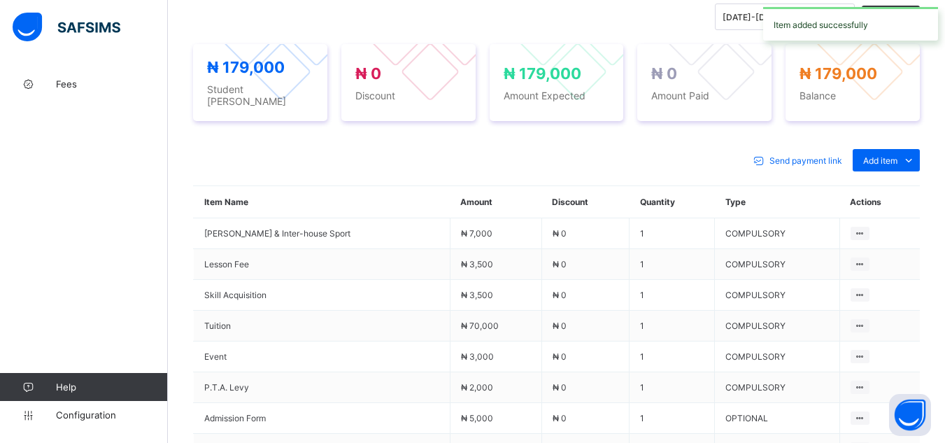
scroll to position [643, 0]
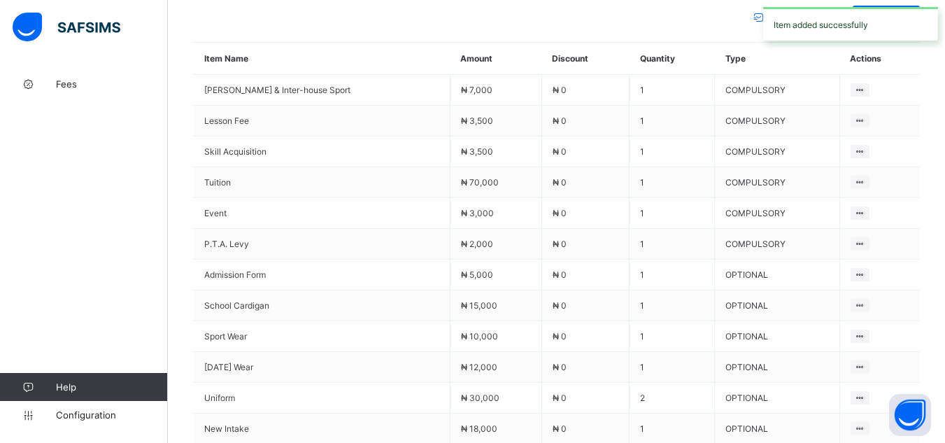
click at [115, 311] on div "Fees Help Configuration" at bounding box center [84, 249] width 168 height 387
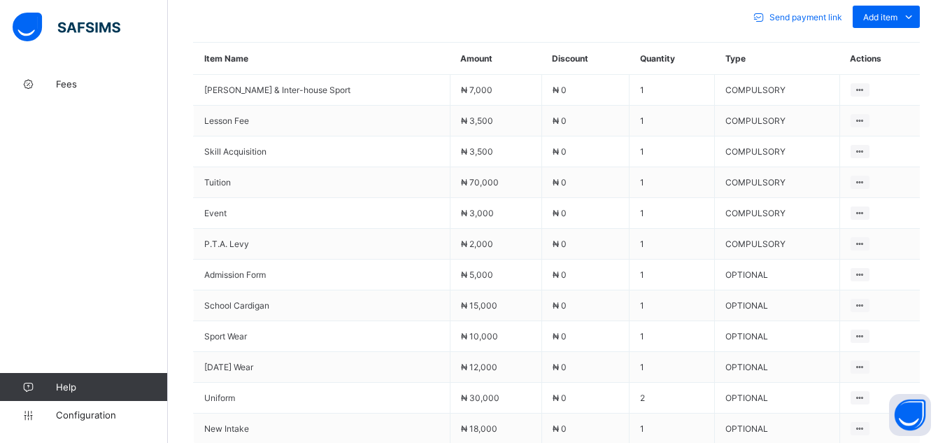
click at [131, 166] on div "Fees Help Configuration" at bounding box center [84, 249] width 168 height 387
click at [183, 211] on div "× Delete Document This action would delete the document with name: from the sys…" at bounding box center [556, 9] width 777 height 1164
click at [279, 167] on td "Tuition" at bounding box center [322, 182] width 257 height 31
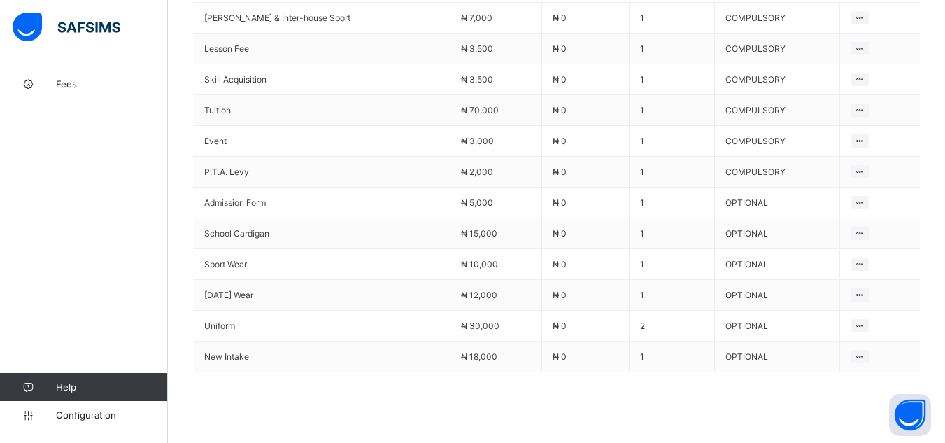
scroll to position [727, 0]
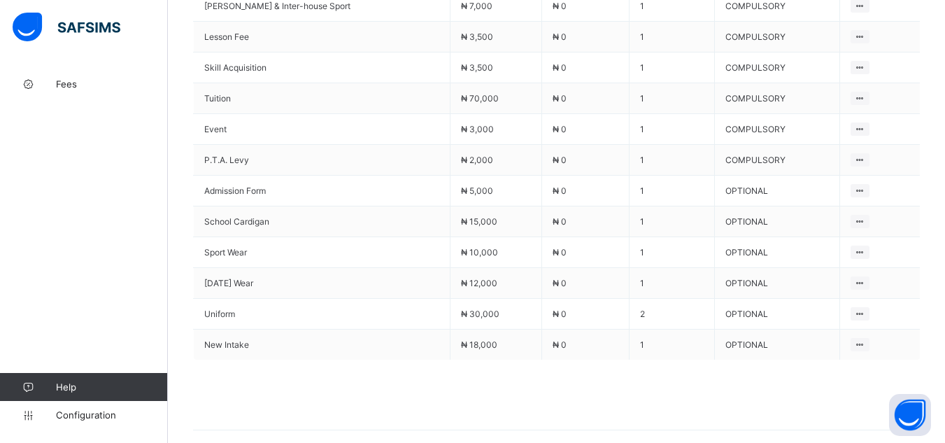
click at [813, 383] on span at bounding box center [556, 394] width 727 height 70
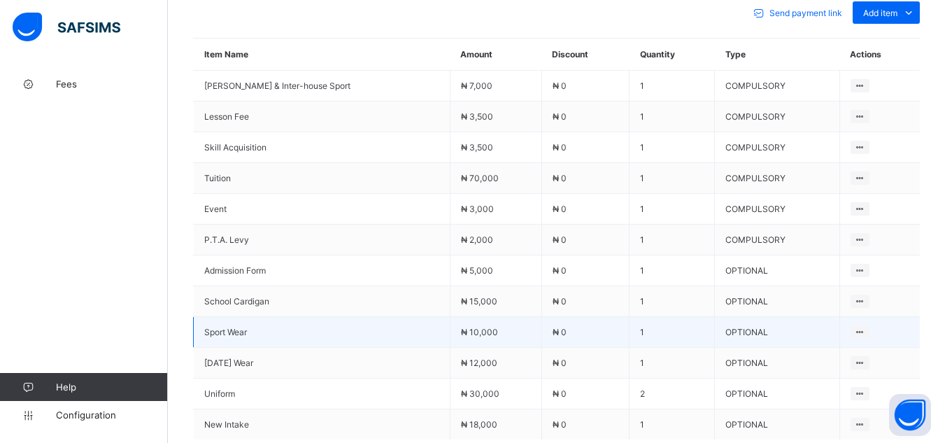
scroll to position [645, 0]
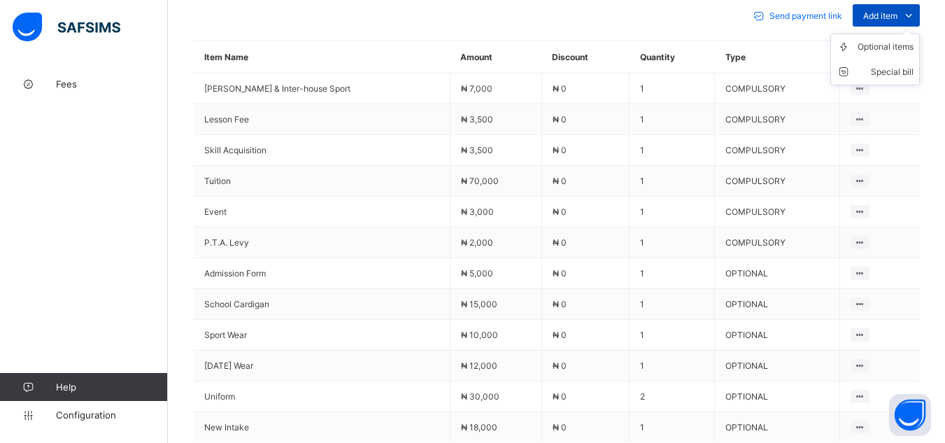
click at [892, 12] on span "Add item" at bounding box center [880, 15] width 34 height 10
click at [891, 41] on div "Optional items" at bounding box center [885, 47] width 56 height 14
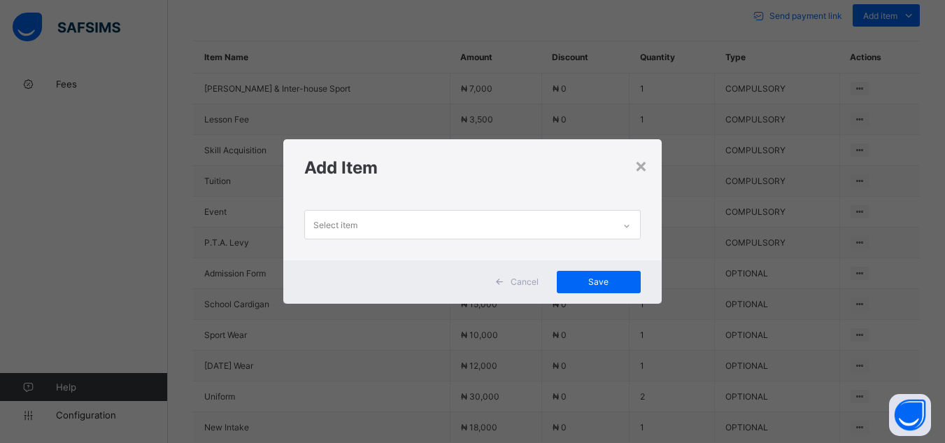
click at [621, 230] on div at bounding box center [627, 226] width 24 height 22
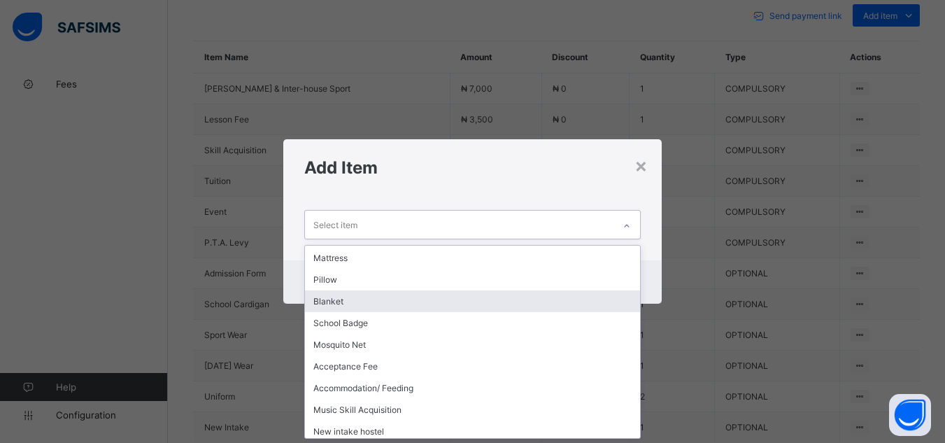
scroll to position [132, 0]
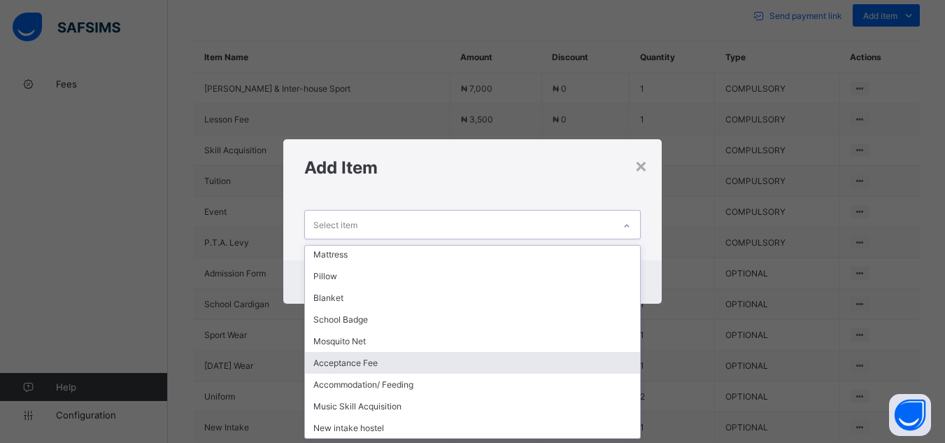
click at [545, 366] on div "Acceptance Fee" at bounding box center [472, 363] width 334 height 22
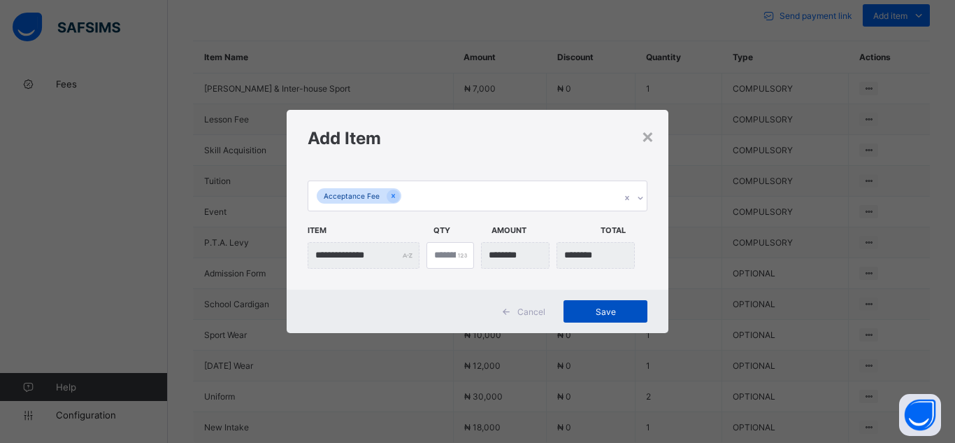
click at [599, 306] on span "Save" at bounding box center [605, 311] width 63 height 10
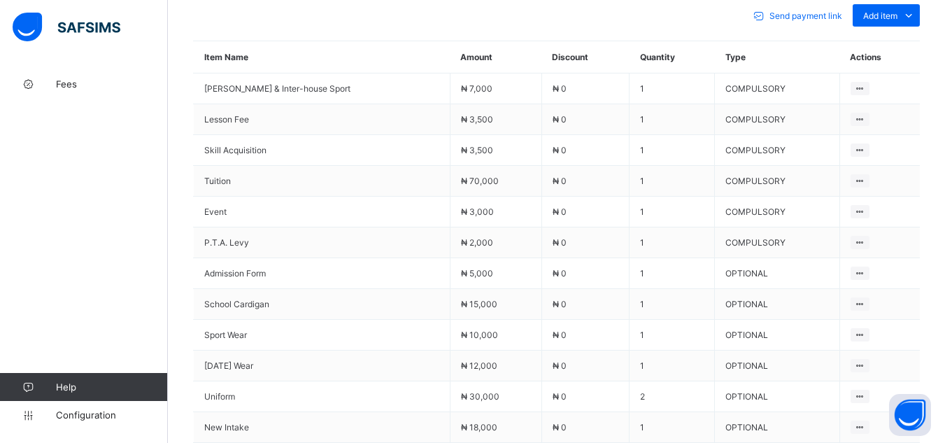
scroll to position [258, 0]
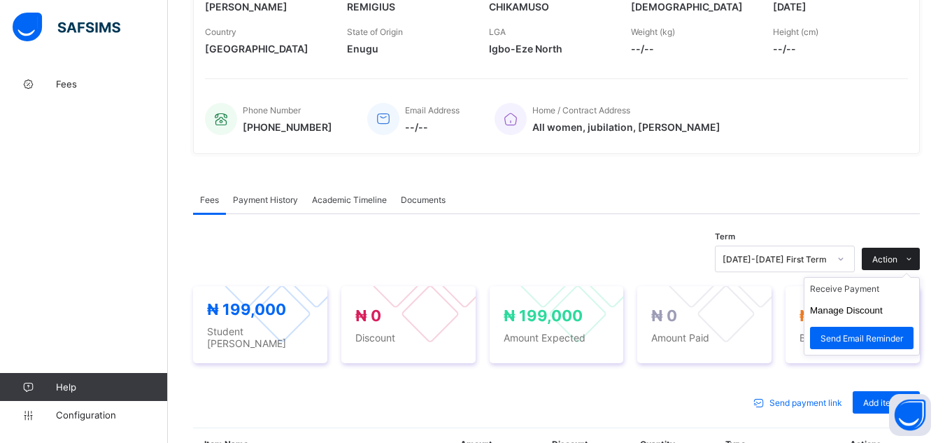
click at [896, 254] on span "Action" at bounding box center [884, 259] width 25 height 10
click at [864, 286] on li "Receive Payment" at bounding box center [861, 289] width 115 height 22
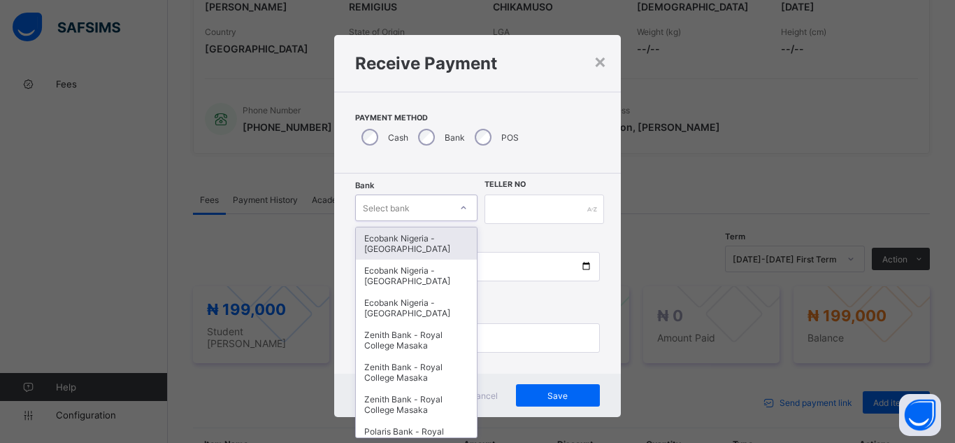
click at [423, 212] on div "Select bank" at bounding box center [403, 208] width 94 height 20
click at [431, 246] on div "Ecobank Nigeria - [GEOGRAPHIC_DATA]" at bounding box center [416, 243] width 121 height 32
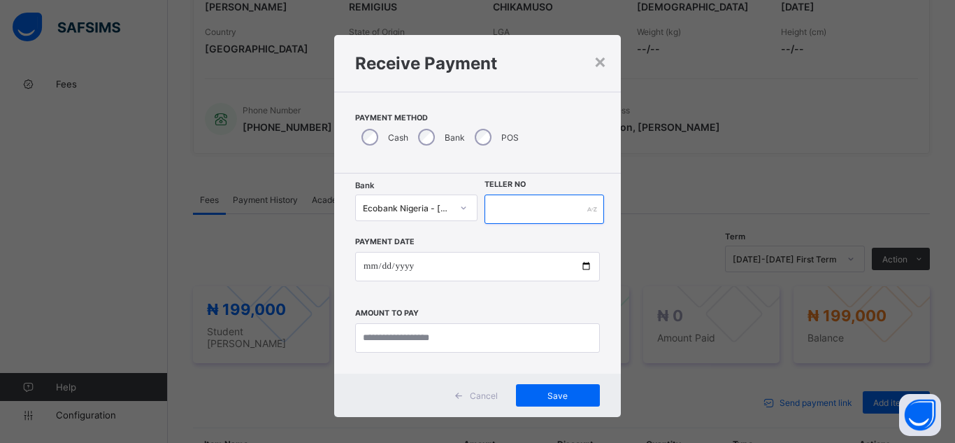
click at [511, 217] on input "text" at bounding box center [545, 208] width 120 height 29
type input "********"
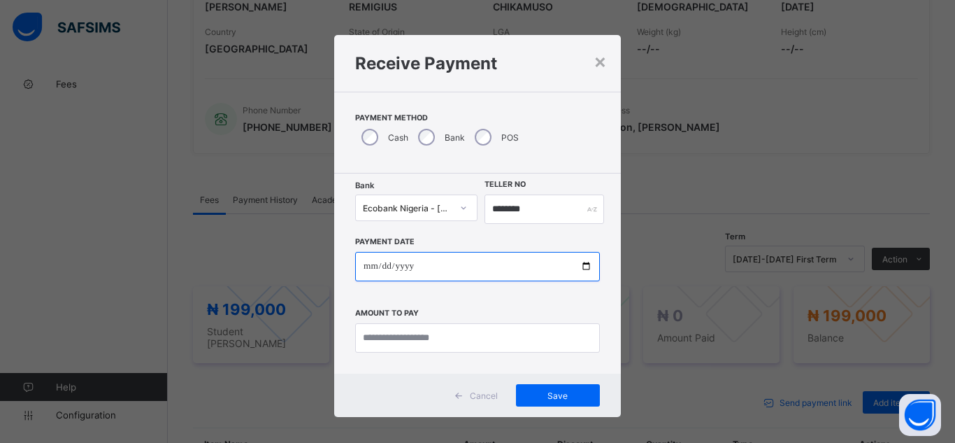
click at [587, 264] on input "date" at bounding box center [477, 266] width 245 height 29
type input "**********"
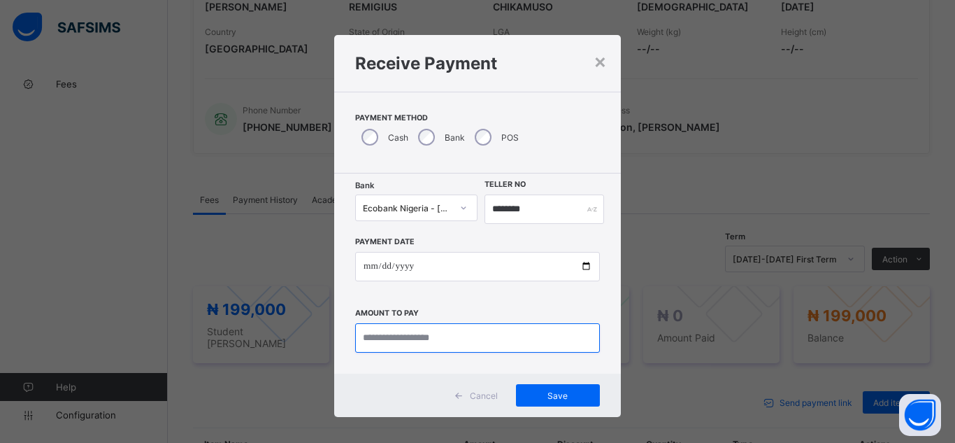
click at [386, 335] on input "currency" at bounding box center [477, 337] width 245 height 29
type input "********"
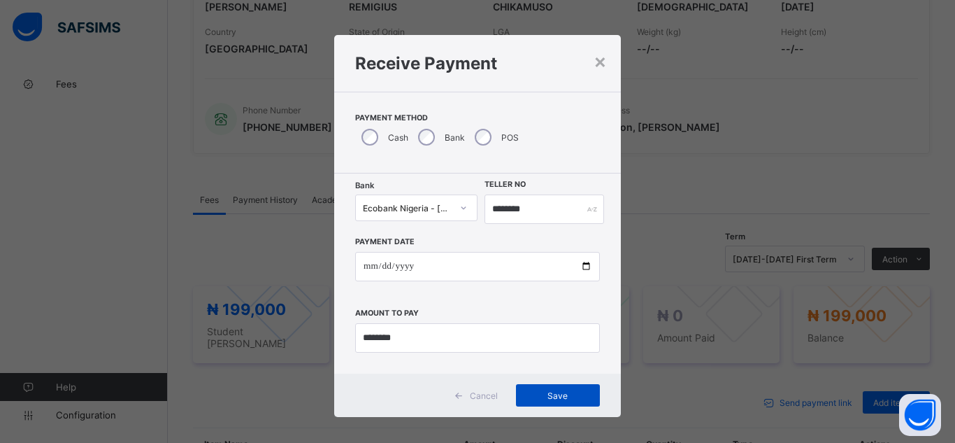
click at [545, 399] on span "Save" at bounding box center [558, 395] width 63 height 10
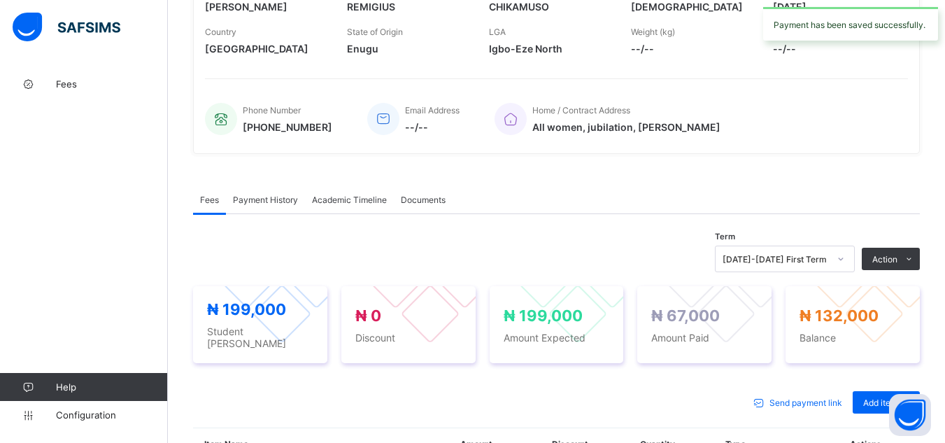
click at [492, 391] on div "Send payment link Add item Optional items Special bill" at bounding box center [556, 402] width 727 height 22
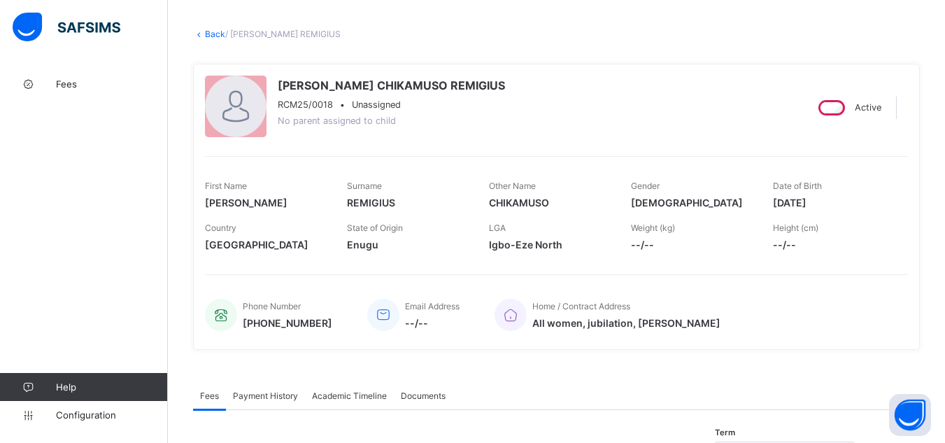
scroll to position [34, 0]
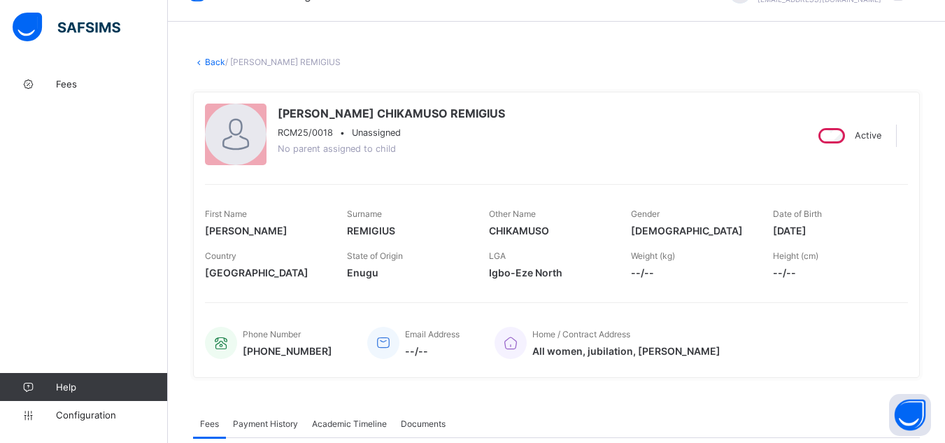
click at [216, 58] on link "Back" at bounding box center [215, 62] width 20 height 10
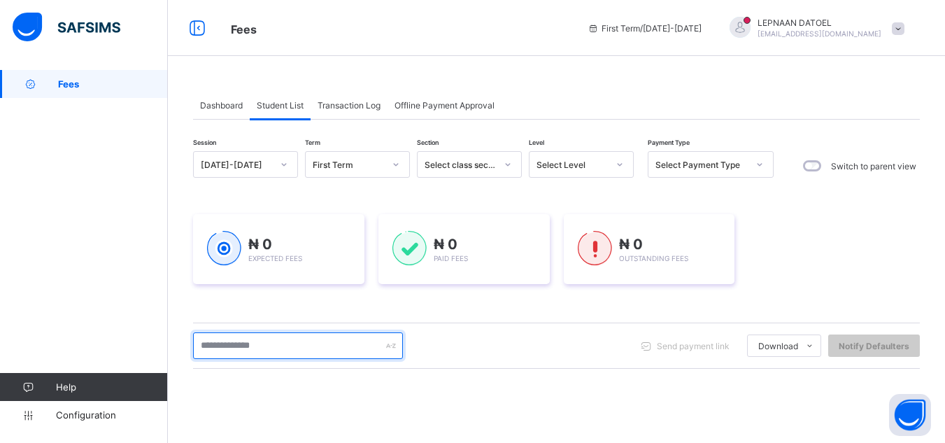
click at [240, 355] on input "text" at bounding box center [298, 345] width 210 height 27
type input "***"
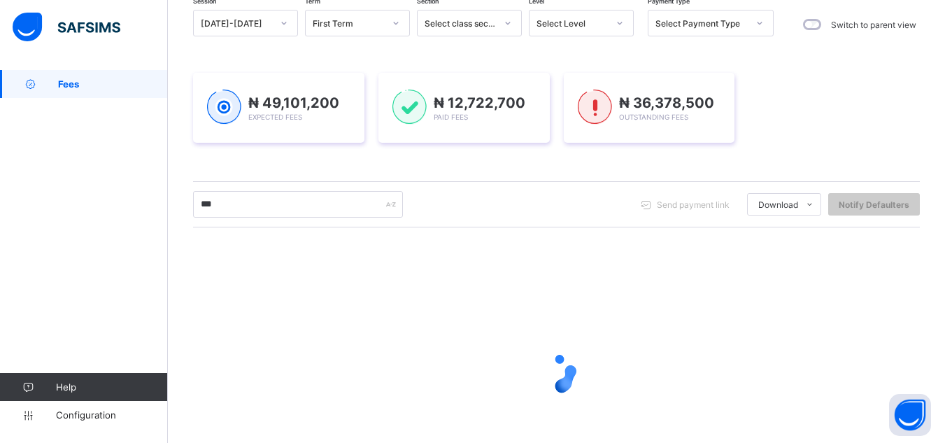
scroll to position [168, 0]
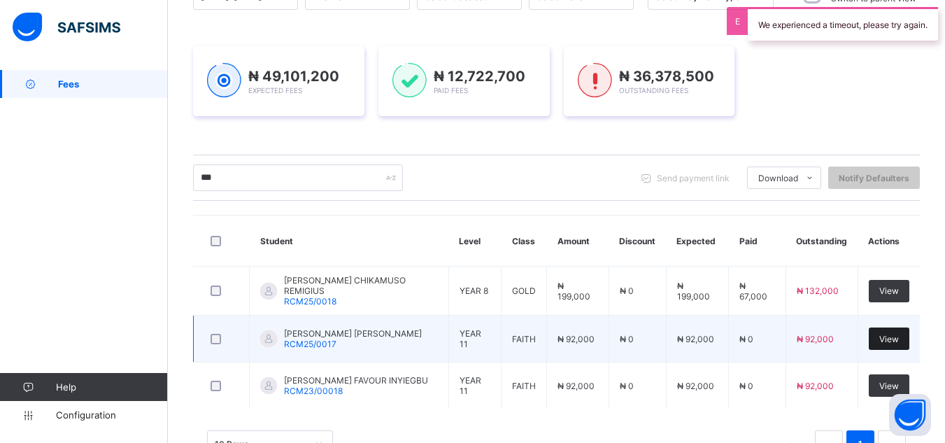
click at [893, 334] on span "View" at bounding box center [889, 339] width 20 height 10
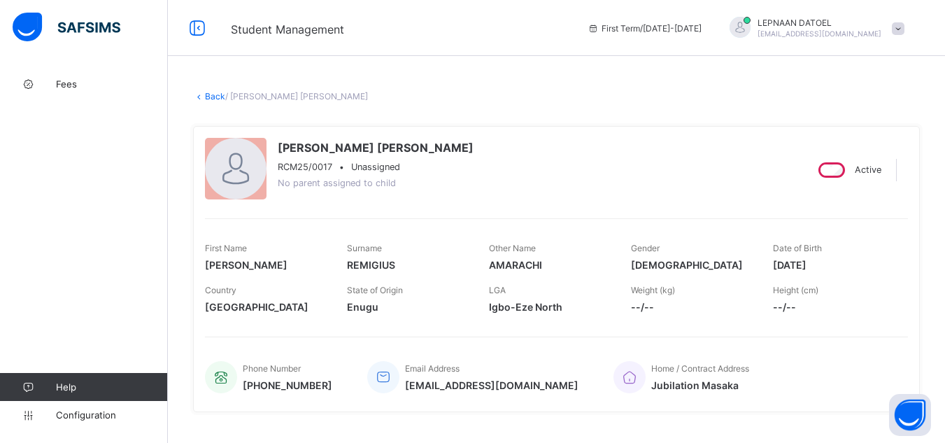
click at [198, 122] on div "MARYJANE AMARACHI REMIGIUS RCM25/0017 • Unassigned No parent assigned to child …" at bounding box center [556, 268] width 727 height 307
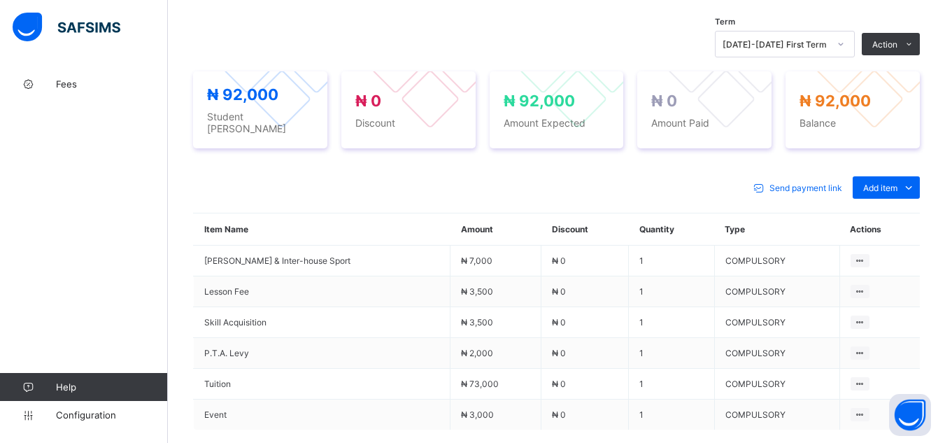
scroll to position [476, 0]
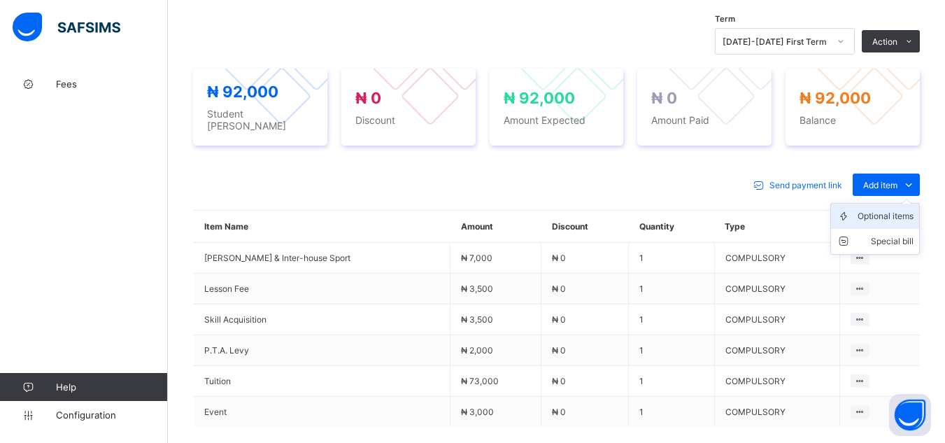
click at [878, 209] on div "Optional items" at bounding box center [885, 216] width 56 height 14
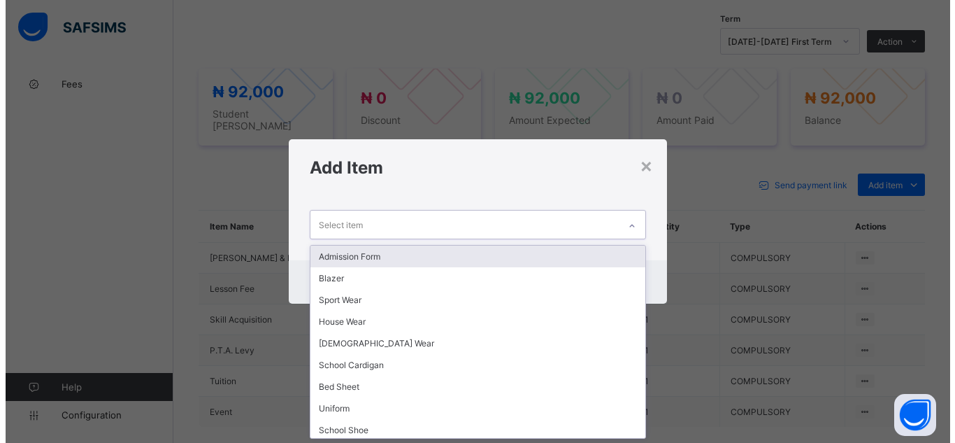
scroll to position [0, 0]
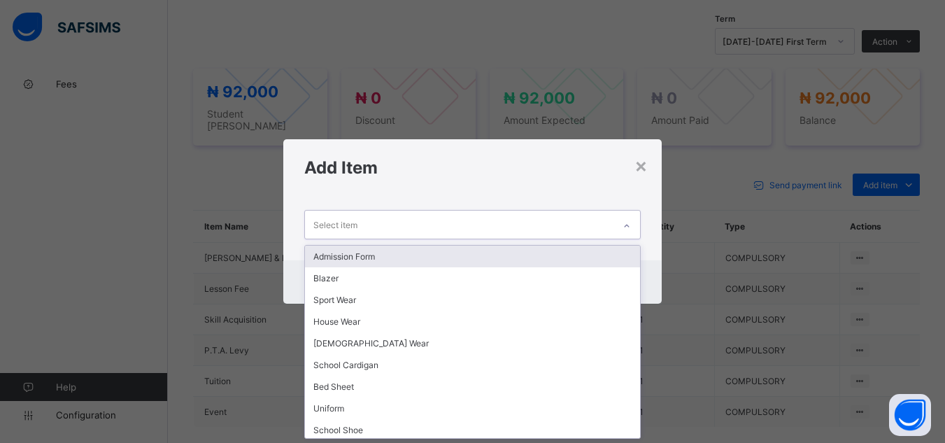
click at [623, 221] on div at bounding box center [627, 226] width 24 height 22
click at [569, 249] on div "Admission Form" at bounding box center [472, 256] width 334 height 22
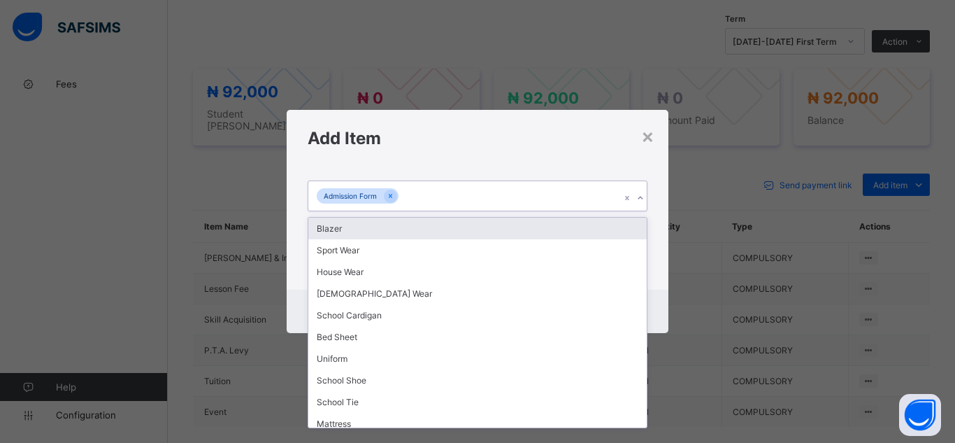
click at [641, 199] on icon at bounding box center [640, 198] width 8 height 14
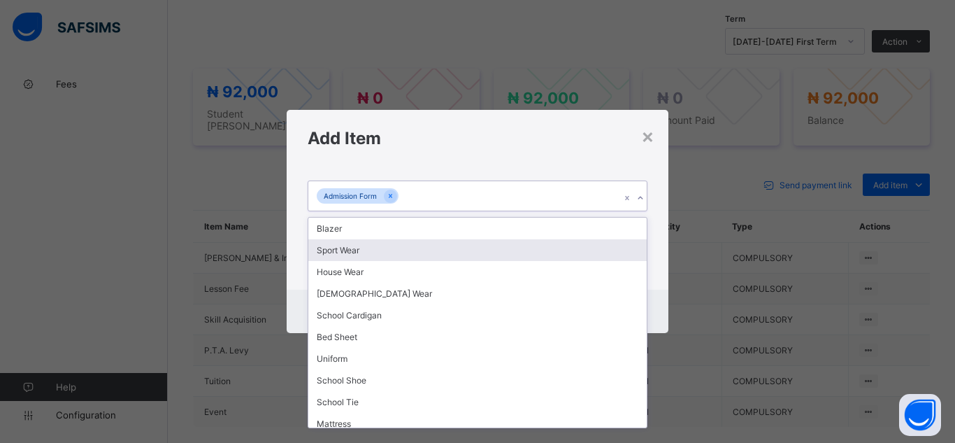
click at [583, 255] on div "Sport Wear" at bounding box center [477, 250] width 338 height 22
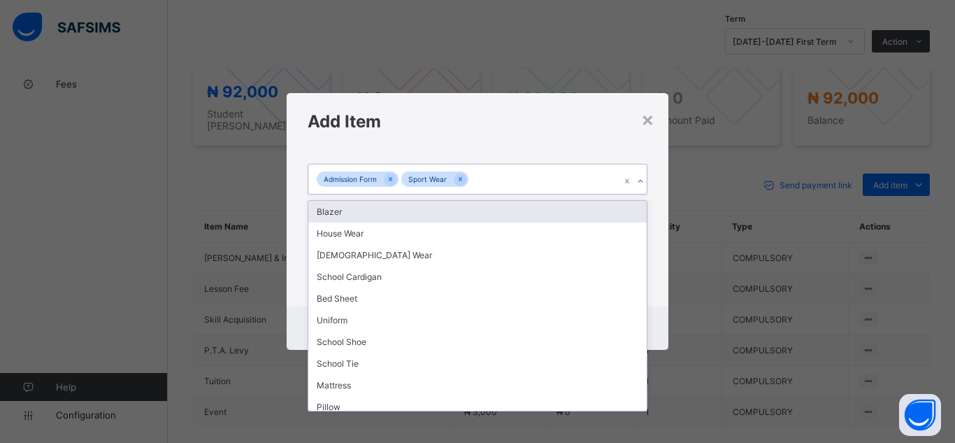
click at [638, 180] on icon at bounding box center [640, 181] width 8 height 14
click at [594, 216] on div "Blazer" at bounding box center [477, 212] width 338 height 22
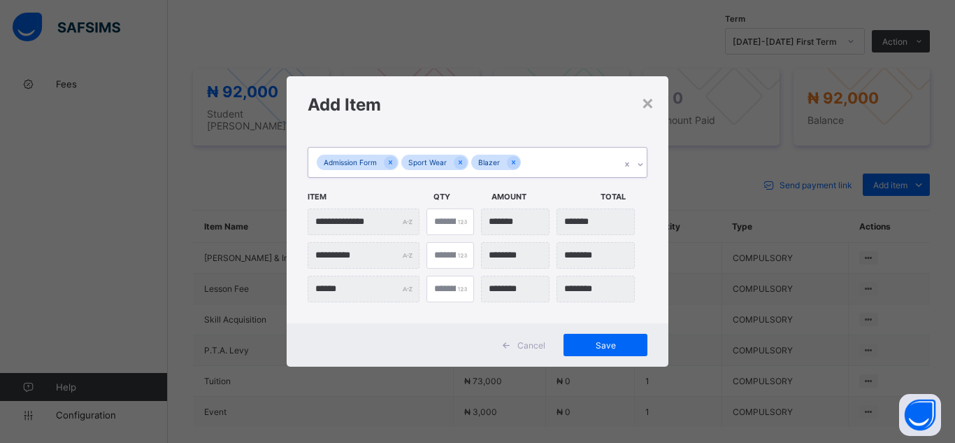
click at [641, 166] on icon at bounding box center [640, 164] width 8 height 14
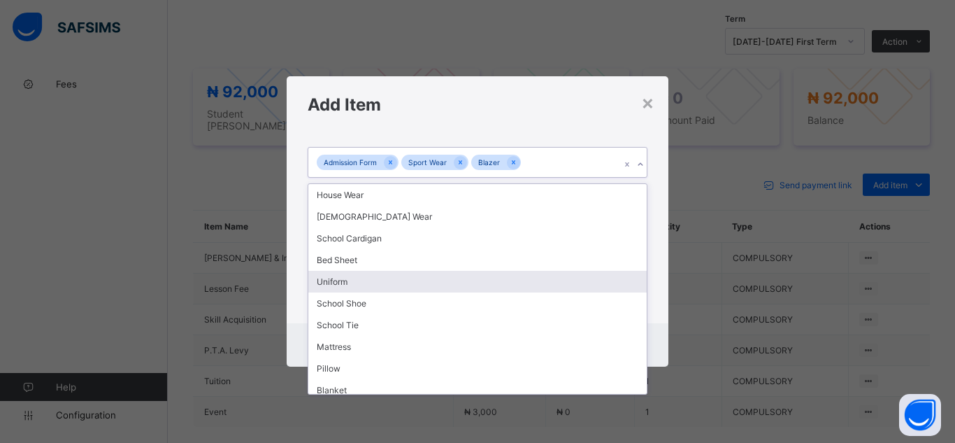
click at [579, 280] on div "Uniform" at bounding box center [477, 282] width 338 height 22
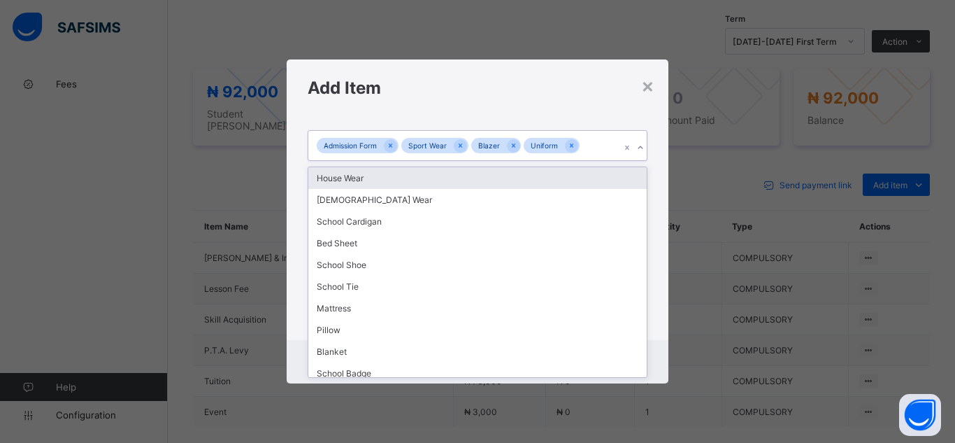
click at [636, 148] on icon at bounding box center [640, 148] width 8 height 14
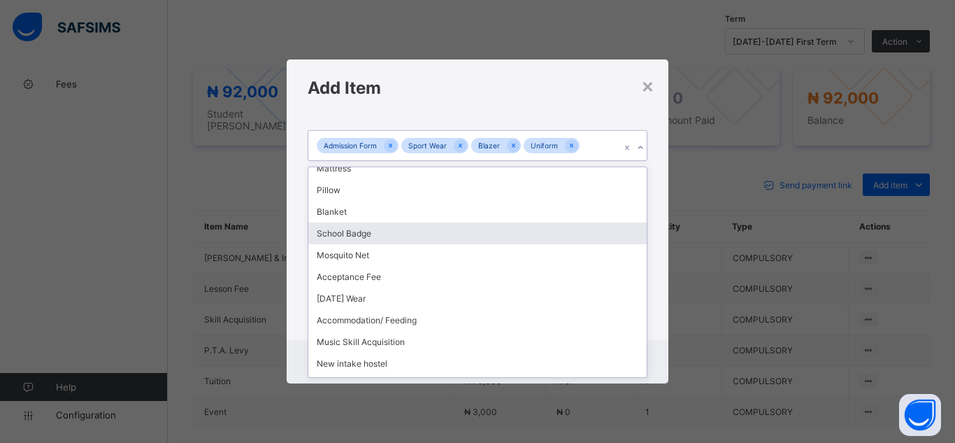
scroll to position [159, 0]
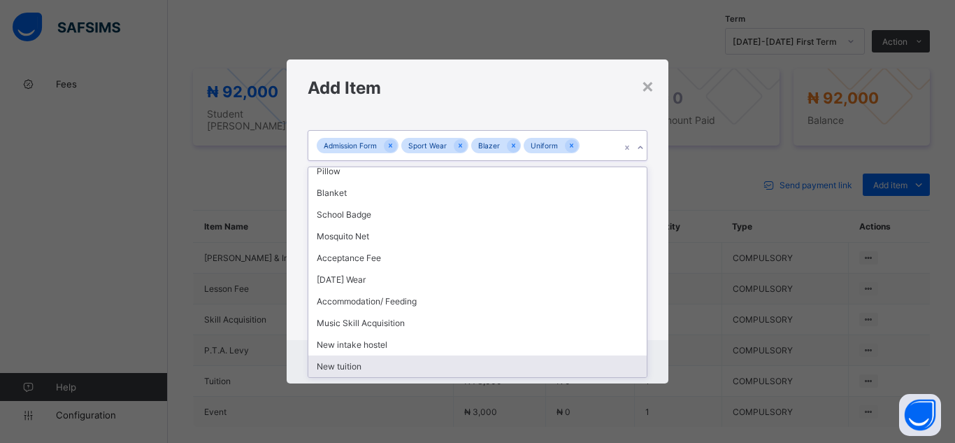
click at [548, 369] on div "New tuition" at bounding box center [477, 366] width 338 height 22
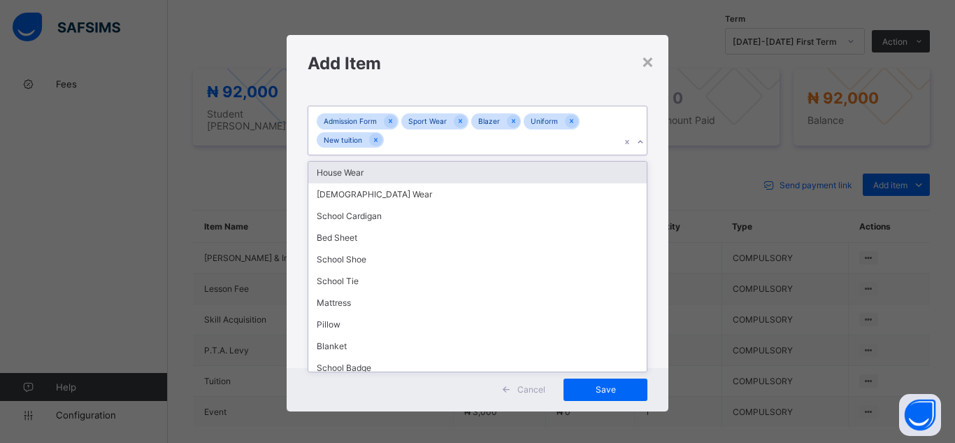
click at [638, 135] on div at bounding box center [640, 142] width 13 height 22
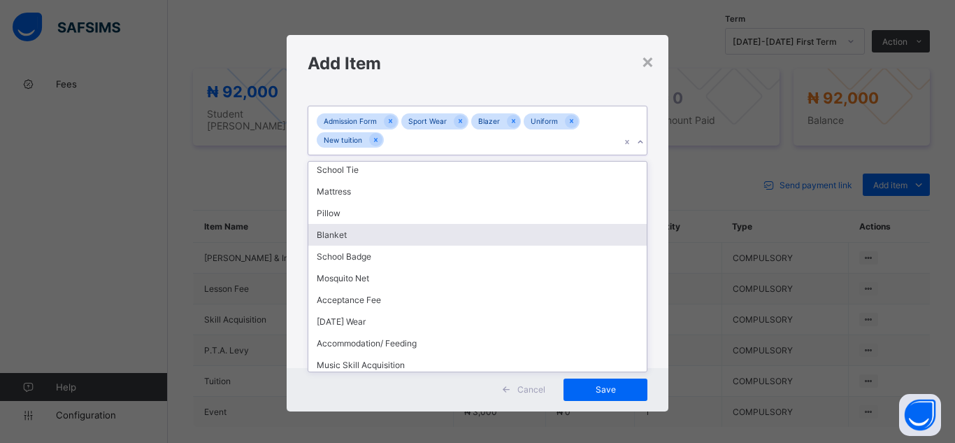
scroll to position [112, 0]
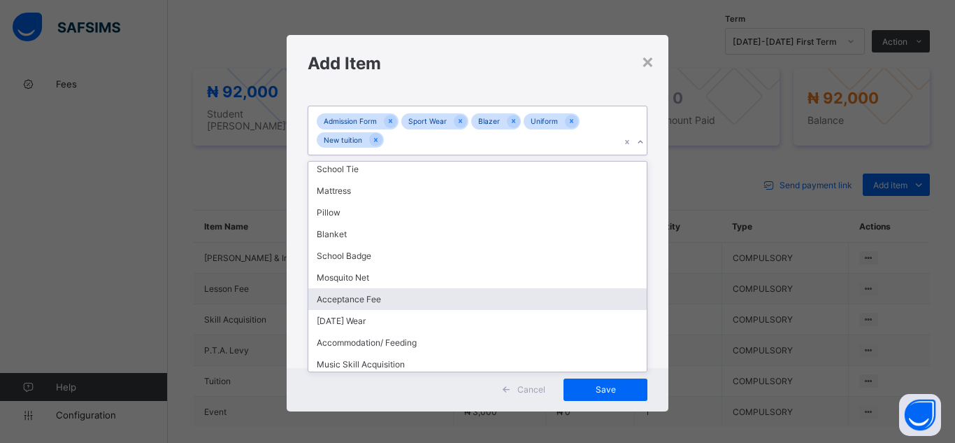
click at [529, 303] on div "Acceptance Fee" at bounding box center [477, 299] width 338 height 22
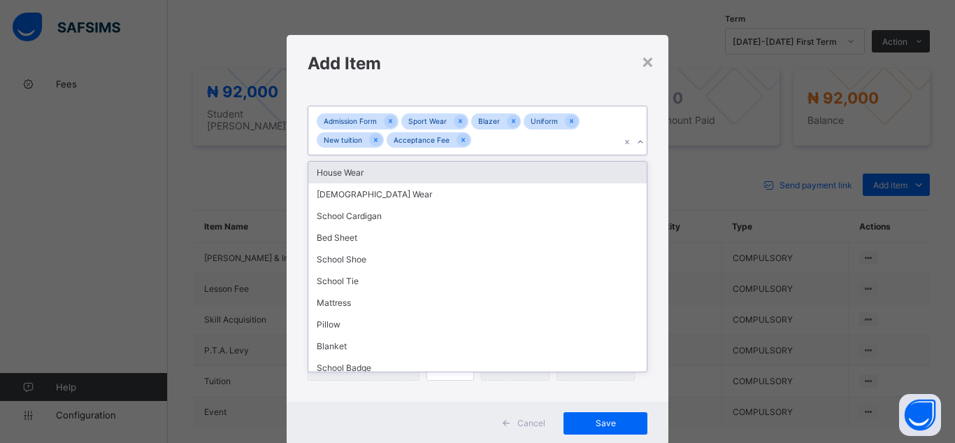
click at [636, 142] on icon at bounding box center [640, 142] width 8 height 14
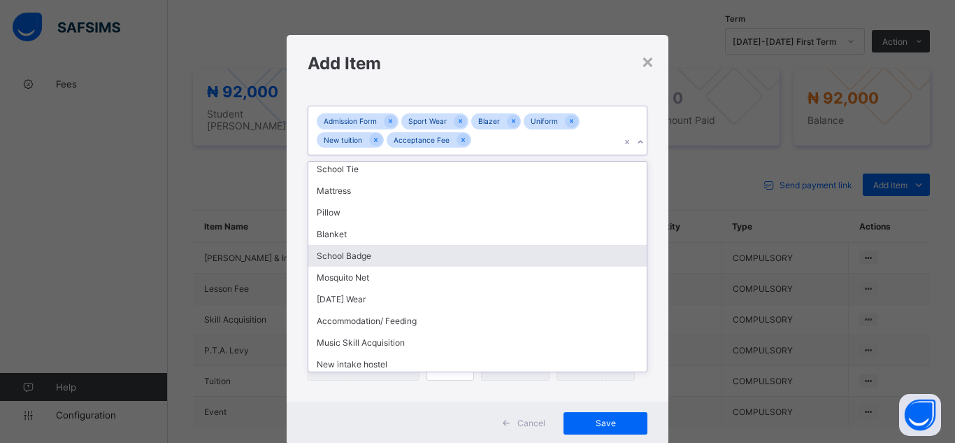
scroll to position [115, 0]
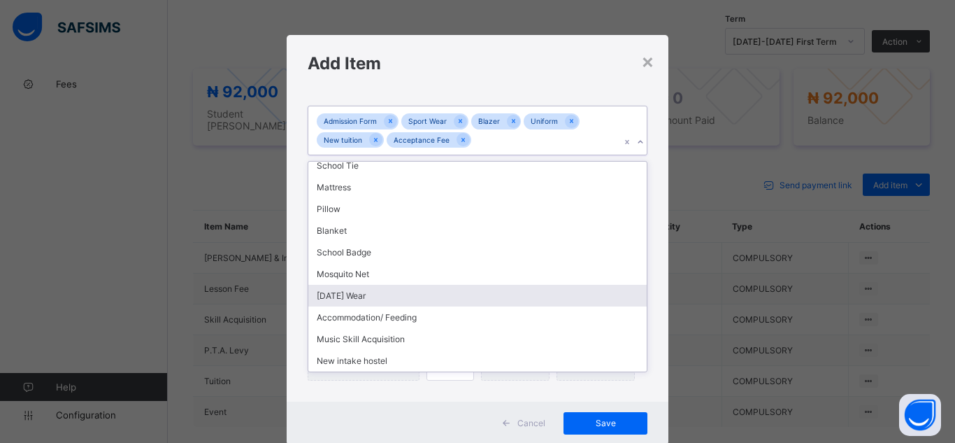
click at [448, 298] on div "[DATE] Wear" at bounding box center [477, 296] width 338 height 22
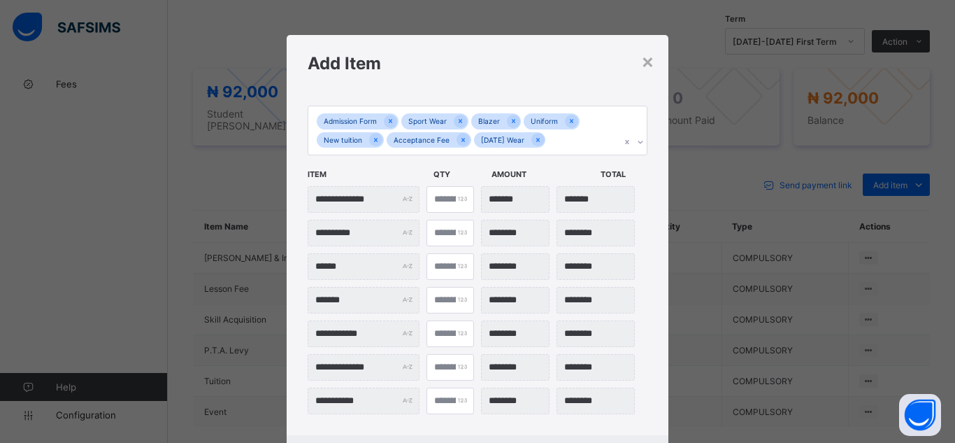
click at [640, 395] on div "**********" at bounding box center [478, 400] width 340 height 27
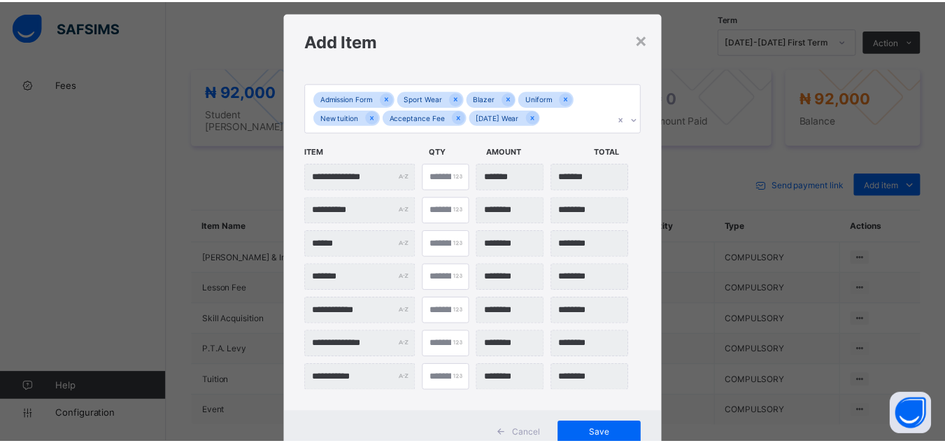
scroll to position [28, 0]
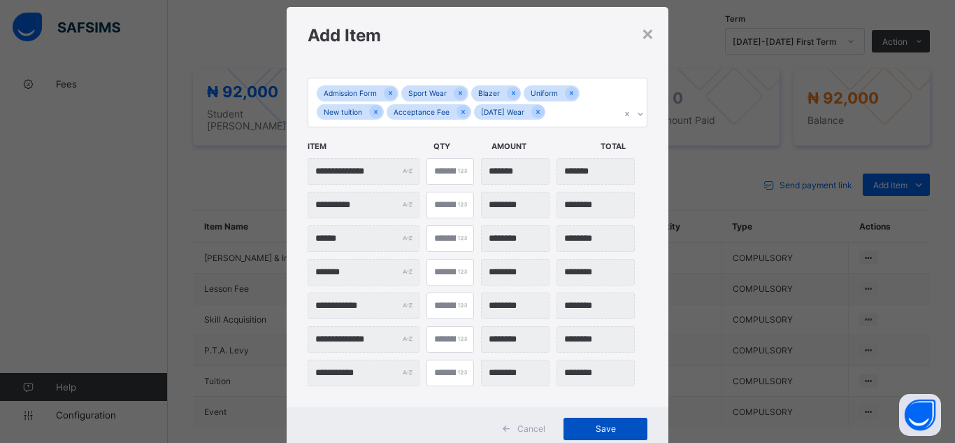
click at [624, 429] on span "Save" at bounding box center [605, 428] width 63 height 10
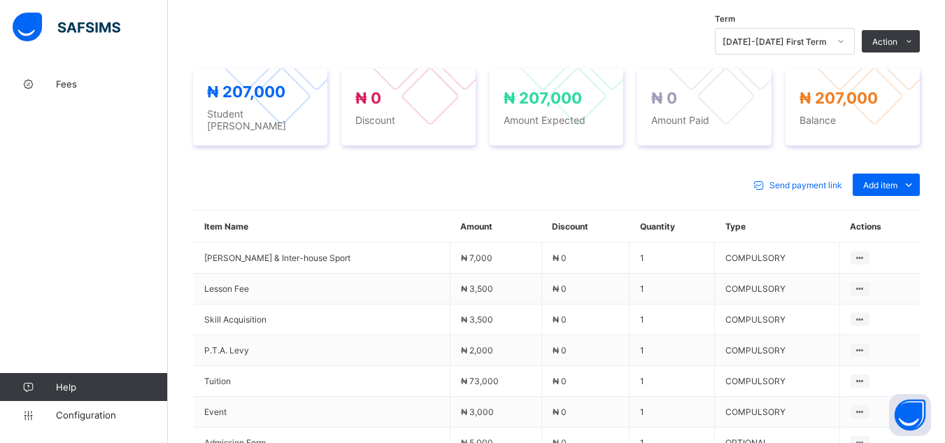
click at [117, 290] on div "Fees Help Configuration" at bounding box center [84, 249] width 168 height 387
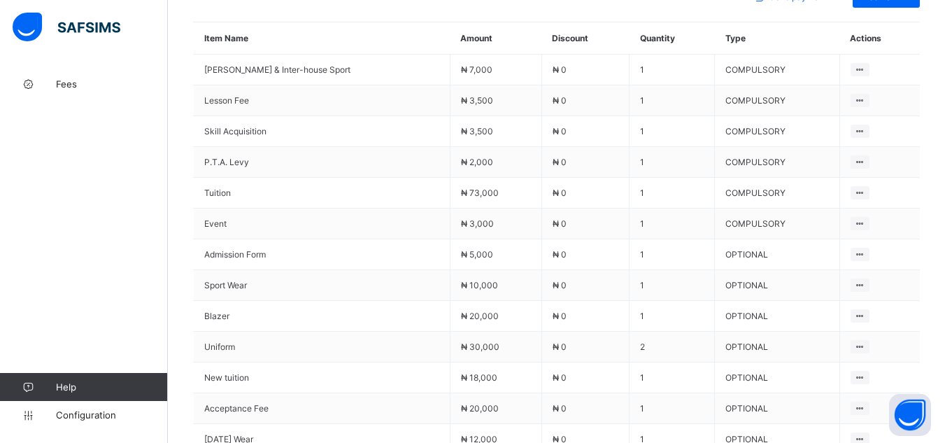
scroll to position [690, 0]
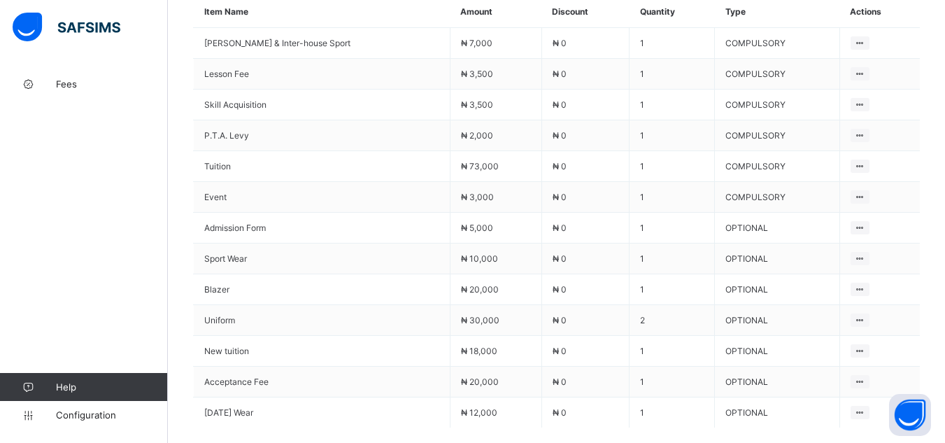
click at [294, 17] on th "Item Name" at bounding box center [322, 12] width 257 height 32
click at [118, 166] on div "Fees Help Configuration" at bounding box center [84, 249] width 168 height 387
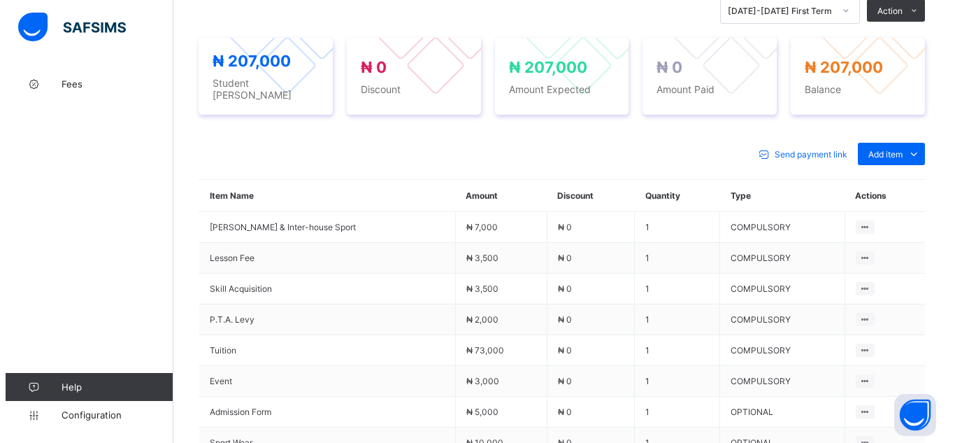
scroll to position [494, 0]
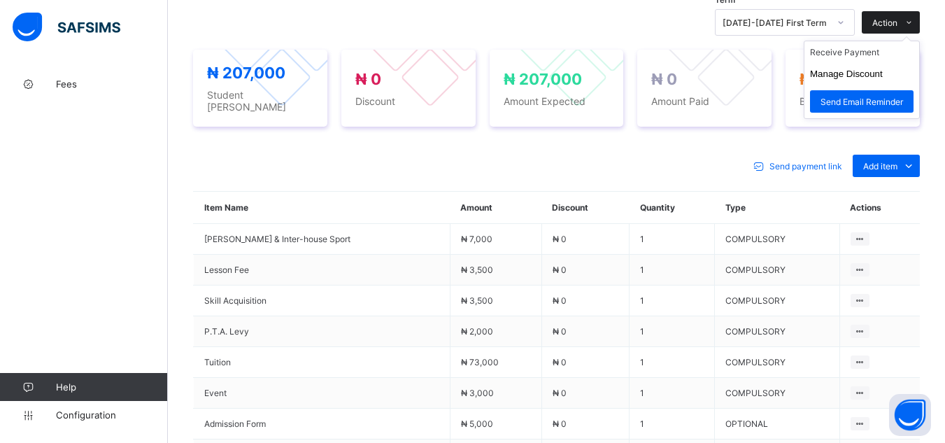
click at [908, 27] on span at bounding box center [908, 22] width 22 height 22
click at [848, 53] on li "Receive Payment" at bounding box center [861, 52] width 115 height 22
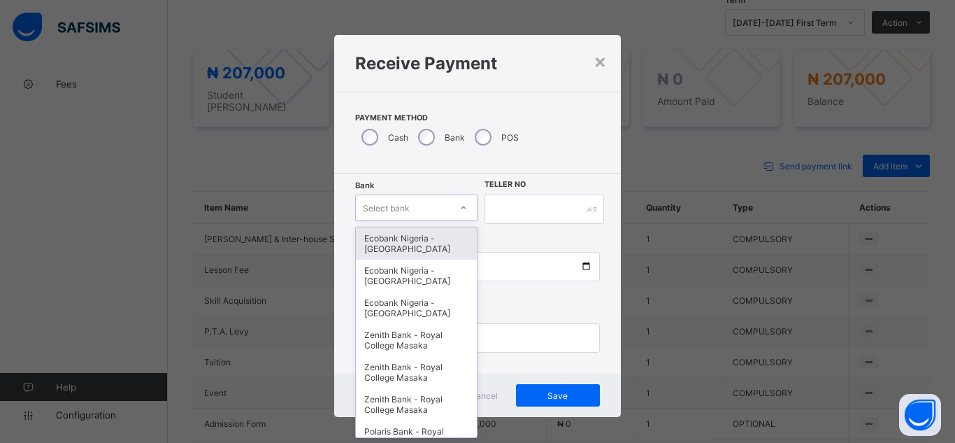
click at [417, 212] on div "Select bank" at bounding box center [403, 208] width 94 height 20
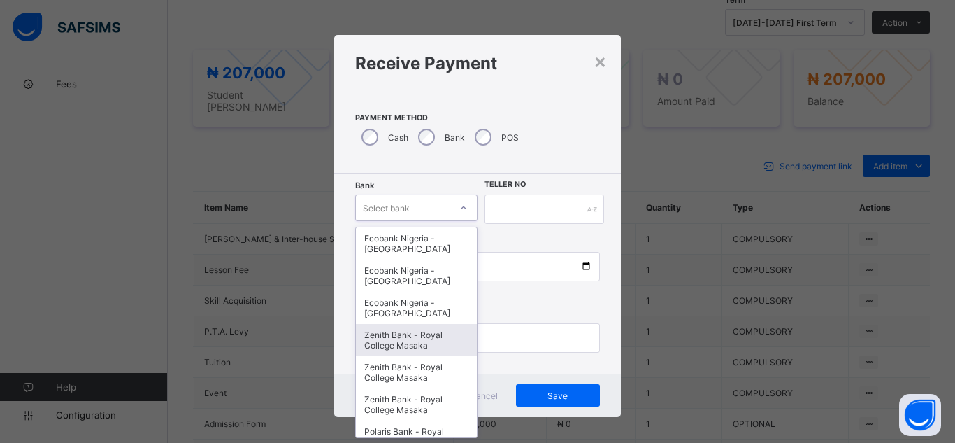
click at [408, 355] on div "Zenith Bank - Royal College Masaka" at bounding box center [416, 340] width 121 height 32
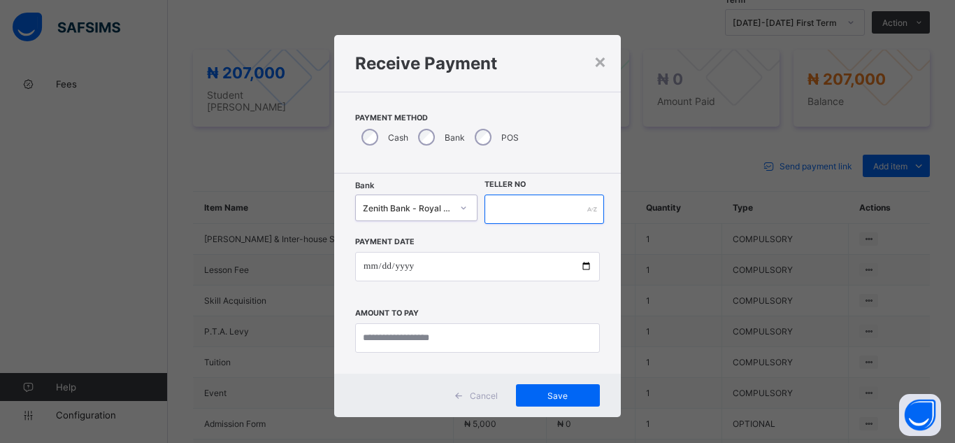
click at [498, 210] on input "text" at bounding box center [545, 208] width 120 height 29
type input "*"
type input "********"
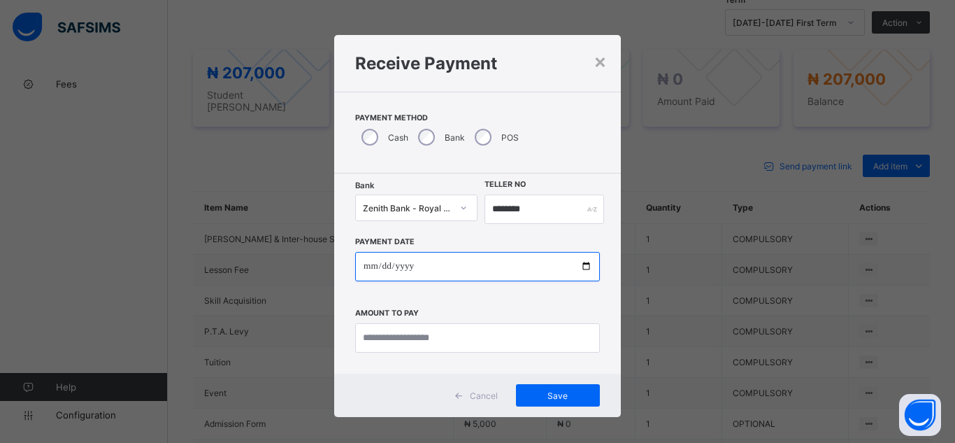
click at [582, 269] on input "date" at bounding box center [477, 266] width 245 height 29
type input "**********"
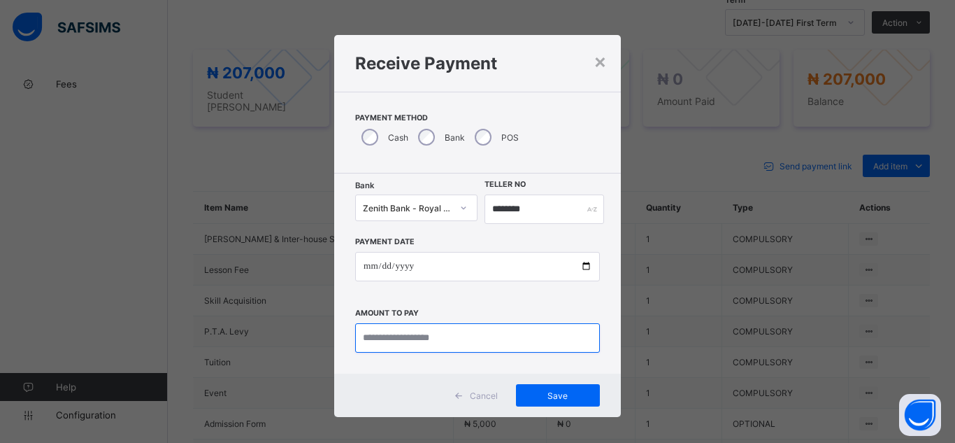
click at [406, 339] on input "currency" at bounding box center [477, 337] width 245 height 29
type input "********"
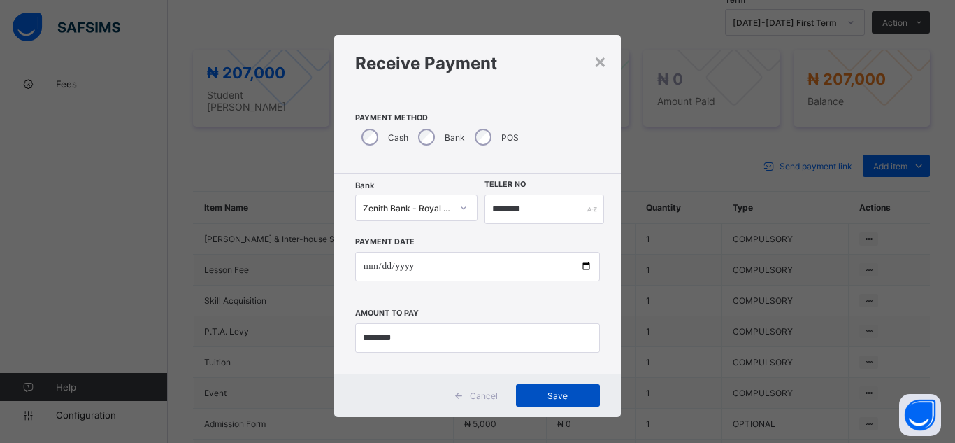
click at [537, 404] on div "Save" at bounding box center [558, 395] width 84 height 22
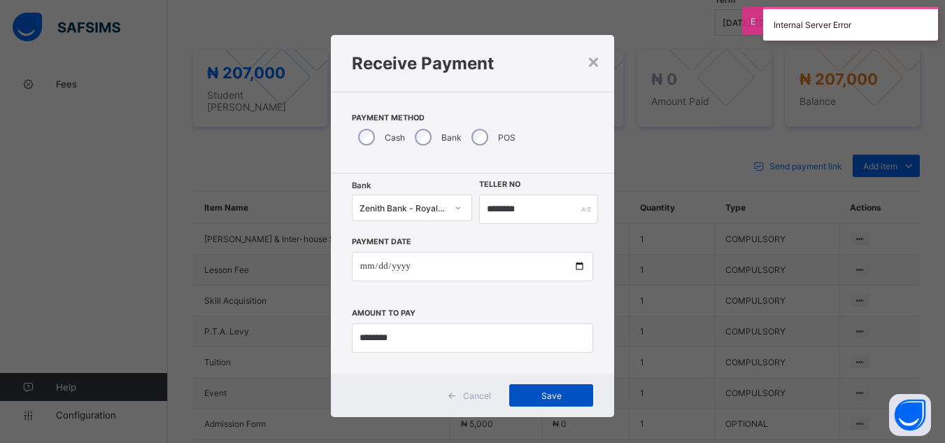
click at [566, 399] on span "Save" at bounding box center [551, 395] width 63 height 10
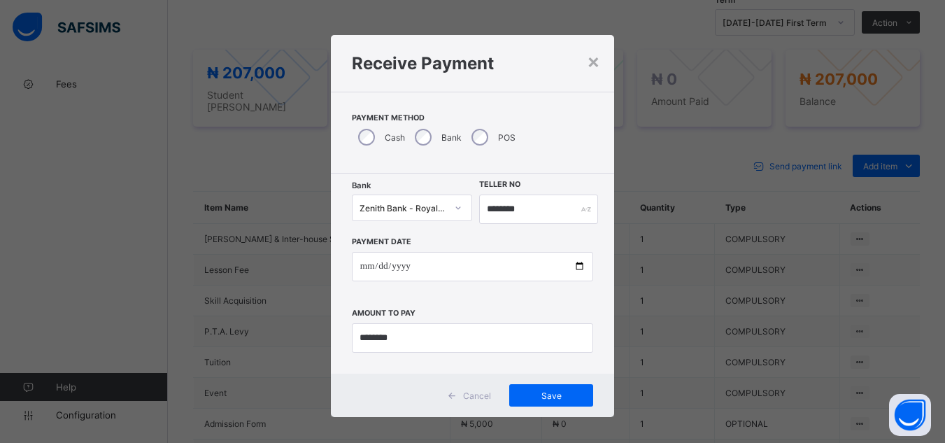
click at [334, 29] on div "**********" at bounding box center [472, 221] width 945 height 443
click at [243, 78] on div "**********" at bounding box center [472, 221] width 945 height 443
click at [580, 390] on span "Save" at bounding box center [551, 395] width 63 height 10
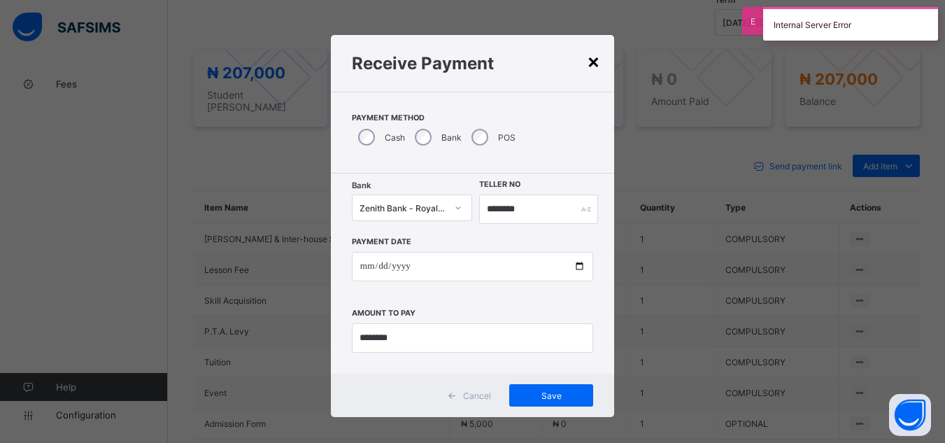
click at [591, 63] on div "×" at bounding box center [593, 61] width 13 height 24
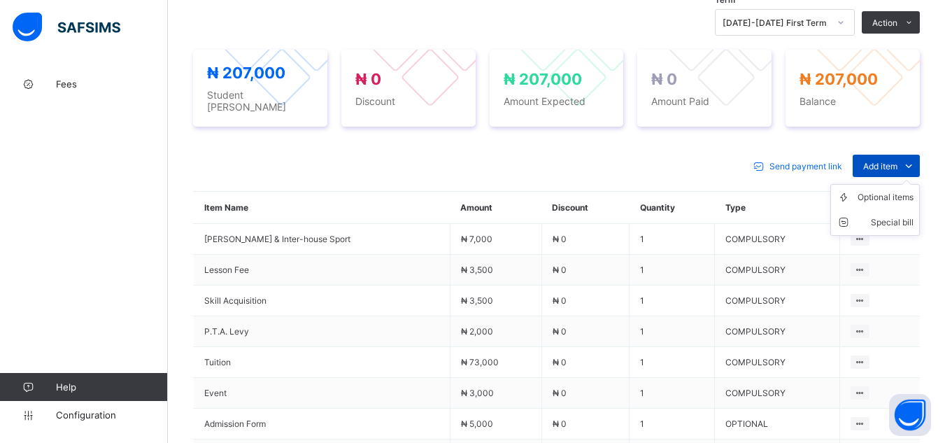
click at [897, 161] on span "Add item" at bounding box center [880, 166] width 34 height 10
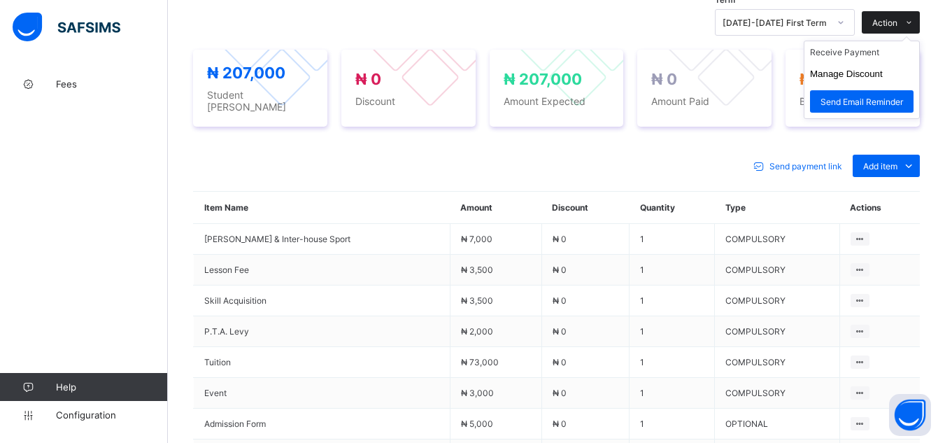
click at [895, 22] on span "Action" at bounding box center [884, 22] width 25 height 10
click at [876, 53] on li "Receive Payment" at bounding box center [861, 52] width 115 height 22
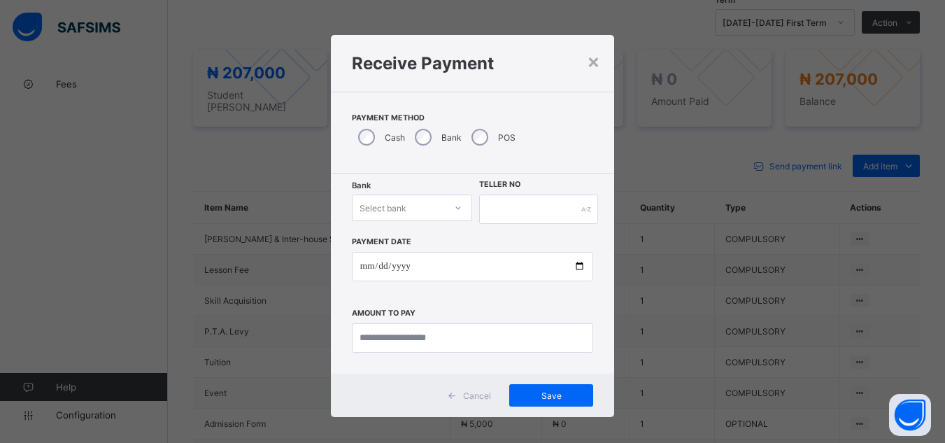
click at [408, 210] on div "Select bank" at bounding box center [398, 208] width 93 height 20
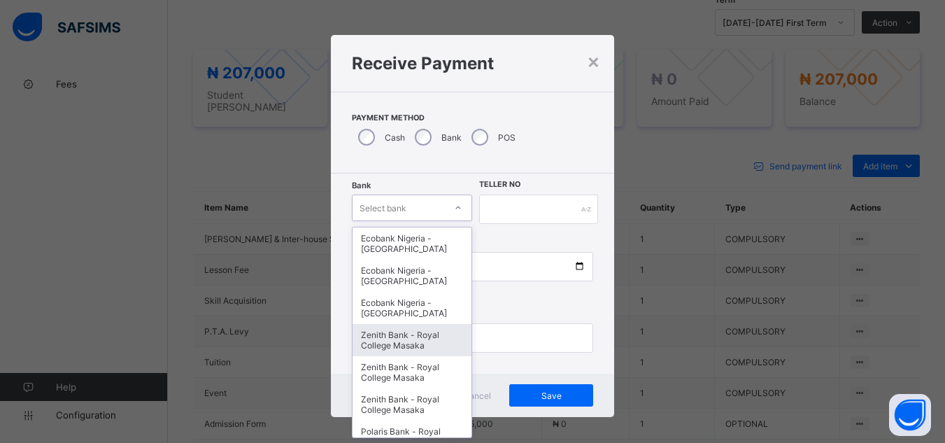
click at [391, 337] on div "Zenith Bank - Royal College Masaka" at bounding box center [412, 340] width 120 height 32
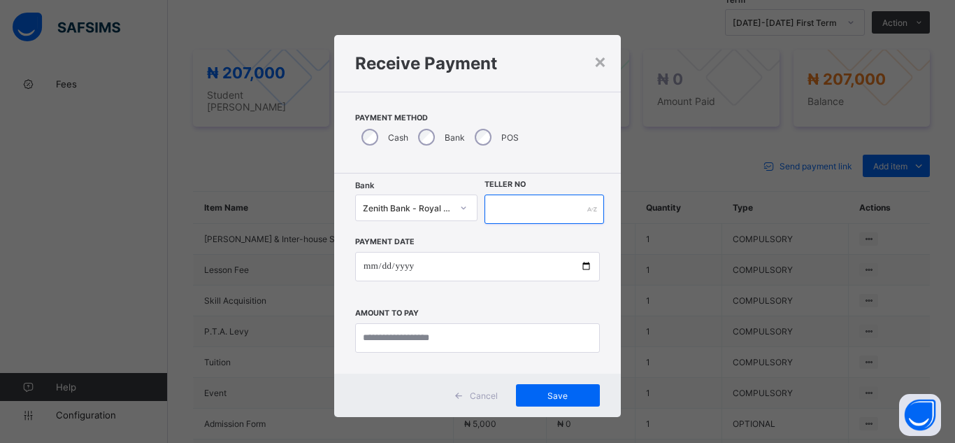
click at [523, 195] on input "text" at bounding box center [545, 208] width 120 height 29
type input "***"
click at [196, 154] on div "× Receive Payment Payment Method Cash Bank POS Bank Zenith Bank - Royal College…" at bounding box center [477, 221] width 955 height 443
click at [226, 243] on div "× Receive Payment Payment Method Cash Bank POS Bank Zenith Bank - Royal College…" at bounding box center [477, 221] width 955 height 443
click at [198, 152] on div "× Receive Payment Payment Method Cash Bank POS Bank Zenith Bank - Royal College…" at bounding box center [477, 221] width 955 height 443
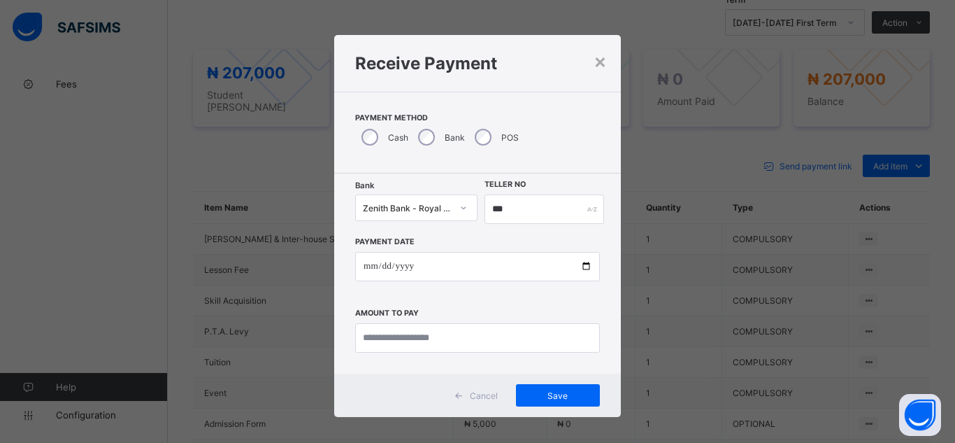
click at [652, 299] on div "× Receive Payment Payment Method Cash Bank POS Bank Zenith Bank - Royal College…" at bounding box center [477, 221] width 955 height 443
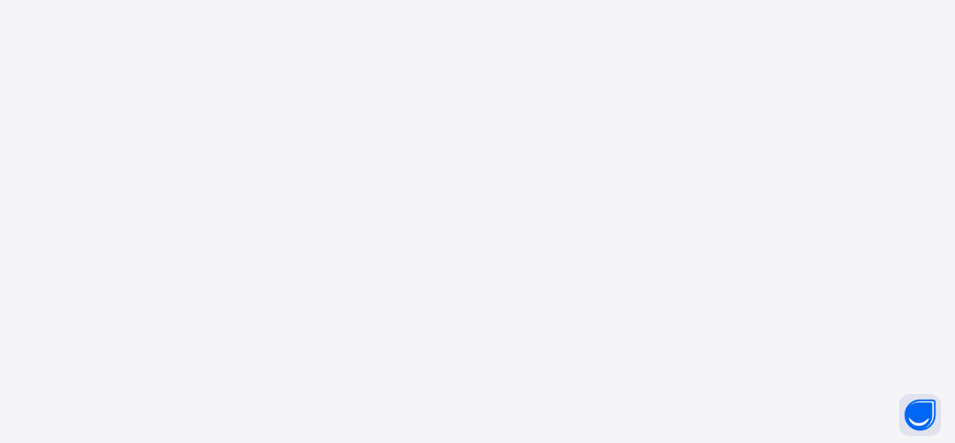
click at [585, 65] on div "New Update Available Hello there, You can install SAFSIMS on your device for ea…" at bounding box center [477, 221] width 955 height 443
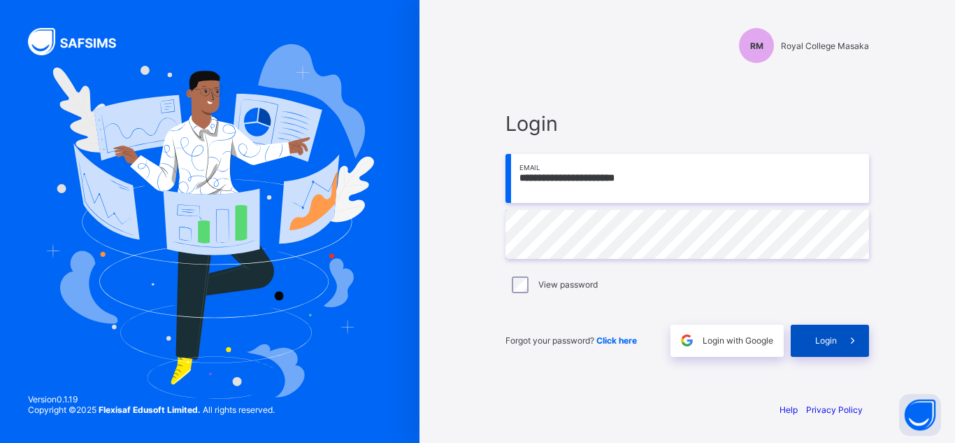
click at [837, 345] on span at bounding box center [853, 340] width 32 height 32
click at [906, 269] on div "**********" at bounding box center [688, 221] width 536 height 443
click at [854, 352] on span at bounding box center [853, 340] width 32 height 32
click at [818, 338] on div "Login" at bounding box center [830, 340] width 78 height 32
